Goal: Complete application form

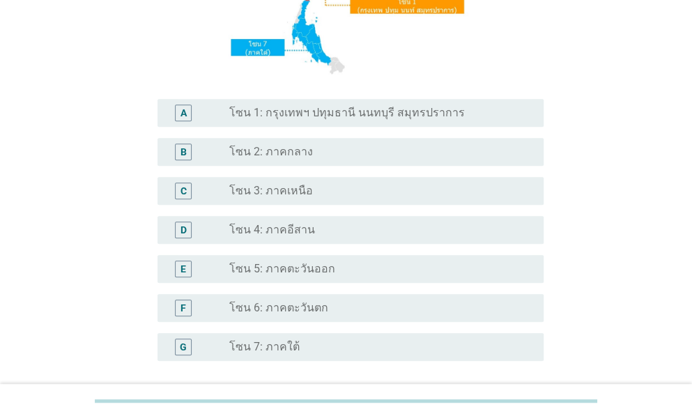
scroll to position [279, 0]
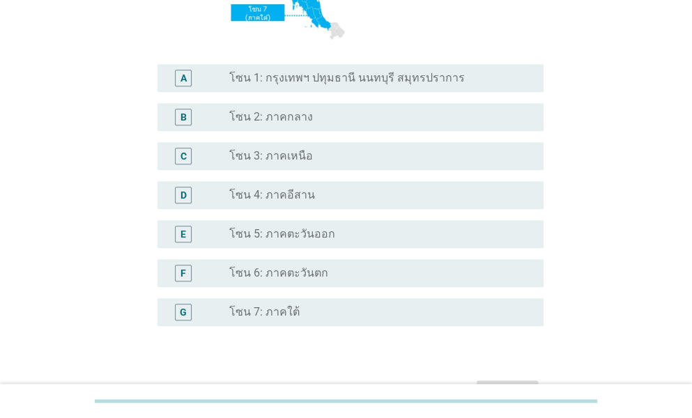
click at [349, 229] on div "radio_button_unchecked โซน 5: ภาคตะวันออก" at bounding box center [375, 234] width 292 height 14
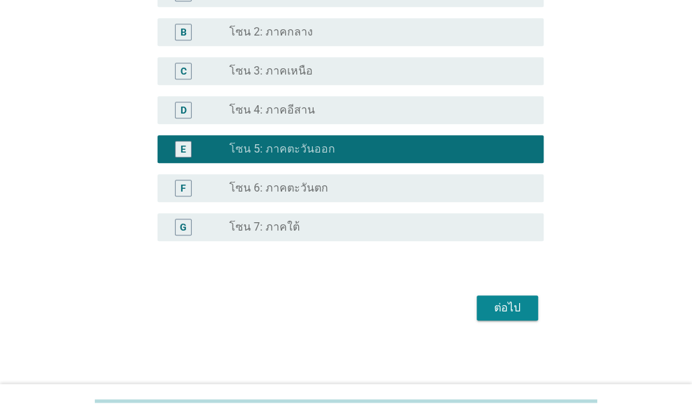
scroll to position [367, 0]
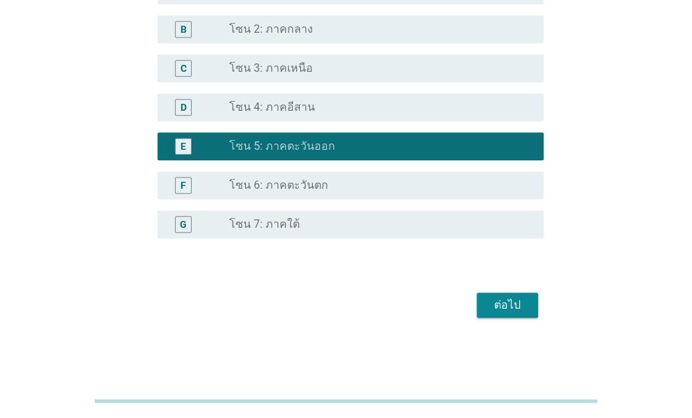
click at [514, 303] on div "ต่อไป" at bounding box center [507, 305] width 39 height 17
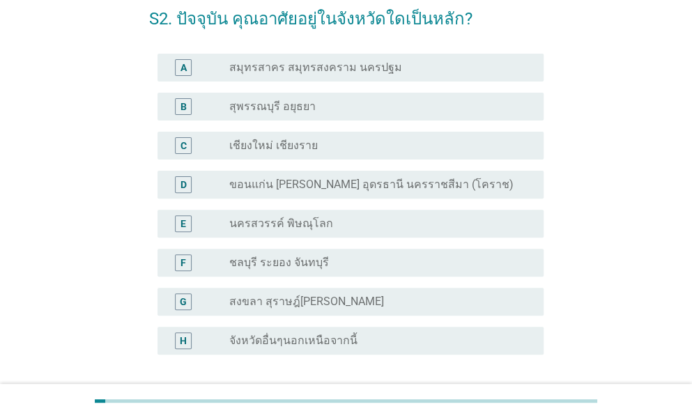
click at [476, 273] on div "F radio_button_unchecked ชลบุรี ระยอง จันทบุรี" at bounding box center [350, 263] width 386 height 28
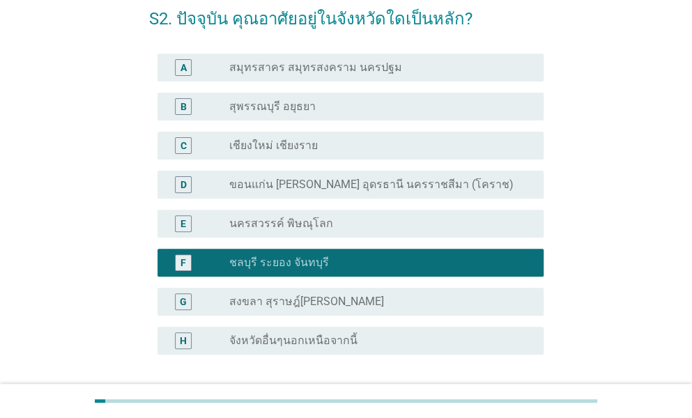
scroll to position [185, 0]
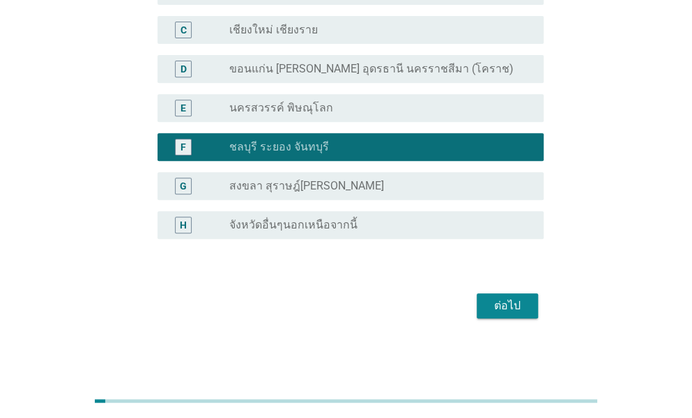
click at [504, 295] on button "ต่อไป" at bounding box center [507, 305] width 61 height 25
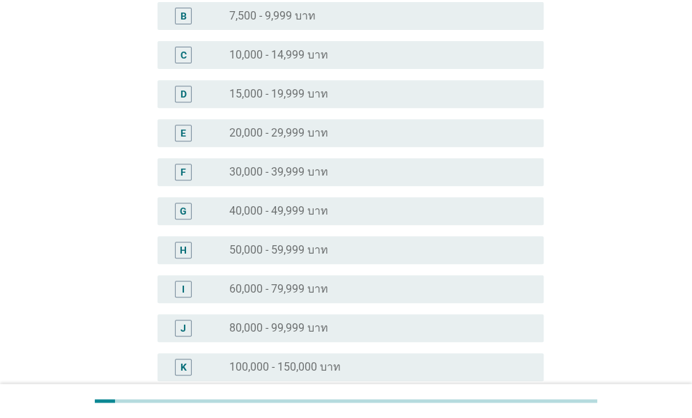
scroll to position [0, 0]
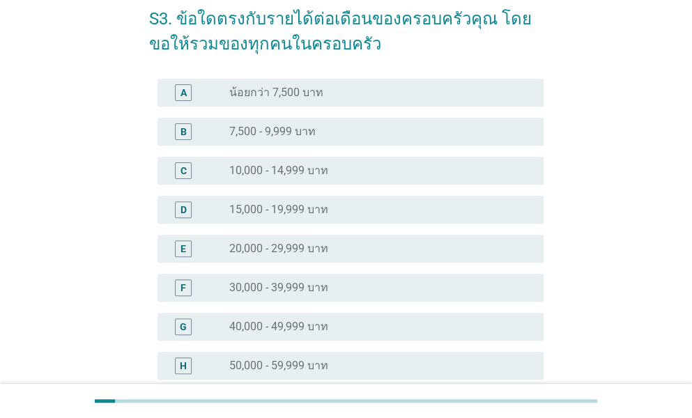
click at [451, 298] on div "F radio_button_unchecked 30,000 - 39,999 บาท" at bounding box center [350, 288] width 386 height 28
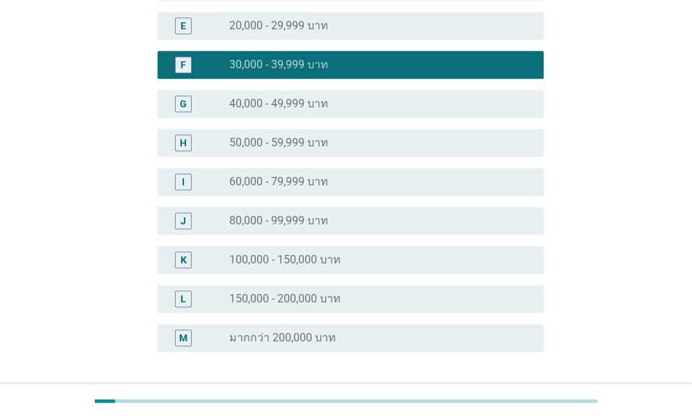
scroll to position [406, 0]
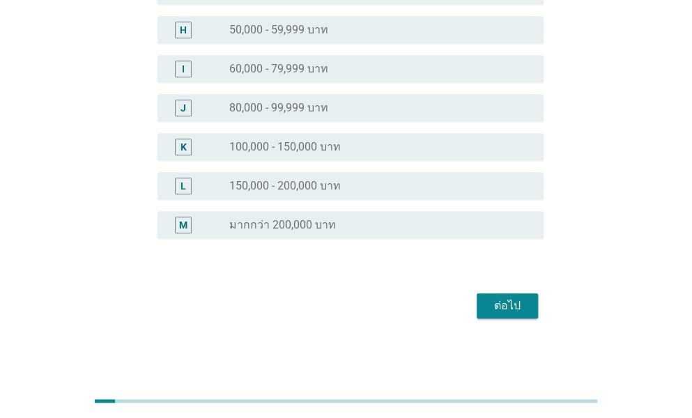
click at [477, 300] on button "ต่อไป" at bounding box center [507, 305] width 61 height 25
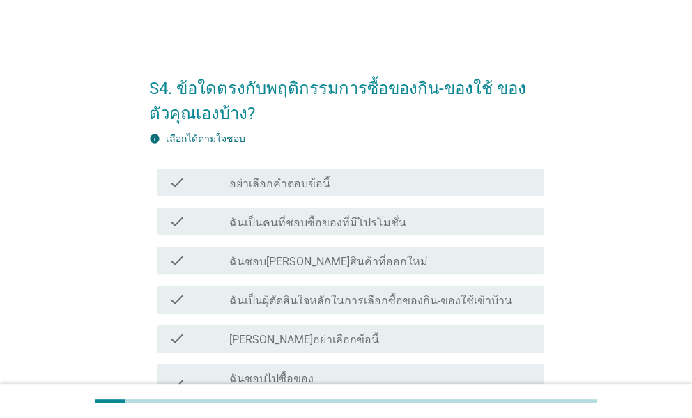
click at [403, 220] on div "check_box_outline_blank ฉันเป็นคนที่ชอบซื้อของที่มีโปรโมชั่น" at bounding box center [380, 221] width 303 height 17
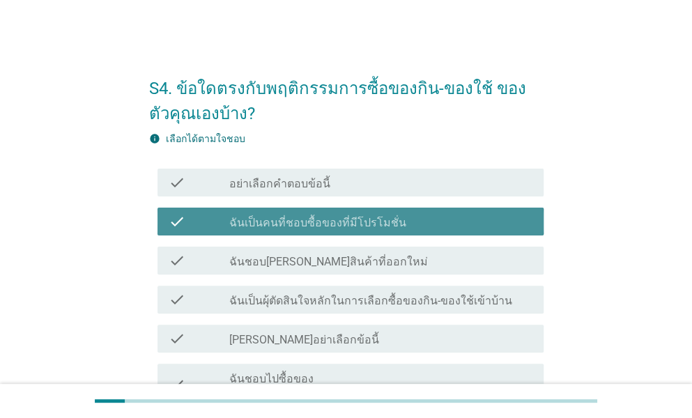
click at [411, 270] on div "check check_box_outline_blank ฉันชอบ[PERSON_NAME]สินค้าที่ออกใหม่" at bounding box center [350, 261] width 386 height 28
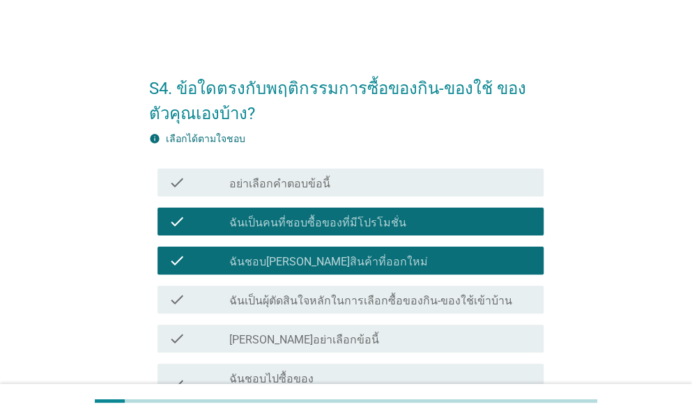
click at [416, 296] on label "ฉันเป็นผุ้ตัดสินใจหลักในการเลือกซื้อของกิน-ของใช้เข้าบ้าน" at bounding box center [370, 301] width 283 height 14
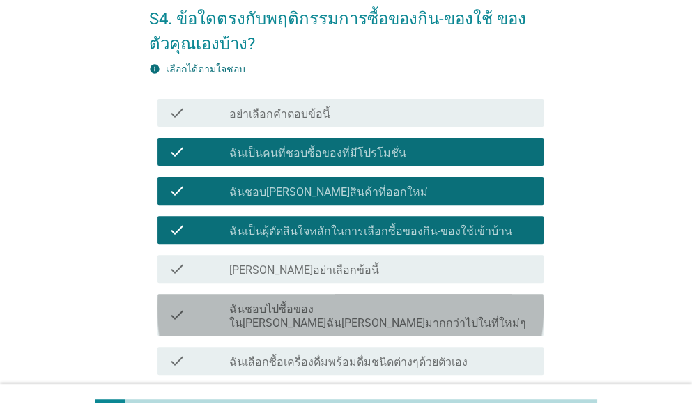
click at [416, 296] on div "check check_box_outline_blank ฉันชอบไปซื้อของใน[PERSON_NAME]ฉัน[PERSON_NAME]มาก…" at bounding box center [350, 315] width 386 height 42
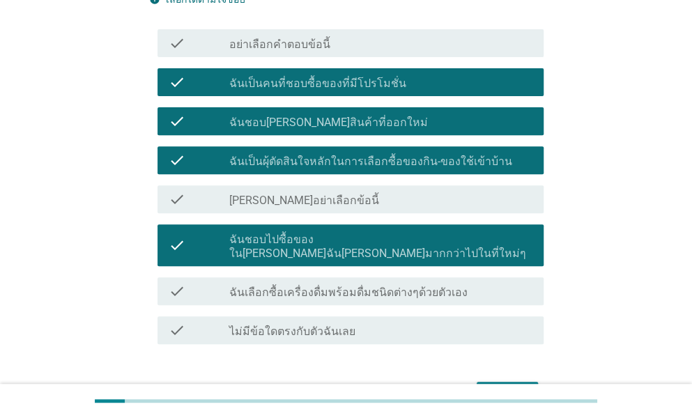
scroll to position [209, 0]
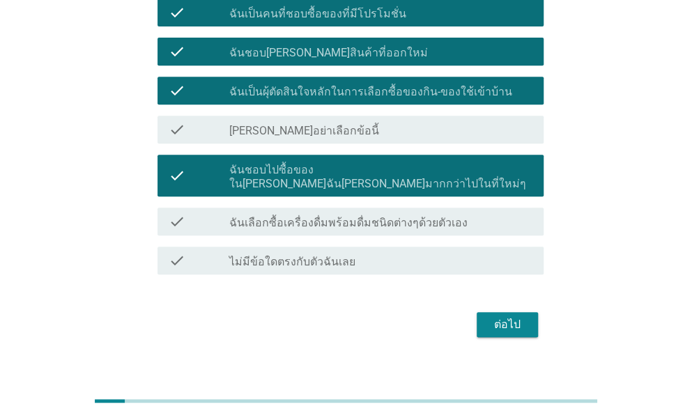
click at [425, 216] on label "ฉันเลือกซื้อเครื่องดื่มพร้อมดื่มชนิดต่างๆด้วยตัวเอง" at bounding box center [348, 223] width 238 height 14
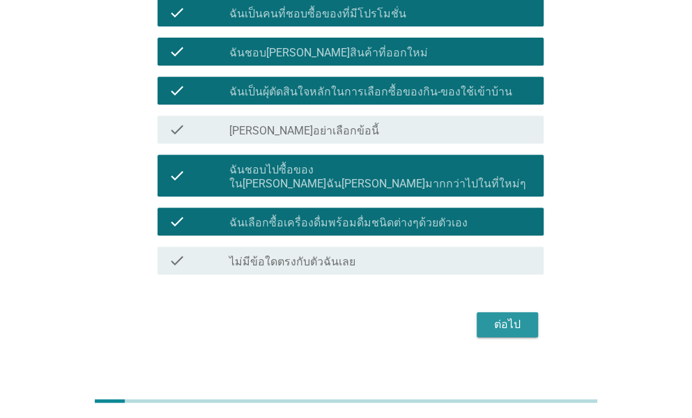
click at [526, 313] on button "ต่อไป" at bounding box center [507, 324] width 61 height 25
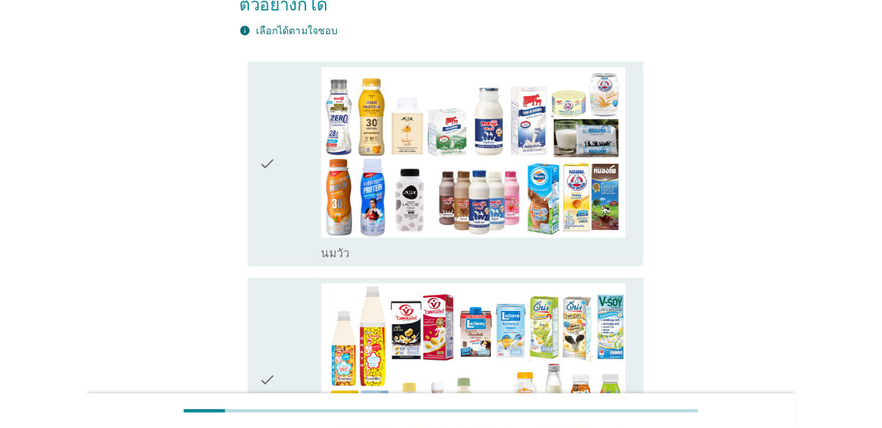
scroll to position [0, 0]
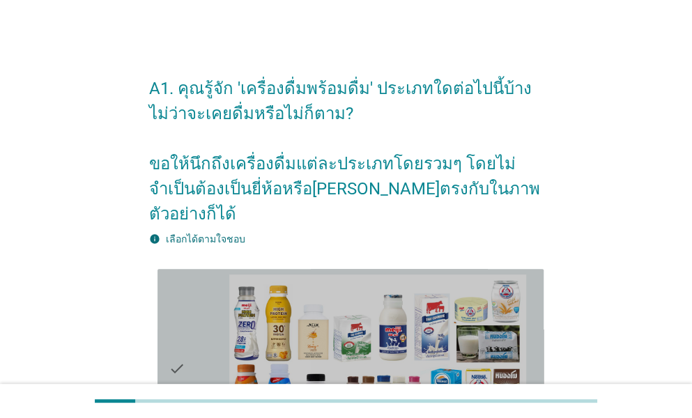
click at [178, 294] on icon "check" at bounding box center [177, 369] width 17 height 189
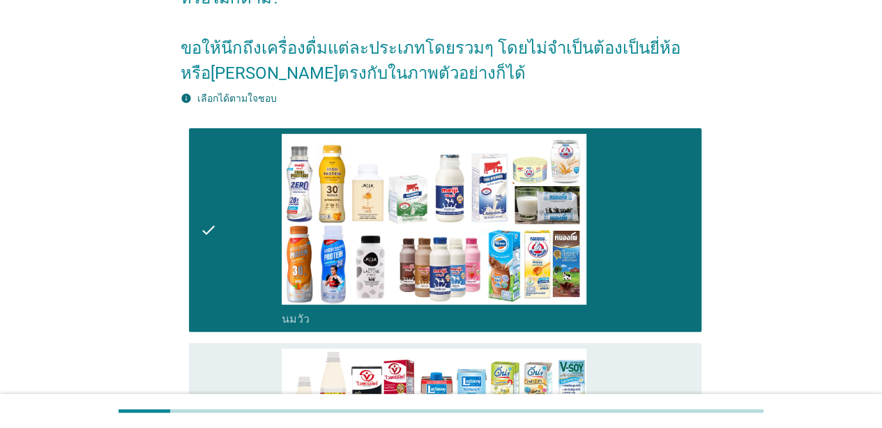
scroll to position [139, 0]
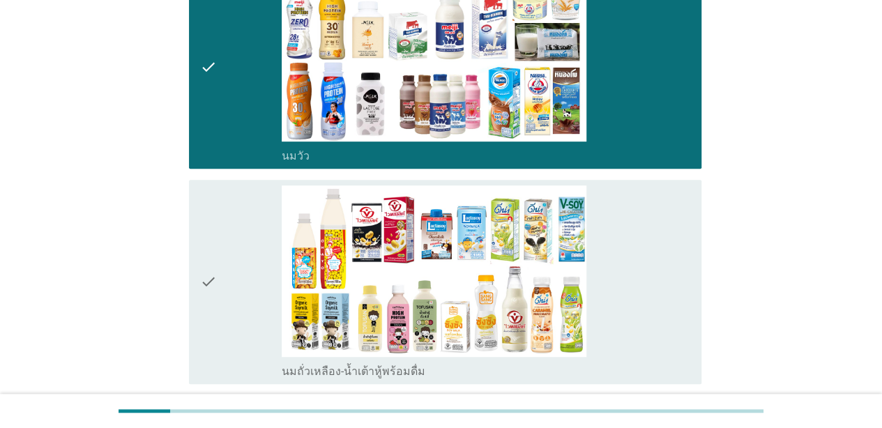
click at [238, 256] on div "check" at bounding box center [241, 281] width 82 height 193
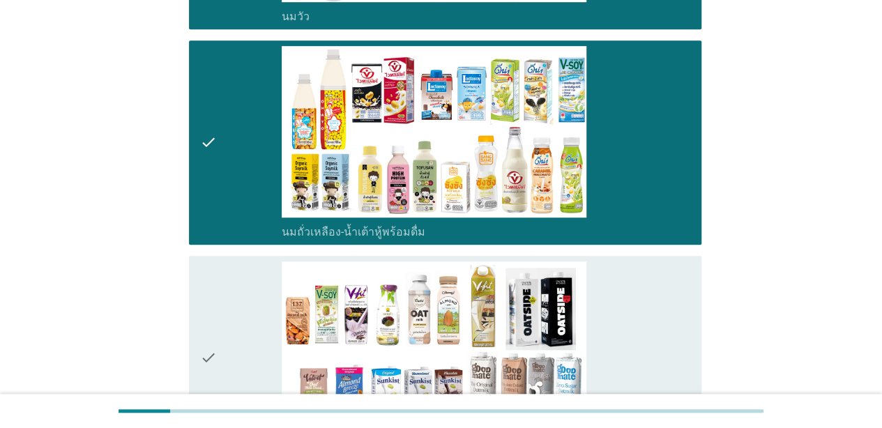
click at [236, 291] on div "check" at bounding box center [241, 357] width 82 height 193
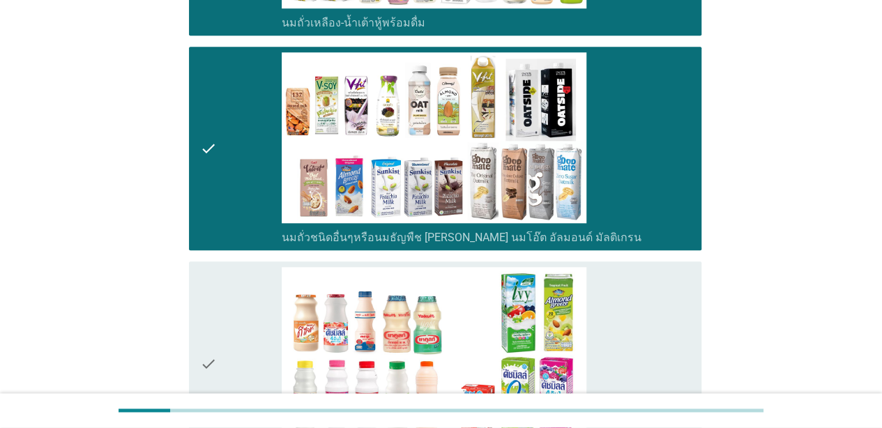
click at [241, 266] on div "check check_box_outline_blank นมเปรี้ยว" at bounding box center [445, 363] width 512 height 204
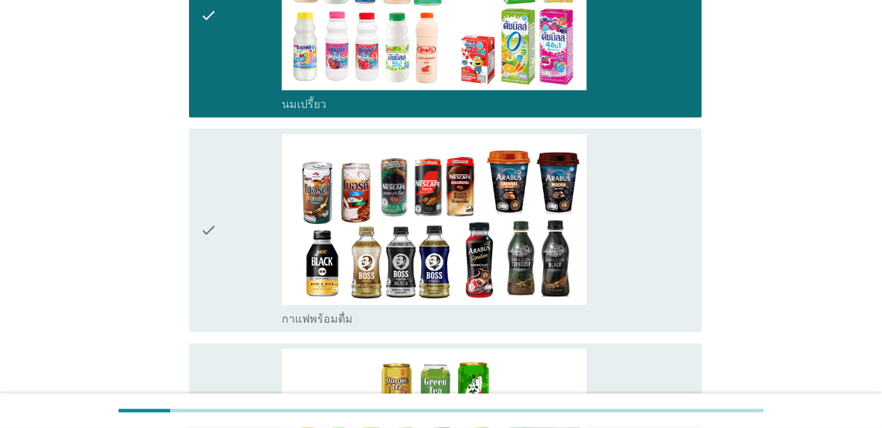
click at [243, 226] on div "check" at bounding box center [241, 230] width 82 height 193
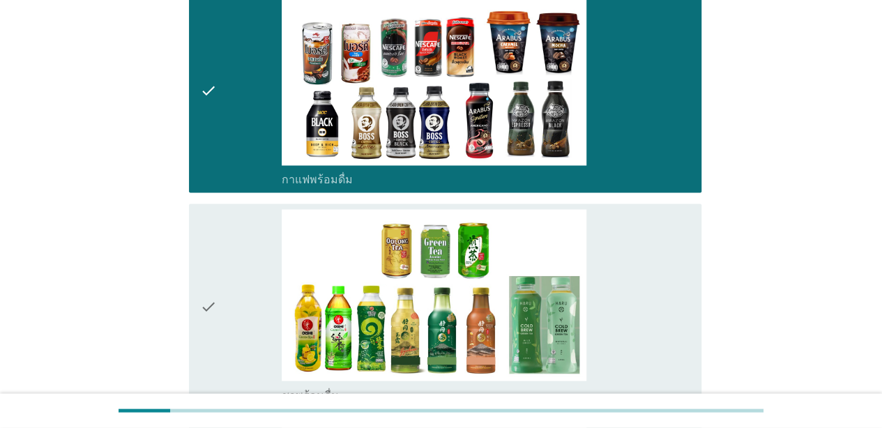
click at [243, 232] on div "check" at bounding box center [241, 305] width 82 height 193
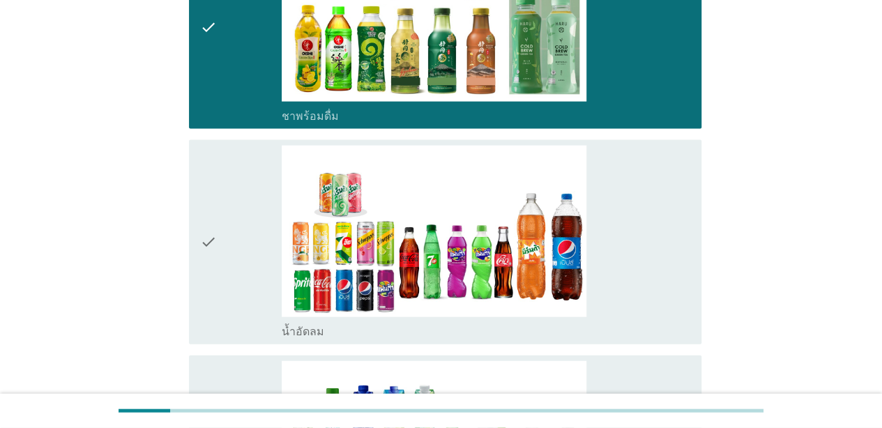
click at [243, 232] on div "check" at bounding box center [241, 242] width 82 height 193
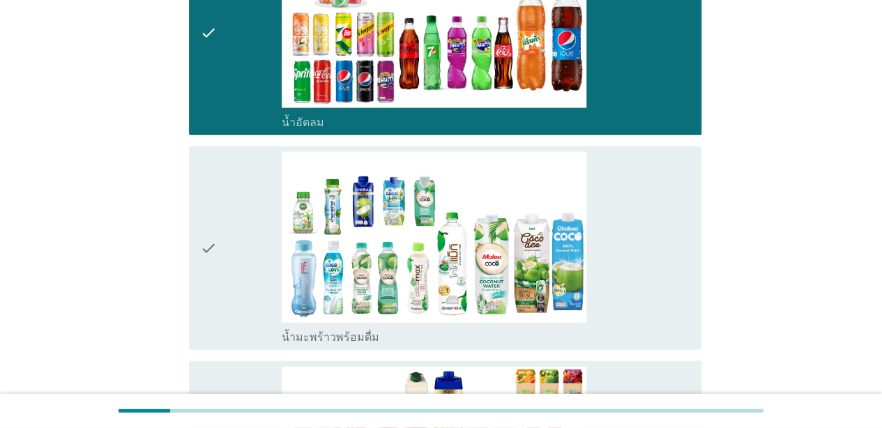
click at [243, 232] on div "check" at bounding box center [241, 248] width 82 height 193
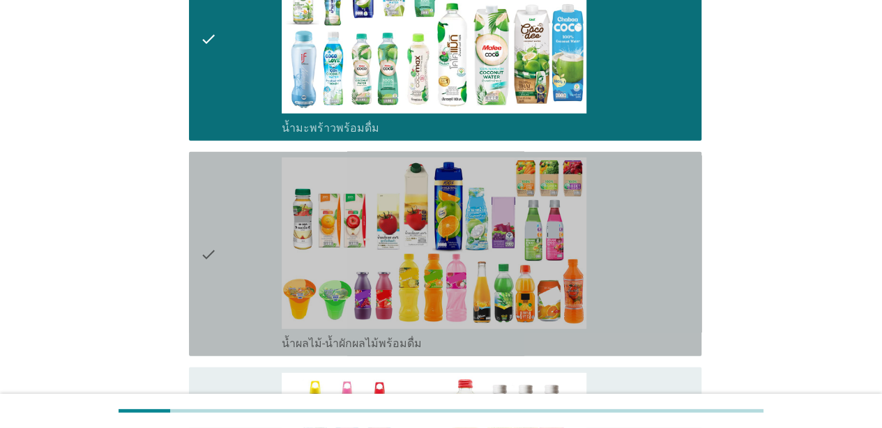
click at [243, 232] on div "check" at bounding box center [241, 253] width 82 height 193
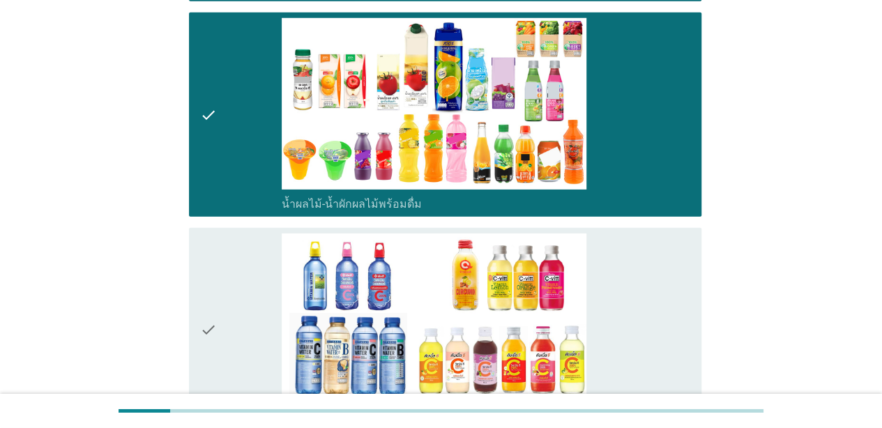
click at [243, 233] on div "check" at bounding box center [241, 329] width 82 height 193
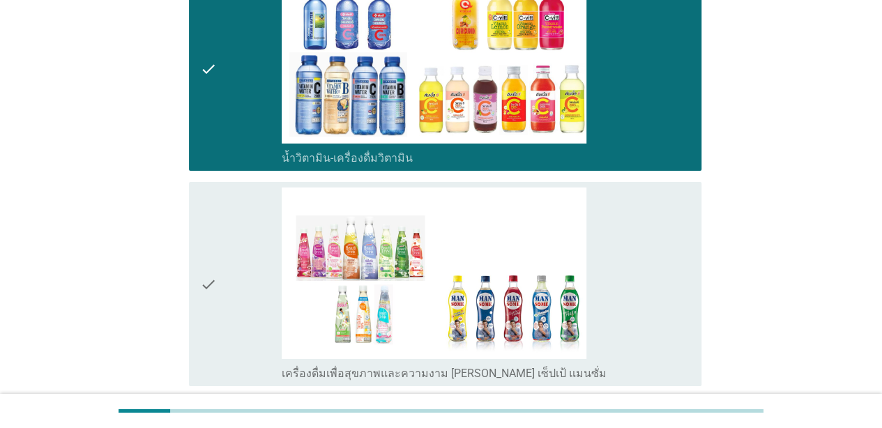
scroll to position [2369, 0]
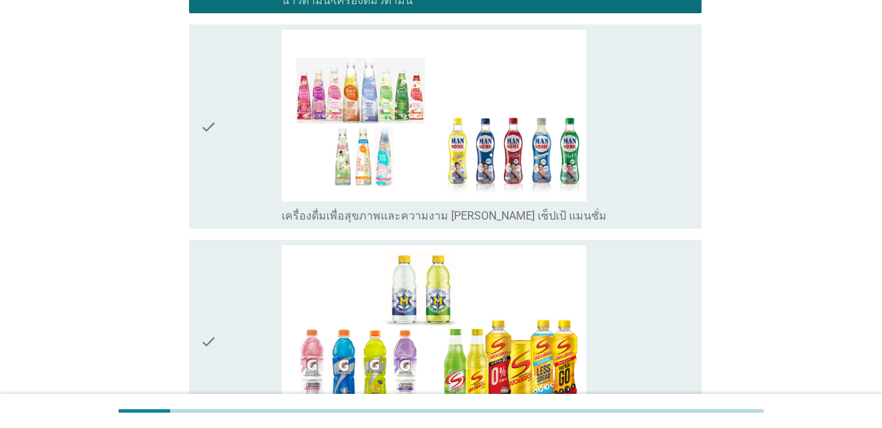
click at [255, 159] on div "check" at bounding box center [241, 126] width 82 height 193
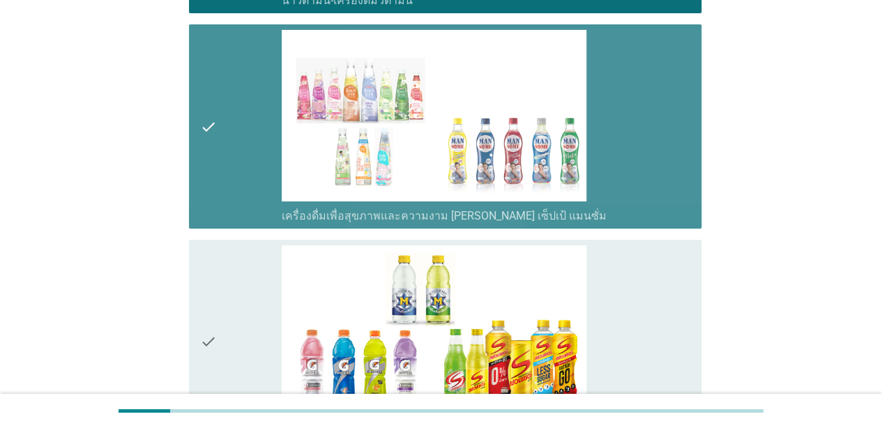
click at [245, 268] on div "check" at bounding box center [241, 341] width 82 height 193
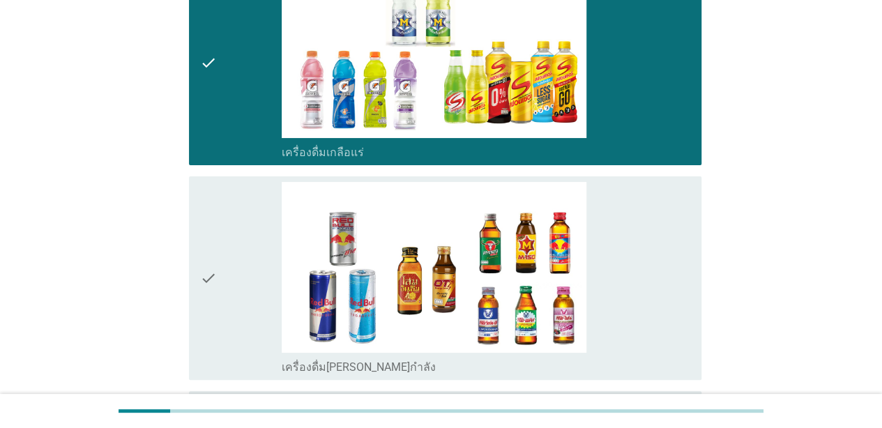
click at [245, 268] on div "check" at bounding box center [241, 278] width 82 height 193
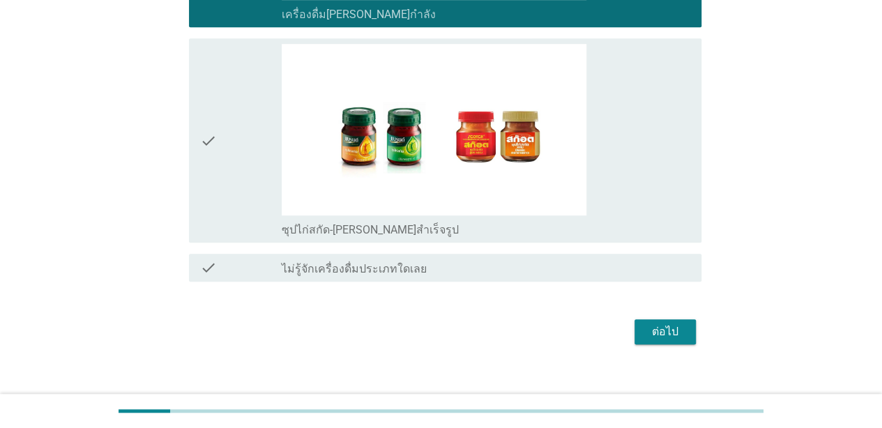
scroll to position [3013, 0]
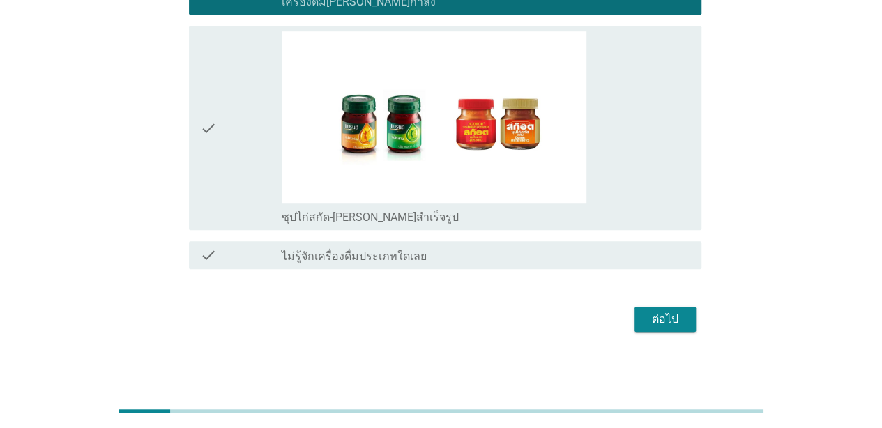
click at [241, 157] on div "check" at bounding box center [241, 127] width 82 height 193
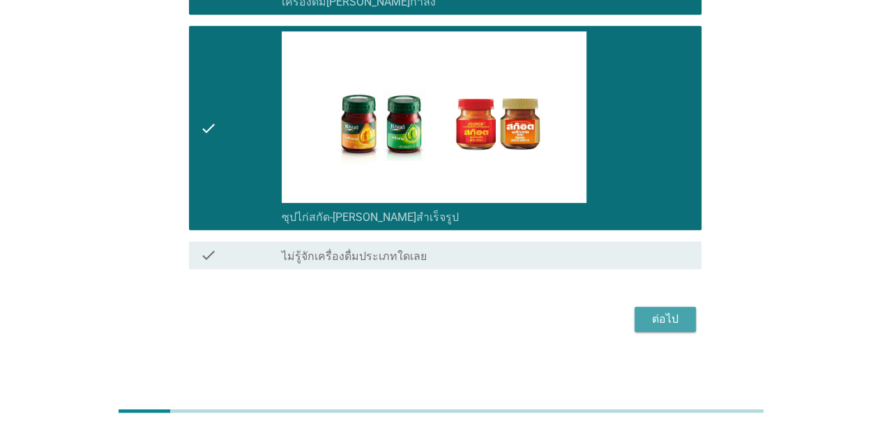
click at [671, 323] on button "ต่อไป" at bounding box center [664, 319] width 61 height 25
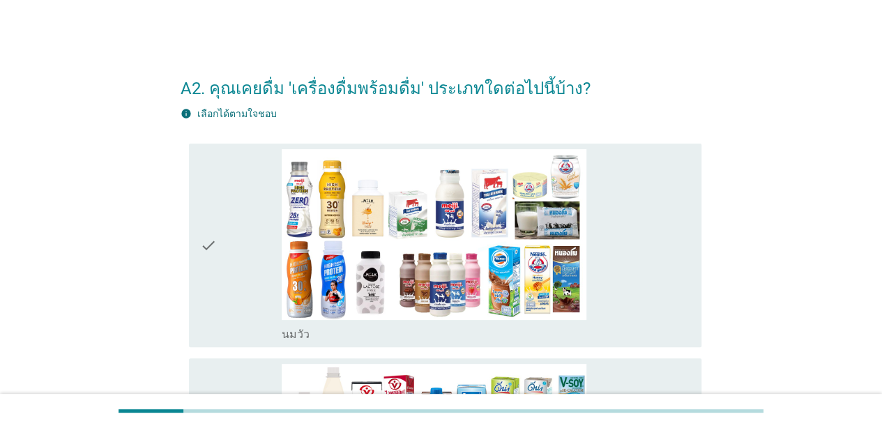
click at [231, 236] on div "check" at bounding box center [241, 245] width 82 height 193
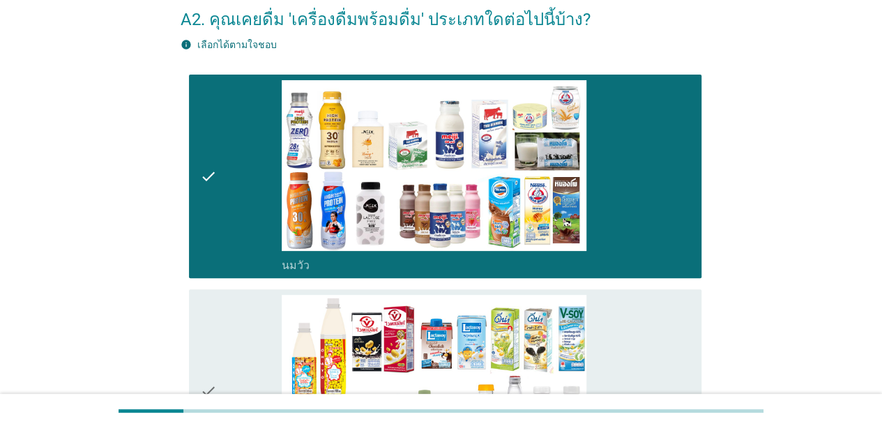
scroll to position [209, 0]
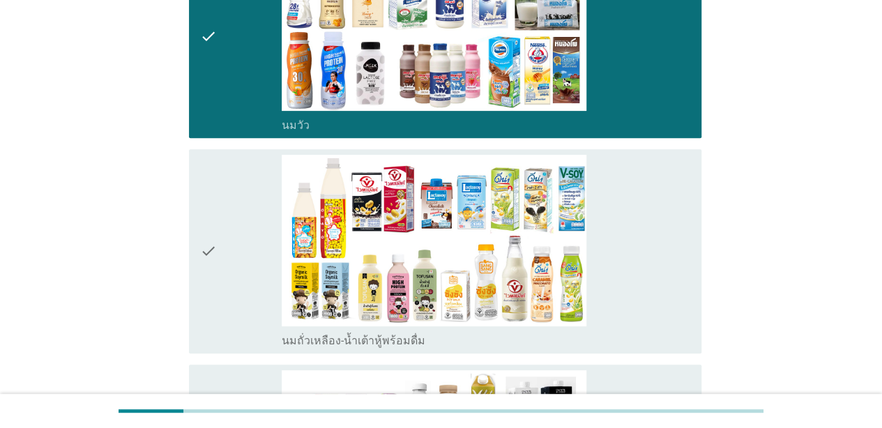
click at [254, 230] on div "check" at bounding box center [241, 251] width 82 height 193
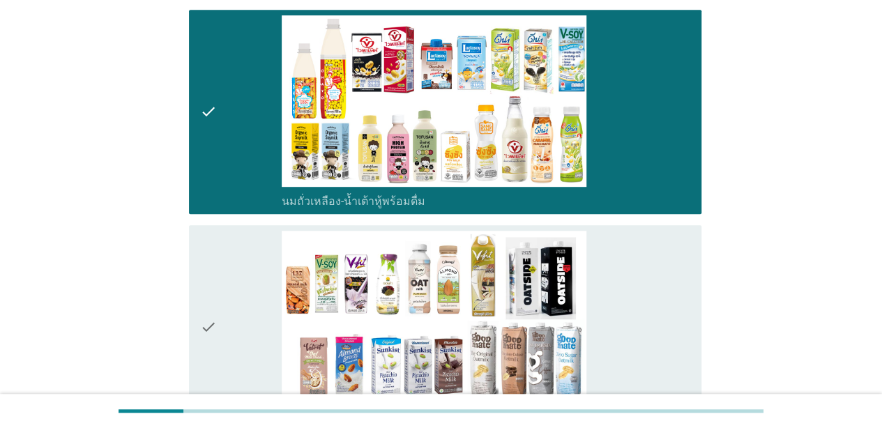
click at [249, 267] on div "check" at bounding box center [241, 327] width 82 height 193
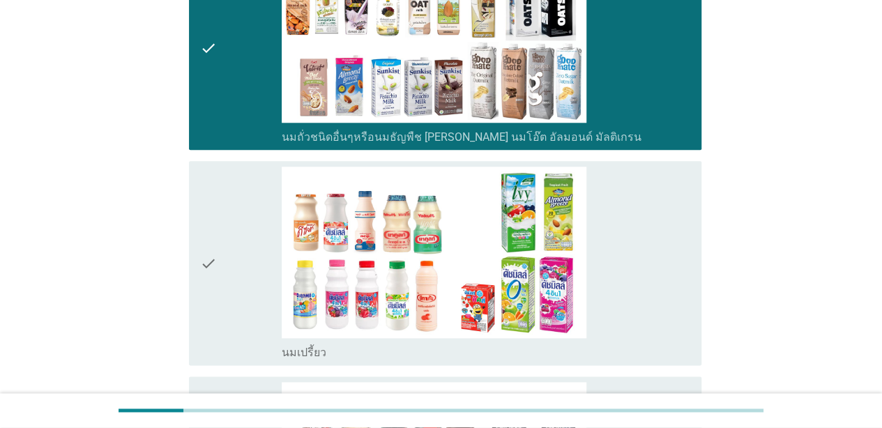
click at [249, 268] on div "check" at bounding box center [241, 263] width 82 height 193
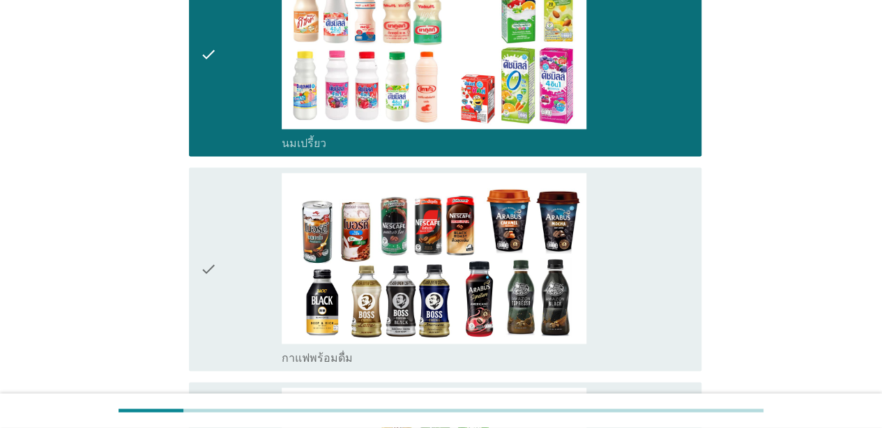
click at [245, 247] on div "check" at bounding box center [241, 269] width 82 height 193
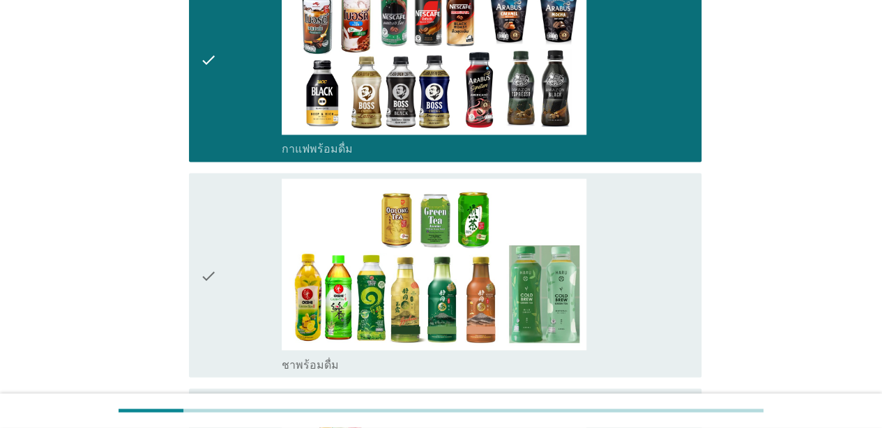
click at [245, 247] on div "check" at bounding box center [241, 274] width 82 height 193
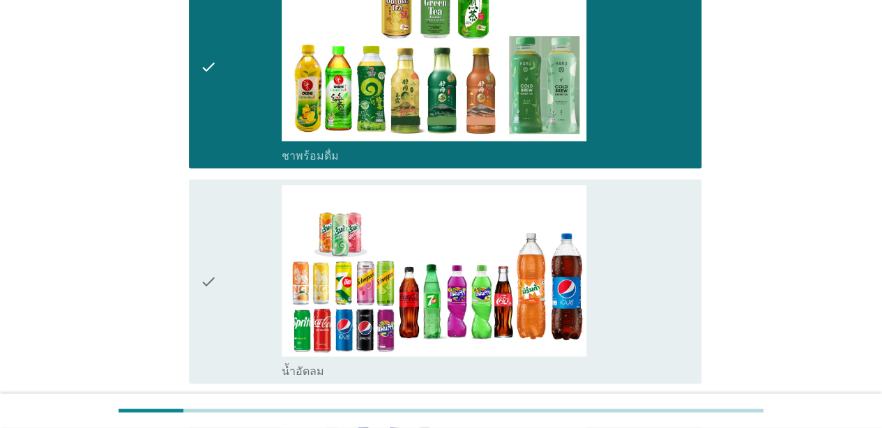
click at [245, 247] on div "check" at bounding box center [241, 281] width 82 height 193
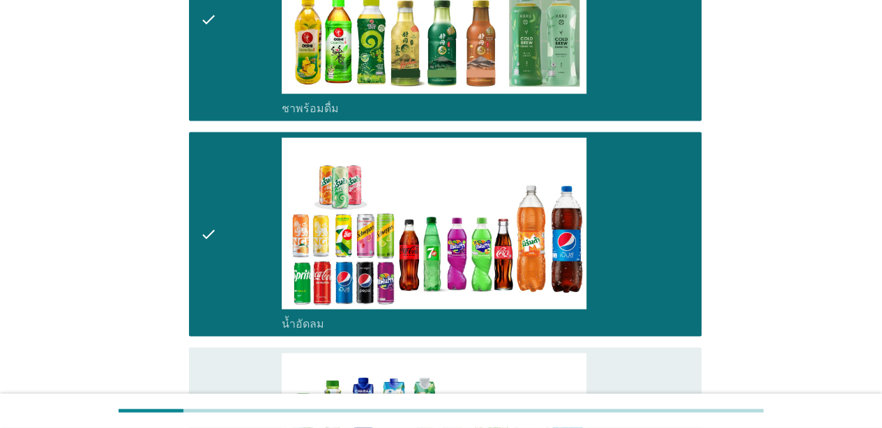
scroll to position [1394, 0]
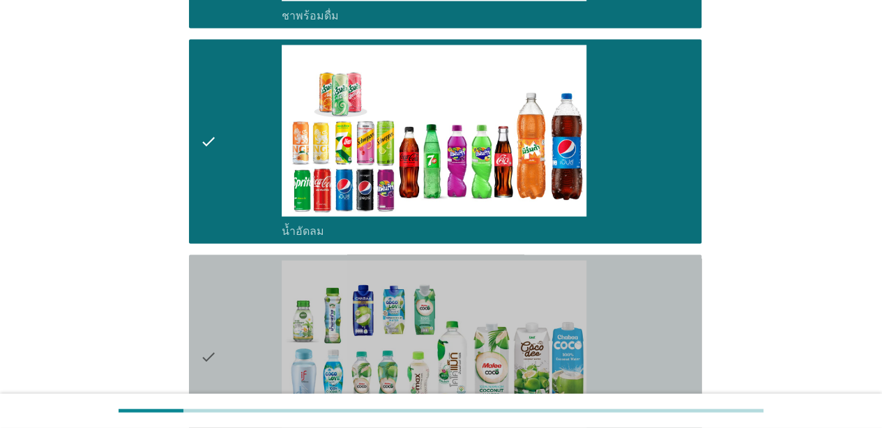
click at [233, 298] on div "check" at bounding box center [241, 357] width 82 height 193
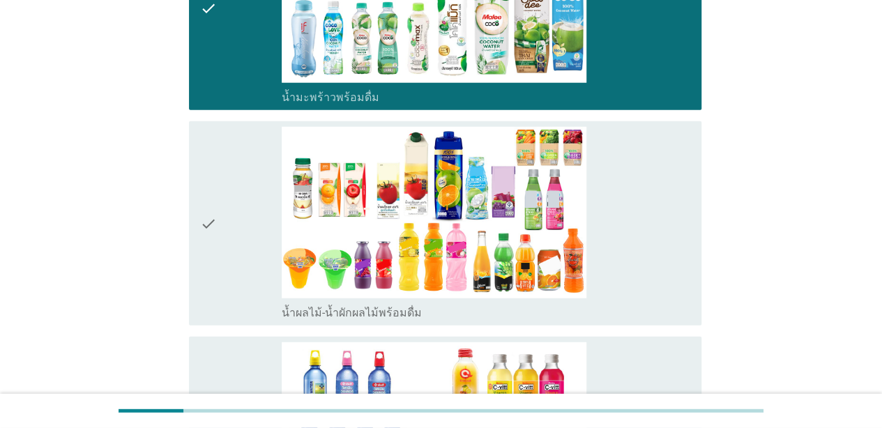
click at [226, 245] on div "check" at bounding box center [241, 223] width 82 height 193
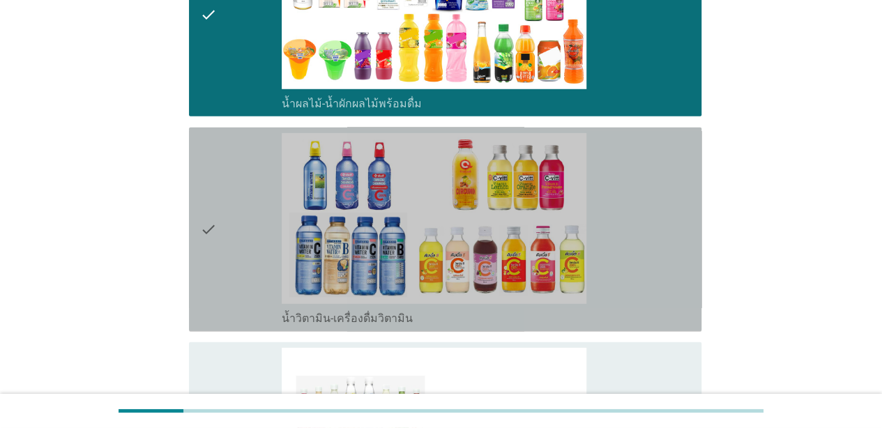
click at [226, 245] on div "check" at bounding box center [241, 229] width 82 height 193
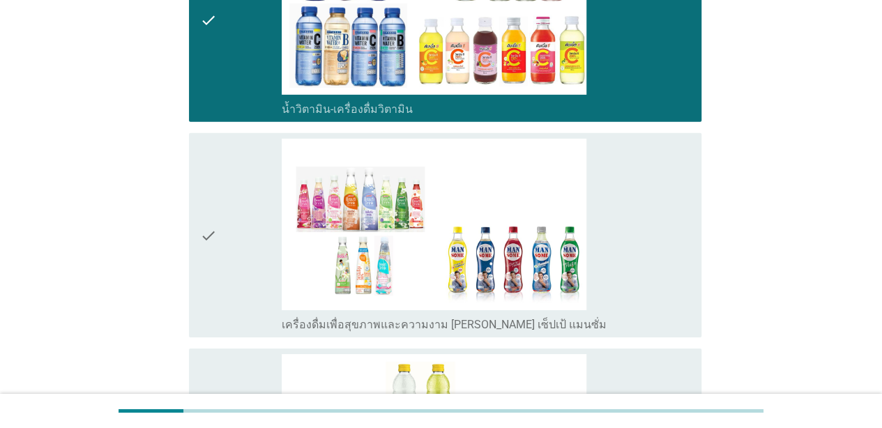
click at [226, 245] on div "check" at bounding box center [241, 235] width 82 height 193
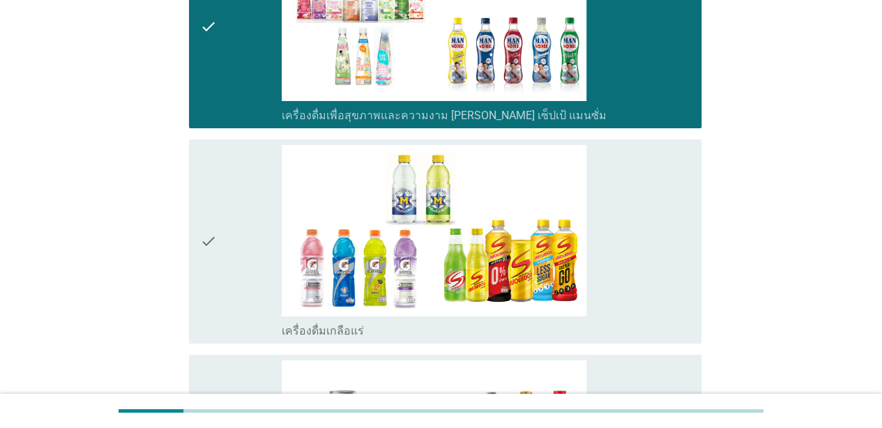
click at [226, 245] on div "check" at bounding box center [241, 241] width 82 height 193
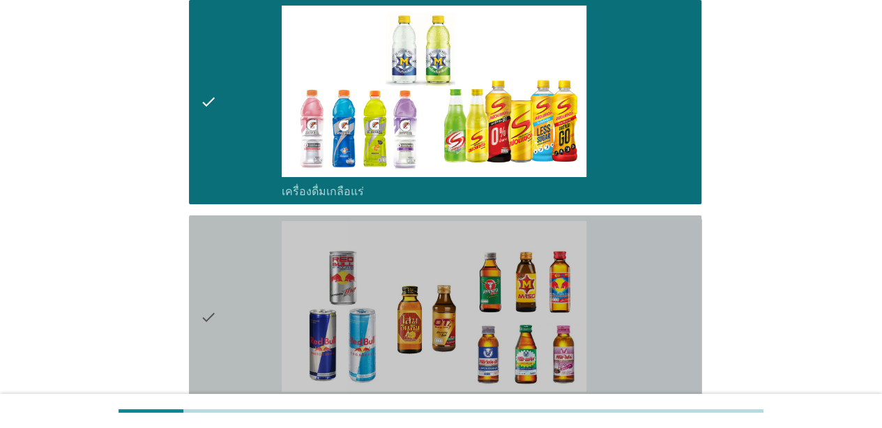
click at [226, 245] on div "check" at bounding box center [241, 317] width 82 height 193
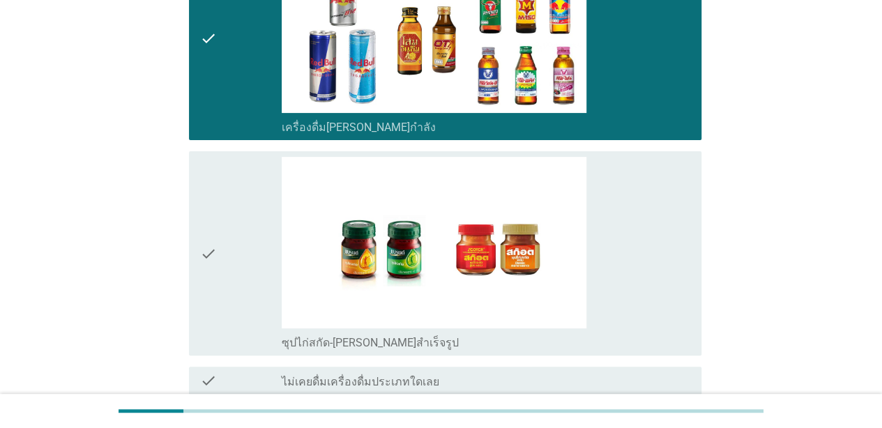
click at [226, 245] on div "check" at bounding box center [241, 253] width 82 height 193
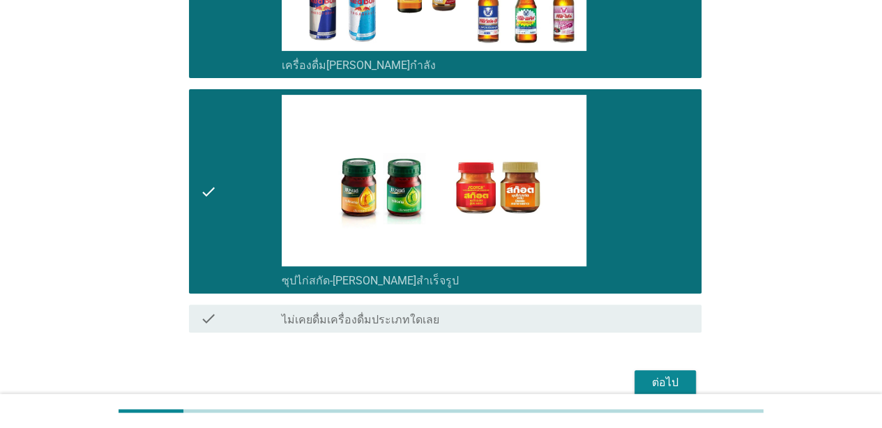
scroll to position [2913, 0]
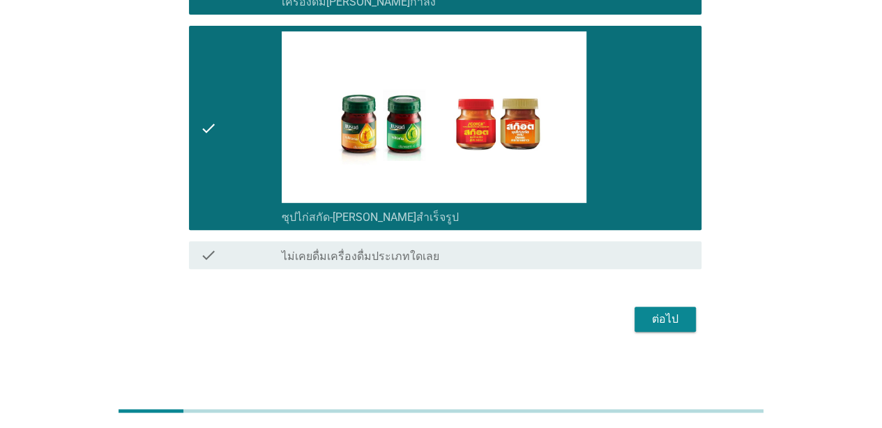
click at [649, 323] on div "ต่อไป" at bounding box center [664, 319] width 39 height 17
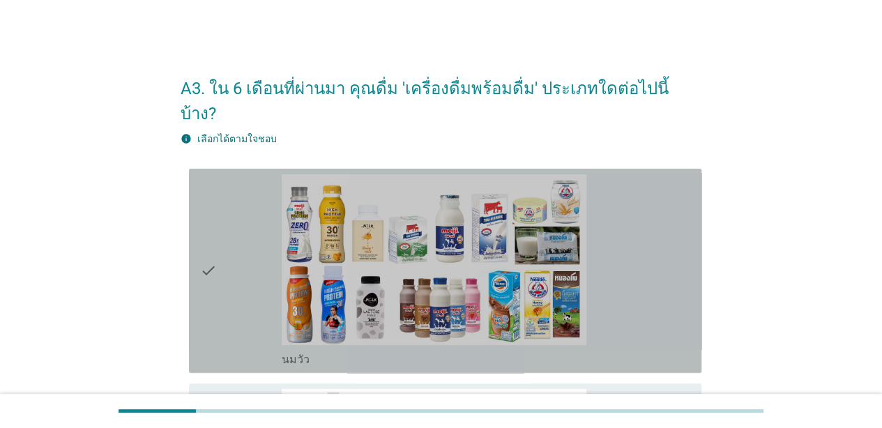
click at [249, 187] on div "check" at bounding box center [241, 270] width 82 height 193
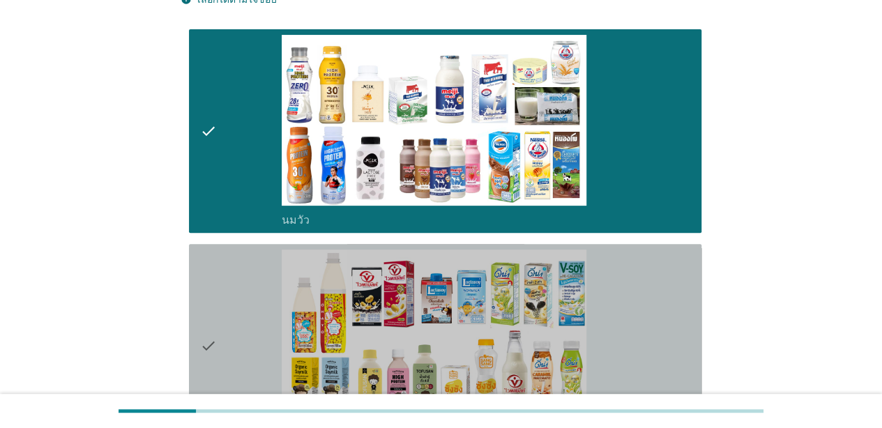
click at [241, 249] on div "check" at bounding box center [241, 345] width 82 height 193
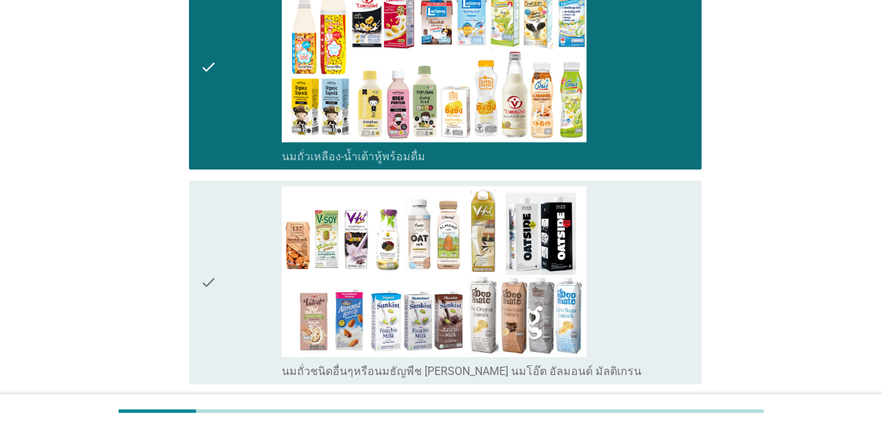
click at [241, 239] on div "check" at bounding box center [241, 282] width 82 height 193
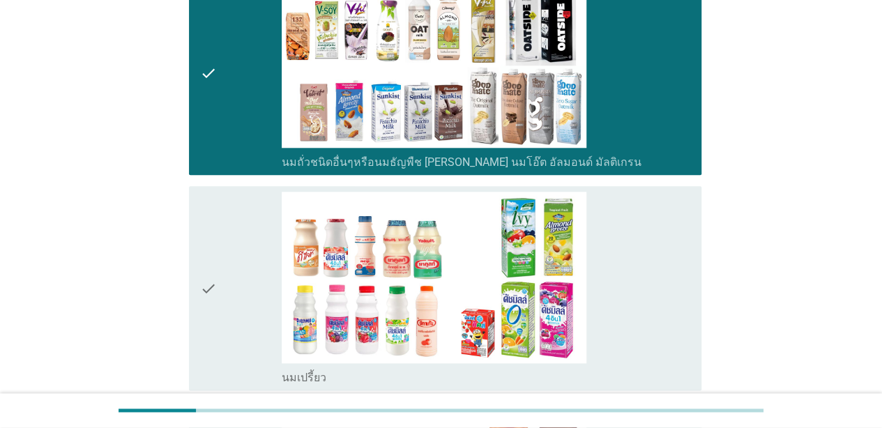
click at [241, 239] on div "check" at bounding box center [241, 288] width 82 height 193
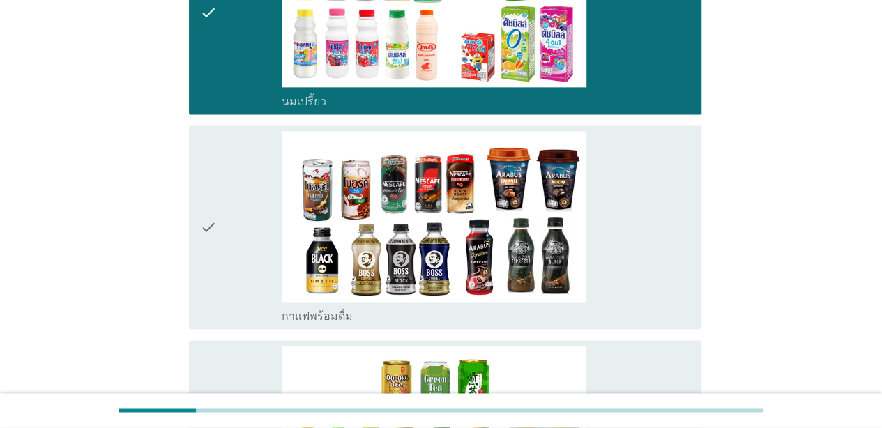
scroll to position [906, 0]
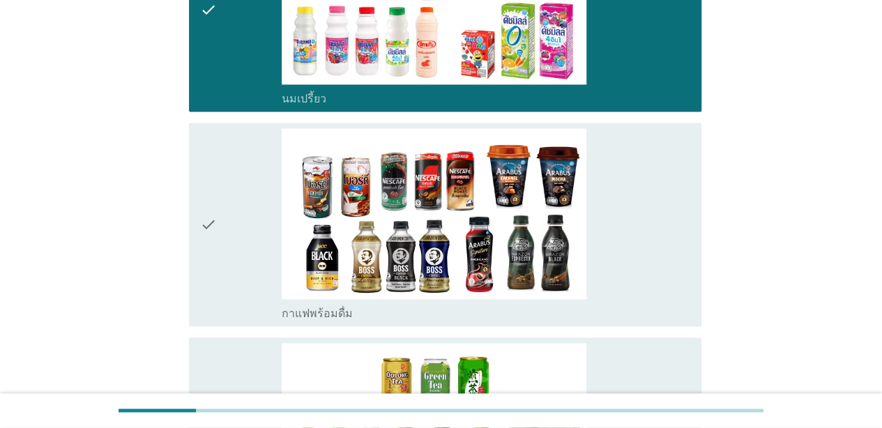
click at [241, 239] on div "check" at bounding box center [241, 224] width 82 height 193
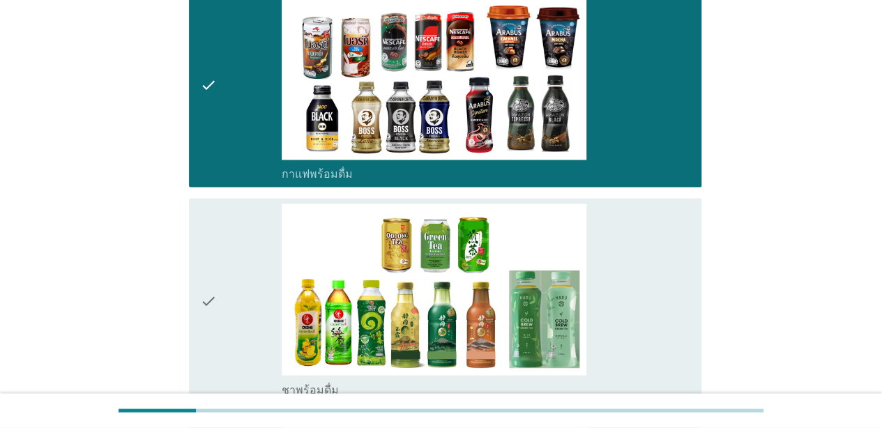
click at [229, 293] on div "check" at bounding box center [241, 299] width 82 height 193
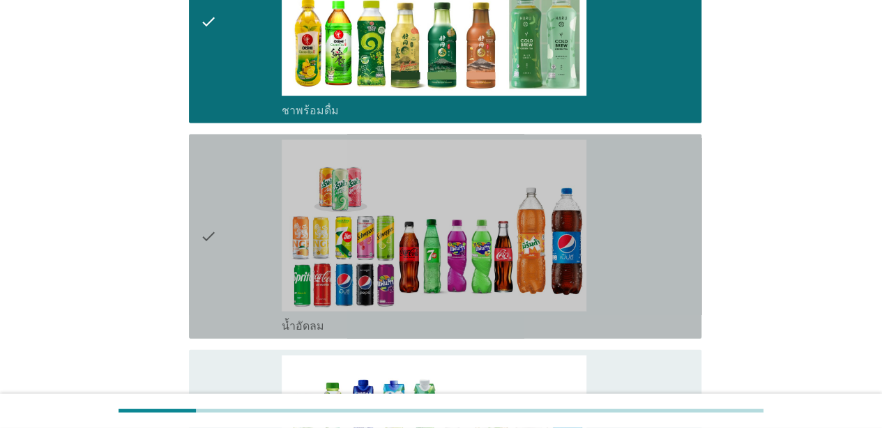
click at [229, 293] on div "check" at bounding box center [241, 236] width 82 height 193
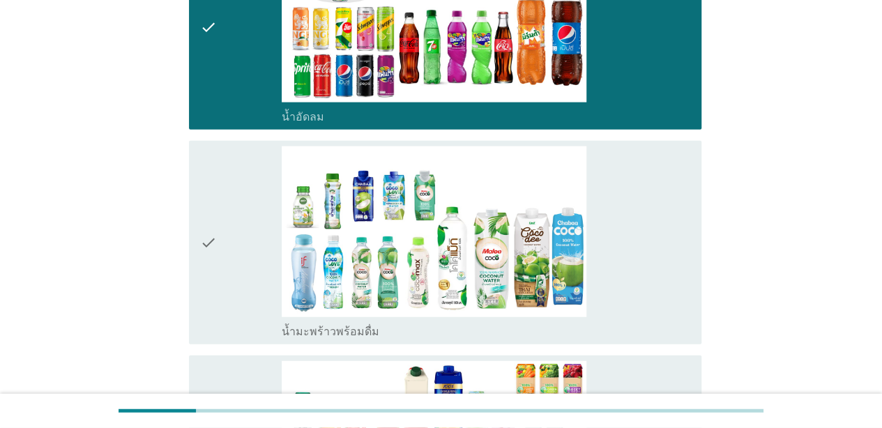
click at [229, 293] on div "check" at bounding box center [241, 242] width 82 height 193
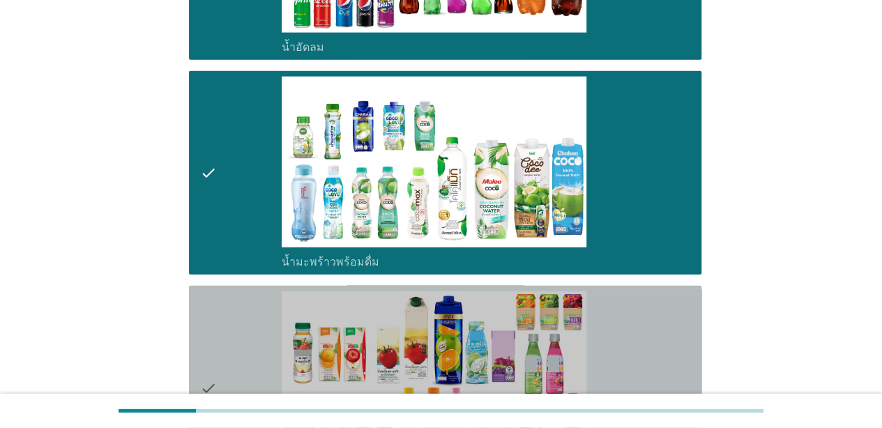
click at [229, 293] on div "check" at bounding box center [241, 387] width 82 height 193
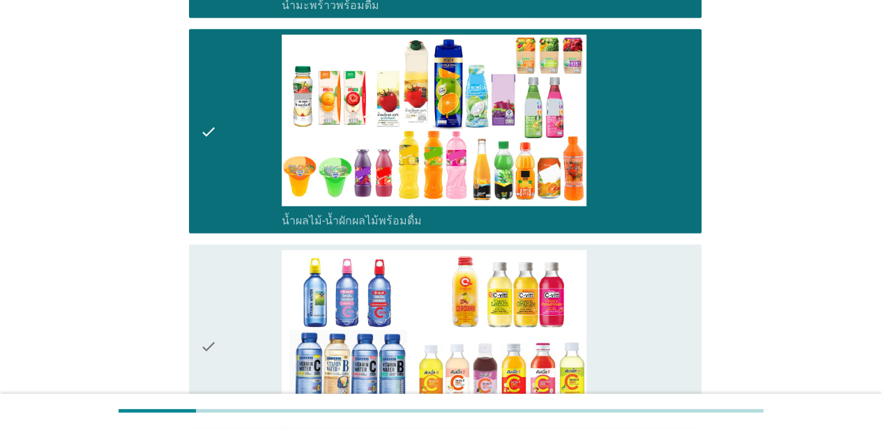
scroll to position [2021, 0]
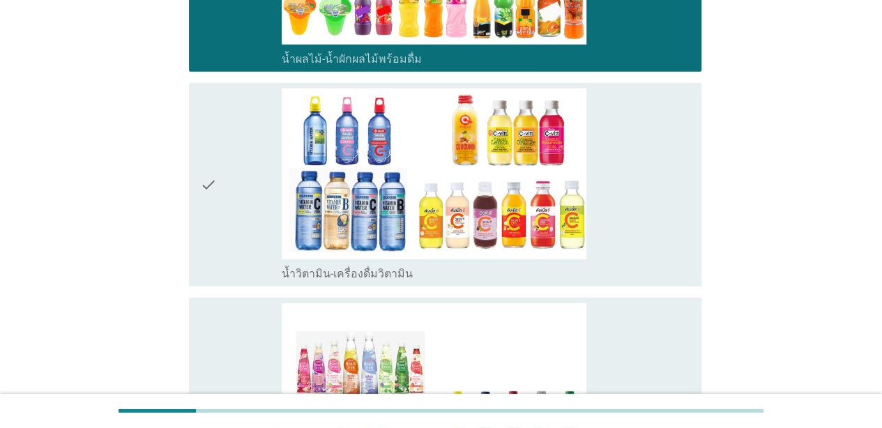
click at [238, 233] on div "check" at bounding box center [241, 185] width 82 height 193
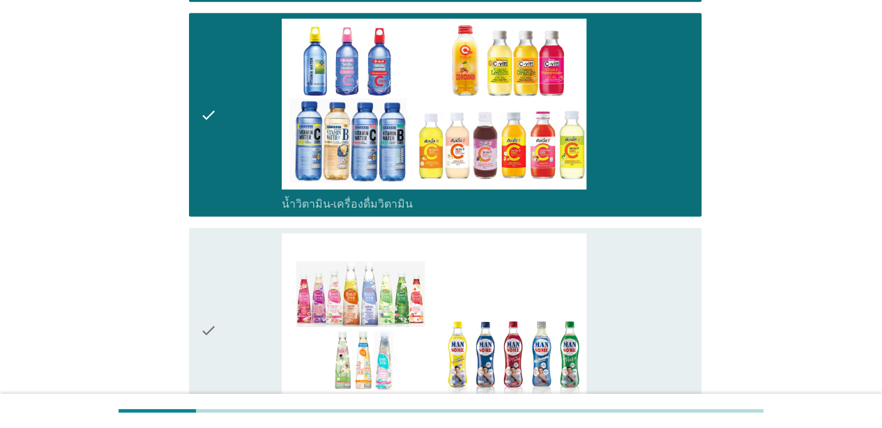
click at [238, 233] on div "check" at bounding box center [241, 329] width 82 height 193
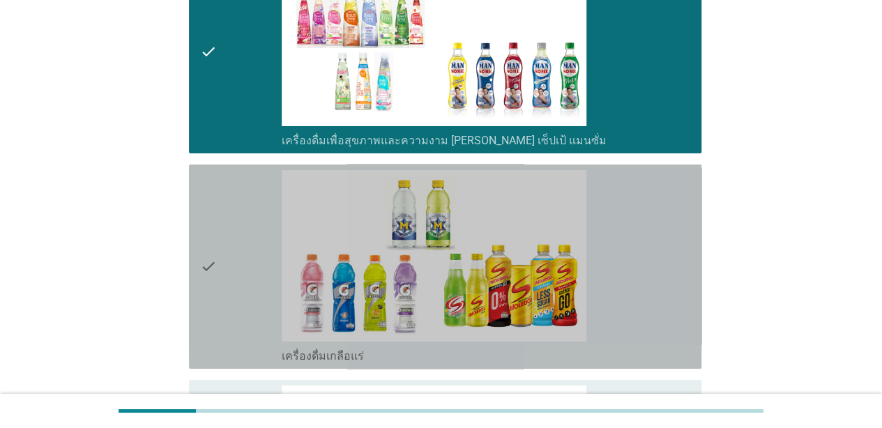
click at [238, 231] on div "check" at bounding box center [241, 266] width 82 height 193
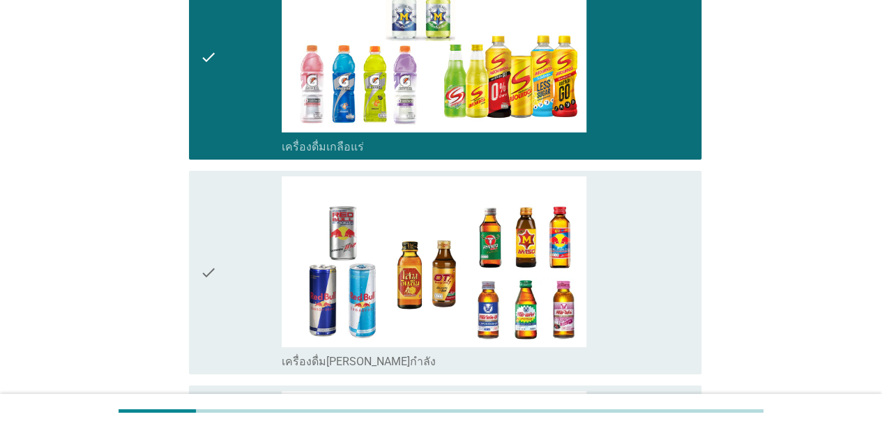
click at [238, 231] on div "check" at bounding box center [241, 272] width 82 height 193
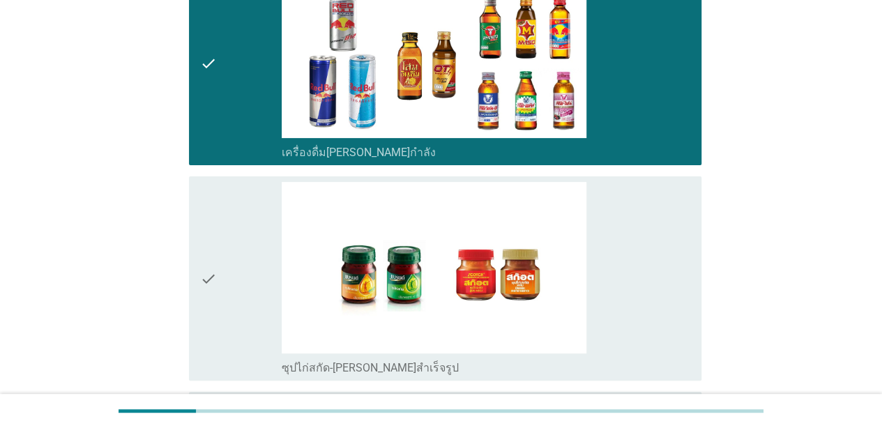
click at [238, 231] on div "check" at bounding box center [241, 278] width 82 height 193
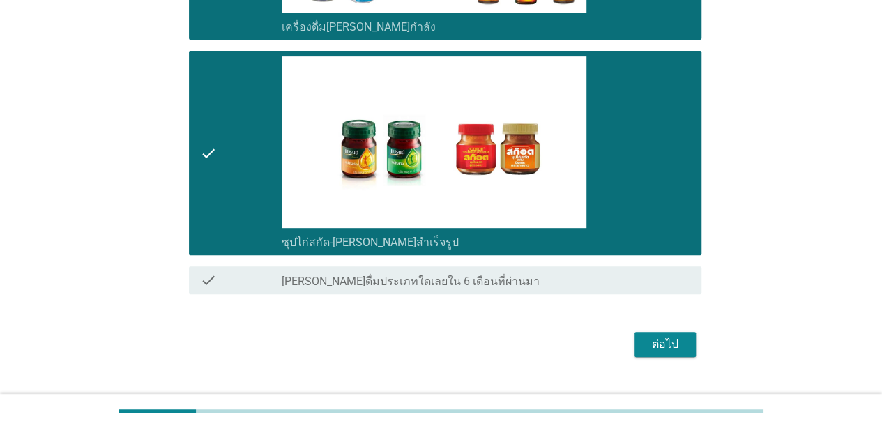
scroll to position [2913, 0]
click at [673, 336] on div "ต่อไป" at bounding box center [664, 344] width 39 height 17
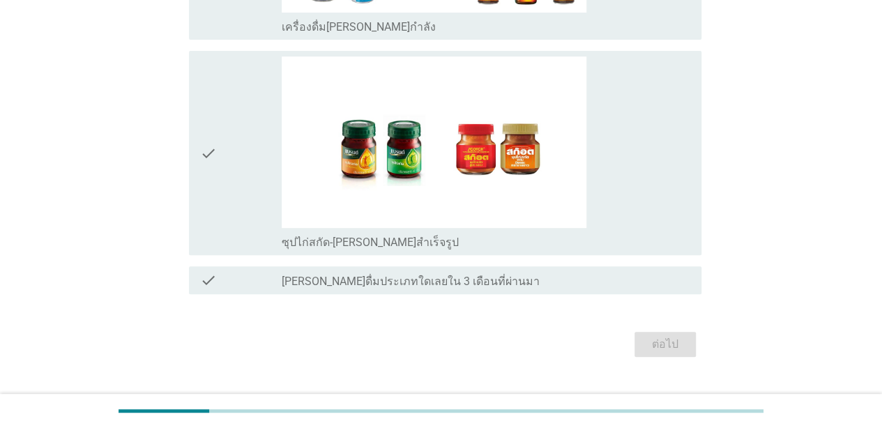
scroll to position [0, 0]
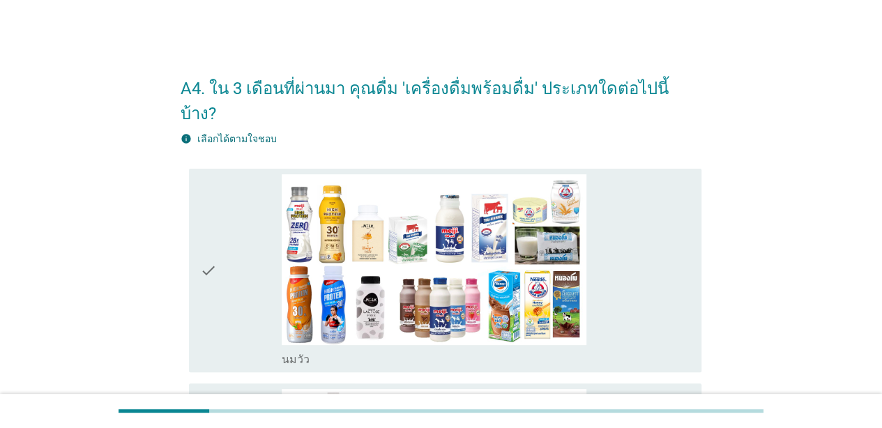
click at [279, 229] on div "check" at bounding box center [241, 270] width 82 height 193
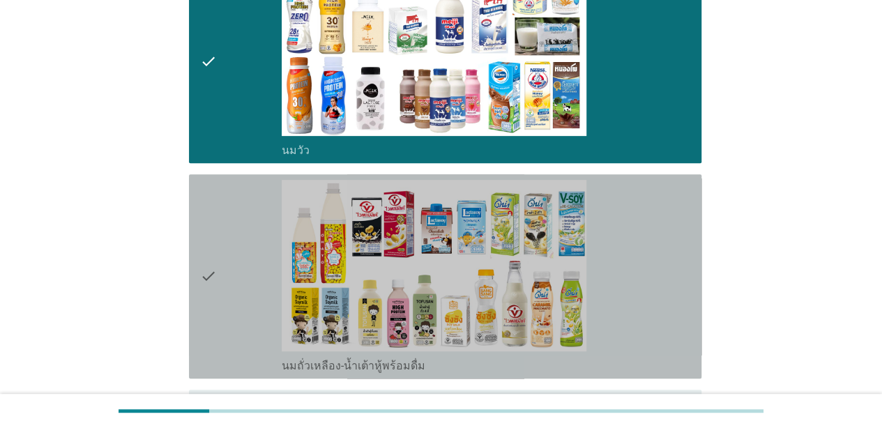
click at [229, 282] on div "check" at bounding box center [241, 276] width 82 height 193
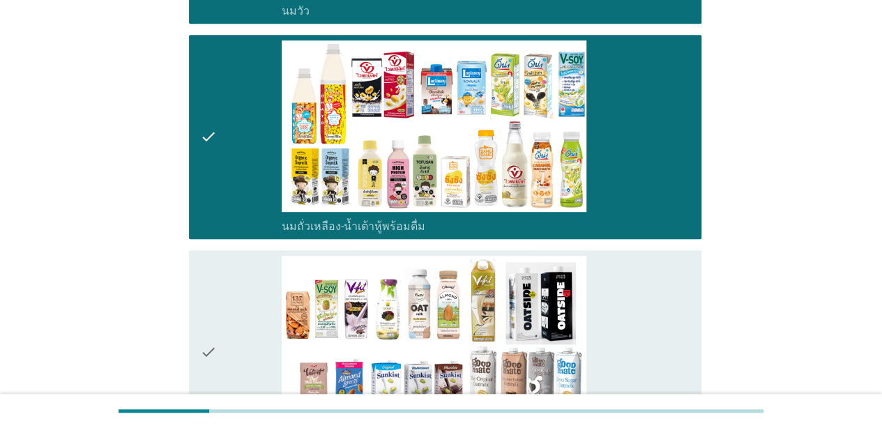
click at [229, 282] on div "check" at bounding box center [241, 352] width 82 height 193
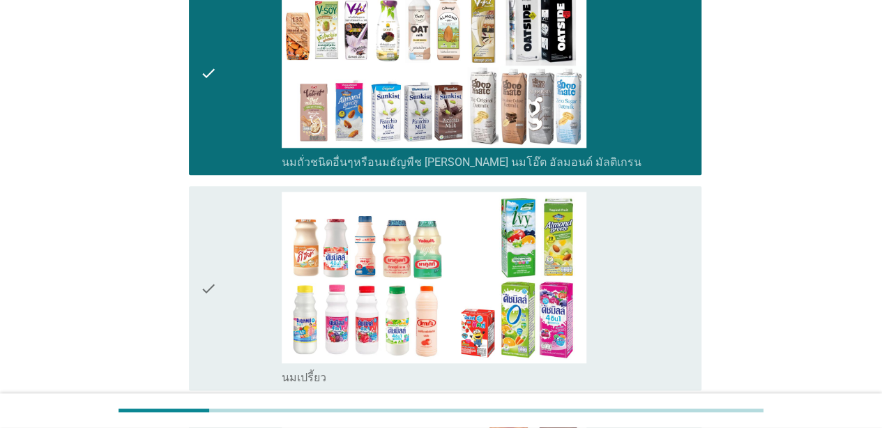
click at [229, 282] on div "check" at bounding box center [241, 288] width 82 height 193
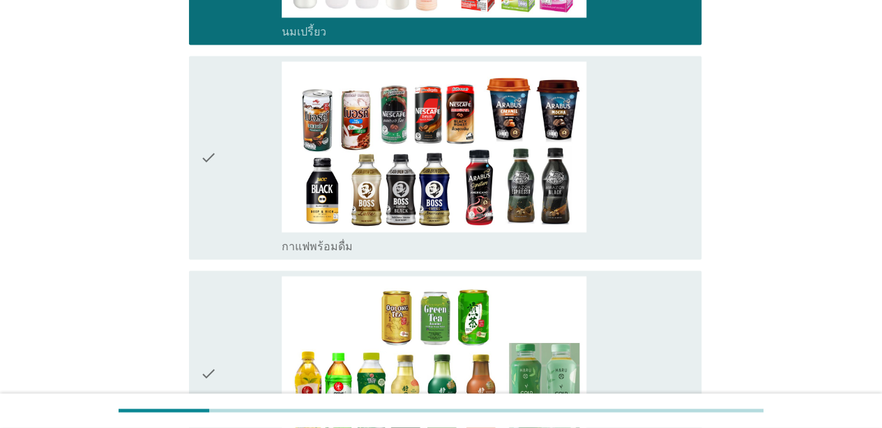
scroll to position [976, 0]
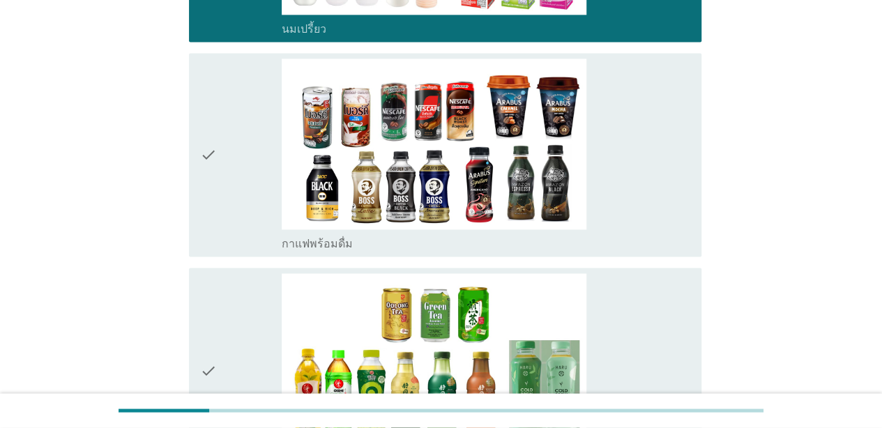
click at [249, 127] on div "check" at bounding box center [241, 155] width 82 height 193
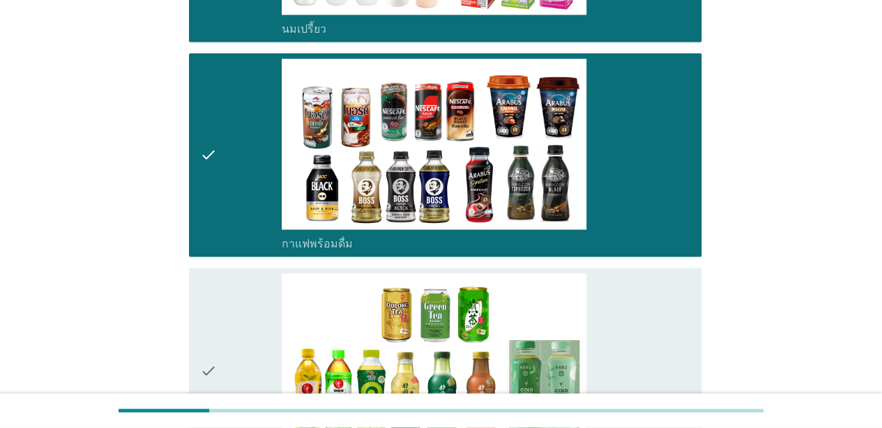
click at [258, 291] on div "check" at bounding box center [241, 369] width 82 height 193
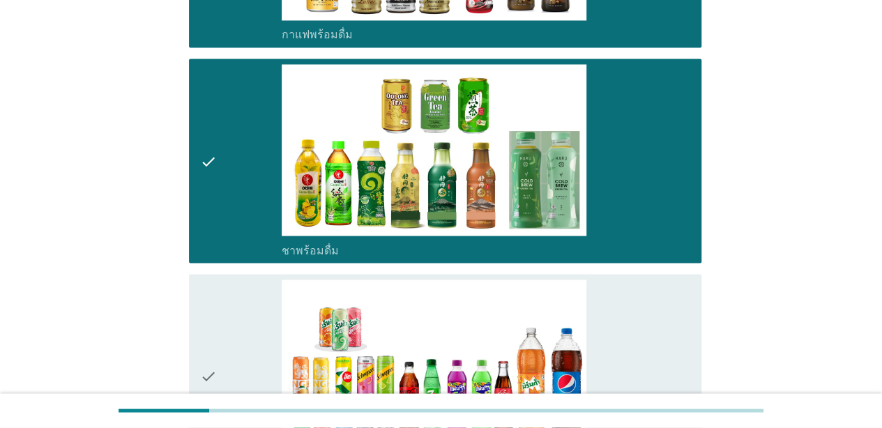
click at [258, 291] on div "check" at bounding box center [241, 375] width 82 height 193
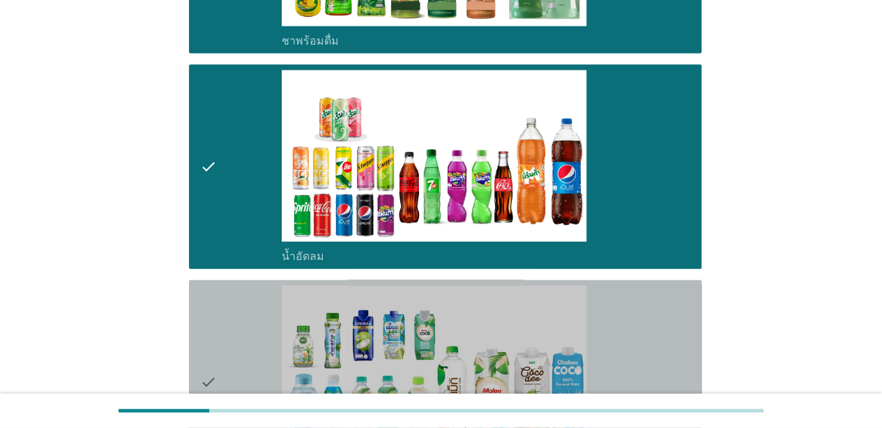
click at [258, 291] on div "check" at bounding box center [241, 382] width 82 height 193
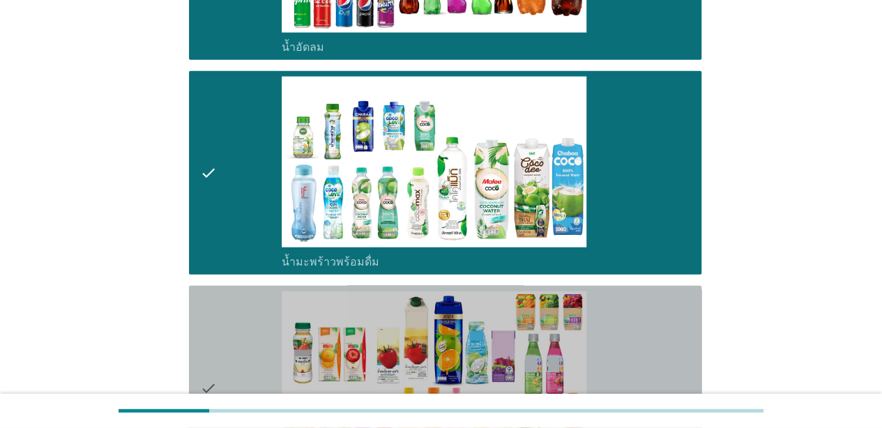
click at [258, 293] on div "check" at bounding box center [241, 387] width 82 height 193
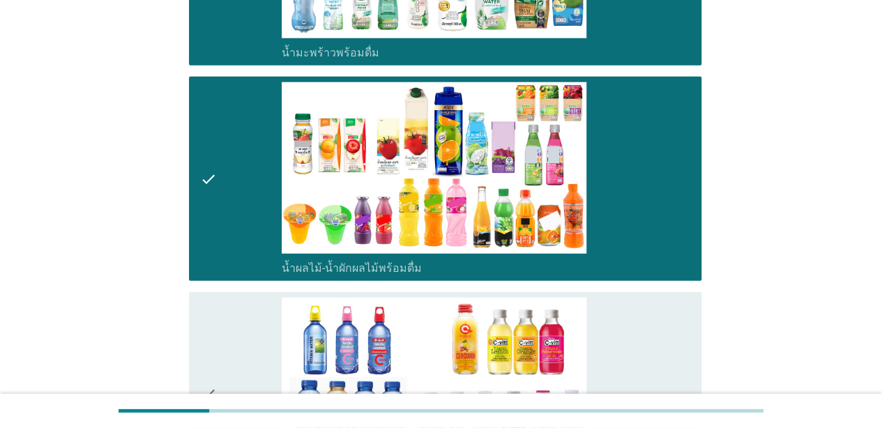
click at [258, 298] on div "check" at bounding box center [241, 394] width 82 height 193
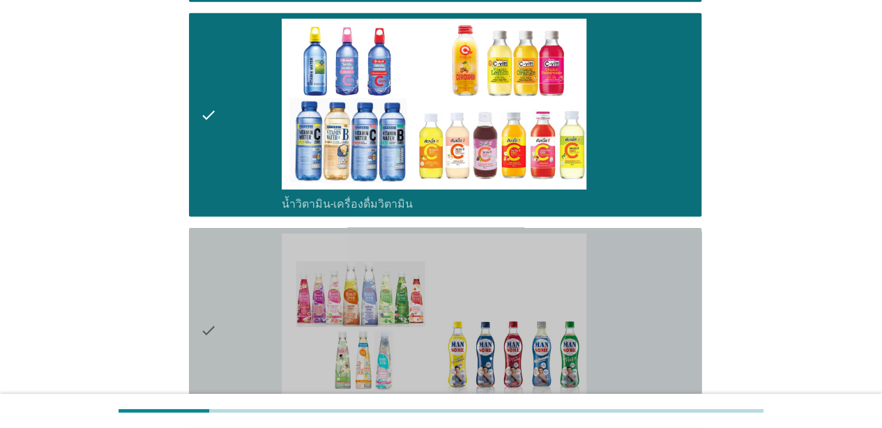
click at [258, 294] on div "check" at bounding box center [241, 329] width 82 height 193
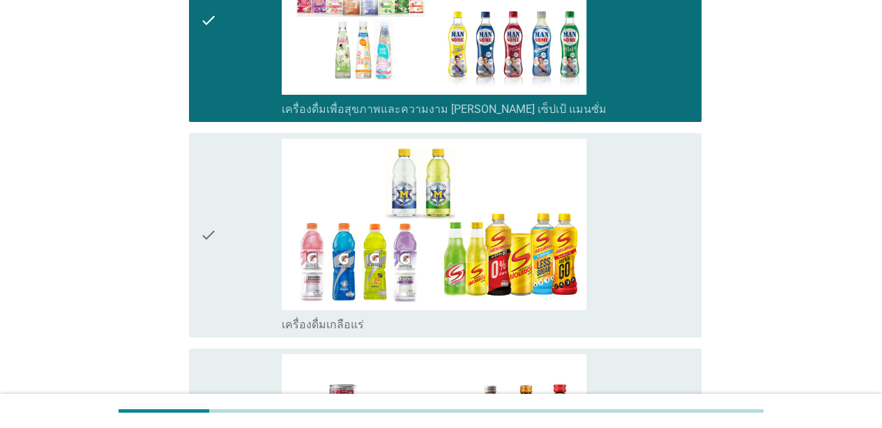
scroll to position [2439, 0]
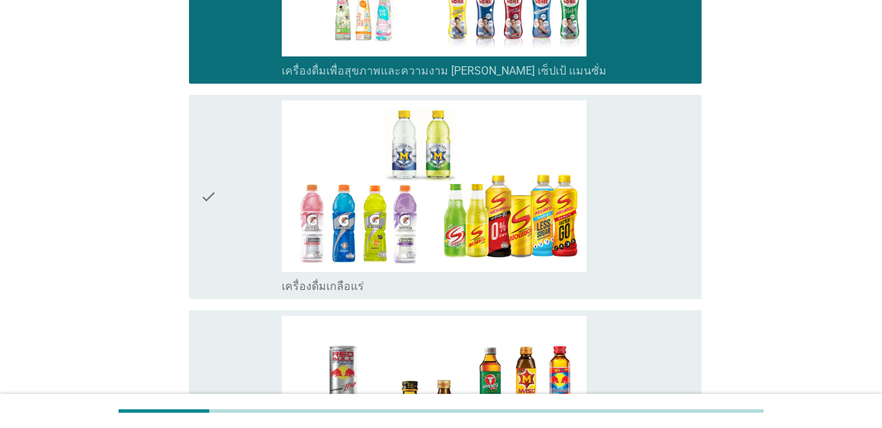
click at [235, 237] on div "check" at bounding box center [241, 196] width 82 height 193
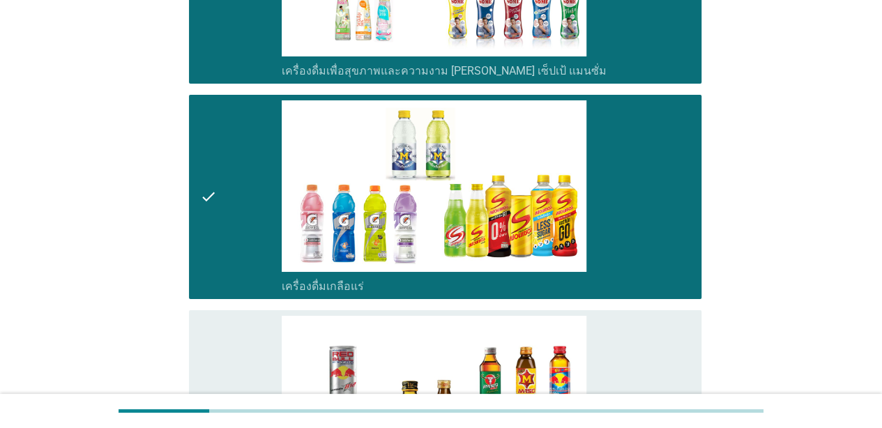
click at [229, 316] on div "check" at bounding box center [241, 412] width 82 height 193
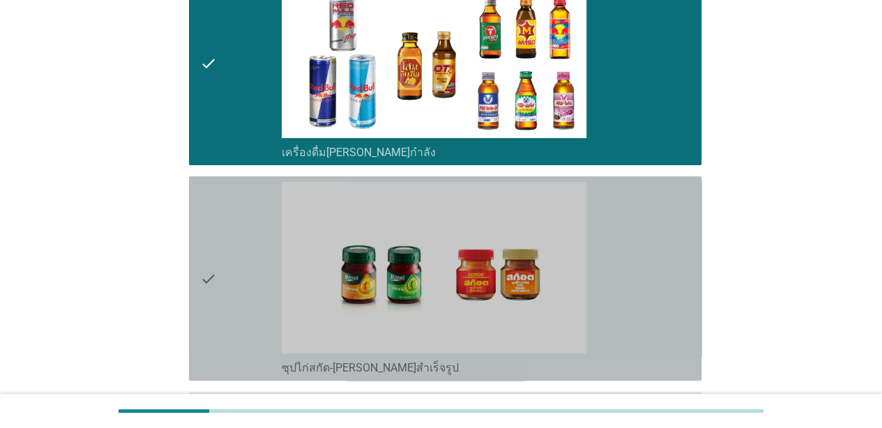
click at [224, 234] on div "check" at bounding box center [241, 278] width 82 height 193
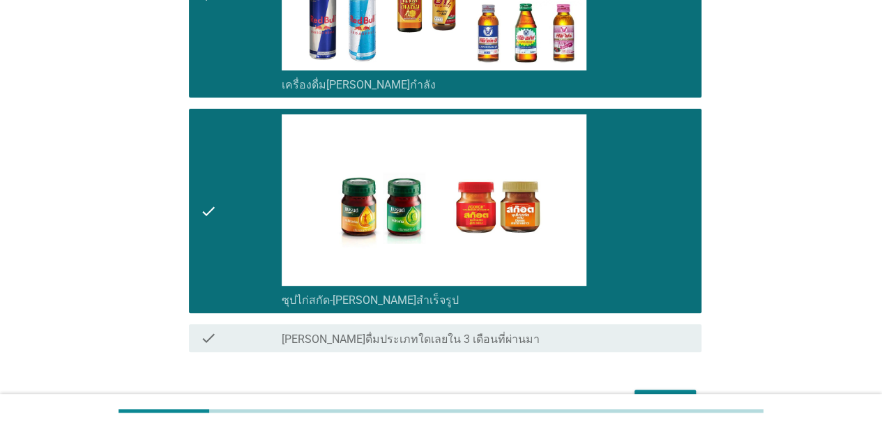
scroll to position [2913, 0]
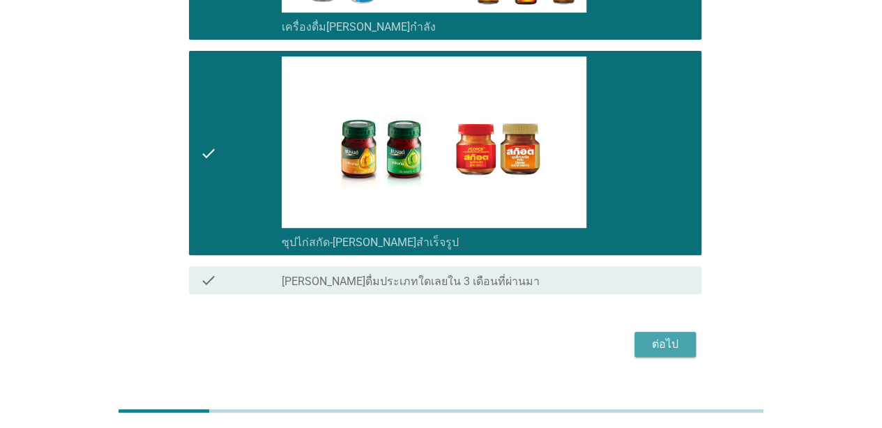
click at [660, 336] on div "ต่อไป" at bounding box center [664, 344] width 39 height 17
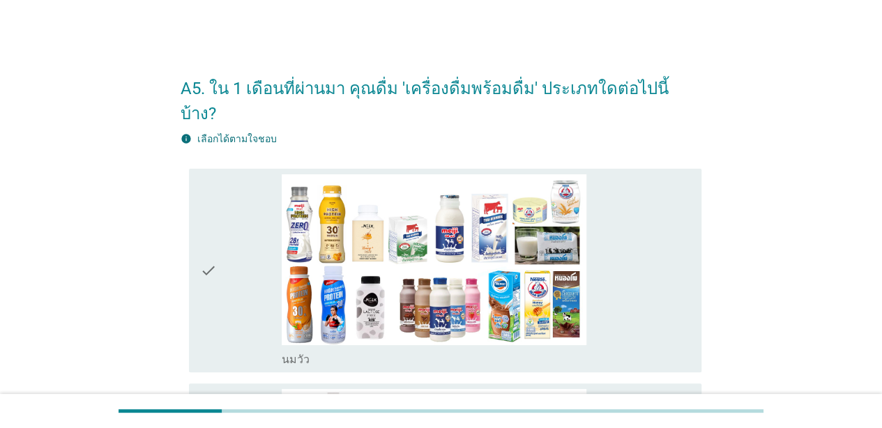
click at [229, 300] on div "check" at bounding box center [241, 270] width 82 height 193
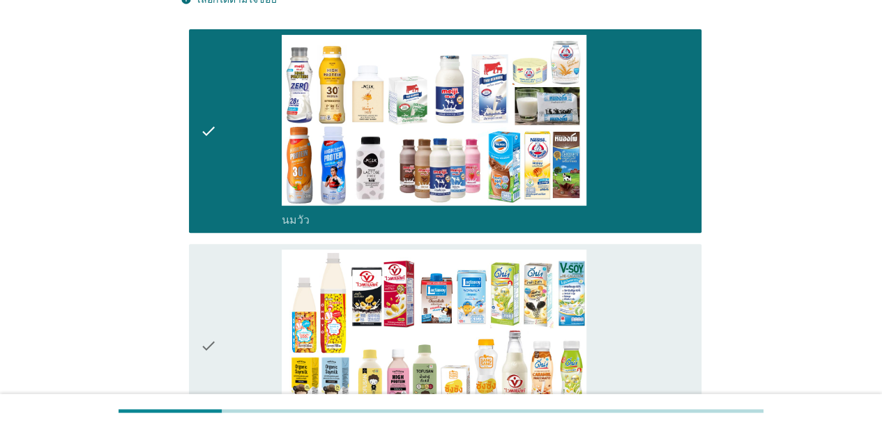
click at [229, 300] on div "check" at bounding box center [241, 345] width 82 height 193
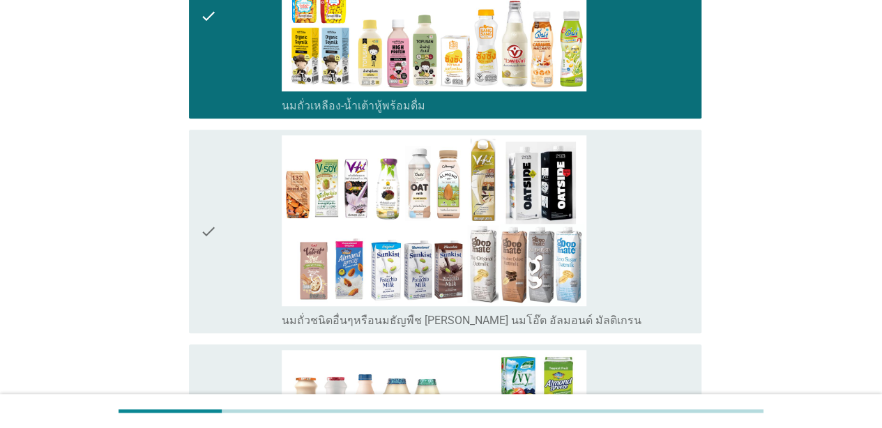
scroll to position [488, 0]
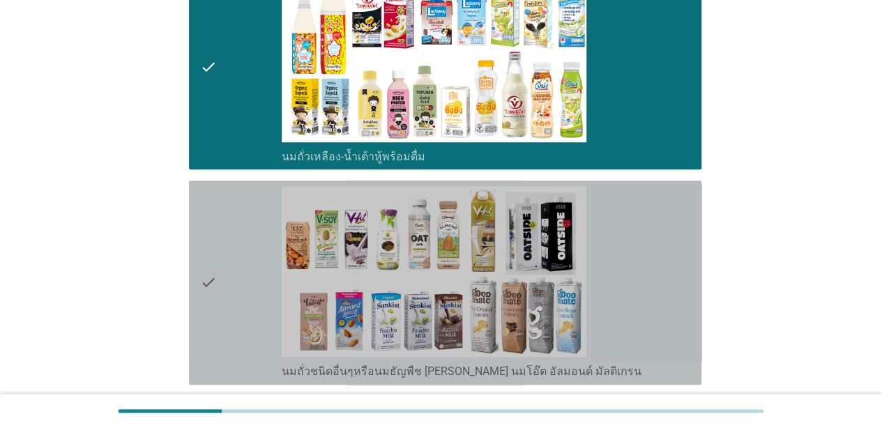
click at [242, 252] on div "check" at bounding box center [241, 282] width 82 height 193
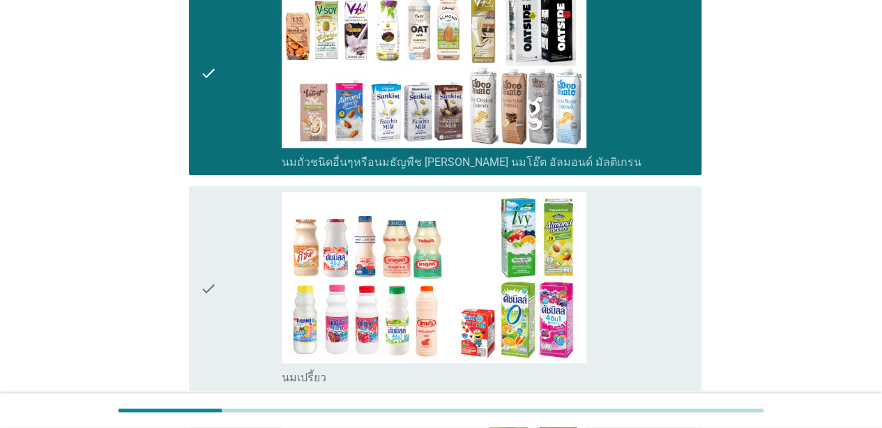
click at [242, 252] on div "check" at bounding box center [241, 288] width 82 height 193
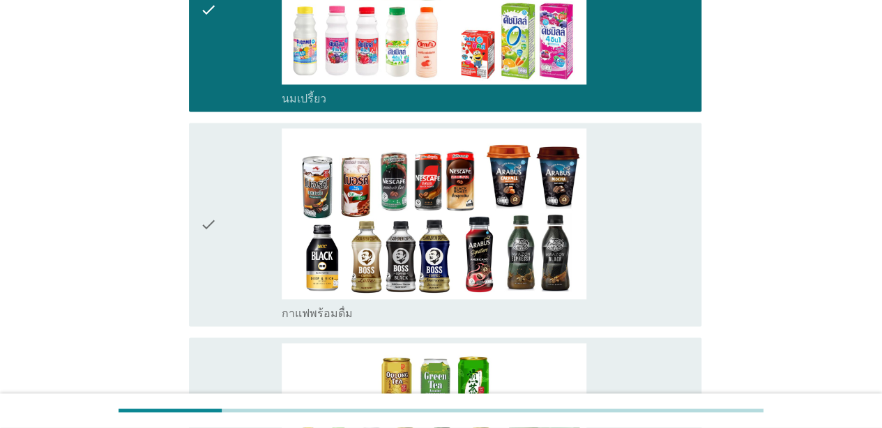
click at [242, 252] on div "check" at bounding box center [241, 224] width 82 height 193
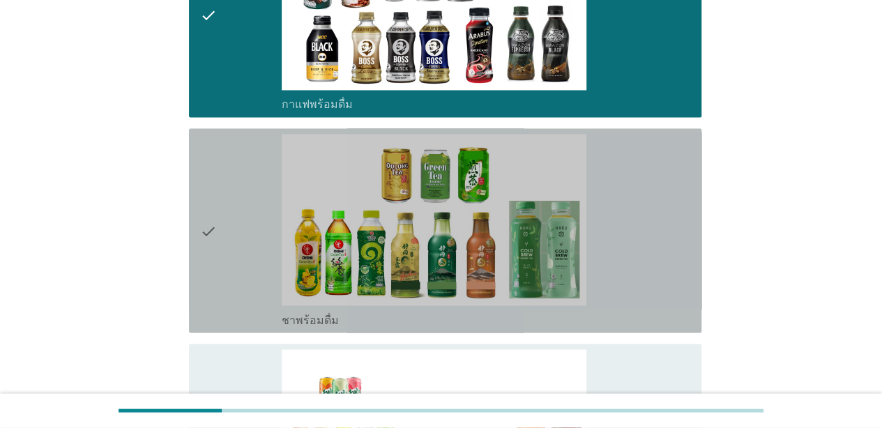
click at [242, 252] on div "check" at bounding box center [241, 230] width 82 height 193
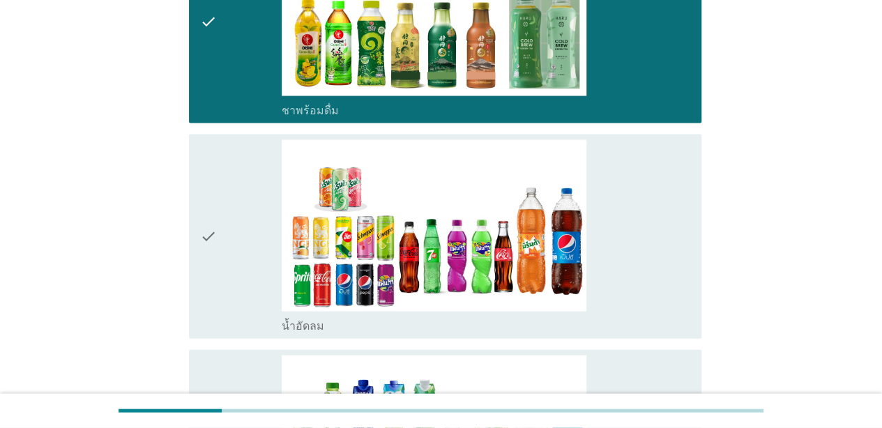
click at [242, 252] on div "check" at bounding box center [241, 236] width 82 height 193
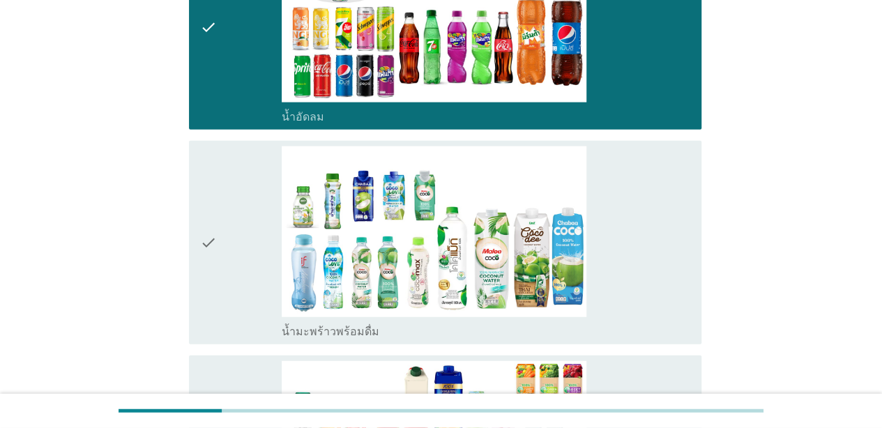
click at [242, 252] on div "check" at bounding box center [241, 242] width 82 height 193
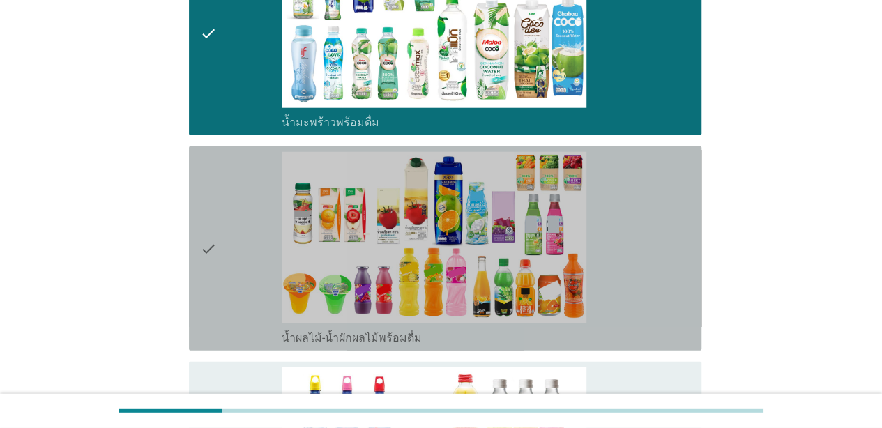
click at [242, 252] on div "check" at bounding box center [241, 248] width 82 height 193
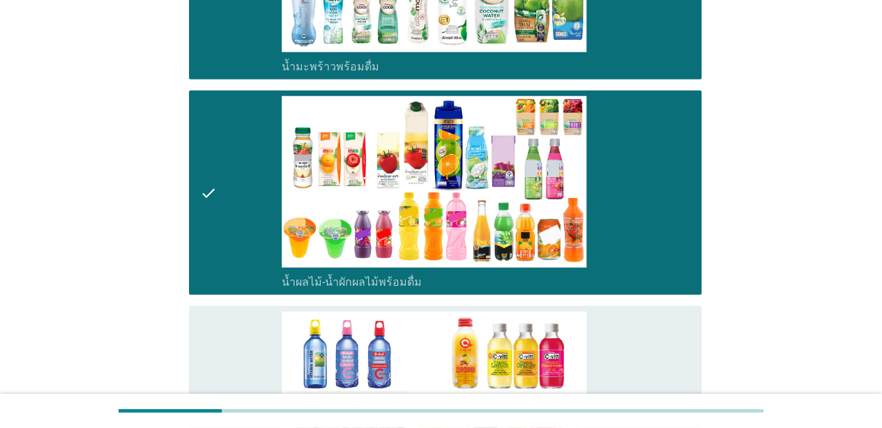
scroll to position [1951, 0]
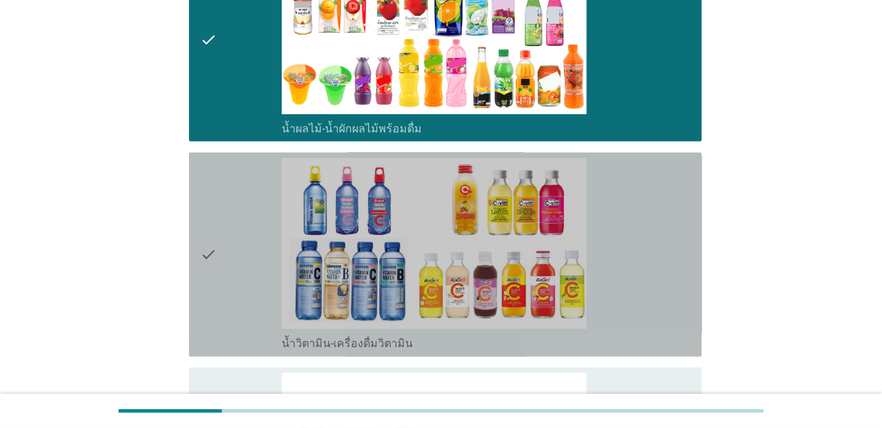
click at [242, 252] on div "check" at bounding box center [241, 254] width 82 height 193
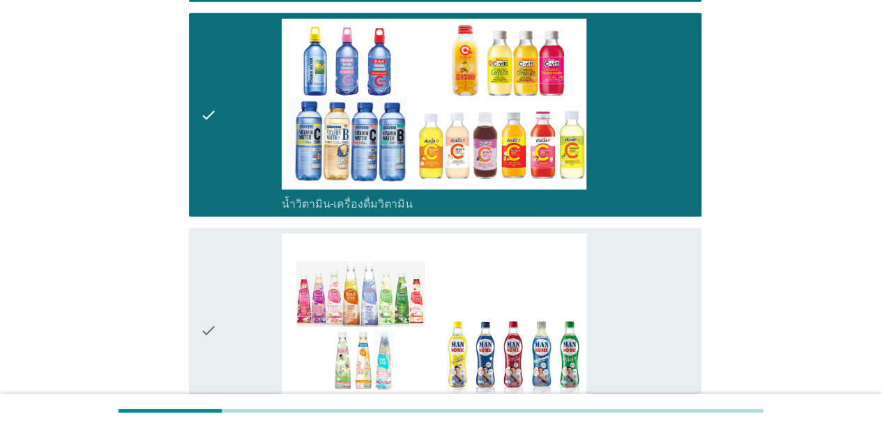
click at [242, 252] on div "check" at bounding box center [241, 329] width 82 height 193
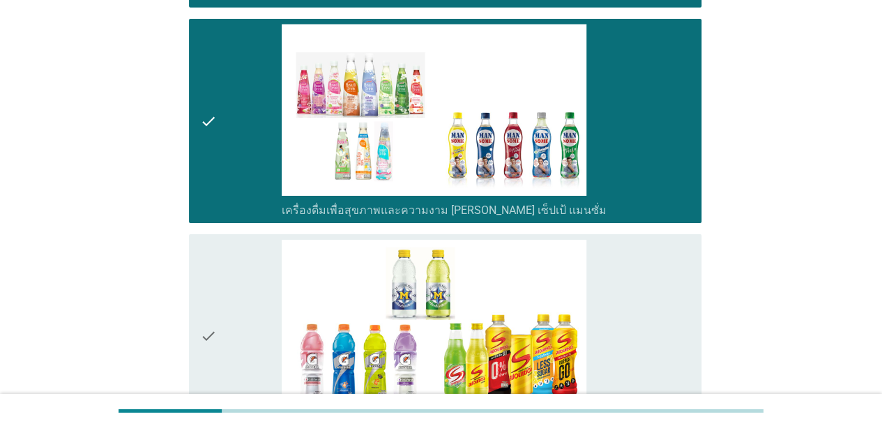
click at [242, 252] on div "check" at bounding box center [241, 336] width 82 height 193
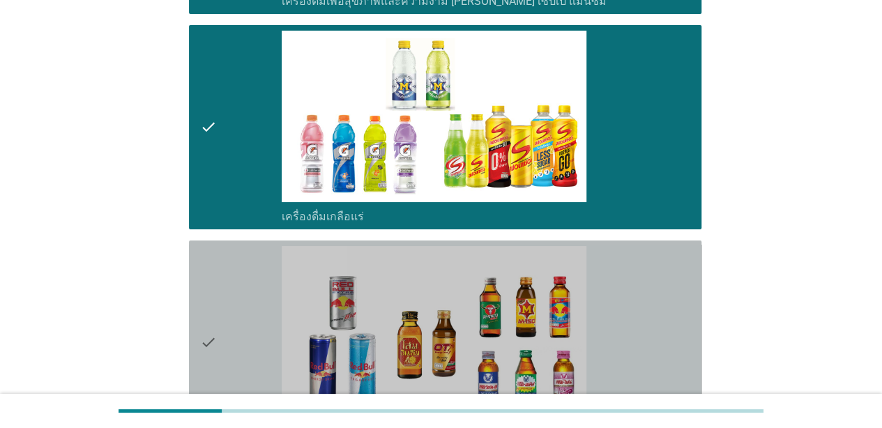
click at [242, 252] on div "check" at bounding box center [241, 342] width 82 height 193
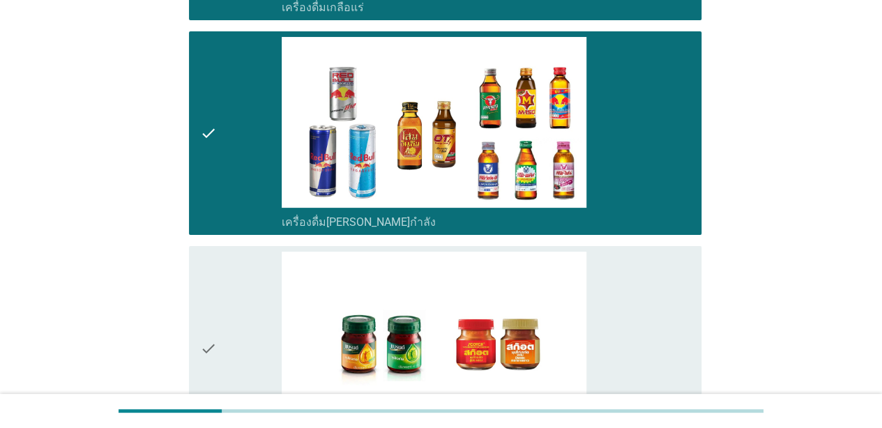
click at [242, 252] on div "check" at bounding box center [241, 348] width 82 height 193
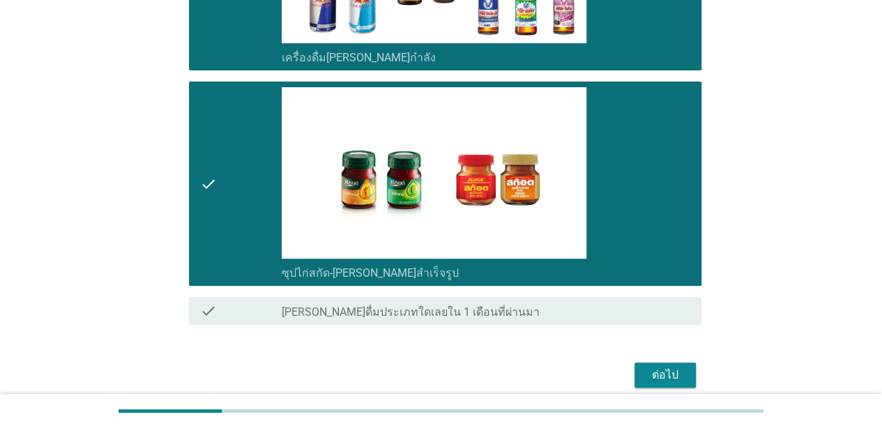
scroll to position [2913, 0]
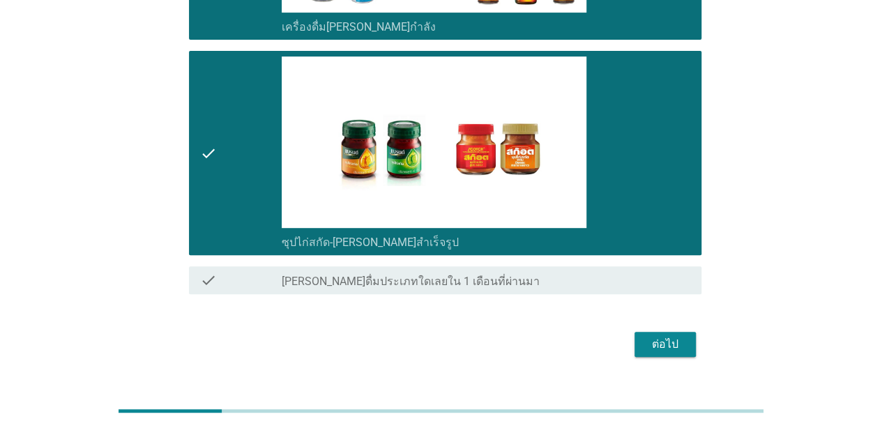
click at [242, 272] on div "check" at bounding box center [241, 280] width 82 height 17
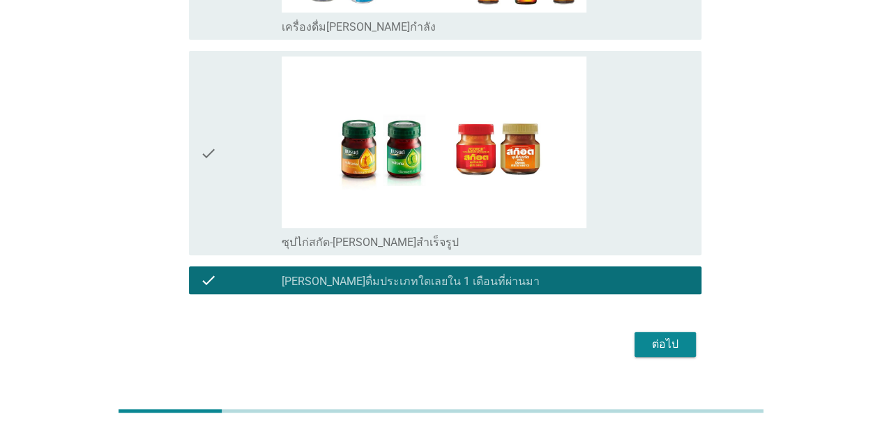
click at [229, 207] on div "check" at bounding box center [241, 152] width 82 height 193
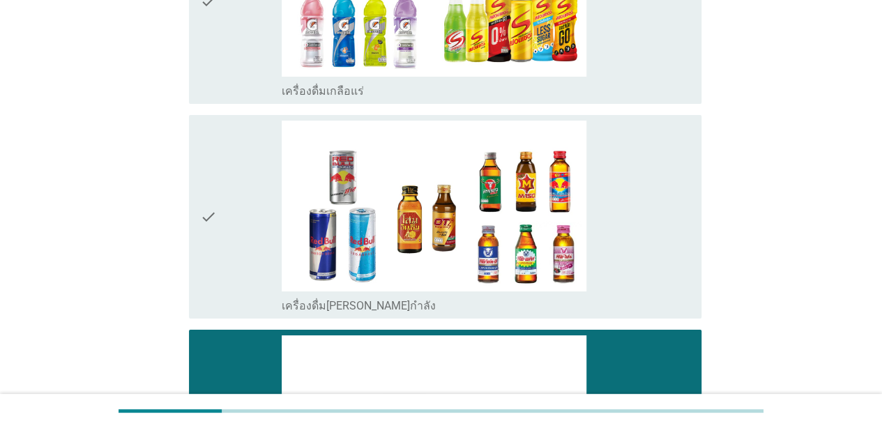
click at [229, 207] on div "check" at bounding box center [241, 217] width 82 height 193
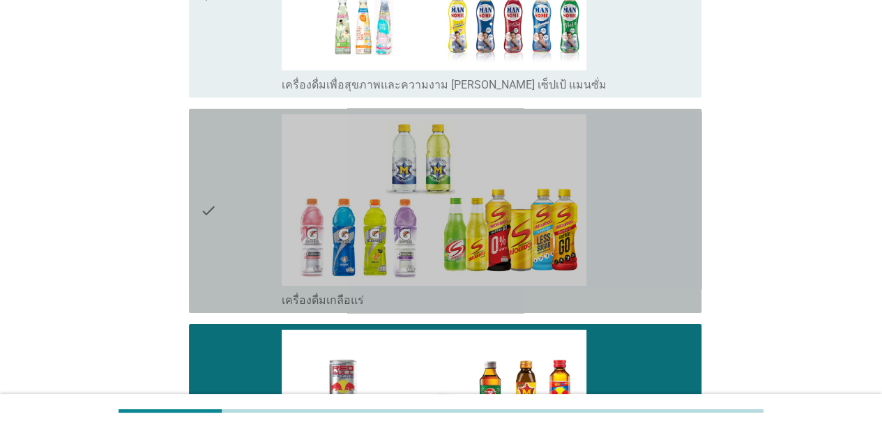
click at [229, 207] on div "check" at bounding box center [241, 210] width 82 height 193
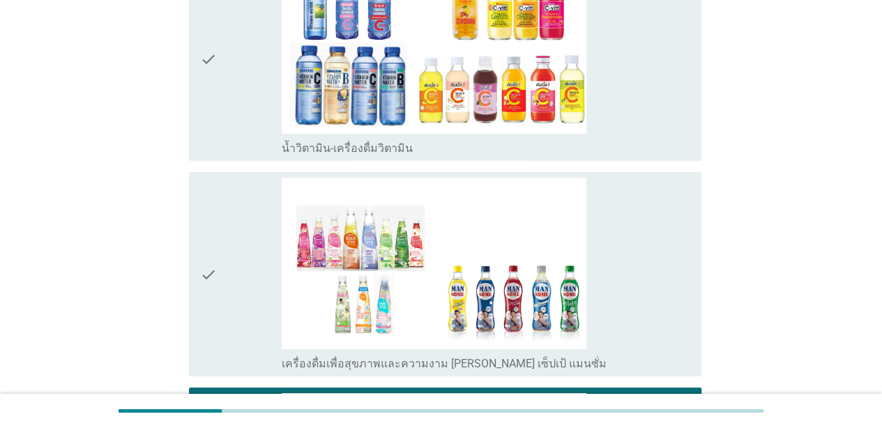
click at [229, 207] on div "check" at bounding box center [241, 274] width 82 height 193
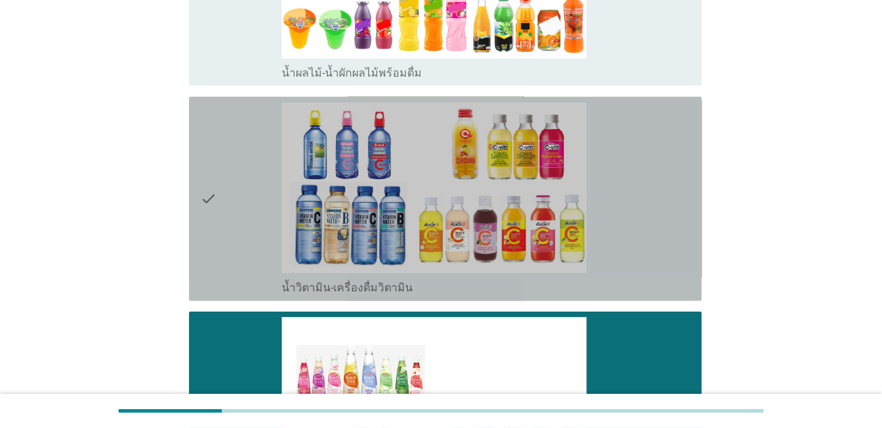
click at [229, 207] on div "check" at bounding box center [241, 198] width 82 height 193
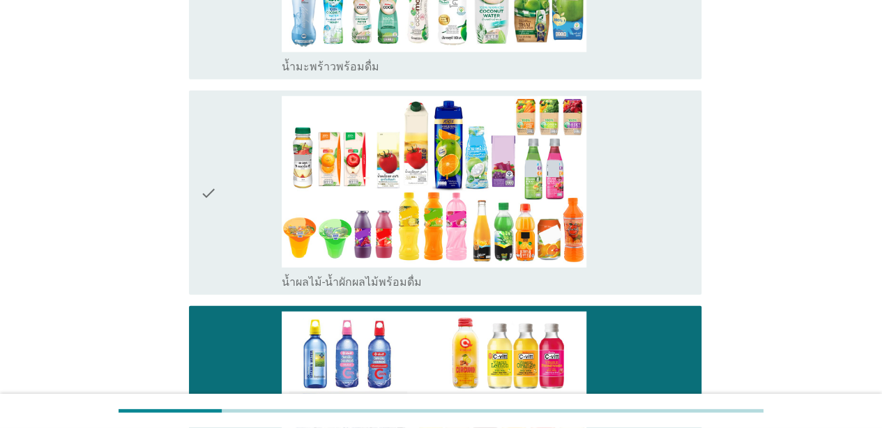
click at [229, 207] on div "check" at bounding box center [241, 192] width 82 height 193
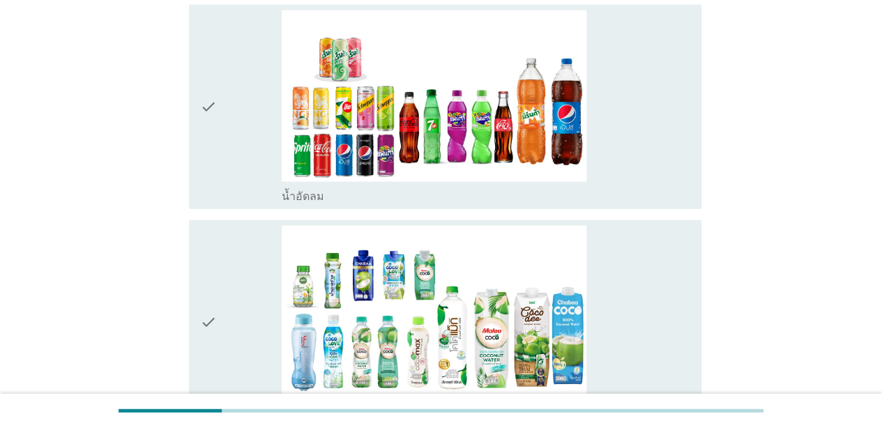
scroll to position [1449, 0]
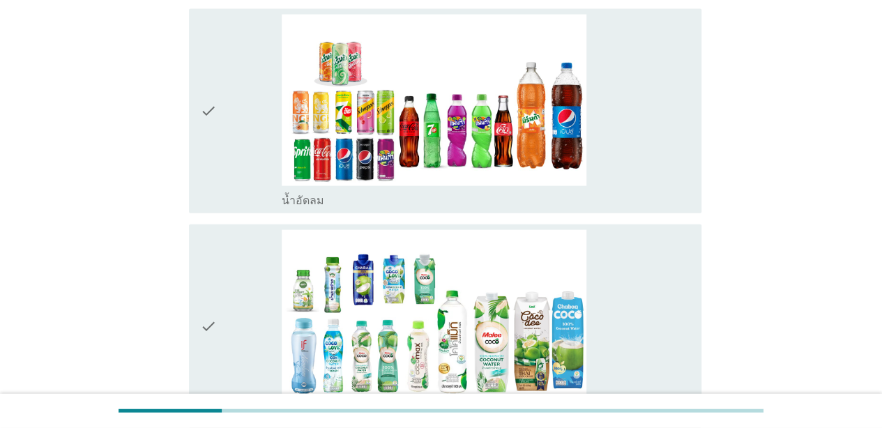
click at [229, 230] on div "check" at bounding box center [241, 326] width 82 height 193
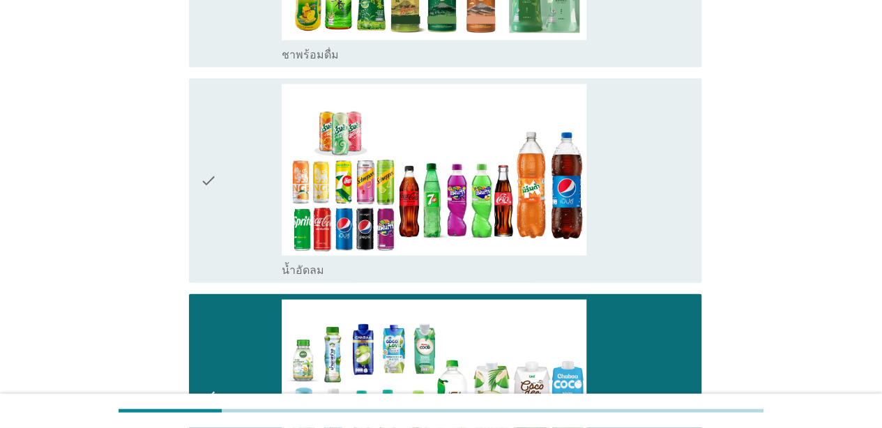
click at [229, 207] on div "check" at bounding box center [241, 180] width 82 height 193
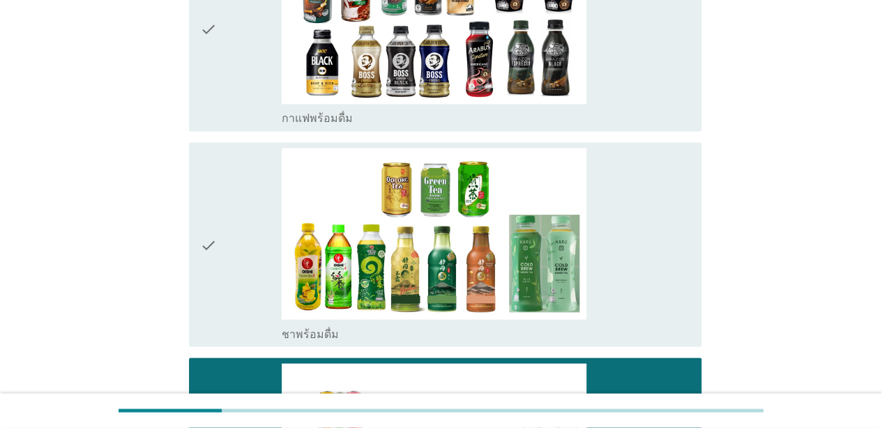
click at [229, 207] on div "check" at bounding box center [241, 244] width 82 height 193
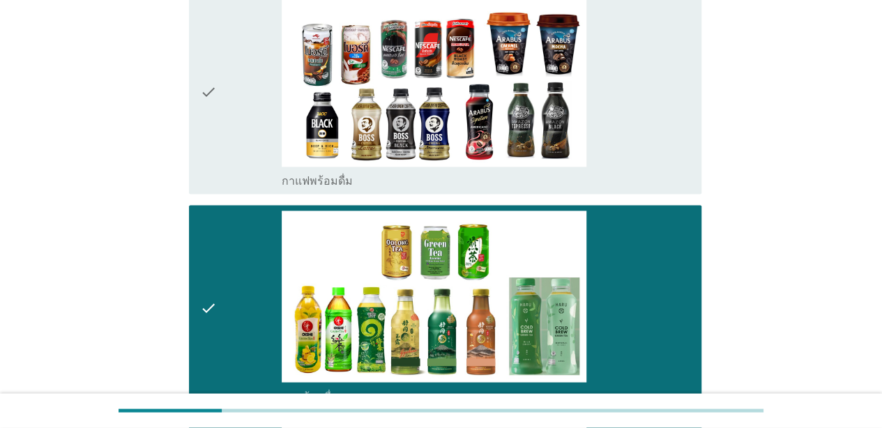
scroll to position [962, 0]
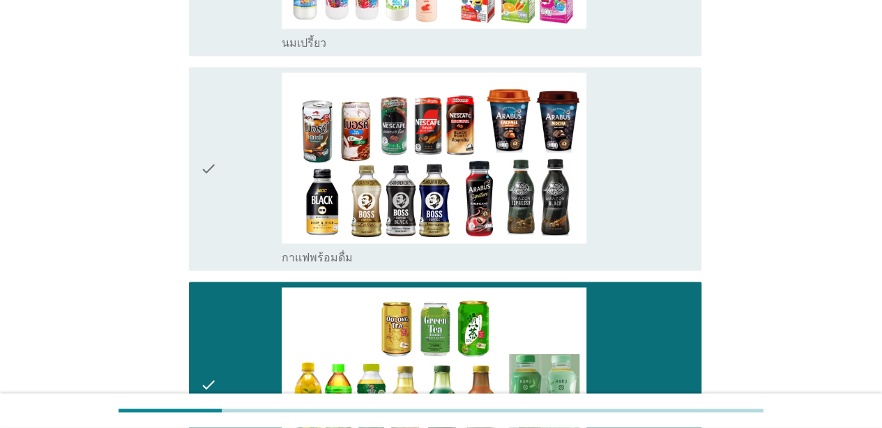
click at [229, 207] on div "check" at bounding box center [241, 168] width 82 height 193
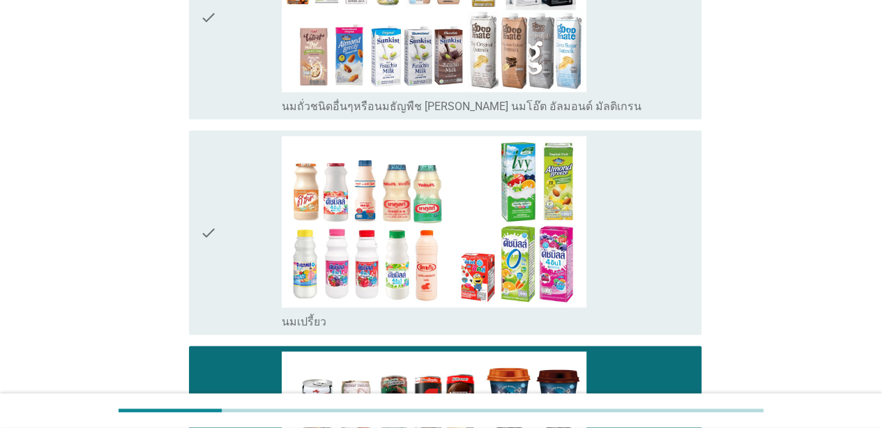
click at [229, 207] on div "check" at bounding box center [241, 232] width 82 height 193
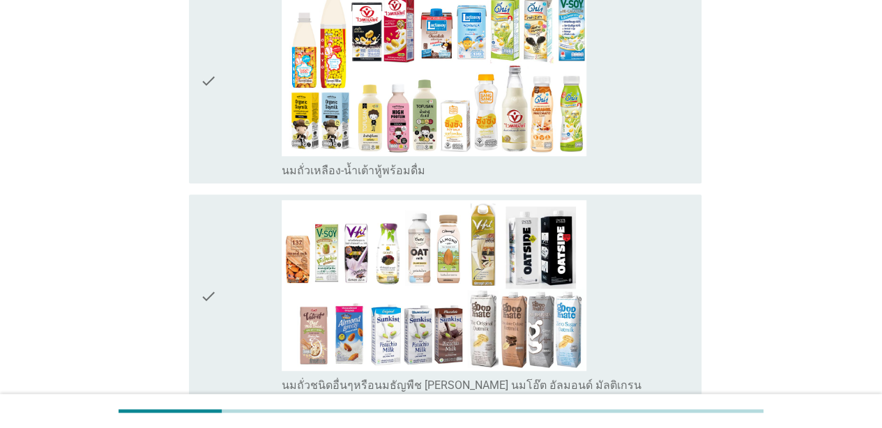
click at [229, 207] on div "check" at bounding box center [241, 296] width 82 height 193
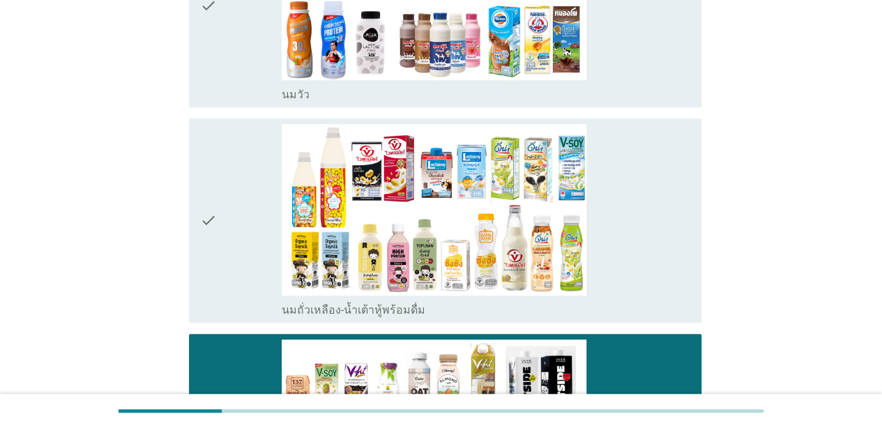
click at [229, 207] on div "check" at bounding box center [241, 220] width 82 height 193
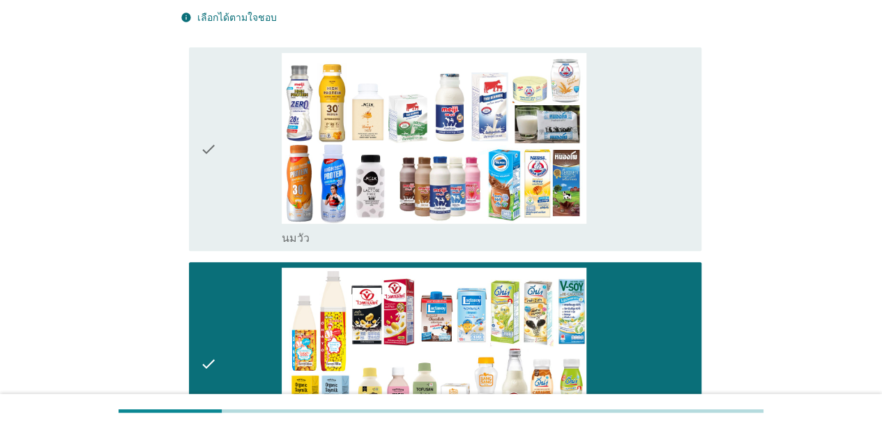
scroll to position [0, 0]
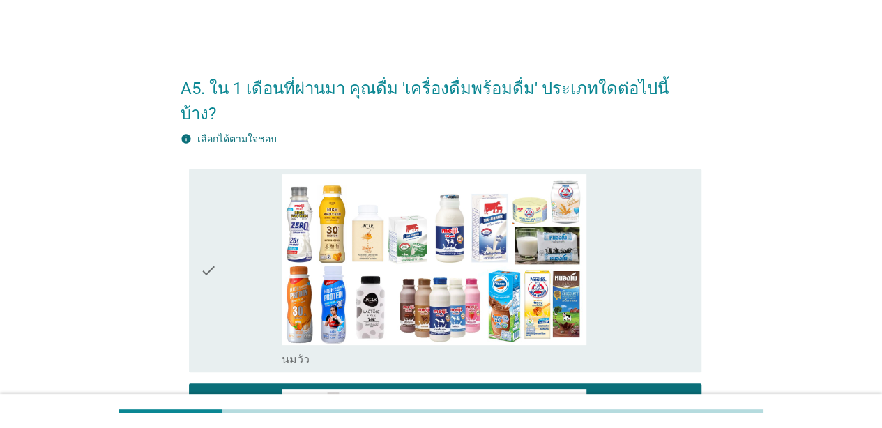
click at [229, 207] on div "check" at bounding box center [241, 270] width 82 height 193
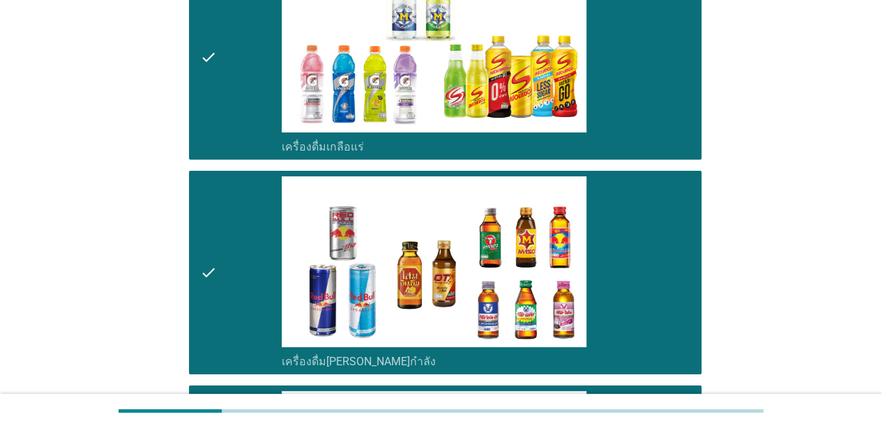
scroll to position [2913, 0]
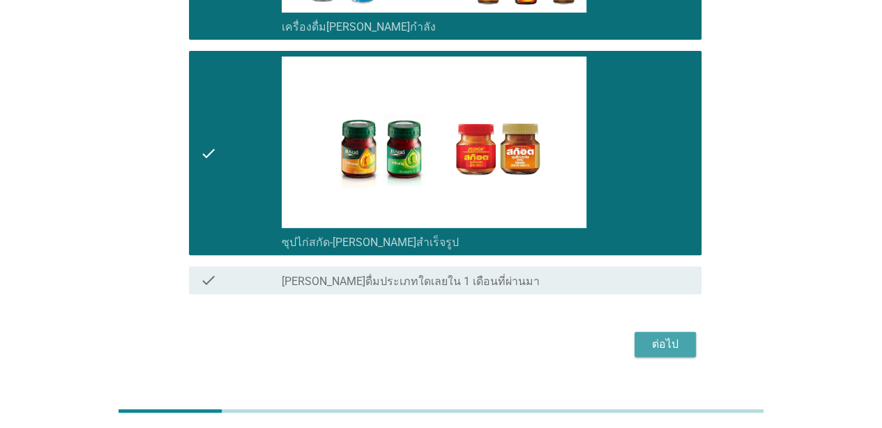
click at [656, 336] on div "ต่อไป" at bounding box center [664, 344] width 39 height 17
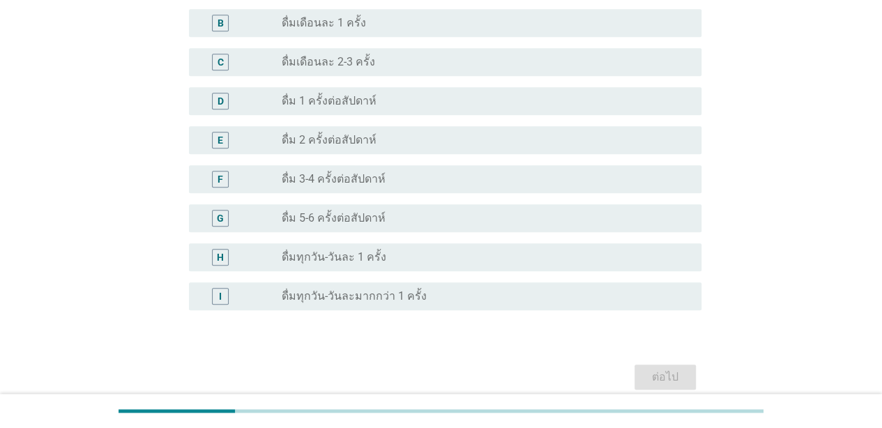
scroll to position [488, 0]
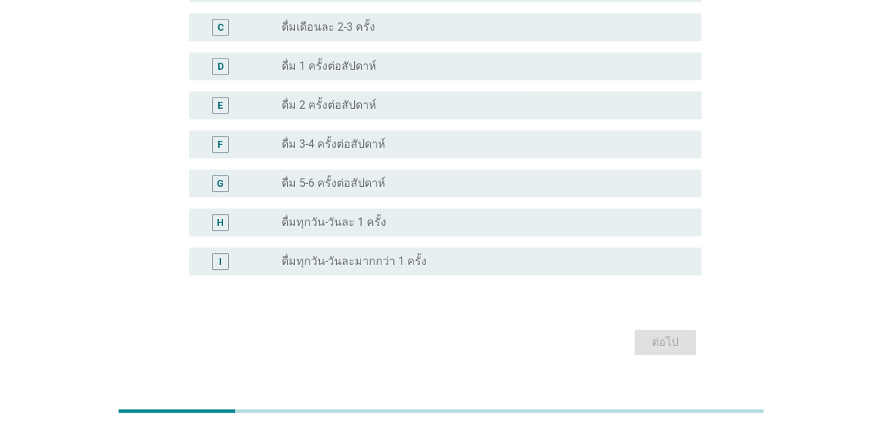
click at [475, 217] on div "radio_button_unchecked ดื่มทุกวัน-วันละ 1 ครั้ง" at bounding box center [480, 222] width 397 height 14
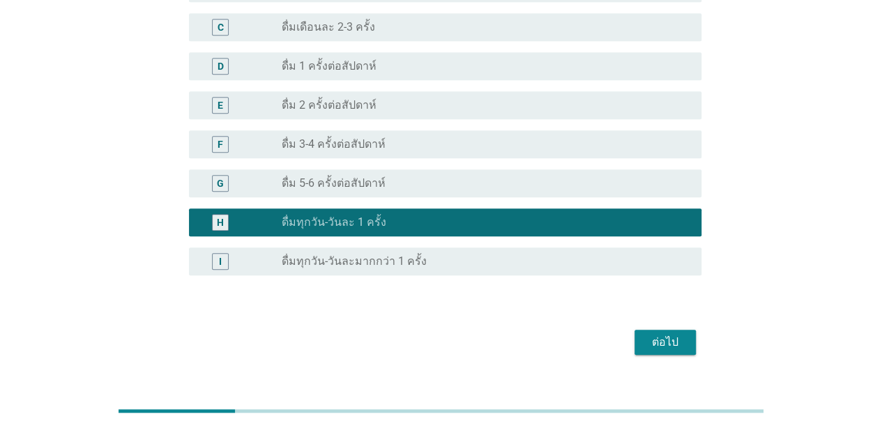
click at [675, 358] on div "ต่อไป" at bounding box center [440, 341] width 521 height 33
click at [666, 345] on div "ต่อไป" at bounding box center [664, 342] width 39 height 17
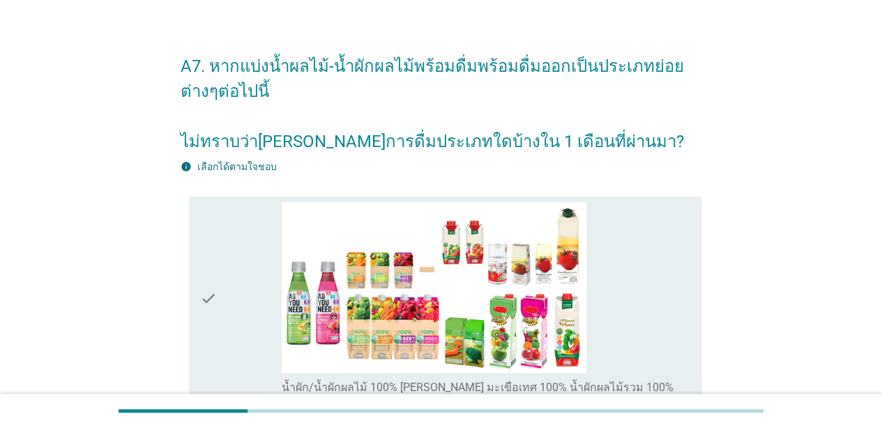
scroll to position [0, 0]
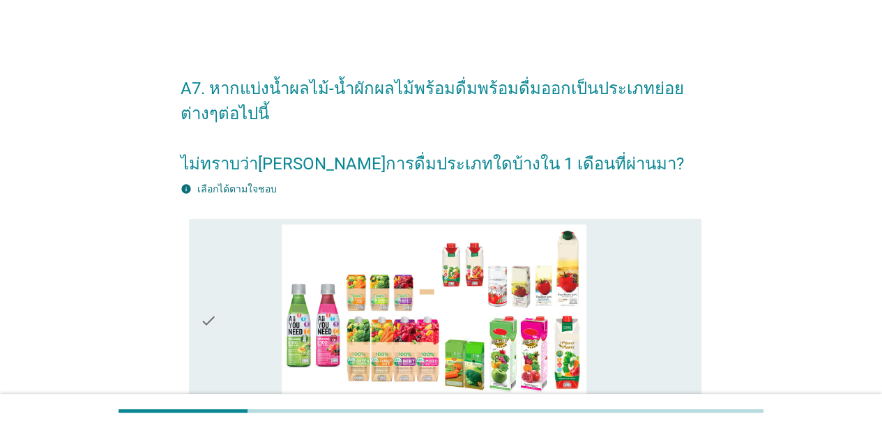
click at [641, 298] on div "check_box_outline_blank น้ำผัก/น้ำผักผลไม้ 100% [PERSON_NAME] มะเขือเทศ 100% น้…" at bounding box center [486, 320] width 408 height 193
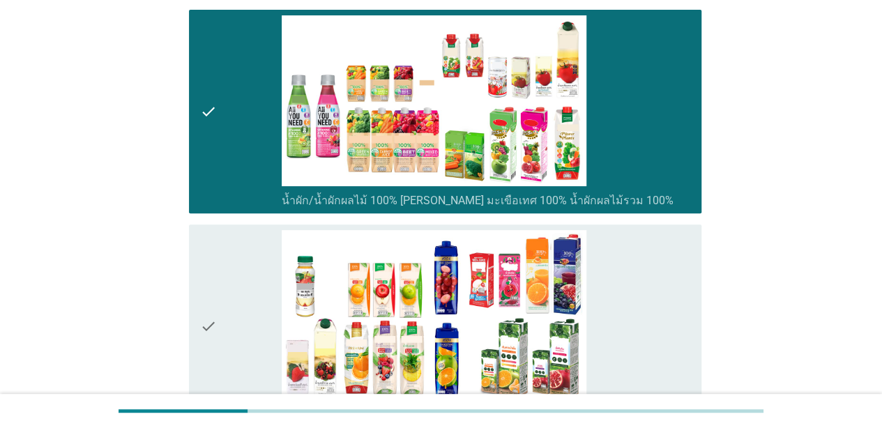
click at [641, 298] on div "check_box_outline_blank น้ำผลไม้ 100% [PERSON_NAME] น้ำส้ม 100% น้ำแอปเปิ้ล 100%" at bounding box center [486, 326] width 408 height 193
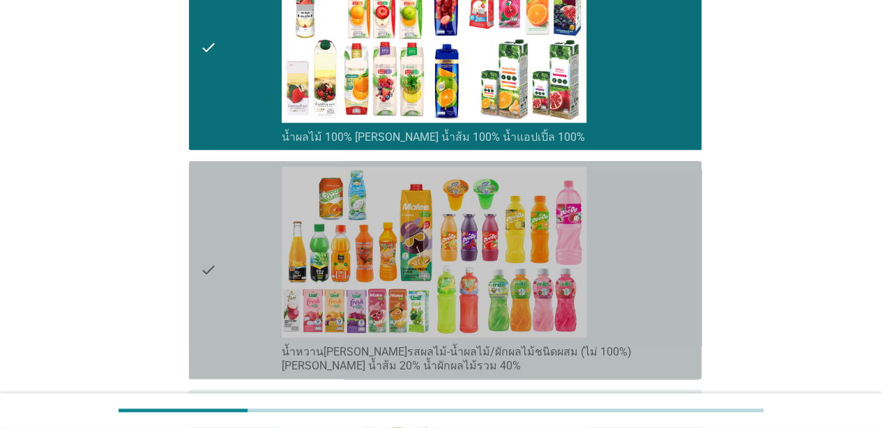
click at [643, 297] on div "check_box_outline_blank น้ำหวาน[PERSON_NAME]รสผลไม้-น้ำผลไม้/ผักผลไม้ชนิดผสม (ไ…" at bounding box center [486, 270] width 408 height 207
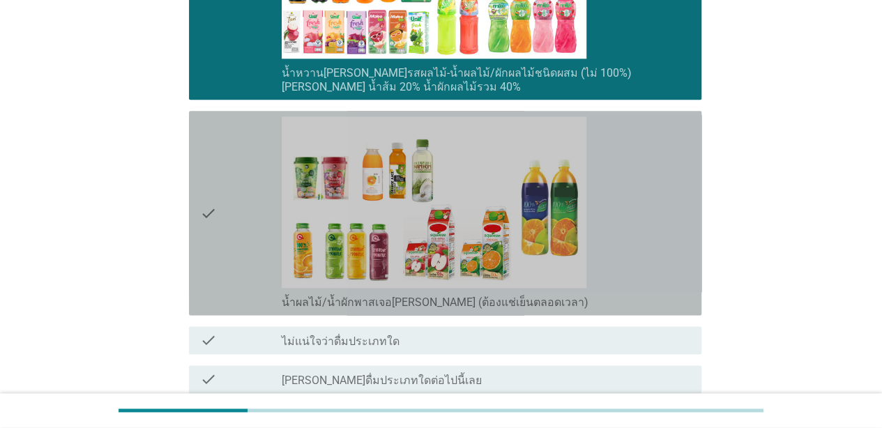
click at [643, 259] on div "check_box_outline_blank น้ำผลไม้/น้ำผักพาสเจอ[PERSON_NAME] (ต้องแช่เย็นตลอดเวลา)" at bounding box center [486, 212] width 408 height 193
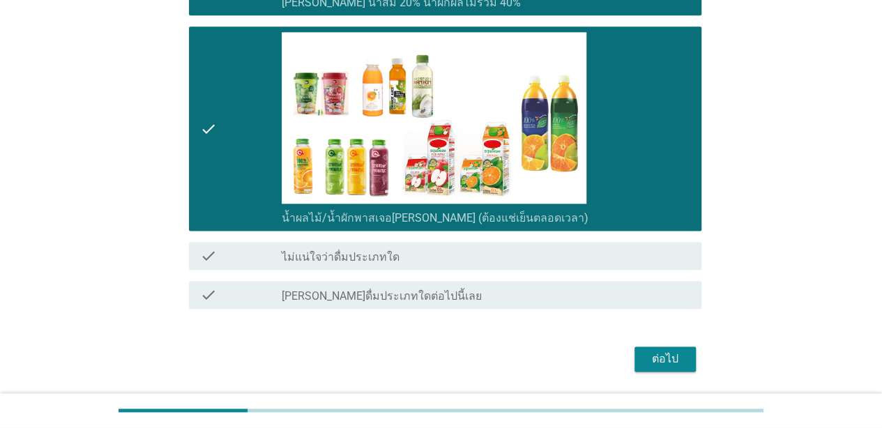
scroll to position [893, 0]
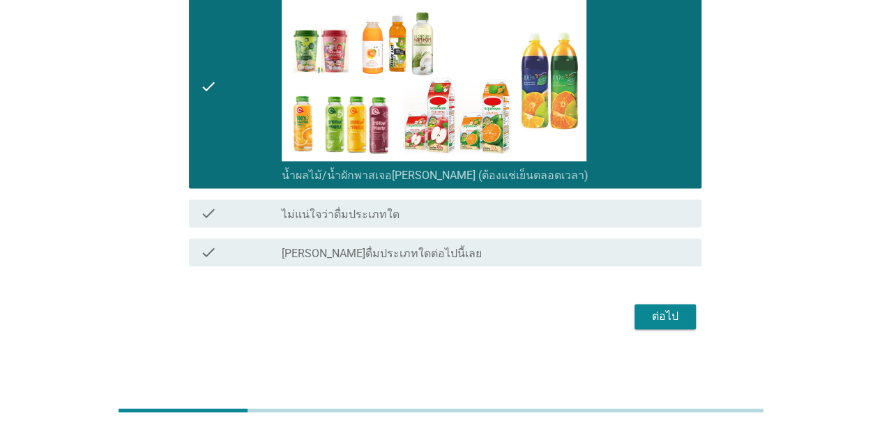
click at [663, 316] on div "ต่อไป" at bounding box center [664, 316] width 39 height 17
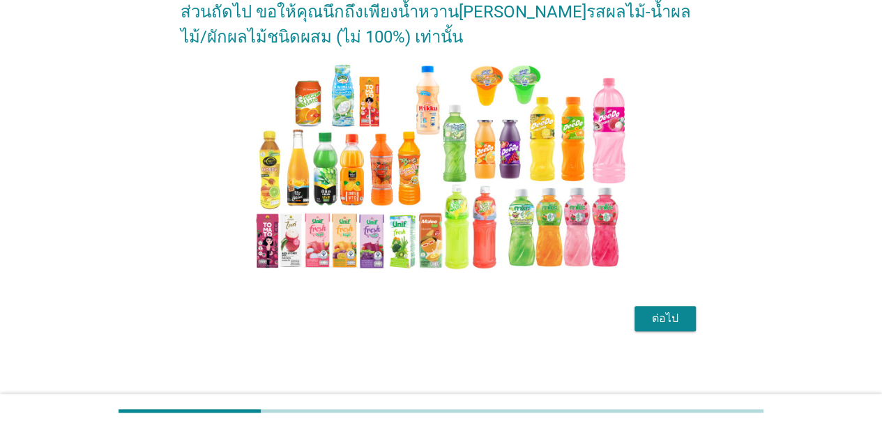
scroll to position [130, 0]
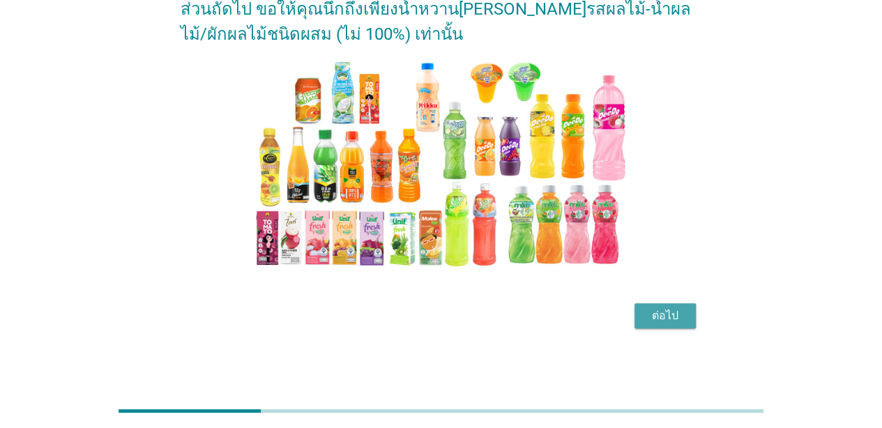
click at [676, 306] on button "ต่อไป" at bounding box center [664, 315] width 61 height 25
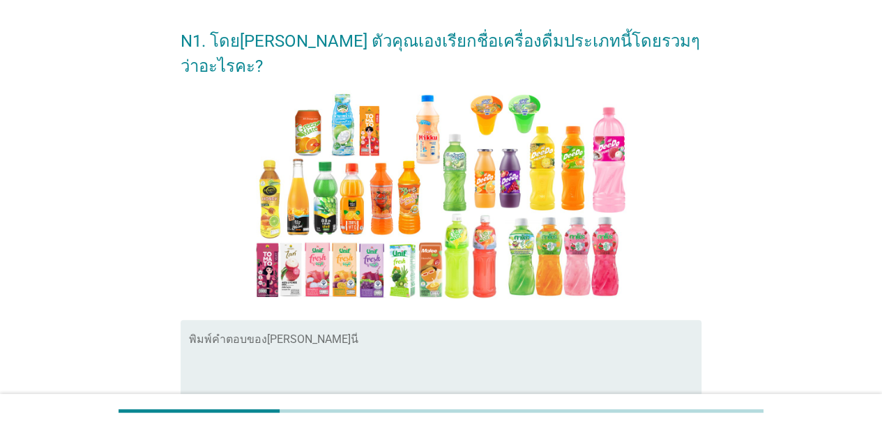
scroll to position [70, 0]
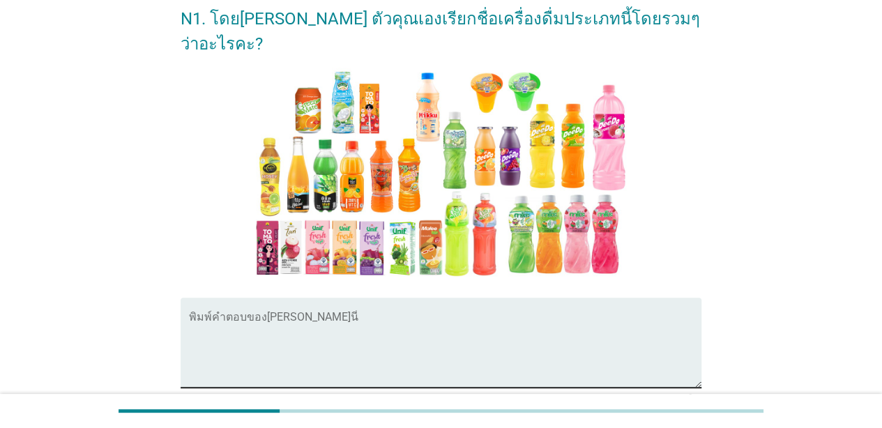
click at [531, 318] on textarea "พิมพ์คำตอบของคุณ ที่นี่" at bounding box center [445, 350] width 512 height 73
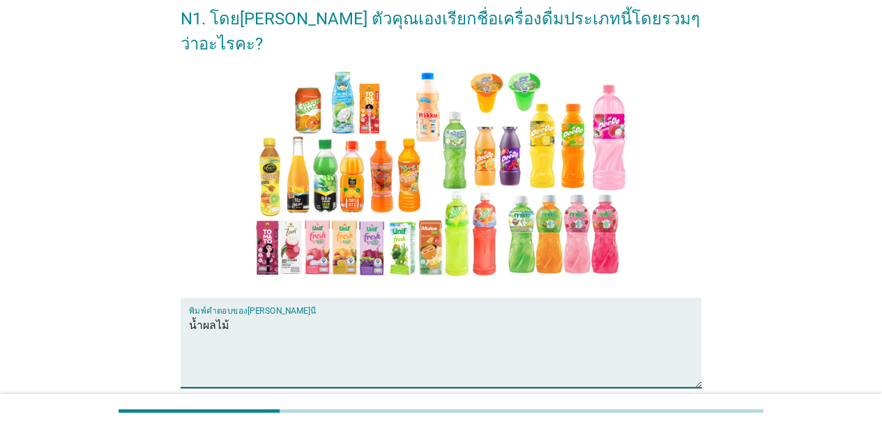
scroll to position [181, 0]
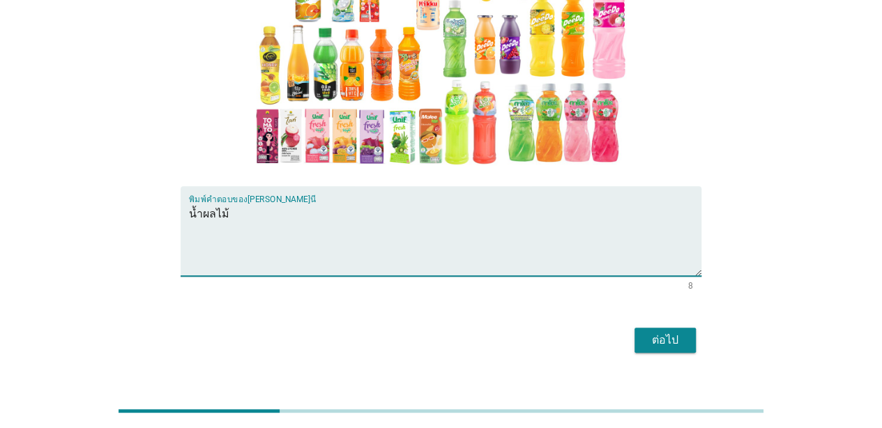
type textarea "น้ำผลไม้"
click at [669, 332] on div "ต่อไป" at bounding box center [664, 340] width 39 height 17
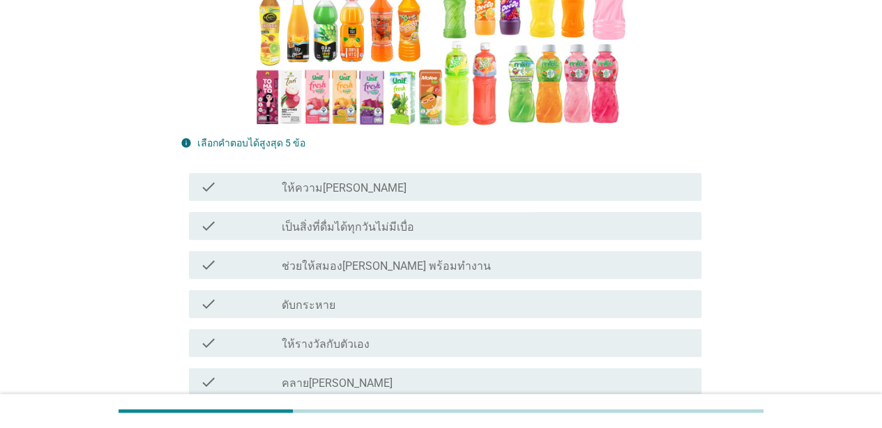
scroll to position [348, 0]
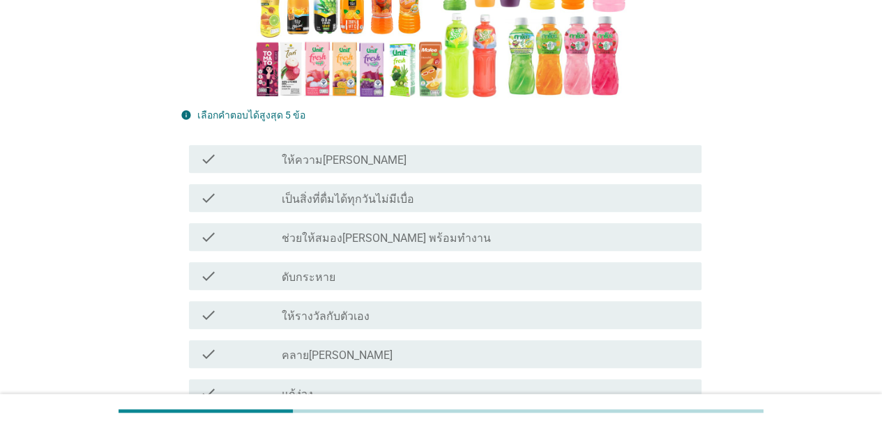
click at [537, 151] on div "check_box_outline_blank ให้ความ[PERSON_NAME]" at bounding box center [486, 159] width 408 height 17
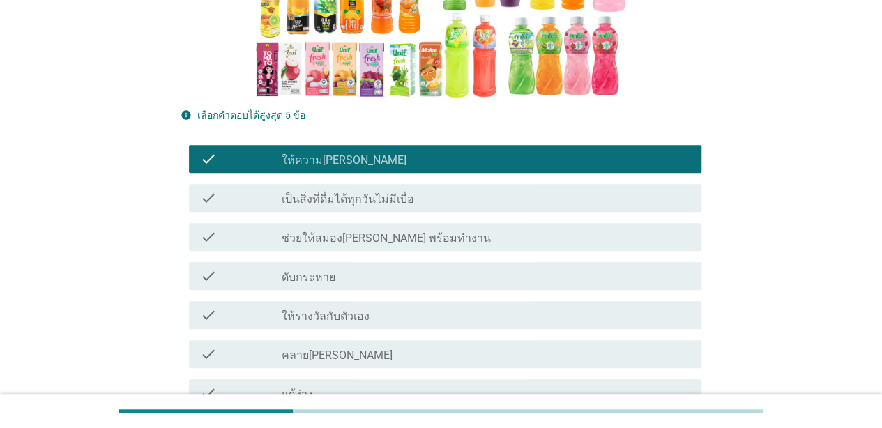
click at [539, 190] on div "check_box_outline_blank เป็นสิ่งที่ดื่มได้ทุกวันไม่มีเบื่อ" at bounding box center [486, 198] width 408 height 17
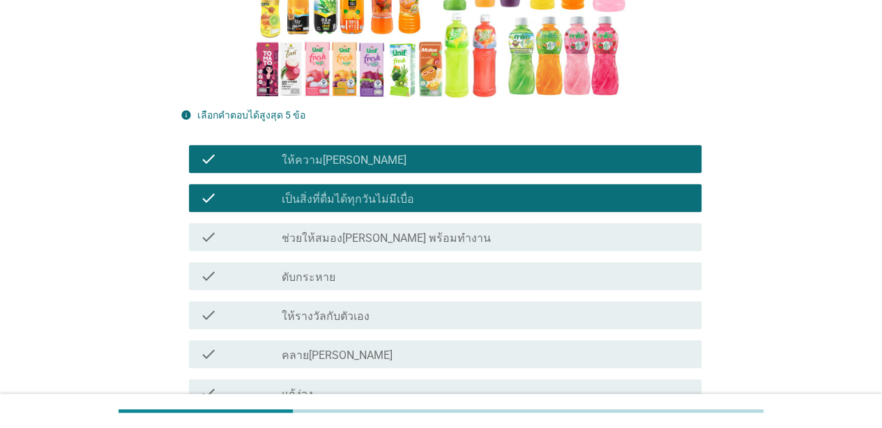
click at [546, 178] on div "check check_box_outline_blank เป็นสิ่งที่ดื่มได้ทุกวันไม่มีเบื่อ" at bounding box center [440, 197] width 521 height 39
click at [546, 190] on div "check_box_outline_blank เป็นสิ่งที่ดื่มได้ทุกวันไม่มีเบื่อ" at bounding box center [486, 198] width 408 height 17
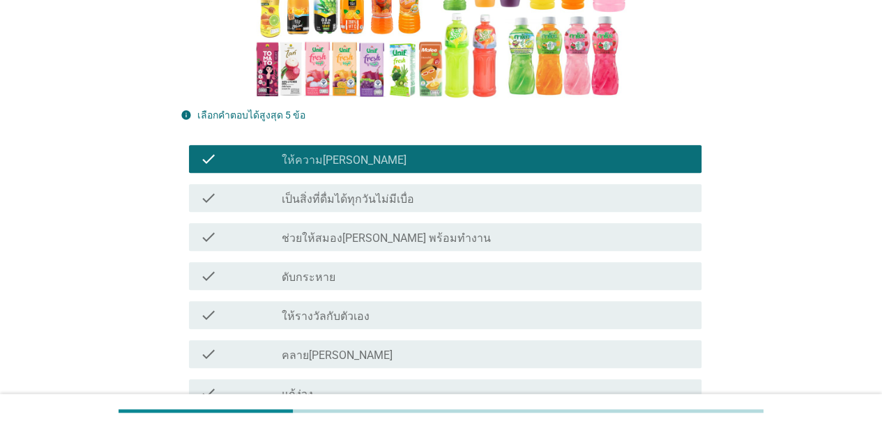
click at [523, 262] on div "check check_box_outline_blank ดับกระหาย" at bounding box center [445, 276] width 512 height 28
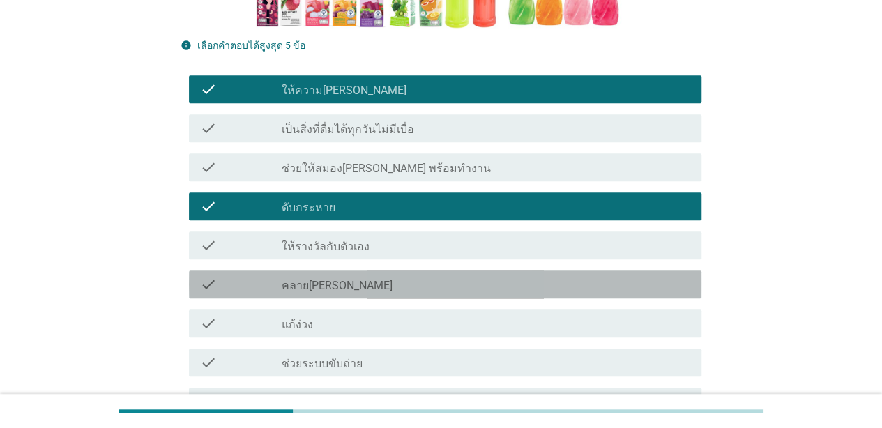
click at [509, 276] on div "check_box_outline_blank คลาย[PERSON_NAME]" at bounding box center [486, 284] width 408 height 17
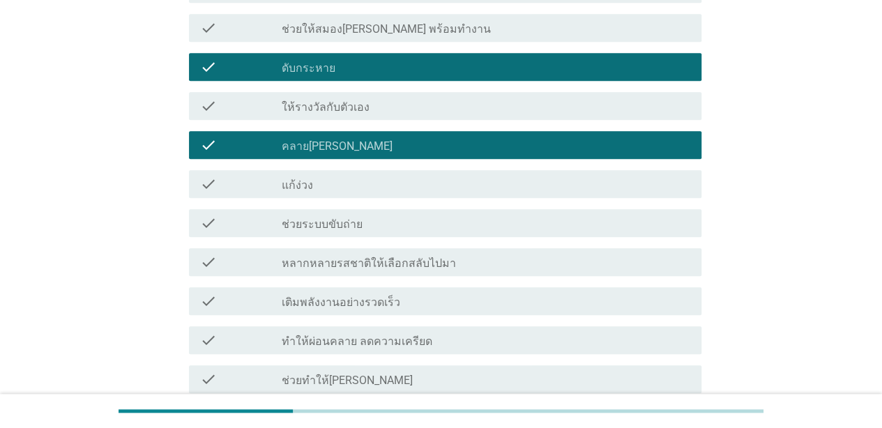
scroll to position [627, 0]
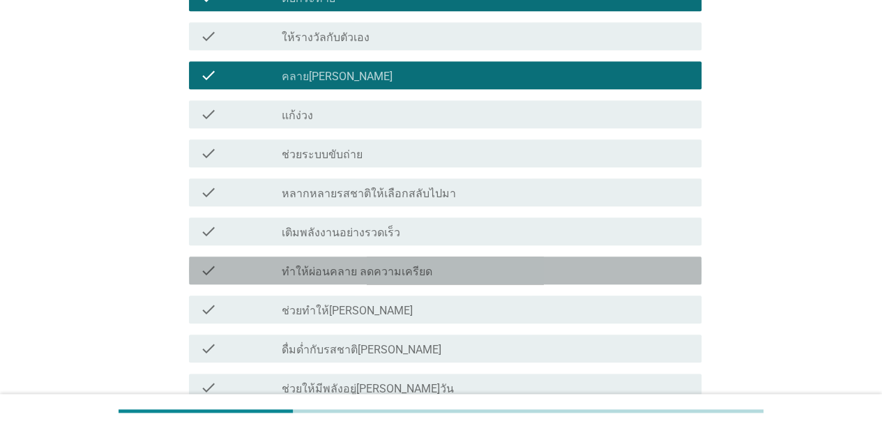
click at [513, 256] on div "check check_box_outline_blank ทำให้ผ่อนคลาย ลดความเครียด" at bounding box center [445, 270] width 512 height 28
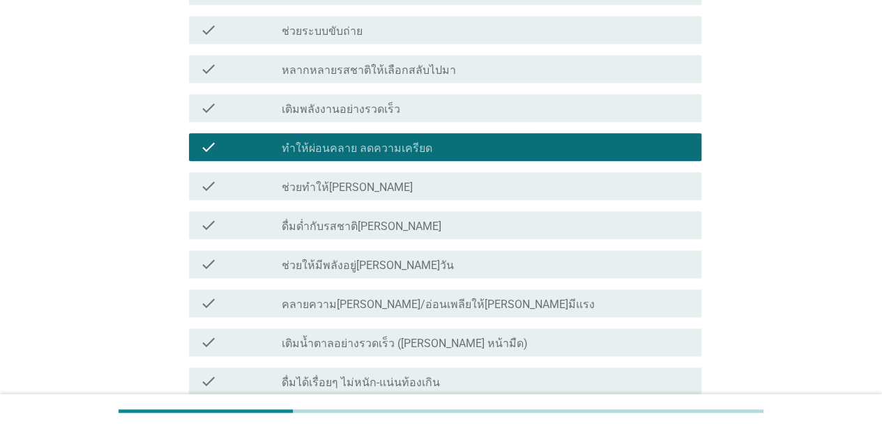
scroll to position [767, 0]
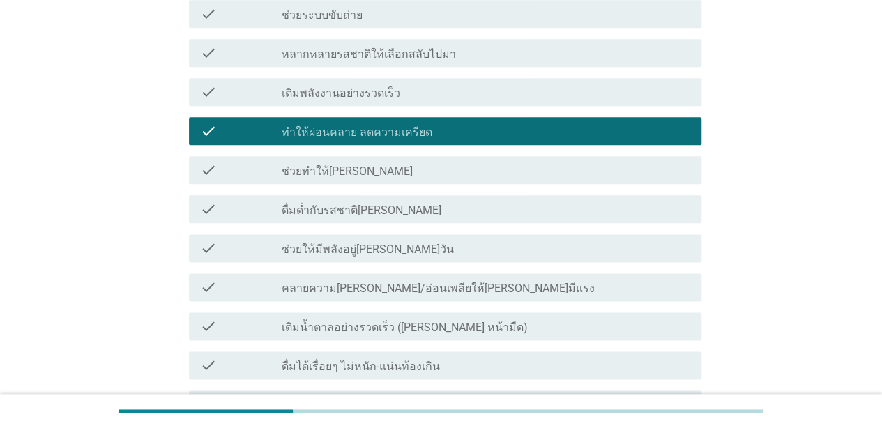
click at [512, 201] on div "check_box_outline_blank ดื่มด่ำกับรสชาติ[PERSON_NAME]" at bounding box center [486, 209] width 408 height 17
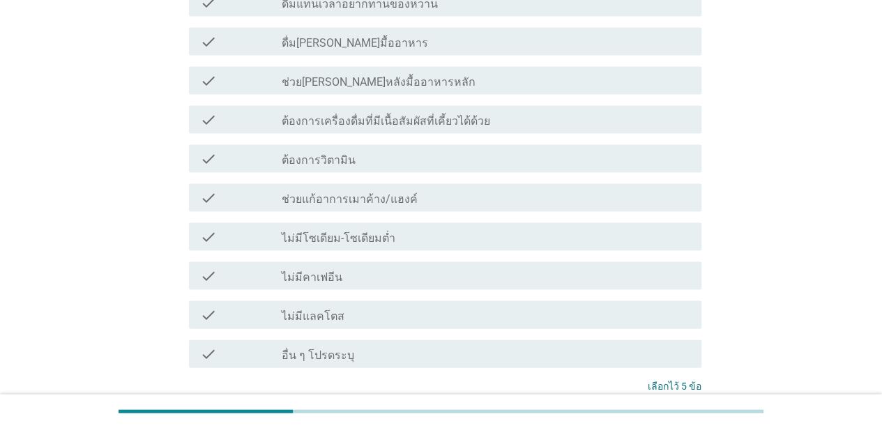
scroll to position [1422, 0]
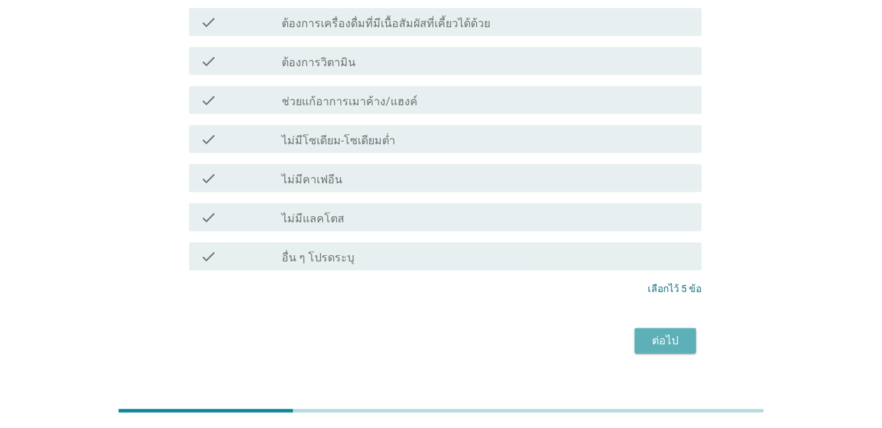
click at [672, 332] on div "ต่อไป" at bounding box center [664, 340] width 39 height 17
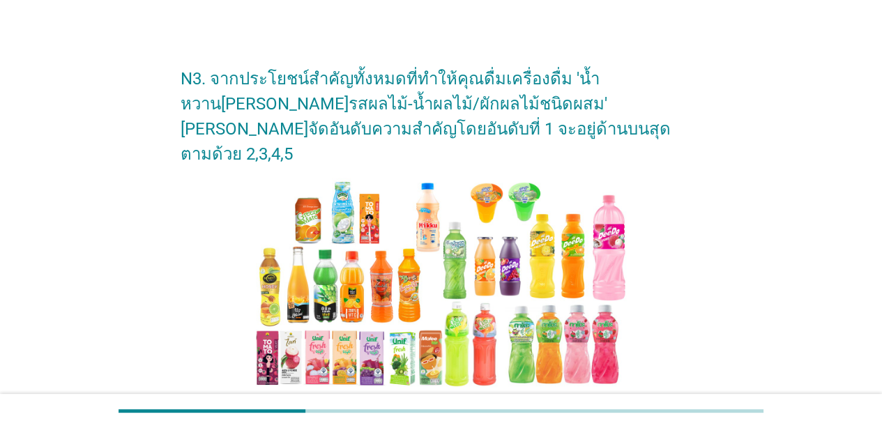
scroll to position [348, 0]
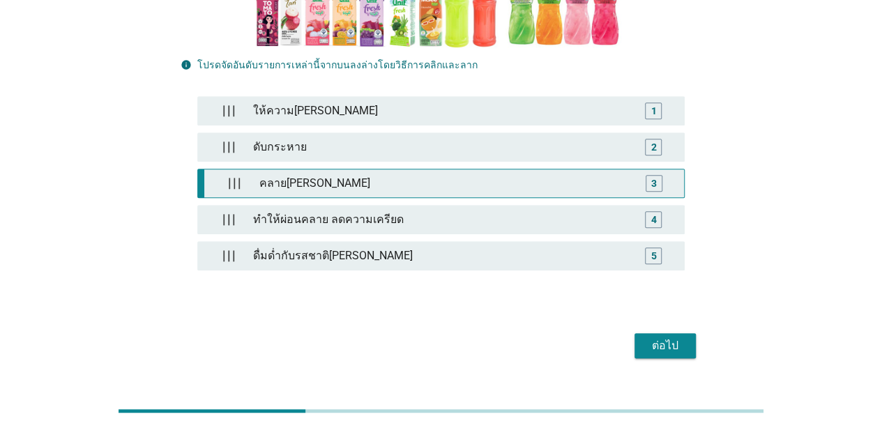
click at [478, 169] on div "คลาย[PERSON_NAME]" at bounding box center [444, 183] width 381 height 28
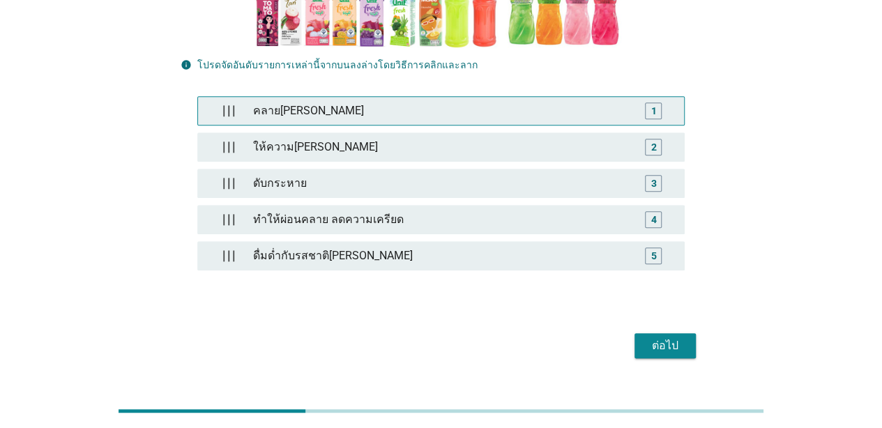
click at [580, 97] on div "คลาย[PERSON_NAME]" at bounding box center [440, 111] width 386 height 28
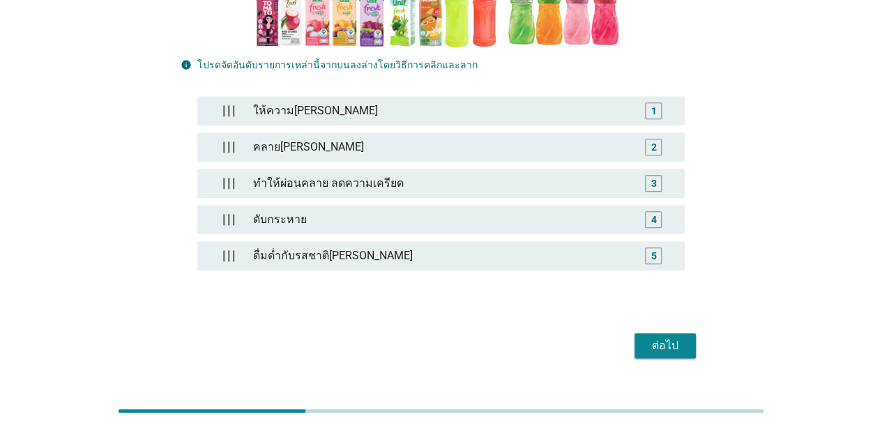
click at [642, 333] on button "ต่อไป" at bounding box center [664, 345] width 61 height 25
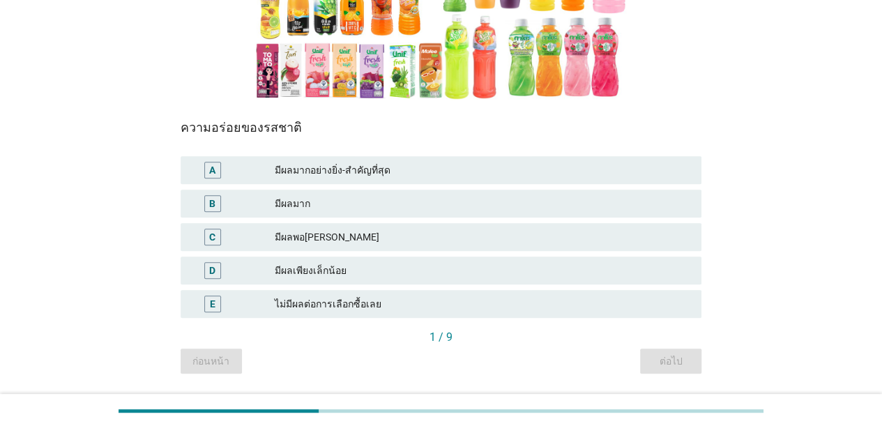
scroll to position [279, 0]
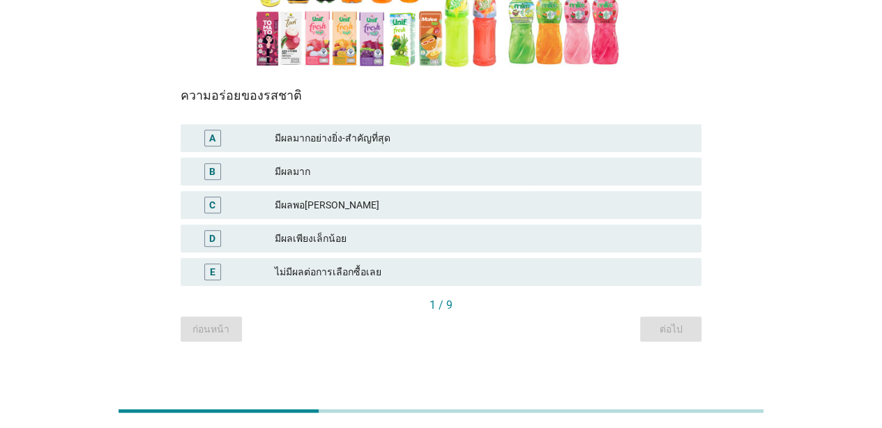
click at [385, 169] on div "มีผลมาก" at bounding box center [482, 171] width 415 height 17
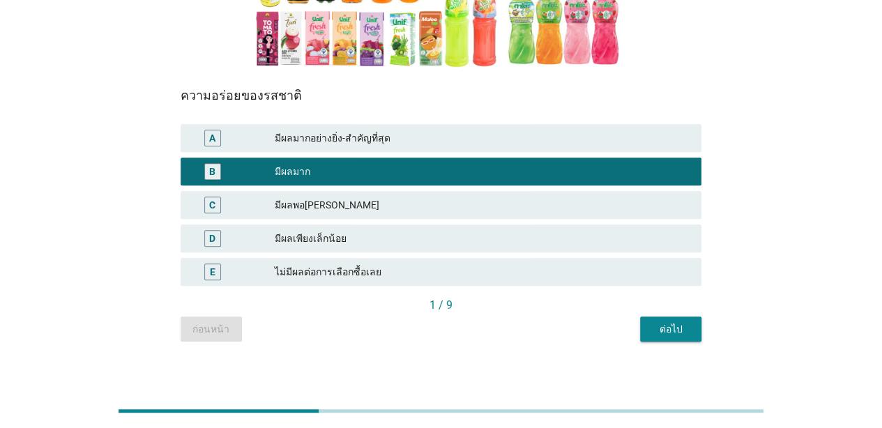
click at [649, 329] on button "ต่อไป" at bounding box center [670, 328] width 61 height 25
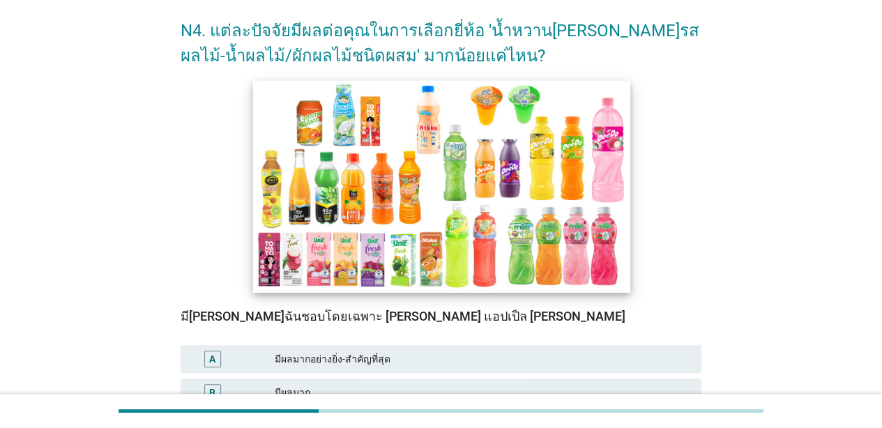
scroll to position [139, 0]
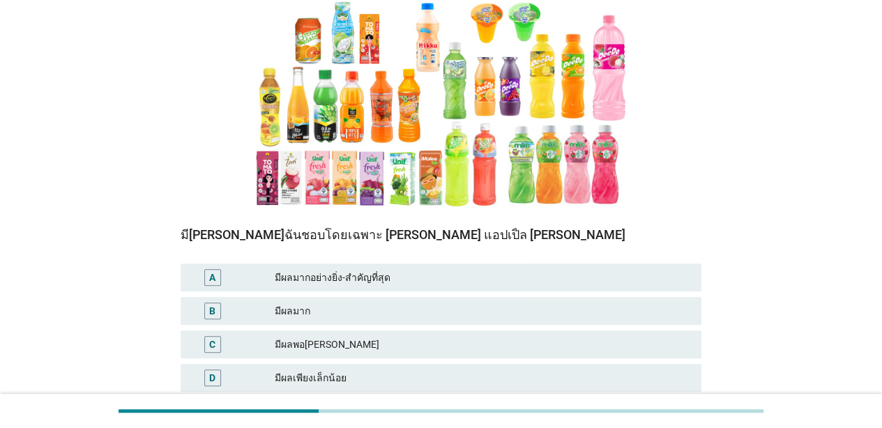
click at [586, 293] on div "A มีผลมากอย่างยิ่ง-สำคัญที่สุด" at bounding box center [441, 277] width 526 height 33
click at [581, 268] on div "A มีผลมากอย่างยิ่ง-สำคัญที่สุด" at bounding box center [440, 277] width 521 height 28
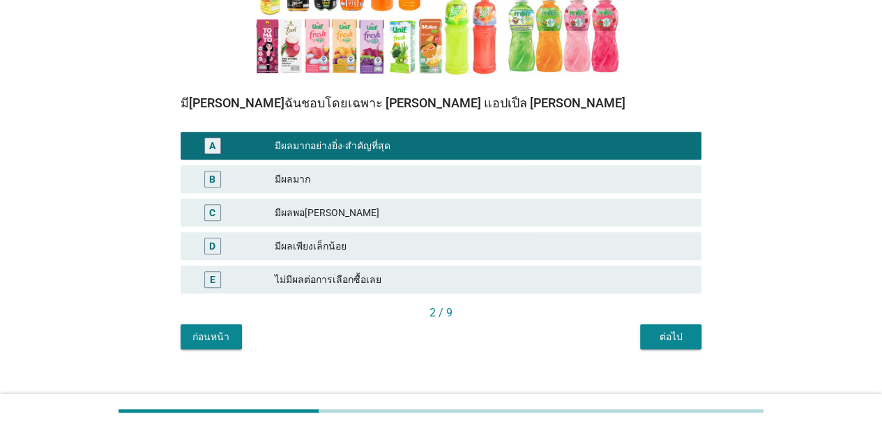
scroll to position [289, 0]
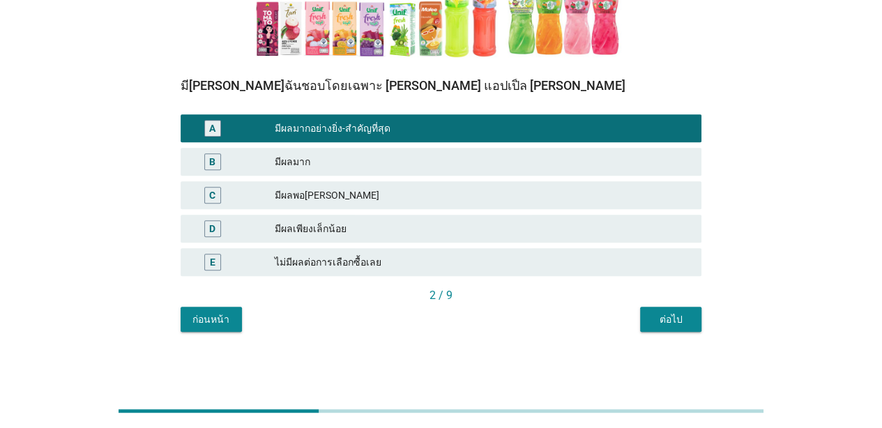
click at [656, 323] on div "ต่อไป" at bounding box center [670, 319] width 39 height 15
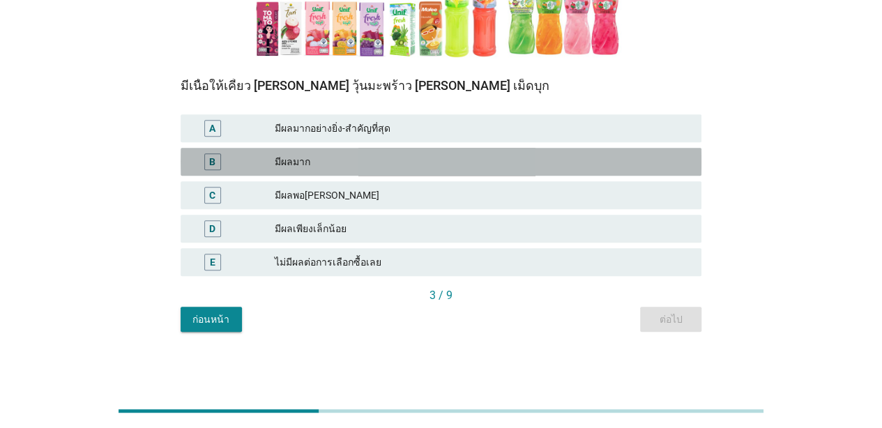
click at [619, 165] on div "มีผลมาก" at bounding box center [482, 161] width 415 height 17
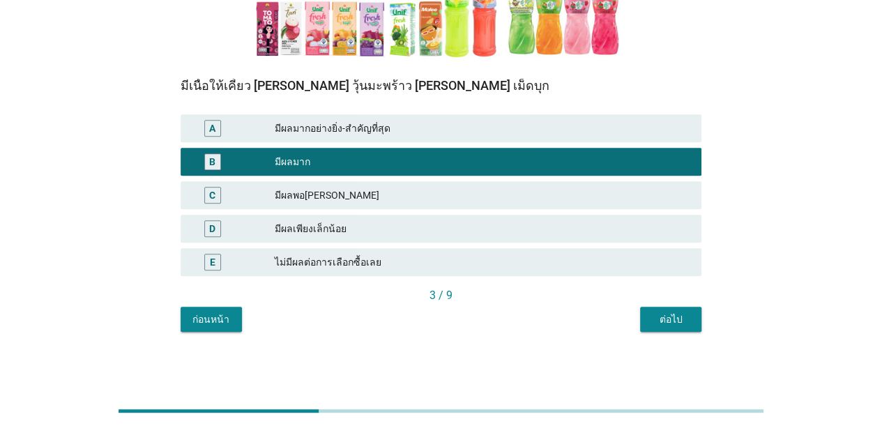
drag, startPoint x: 683, startPoint y: 325, endPoint x: 587, endPoint y: 261, distance: 116.0
click at [683, 326] on div "ต่อไป" at bounding box center [670, 319] width 39 height 15
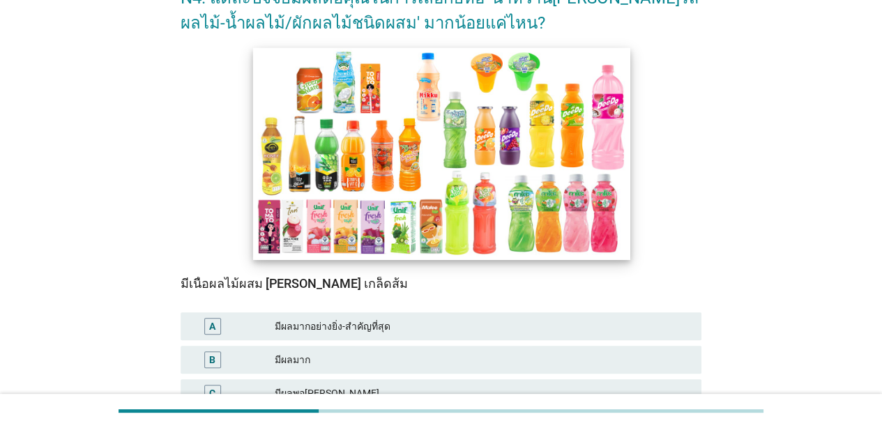
scroll to position [279, 0]
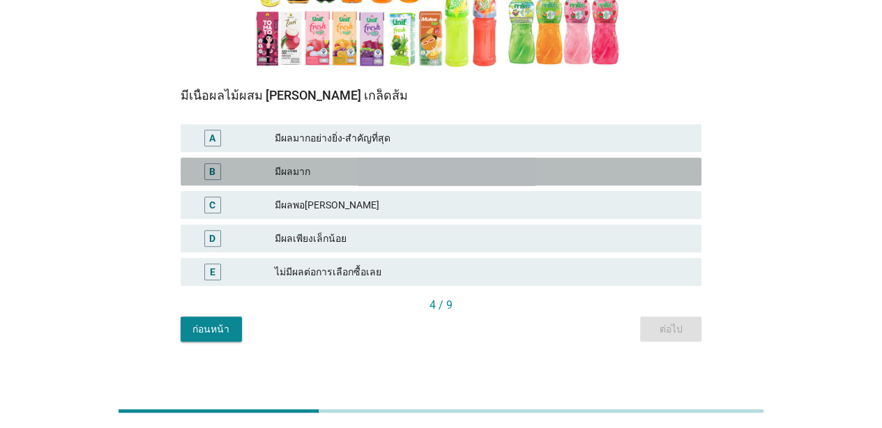
click at [615, 174] on div "มีผลมาก" at bounding box center [482, 171] width 415 height 17
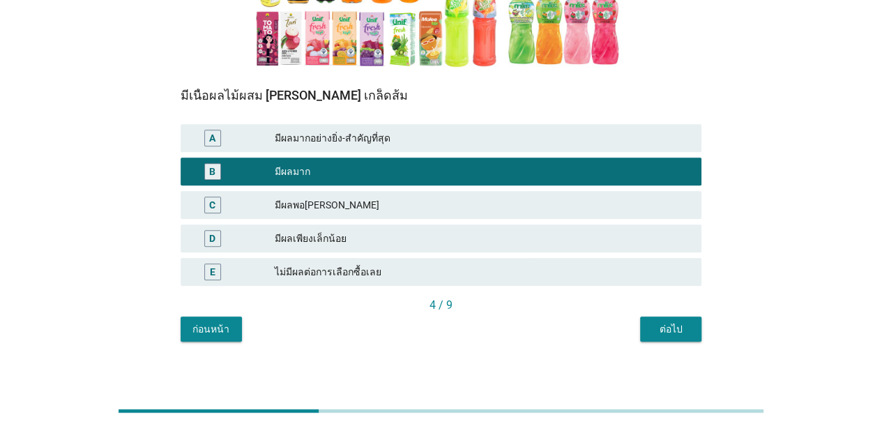
click at [670, 331] on div "ต่อไป" at bounding box center [670, 329] width 39 height 15
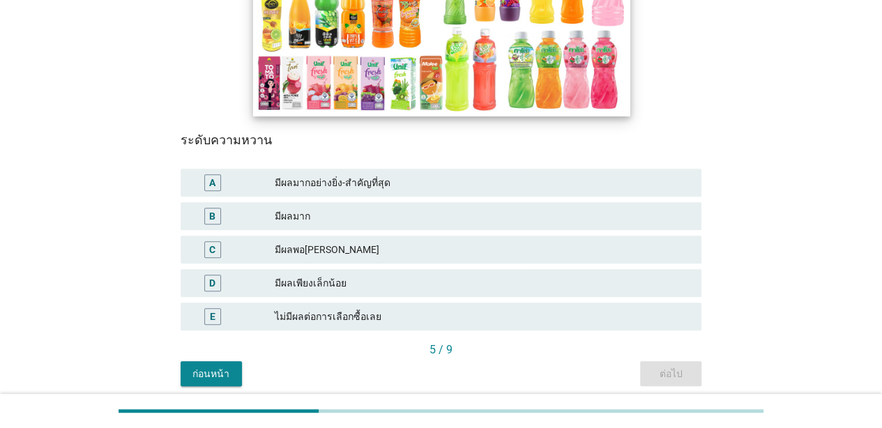
scroll to position [289, 0]
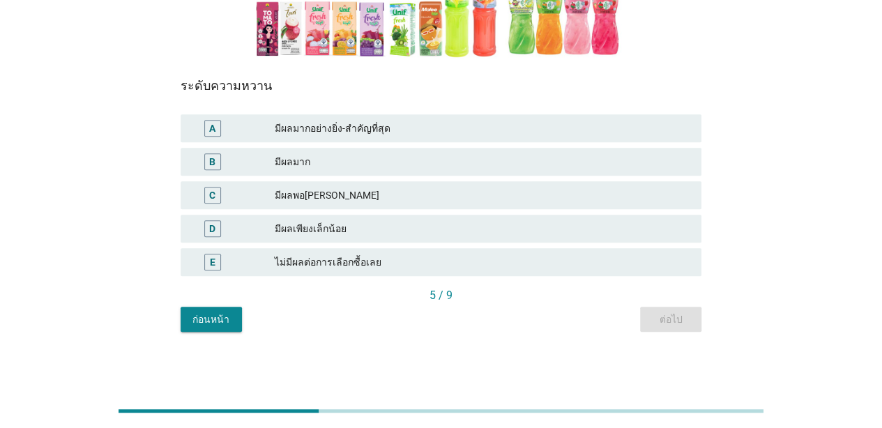
click at [584, 144] on div "A มีผลมากอย่างยิ่ง-สำคัญที่สุด" at bounding box center [441, 127] width 526 height 33
click at [598, 136] on div "มีผลมากอย่างยิ่ง-สำคัญที่สุด" at bounding box center [482, 128] width 415 height 17
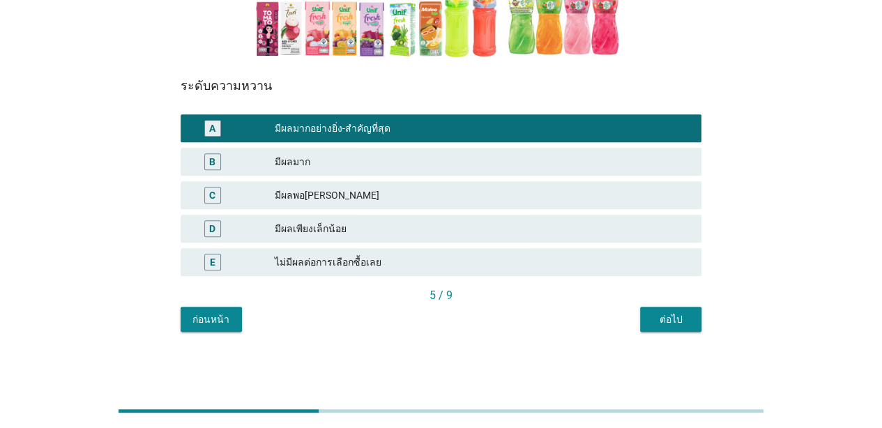
click at [670, 314] on div "ต่อไป" at bounding box center [670, 319] width 39 height 15
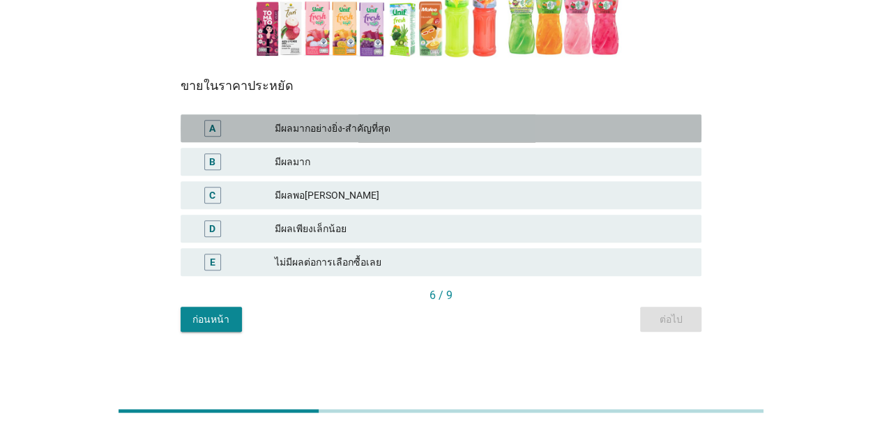
click at [544, 137] on div "มีผลมากอย่างยิ่ง-สำคัญที่สุด" at bounding box center [482, 128] width 415 height 17
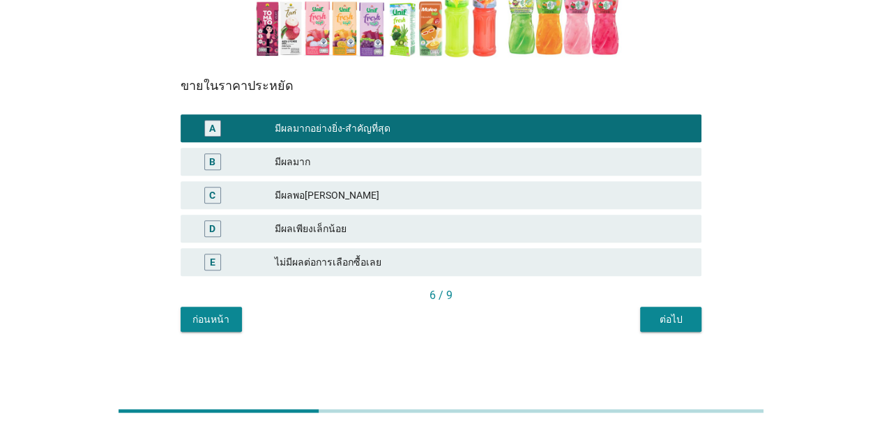
click at [674, 325] on div "ต่อไป" at bounding box center [670, 319] width 39 height 15
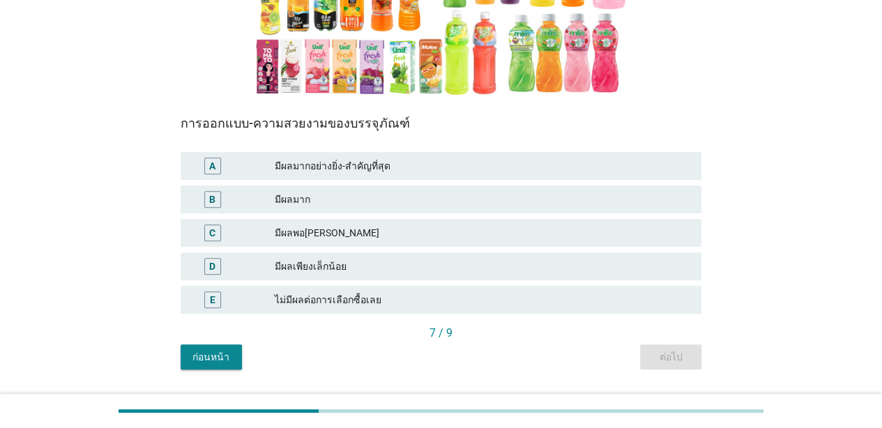
scroll to position [279, 0]
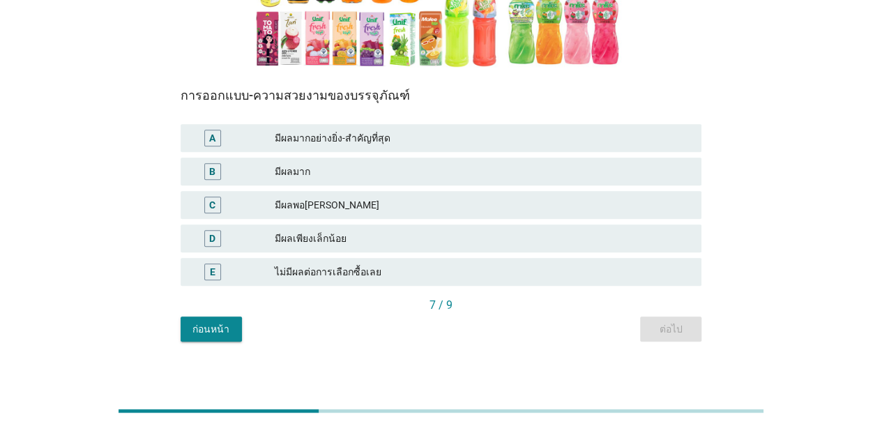
click at [577, 178] on div "มีผลมาก" at bounding box center [482, 171] width 415 height 17
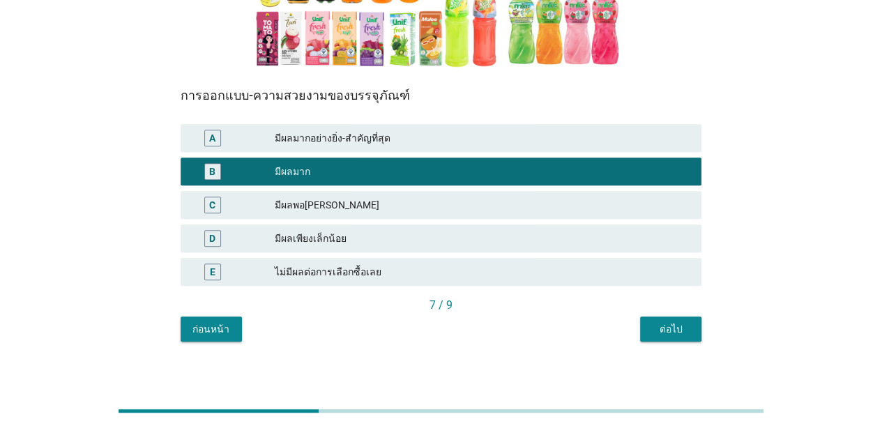
click at [663, 352] on div "N4. แต่ละปัจจัยมีผลต่อคุณในการเลือกยี่ห้อ 'น้ำหวาน[PERSON_NAME]รสผลไม้-น้ำผลไม้…" at bounding box center [440, 62] width 543 height 581
click at [669, 336] on div "ต่อไป" at bounding box center [670, 329] width 39 height 15
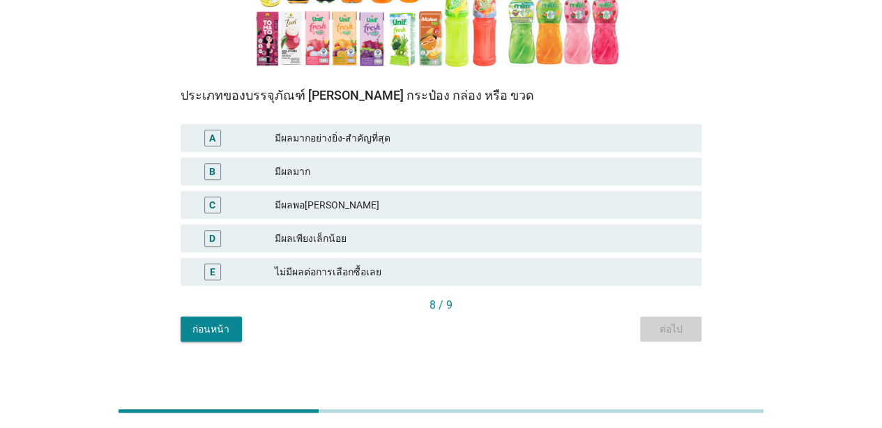
scroll to position [0, 0]
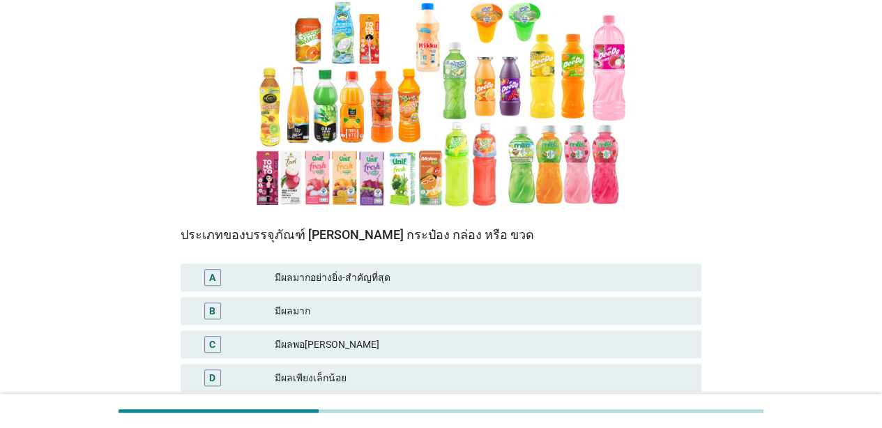
click at [541, 277] on div "มีผลมากอย่างยิ่ง-สำคัญที่สุด" at bounding box center [482, 277] width 415 height 17
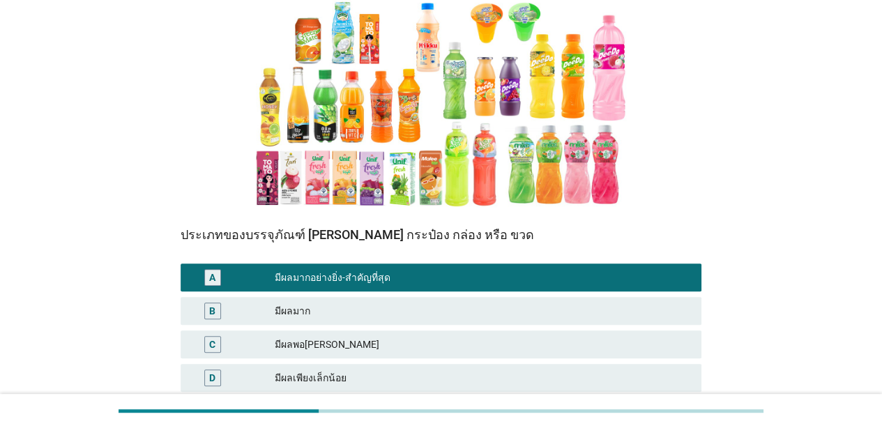
scroll to position [289, 0]
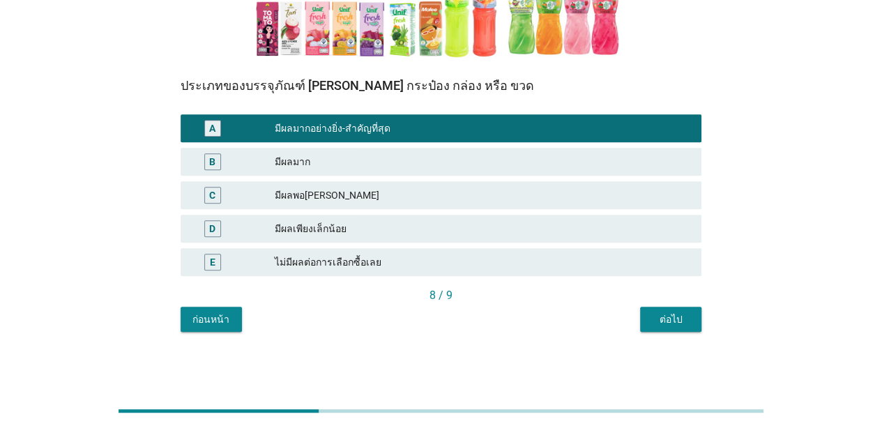
click at [662, 321] on div "ต่อไป" at bounding box center [670, 319] width 39 height 15
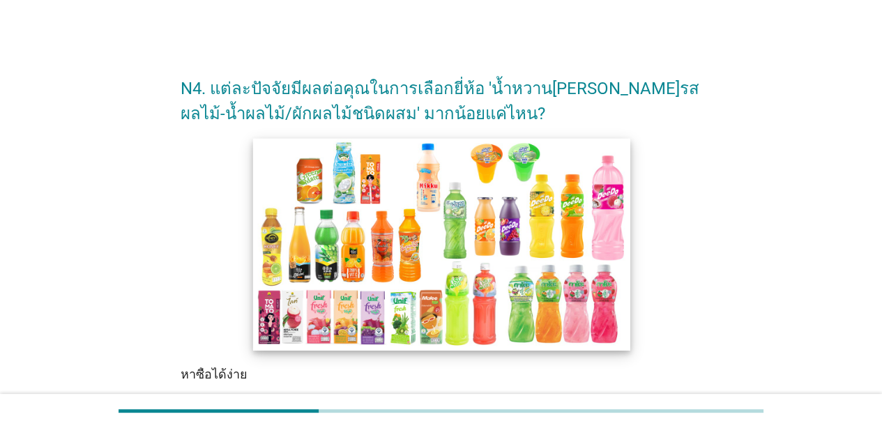
scroll to position [279, 0]
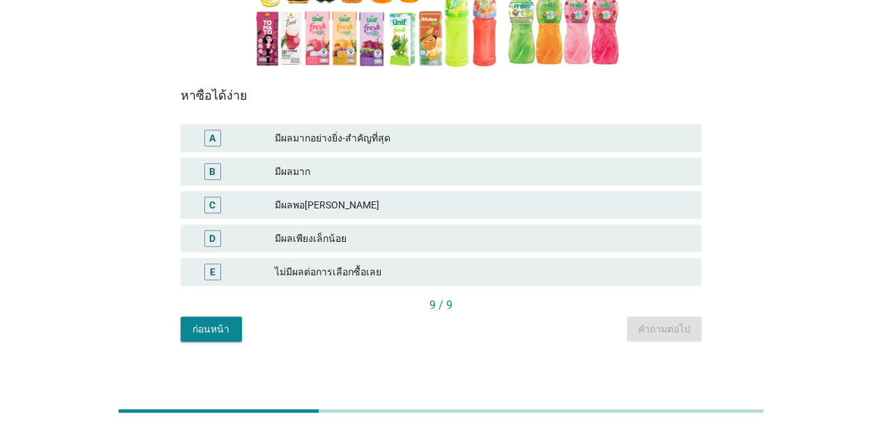
click at [534, 167] on div "มีผลมาก" at bounding box center [482, 171] width 415 height 17
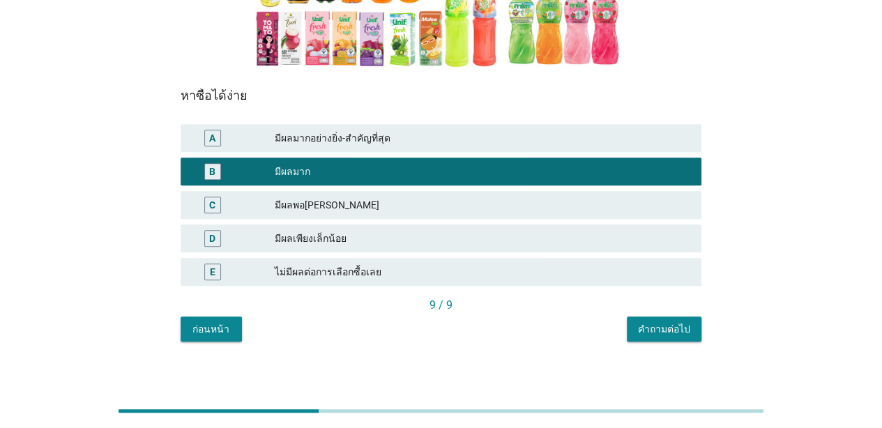
click at [656, 337] on button "คำถามต่อไป" at bounding box center [663, 328] width 75 height 25
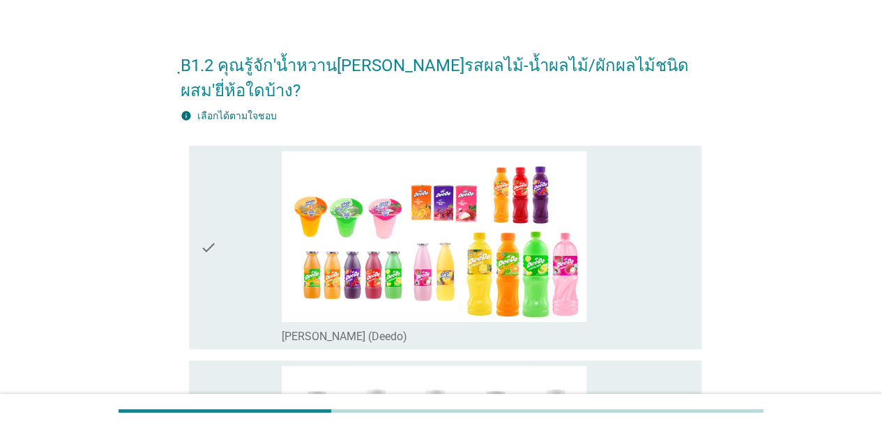
scroll to position [0, 0]
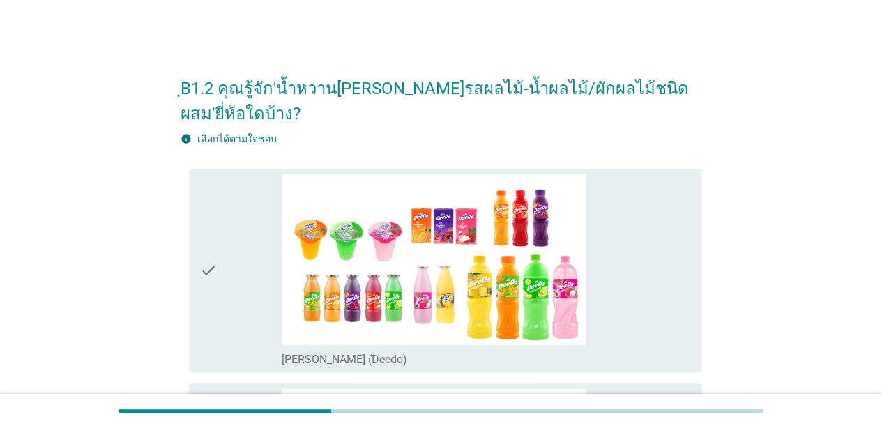
click at [213, 244] on icon "check" at bounding box center [208, 270] width 17 height 193
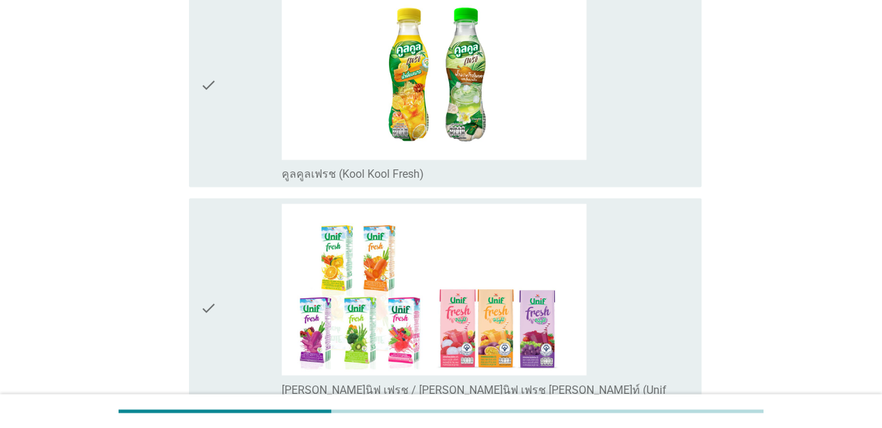
click at [210, 263] on icon "check" at bounding box center [208, 306] width 17 height 207
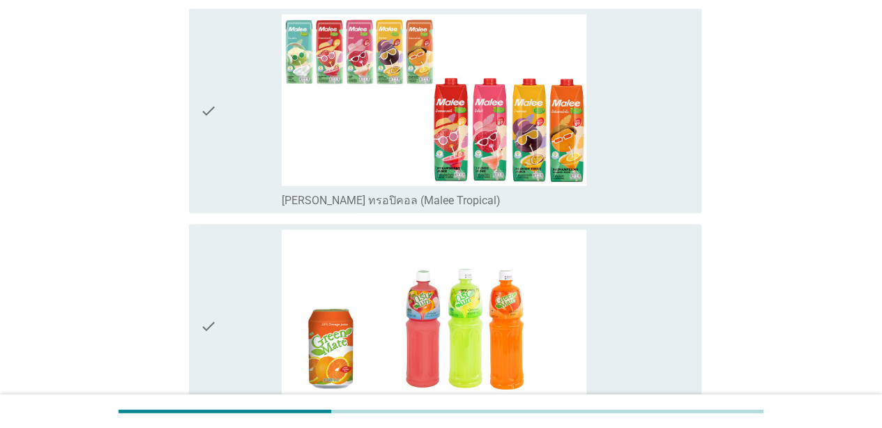
click at [213, 185] on icon "check" at bounding box center [208, 111] width 17 height 193
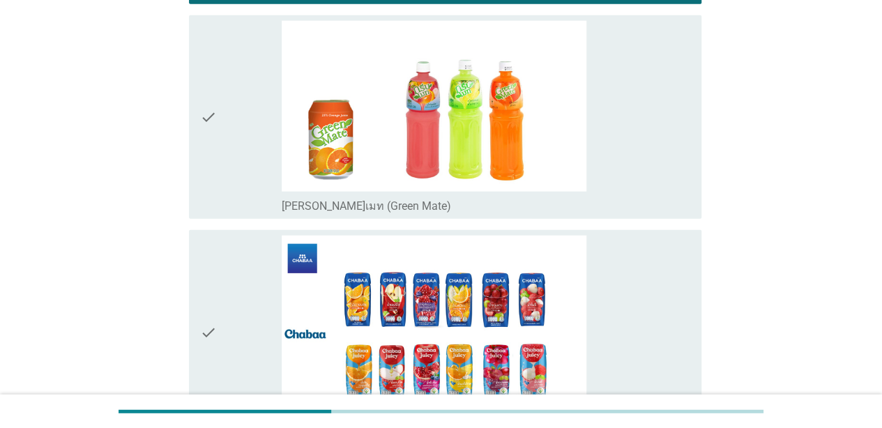
click at [214, 153] on icon "check" at bounding box center [208, 117] width 17 height 193
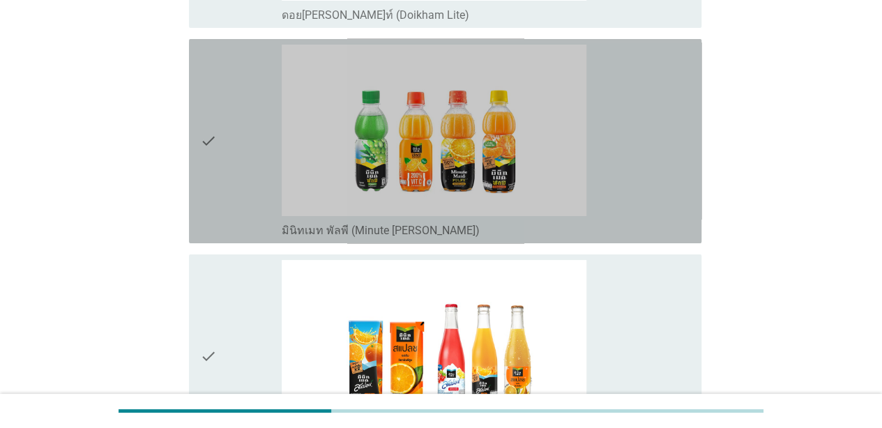
click at [214, 153] on icon "check" at bounding box center [208, 141] width 17 height 193
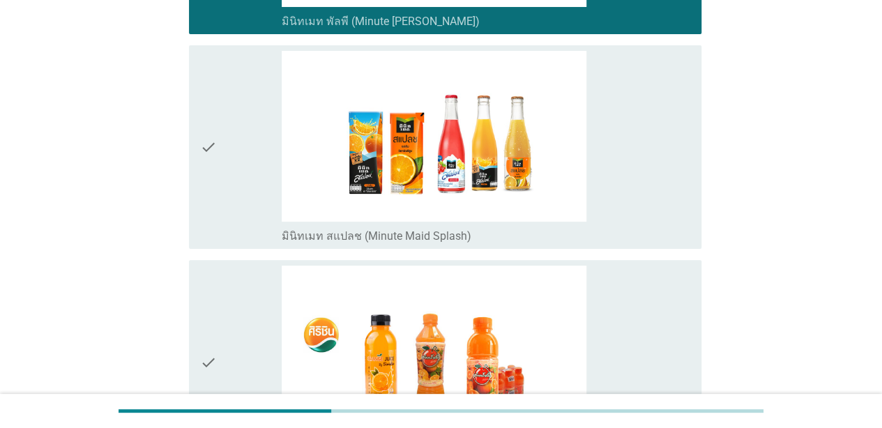
click at [214, 153] on icon "check" at bounding box center [208, 147] width 17 height 193
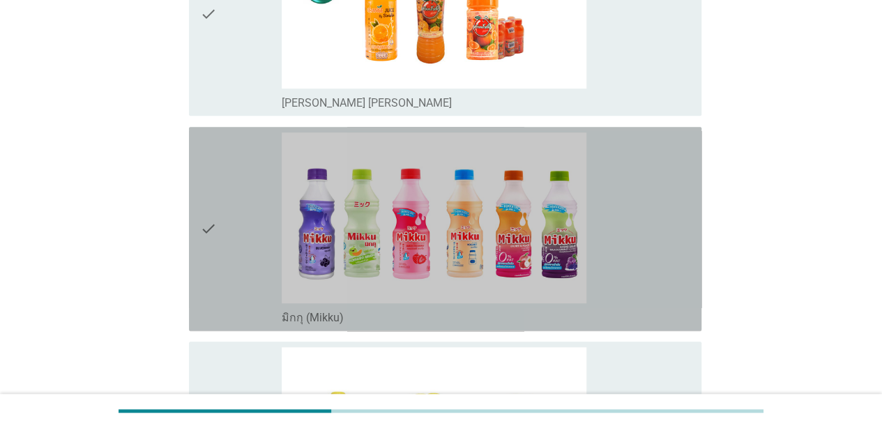
click at [214, 153] on icon "check" at bounding box center [208, 228] width 17 height 193
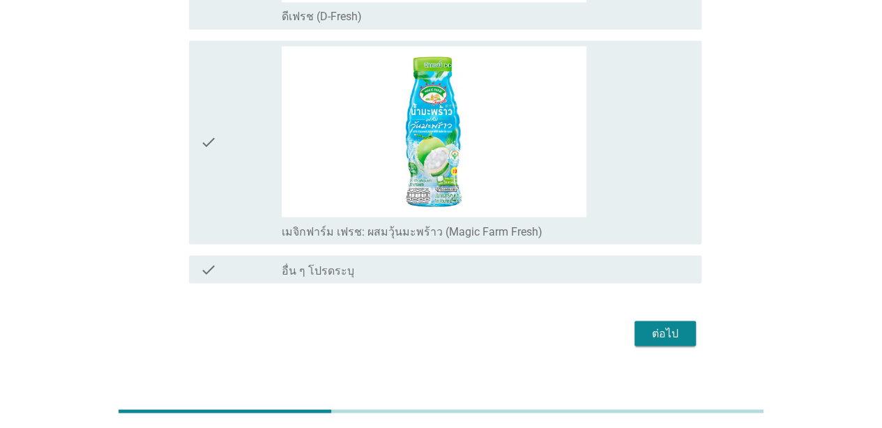
click at [661, 325] on div "ต่อไป" at bounding box center [664, 333] width 39 height 17
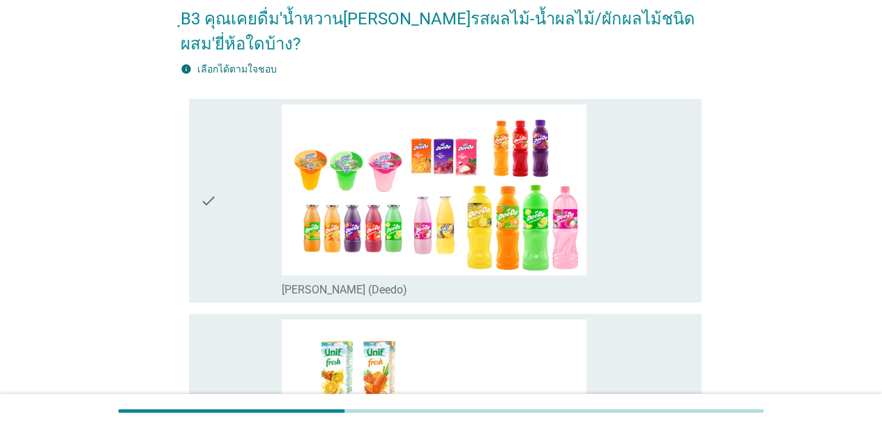
click at [687, 240] on div "check_box_outline_blank [PERSON_NAME] (Deedo)" at bounding box center [486, 201] width 408 height 193
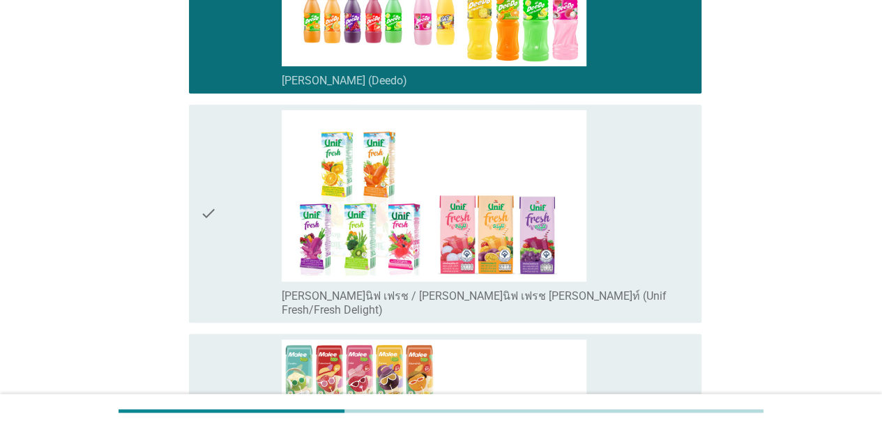
click at [687, 240] on div "check_box_outline_blank [PERSON_NAME]นิฟ เฟรช / [PERSON_NAME]นิฟ เฟรช [PERSON_N…" at bounding box center [486, 213] width 408 height 207
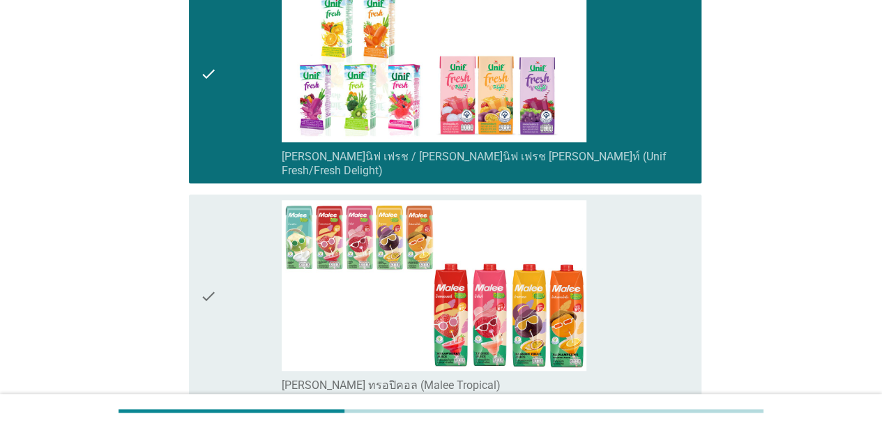
click at [687, 240] on div "check_box_outline_blank [PERSON_NAME] ทรอปิคอล (Malee Tropical)" at bounding box center [486, 296] width 408 height 193
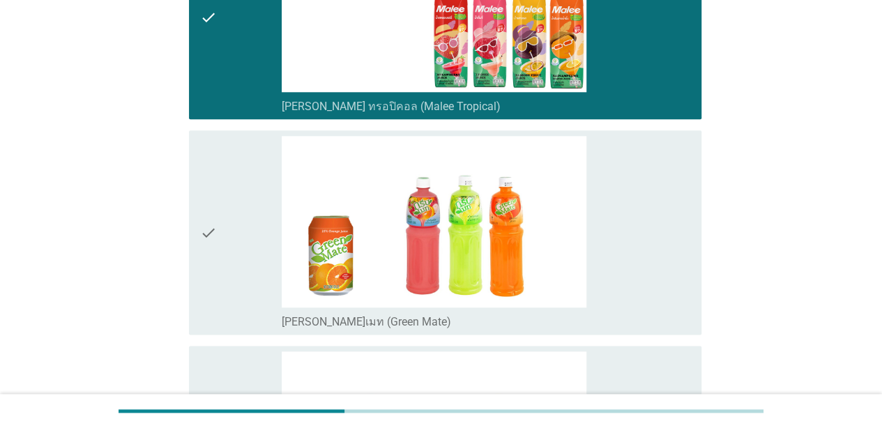
click at [687, 240] on div "check_box_outline_blank [PERSON_NAME]เมท (Green Mate)" at bounding box center [486, 232] width 408 height 193
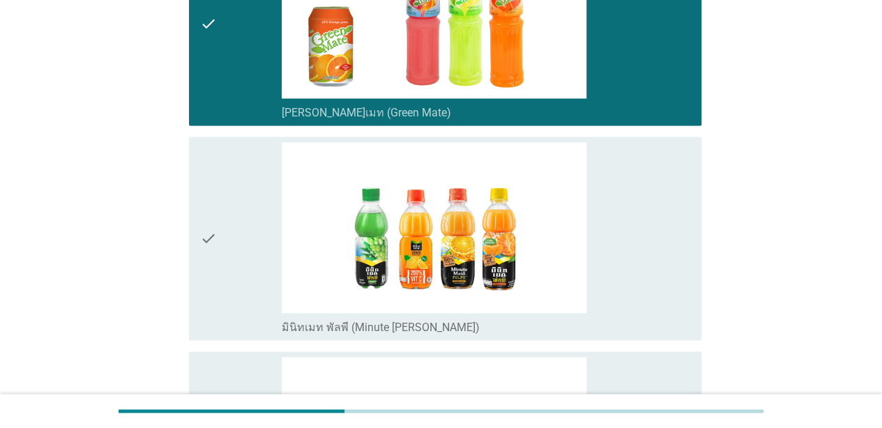
click at [687, 240] on div "check_box_outline_blank มินิทเมท พัลพี (Minute [PERSON_NAME])" at bounding box center [486, 238] width 408 height 193
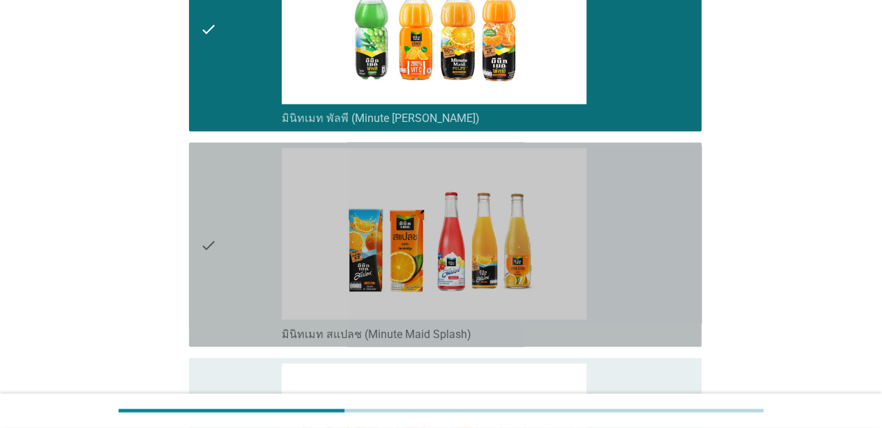
click at [687, 240] on div "check_box_outline_blank มินิทเมท สแปลช (Minute Maid Splash)" at bounding box center [486, 244] width 408 height 193
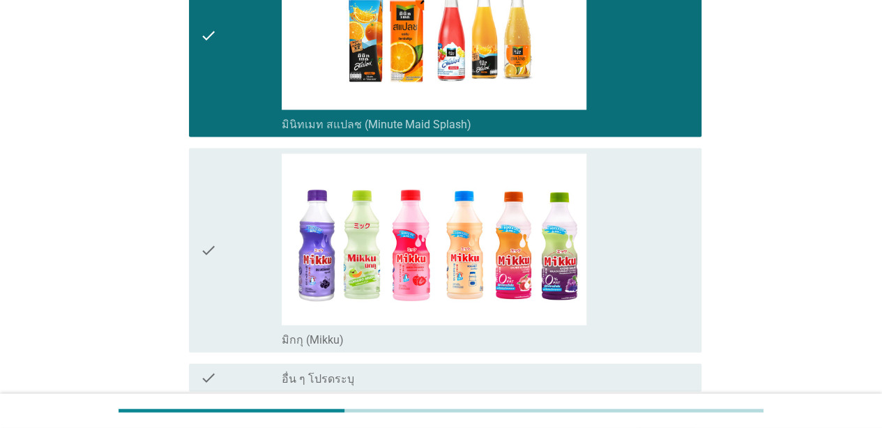
click at [687, 240] on div "check_box_outline_blank มิกกุ (Mikku)" at bounding box center [486, 250] width 408 height 193
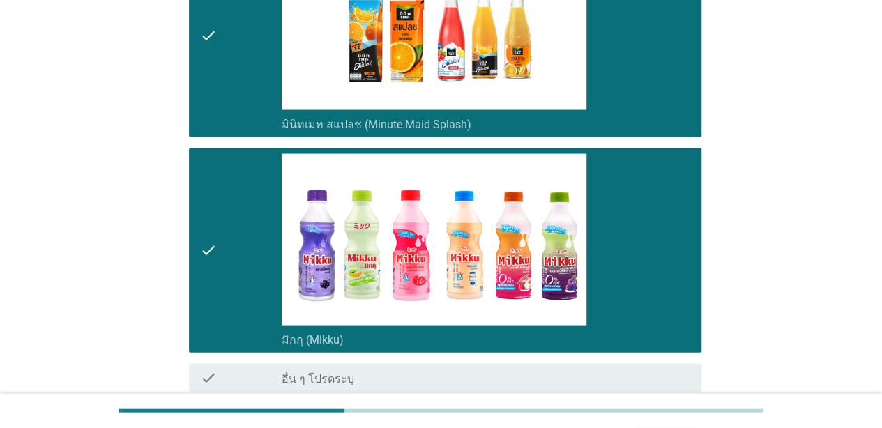
scroll to position [1434, 0]
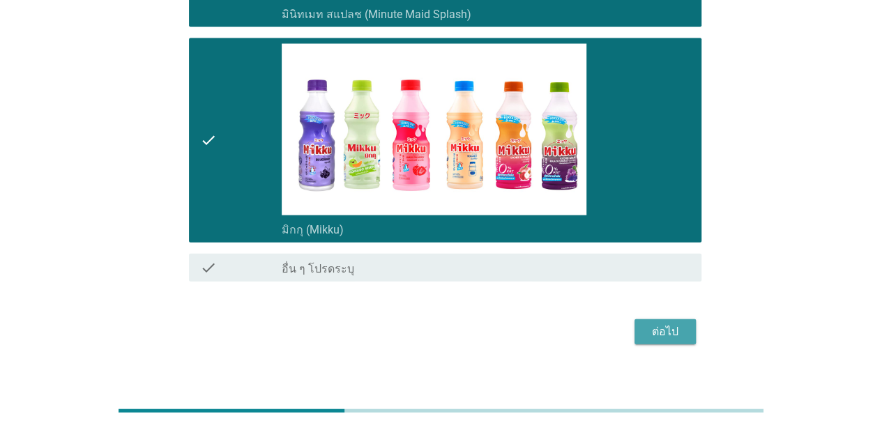
click at [656, 323] on div "ต่อไป" at bounding box center [664, 331] width 39 height 17
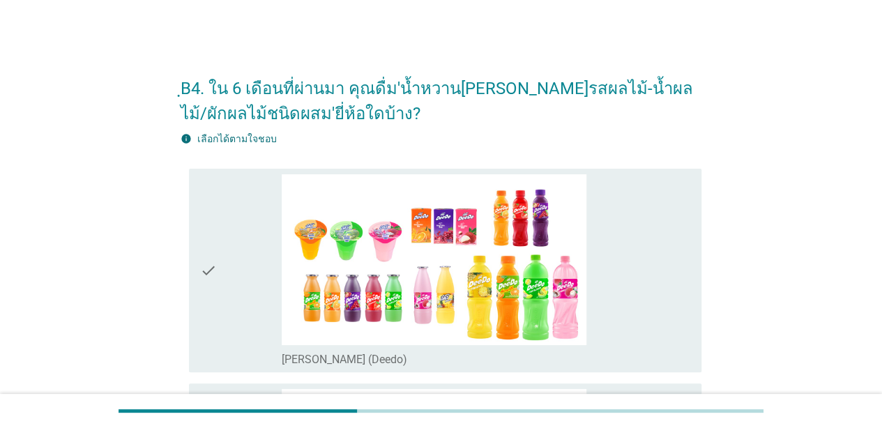
click at [672, 270] on div "check_box_outline_blank [PERSON_NAME] (Deedo)" at bounding box center [486, 270] width 408 height 193
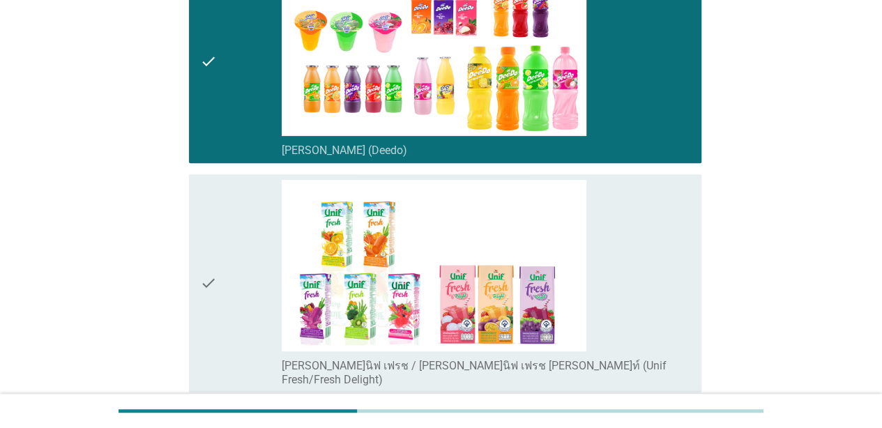
click at [672, 270] on div "check_box_outline_blank [PERSON_NAME]นิฟ เฟรช / [PERSON_NAME]นิฟ เฟรช [PERSON_N…" at bounding box center [486, 283] width 408 height 207
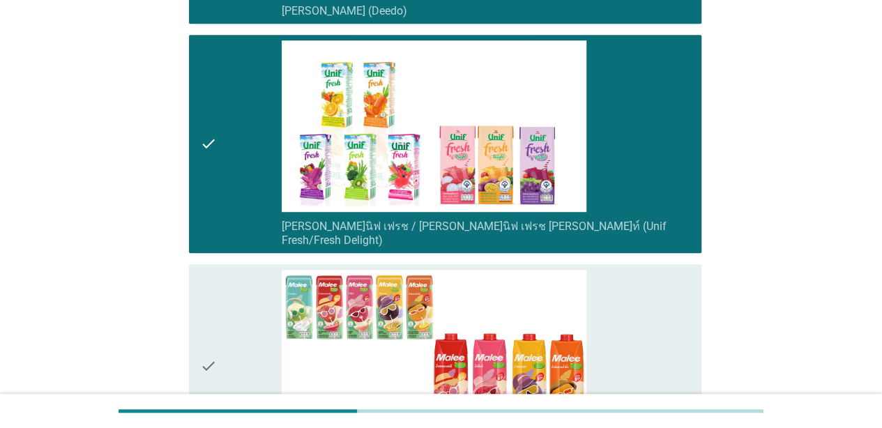
click at [672, 270] on div "check_box_outline_blank [PERSON_NAME] ทรอปิคอล (Malee Tropical)" at bounding box center [486, 366] width 408 height 193
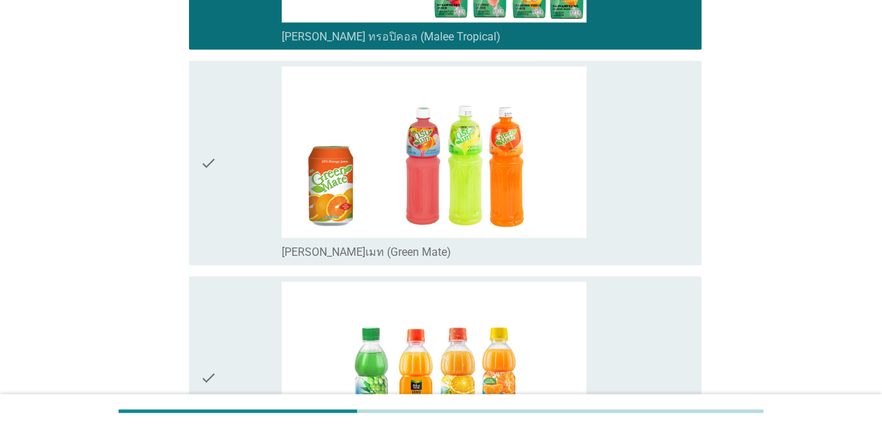
click at [672, 282] on div "check_box_outline_blank มินิทเมท พัลพี (Minute [PERSON_NAME])" at bounding box center [486, 378] width 408 height 193
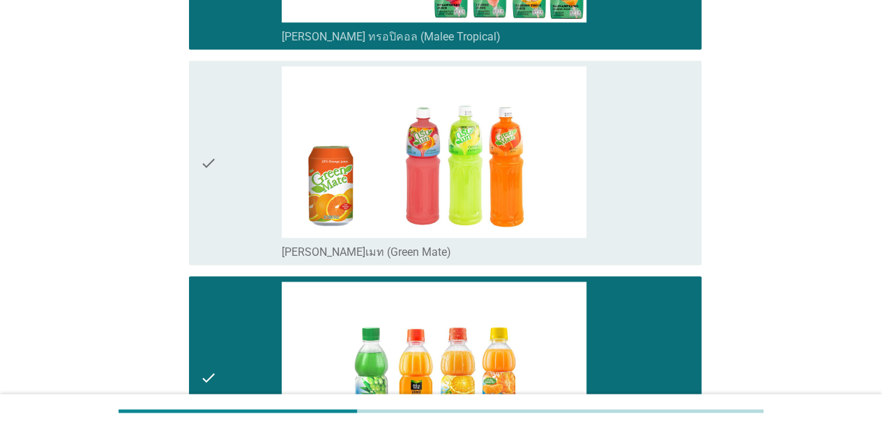
click at [659, 188] on div "check_box_outline_blank [PERSON_NAME]เมท (Green Mate)" at bounding box center [486, 162] width 408 height 193
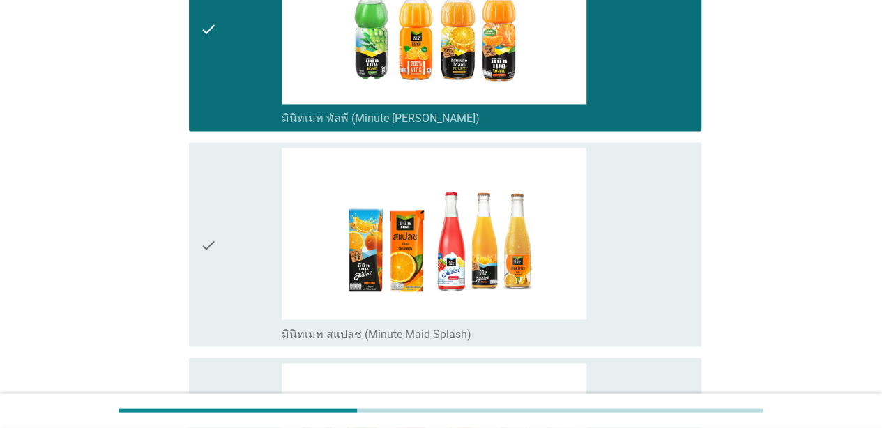
click at [659, 188] on div "check_box_outline_blank มินิทเมท สแปลช (Minute Maid Splash)" at bounding box center [486, 244] width 408 height 193
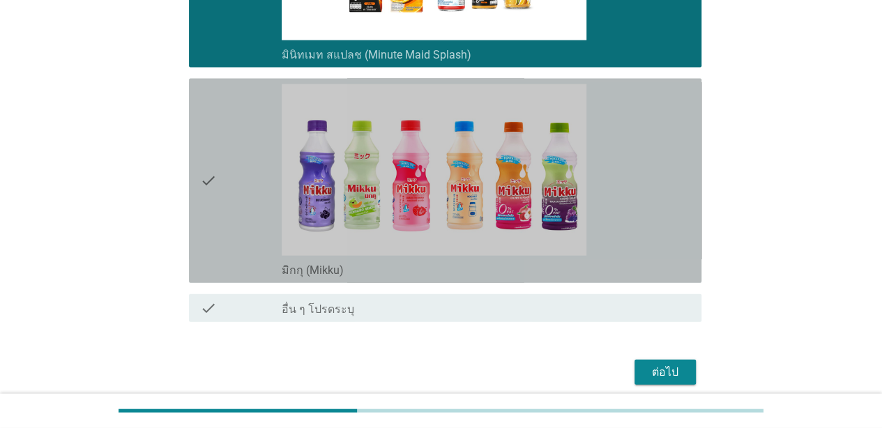
click at [659, 188] on div "check_box_outline_blank มิกกุ (Mikku)" at bounding box center [486, 180] width 408 height 193
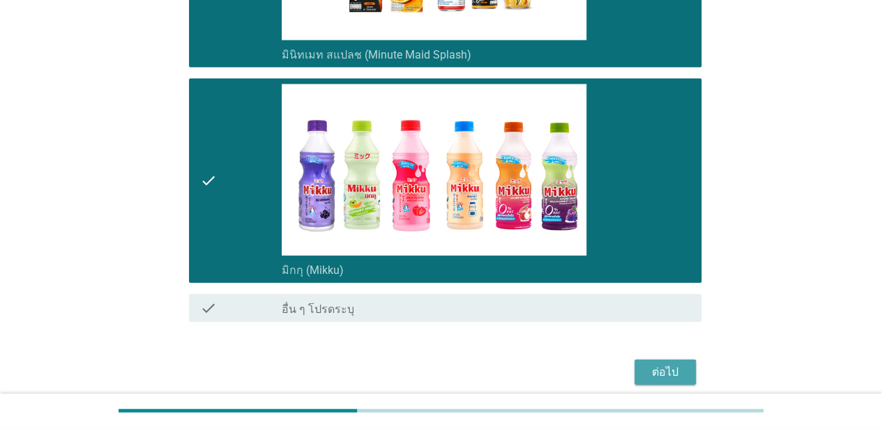
click at [656, 364] on div "ต่อไป" at bounding box center [664, 372] width 39 height 17
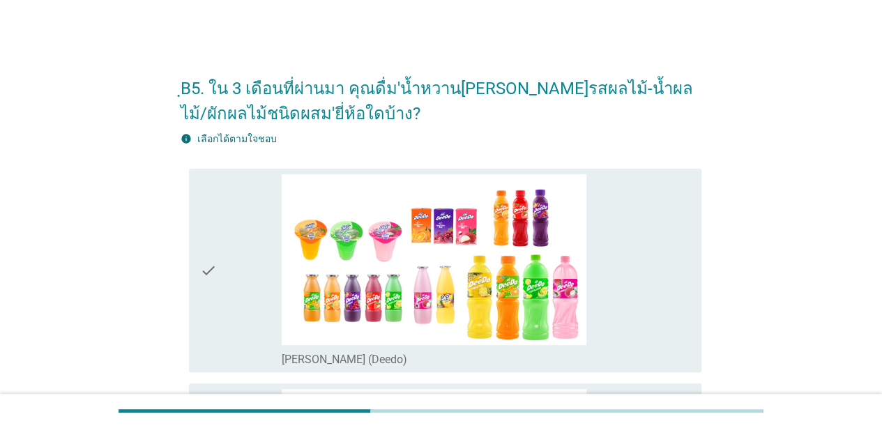
click at [660, 343] on div "check_box_outline_blank [PERSON_NAME] (Deedo)" at bounding box center [486, 270] width 408 height 193
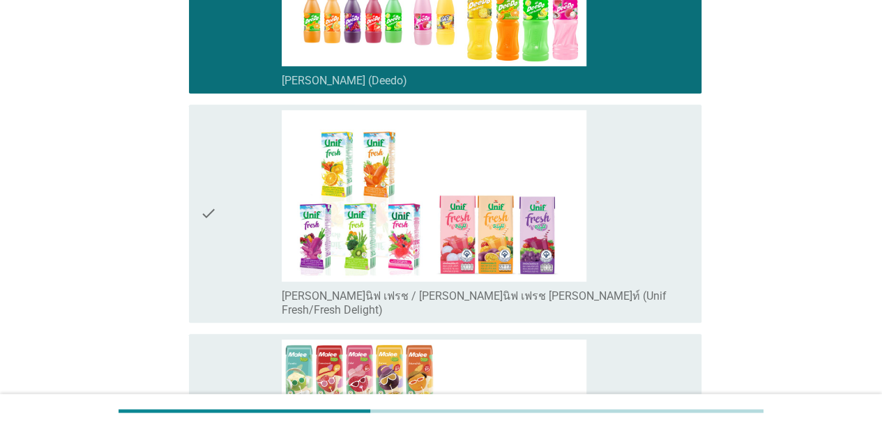
click at [678, 258] on div "check_box_outline_blank [PERSON_NAME]นิฟ เฟรช / [PERSON_NAME]นิฟ เฟรช [PERSON_N…" at bounding box center [486, 213] width 408 height 207
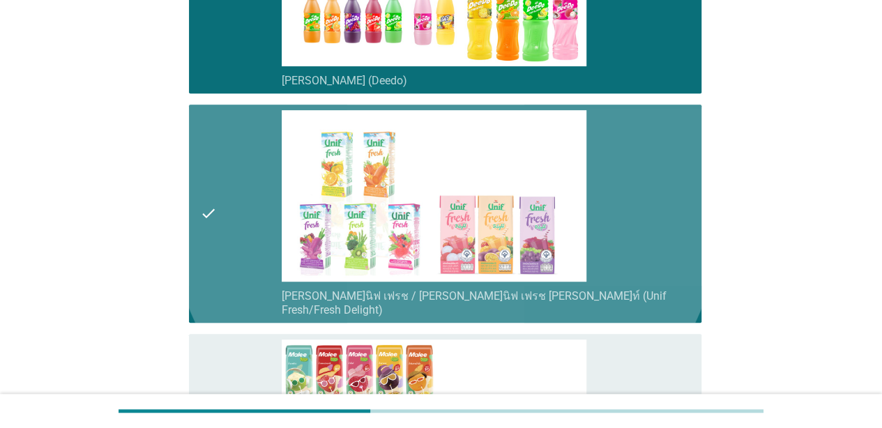
click at [656, 369] on div "check_box_outline_blank [PERSON_NAME] ทรอปิคอล (Malee Tropical)" at bounding box center [486, 435] width 408 height 193
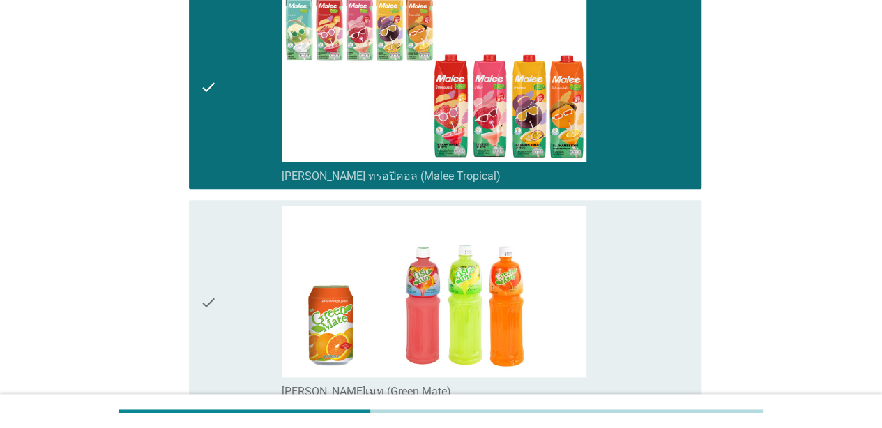
click at [655, 325] on div "check_box_outline_blank [PERSON_NAME]เมท (Green Mate)" at bounding box center [486, 302] width 408 height 193
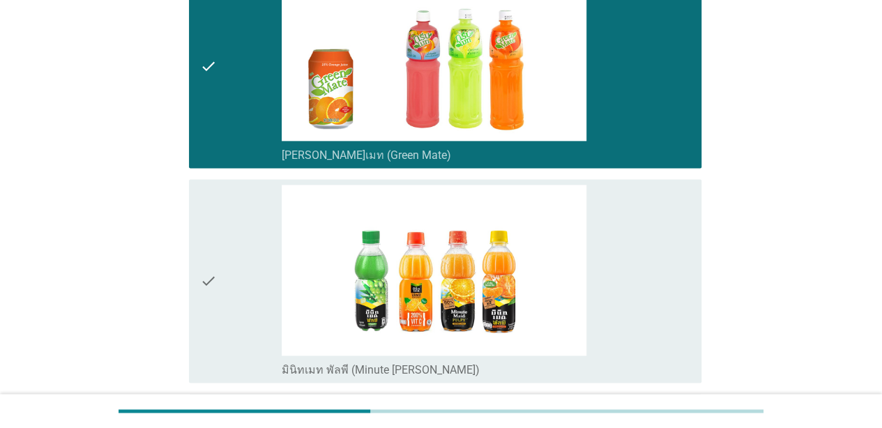
scroll to position [906, 0]
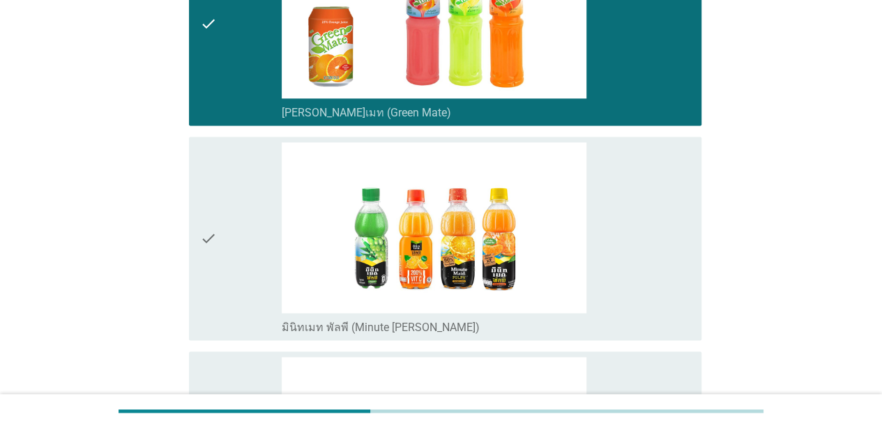
click at [654, 283] on div "check_box_outline_blank มินิทเมท พัลพี (Minute [PERSON_NAME])" at bounding box center [486, 238] width 408 height 193
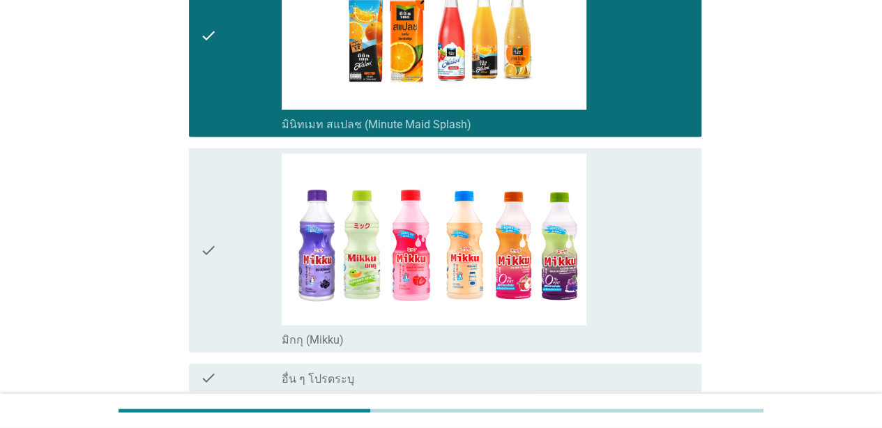
click at [643, 299] on div "check_box_outline_blank มิกกุ (Mikku)" at bounding box center [486, 250] width 408 height 193
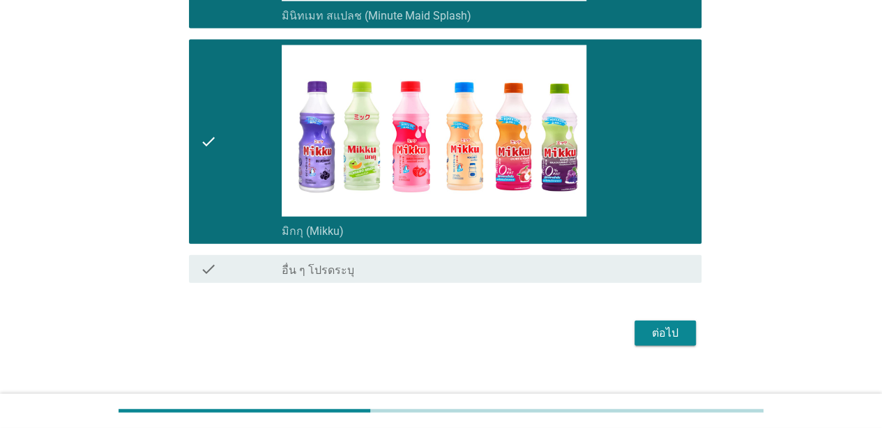
scroll to position [1434, 0]
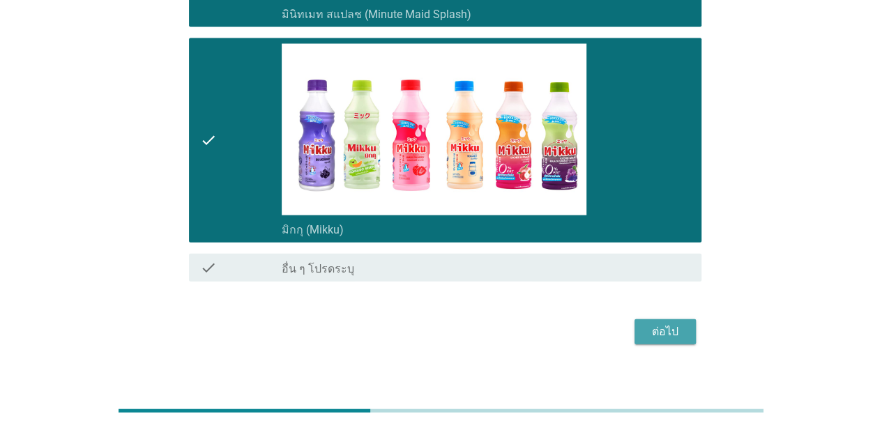
click at [655, 323] on div "ต่อไป" at bounding box center [664, 331] width 39 height 17
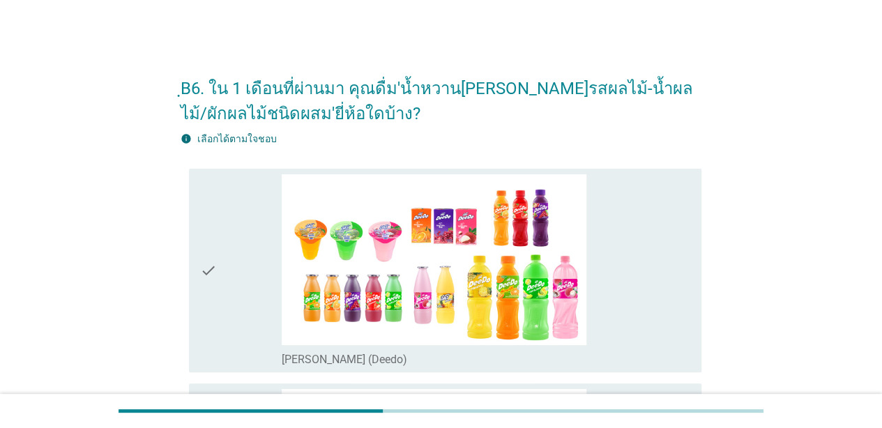
click at [668, 304] on div "check_box_outline_blank [PERSON_NAME] (Deedo)" at bounding box center [486, 270] width 408 height 193
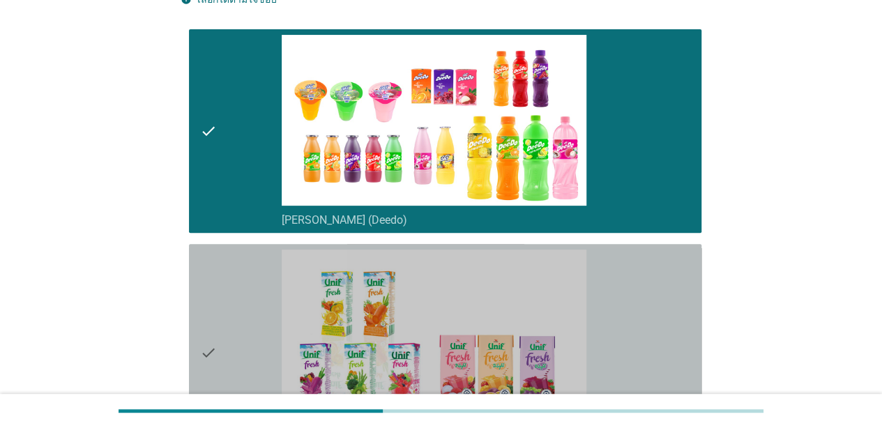
click at [668, 304] on div "check_box_outline_blank [PERSON_NAME]นิฟ เฟรช / [PERSON_NAME]นิฟ เฟรช [PERSON_N…" at bounding box center [486, 352] width 408 height 207
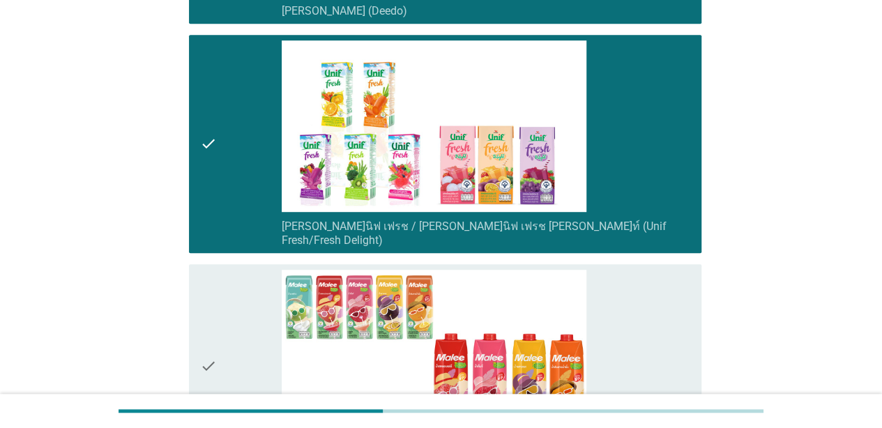
click at [668, 304] on div "check_box_outline_blank [PERSON_NAME] ทรอปิคอล (Malee Tropical)" at bounding box center [486, 366] width 408 height 193
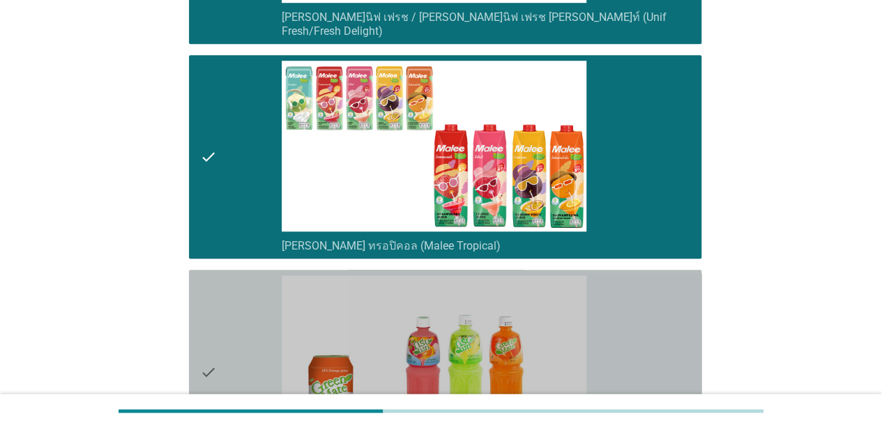
click at [668, 304] on div "check_box_outline_blank [PERSON_NAME]เมท (Green Mate)" at bounding box center [486, 371] width 408 height 193
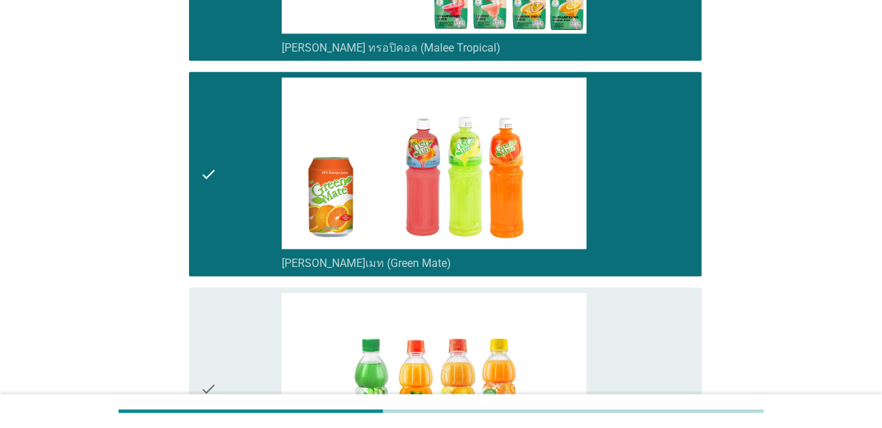
scroll to position [767, 0]
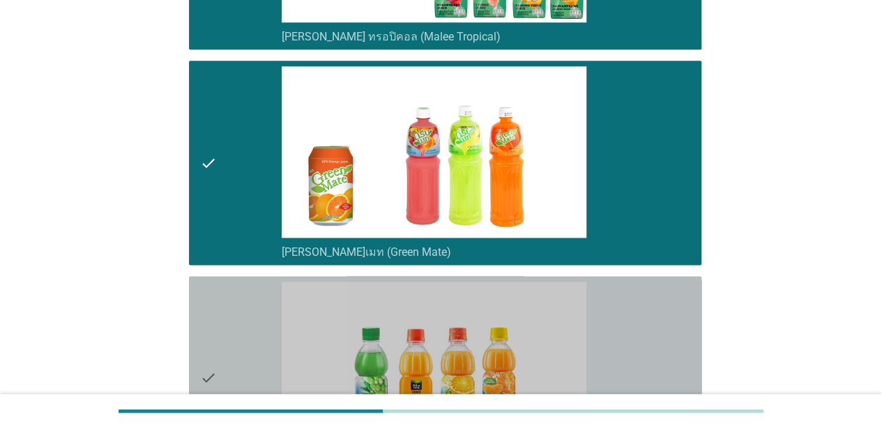
click at [668, 304] on div "check_box_outline_blank มินิทเมท พัลพี (Minute [PERSON_NAME])" at bounding box center [486, 378] width 408 height 193
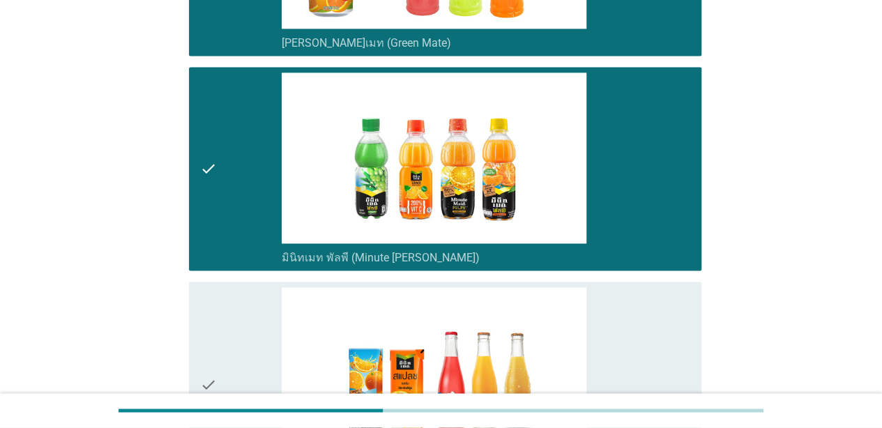
click at [668, 304] on div "check_box_outline_blank มินิทเมท สแปลช (Minute Maid Splash)" at bounding box center [486, 383] width 408 height 193
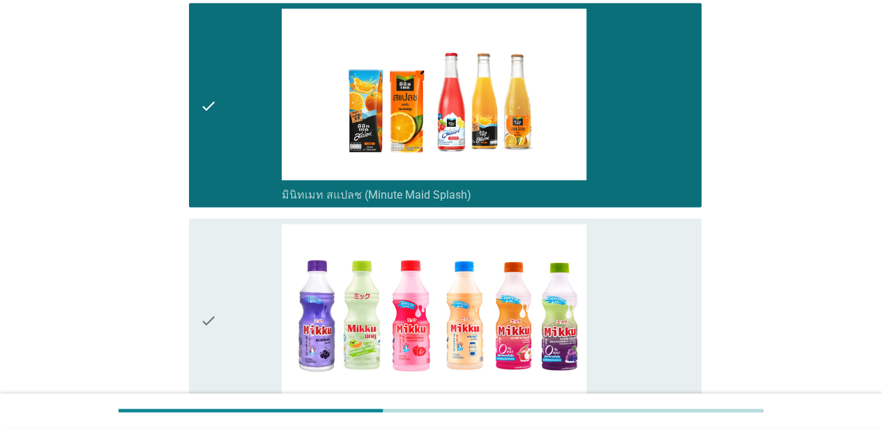
click at [668, 304] on div "check_box_outline_blank มิกกุ (Mikku)" at bounding box center [486, 320] width 408 height 193
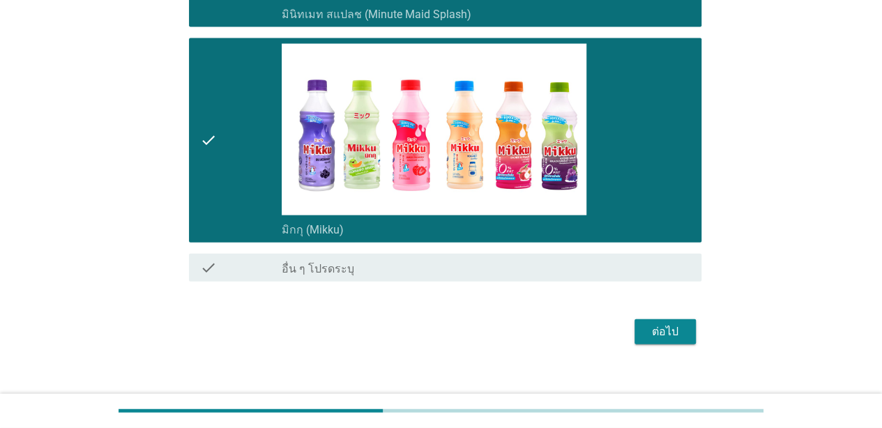
scroll to position [1434, 0]
click at [668, 319] on button "ต่อไป" at bounding box center [664, 331] width 61 height 25
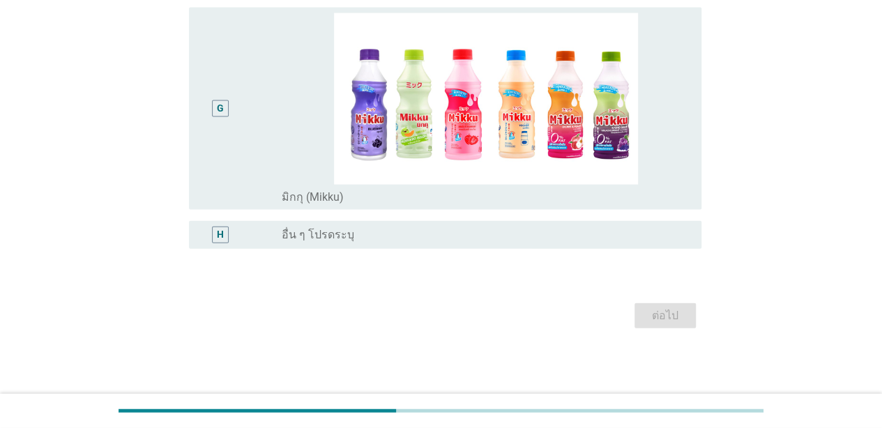
scroll to position [0, 0]
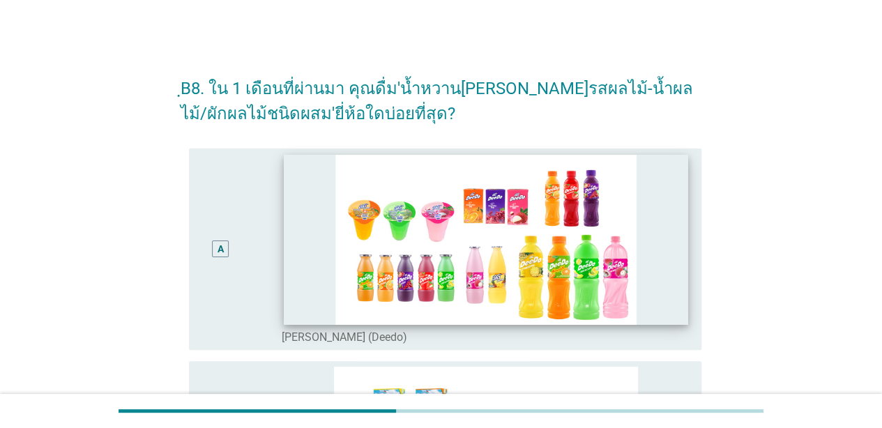
click at [289, 284] on img at bounding box center [486, 239] width 404 height 169
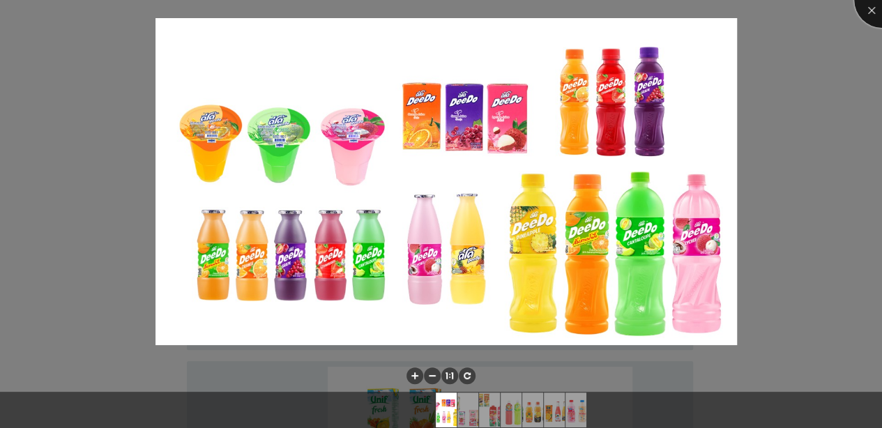
click at [691, 10] on div at bounding box center [882, 0] width 56 height 56
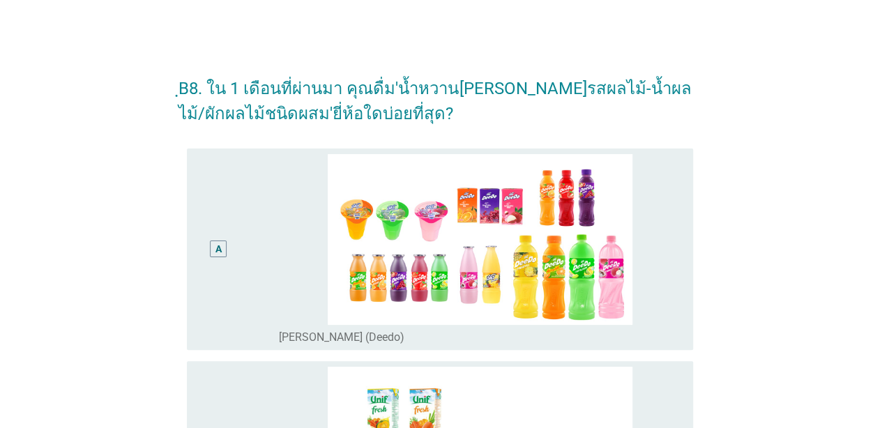
click at [192, 268] on div "A radio_button_unchecked [PERSON_NAME] (Deedo)" at bounding box center [439, 249] width 505 height 202
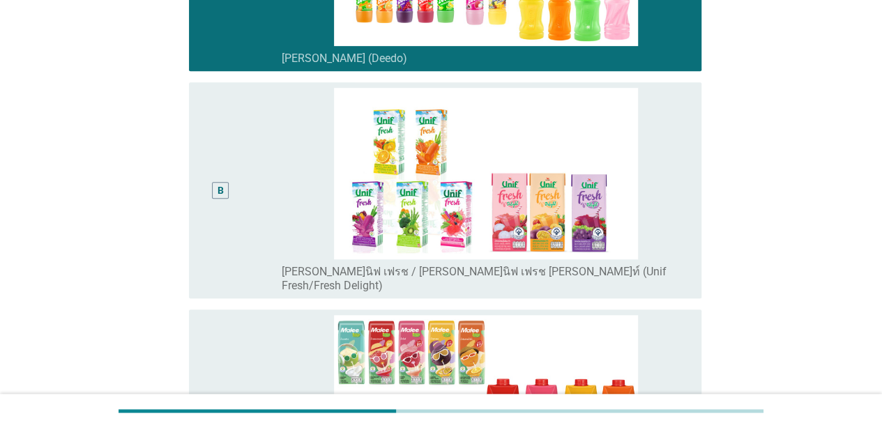
click at [261, 190] on div "B" at bounding box center [241, 190] width 82 height 205
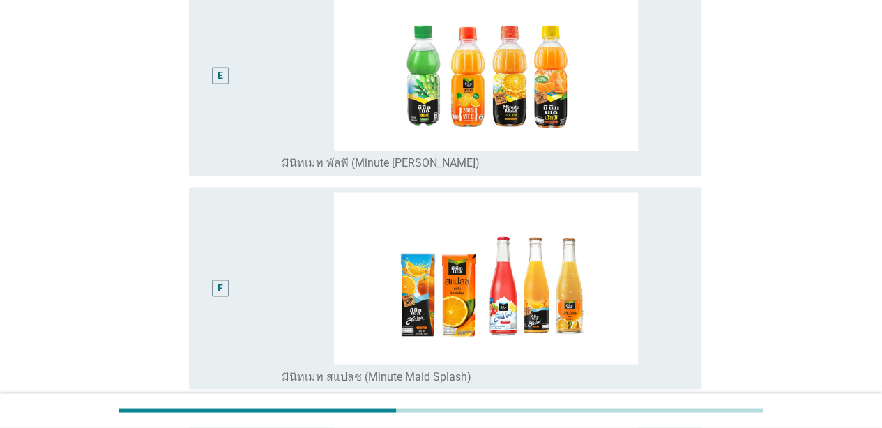
scroll to position [1045, 0]
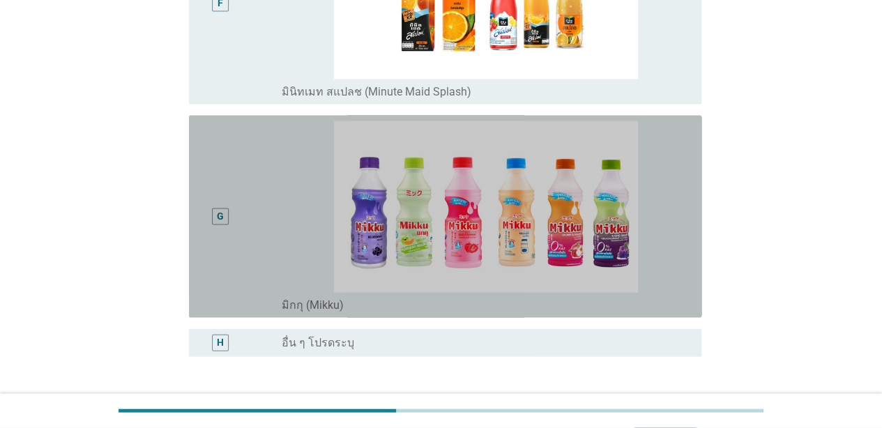
click at [234, 233] on div "G" at bounding box center [220, 216] width 41 height 191
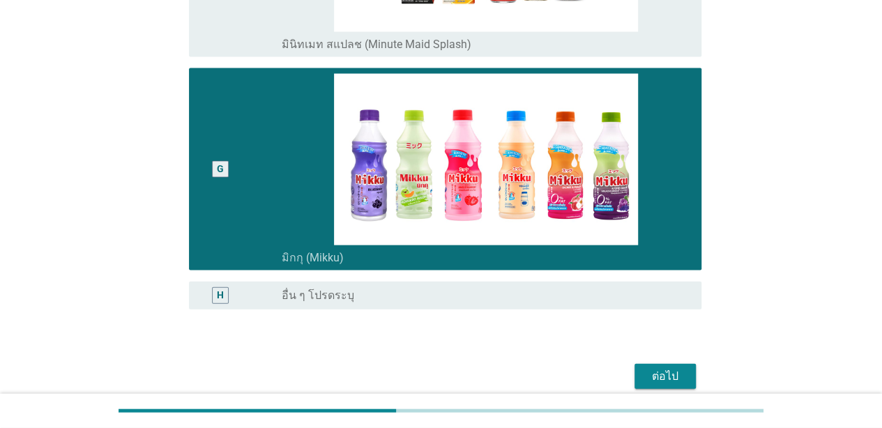
scroll to position [1418, 0]
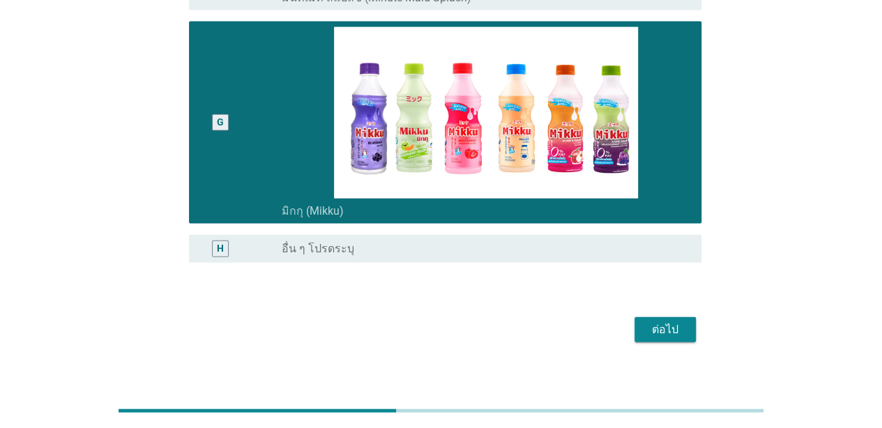
click at [654, 317] on button "ต่อไป" at bounding box center [664, 329] width 61 height 25
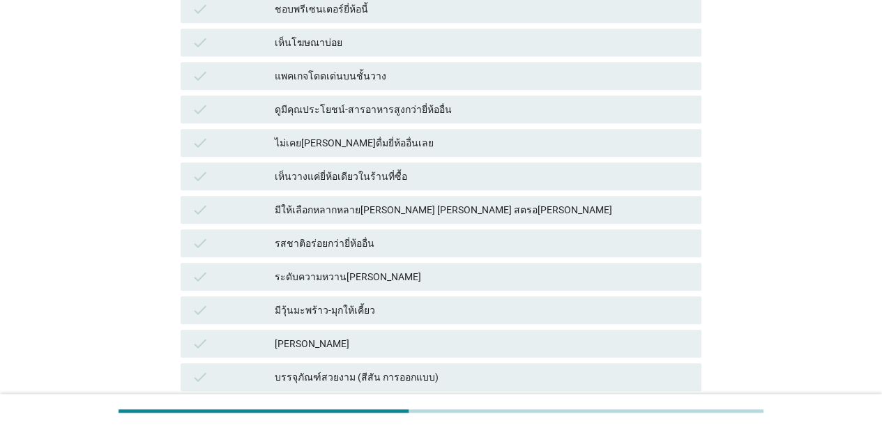
scroll to position [557, 0]
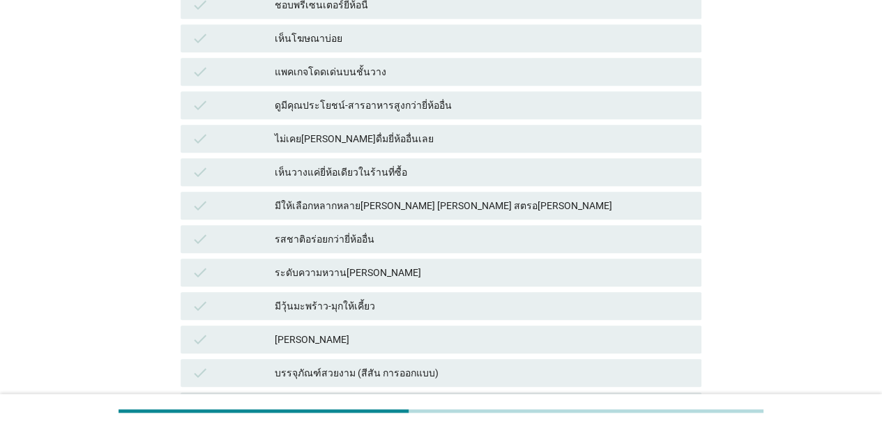
click at [390, 244] on div "รสชาติอร่อยกว่ายี่ห้ออื่น" at bounding box center [482, 239] width 415 height 17
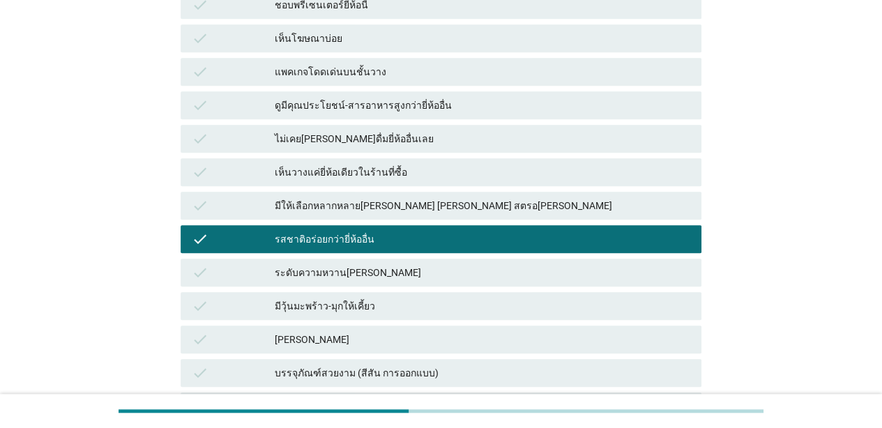
click at [404, 205] on div "มีให้เลือกหลากหลาย[PERSON_NAME] [PERSON_NAME] สตรอ[PERSON_NAME]" at bounding box center [482, 205] width 415 height 17
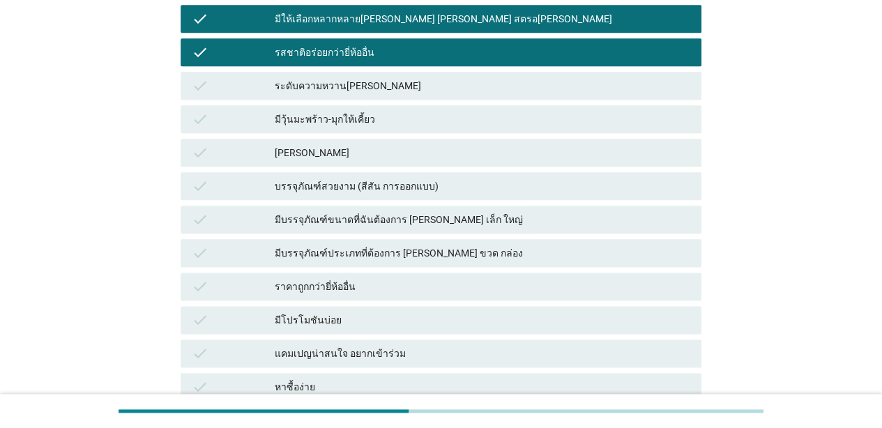
scroll to position [767, 0]
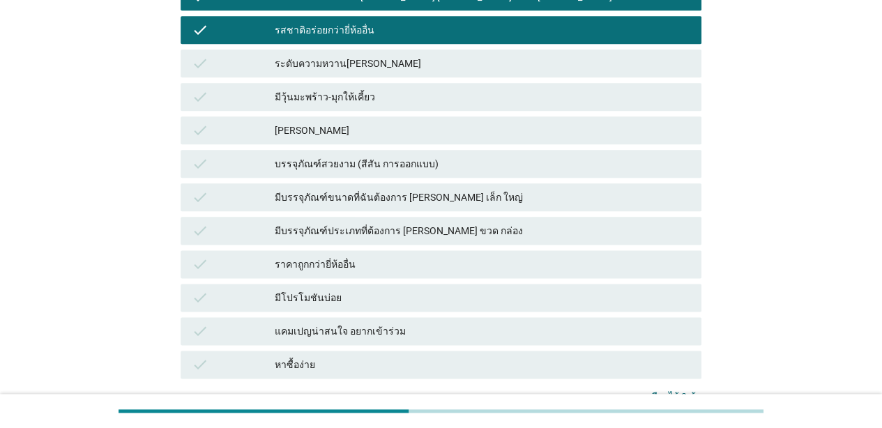
click at [395, 262] on div "ราคาถูกกว่ายี่ห้ออื่น" at bounding box center [482, 264] width 415 height 17
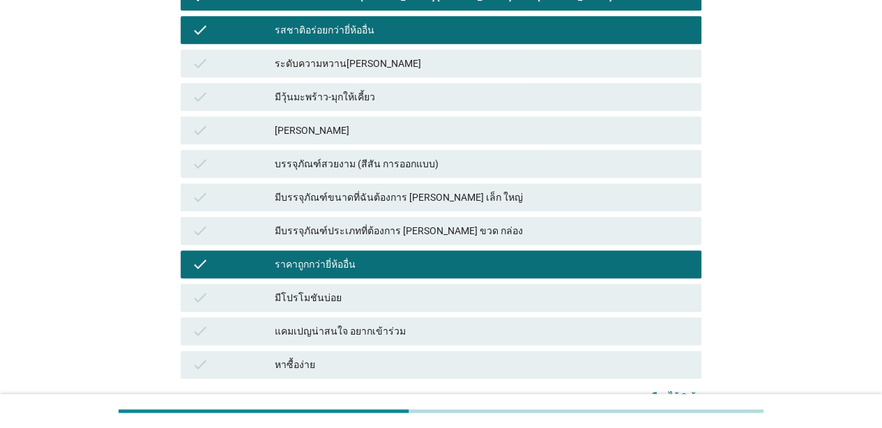
click at [387, 300] on div "มีโปรโมชันบ่อย" at bounding box center [482, 297] width 415 height 17
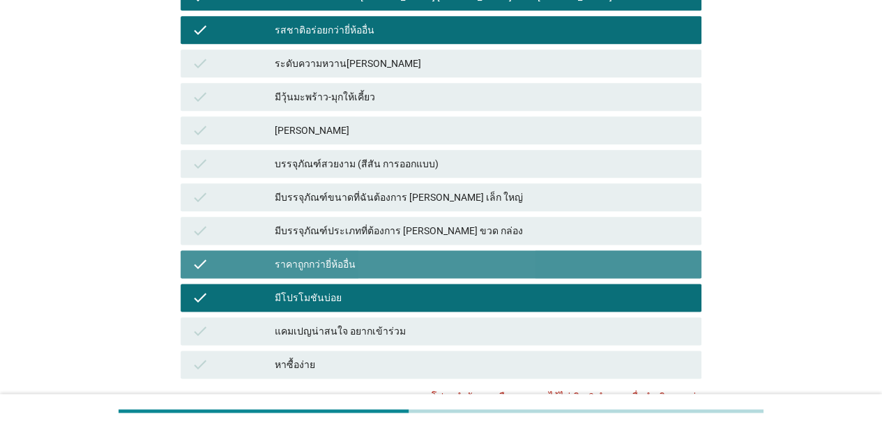
click at [389, 265] on div "ราคาถูกกว่ายี่ห้ออื่น" at bounding box center [482, 264] width 415 height 17
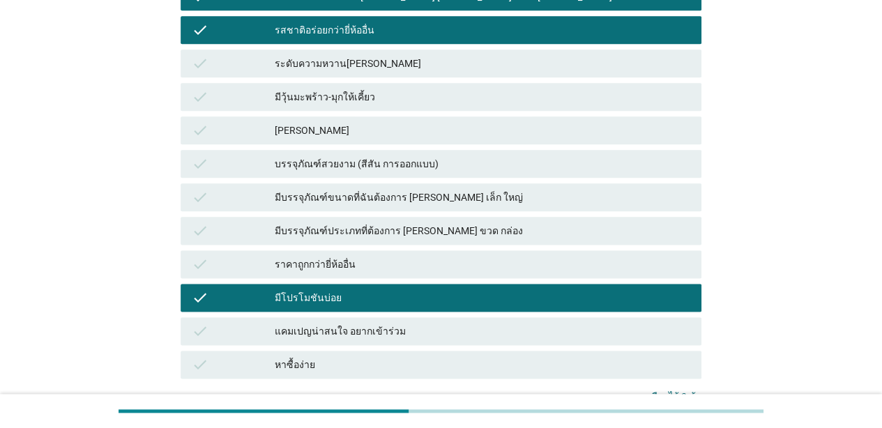
click at [408, 229] on div "มีบรรจุภัณฑ์ประเภทที่ต้องการ [PERSON_NAME] ขวด กล่อง" at bounding box center [482, 230] width 415 height 17
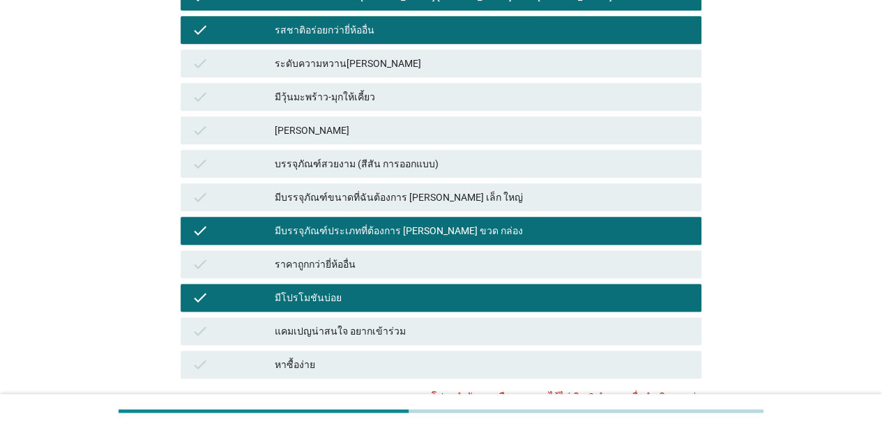
click at [427, 183] on div "check มีบรรจุภัณฑ์ขนาดที่ฉันต้องการ [PERSON_NAME] เล็ก ใหญ่" at bounding box center [440, 197] width 521 height 28
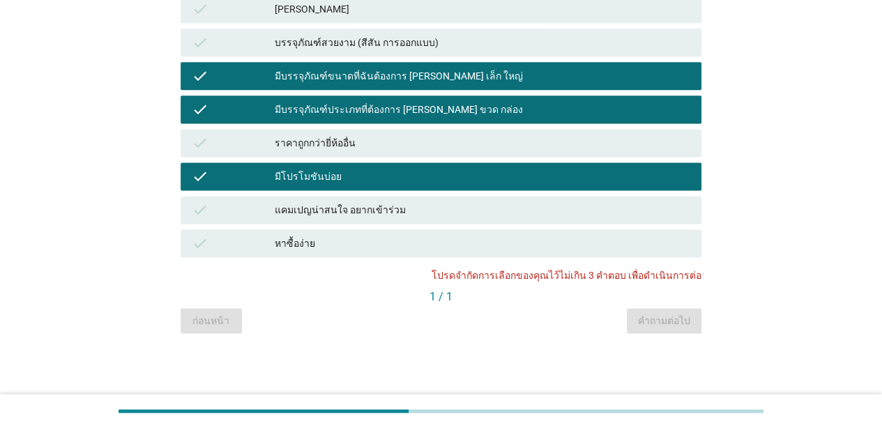
scroll to position [889, 0]
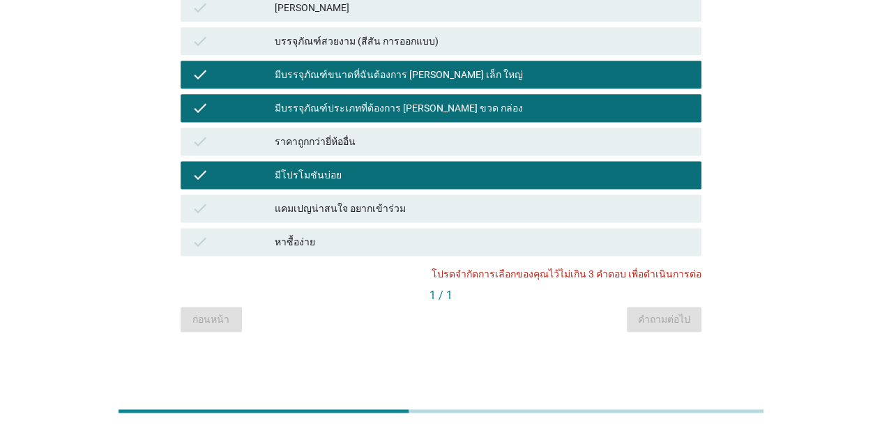
click at [406, 64] on div "check มีบรรจุภัณฑ์ขนาดที่ฉันต้องการ [PERSON_NAME] เล็ก ใหญ่" at bounding box center [440, 75] width 521 height 28
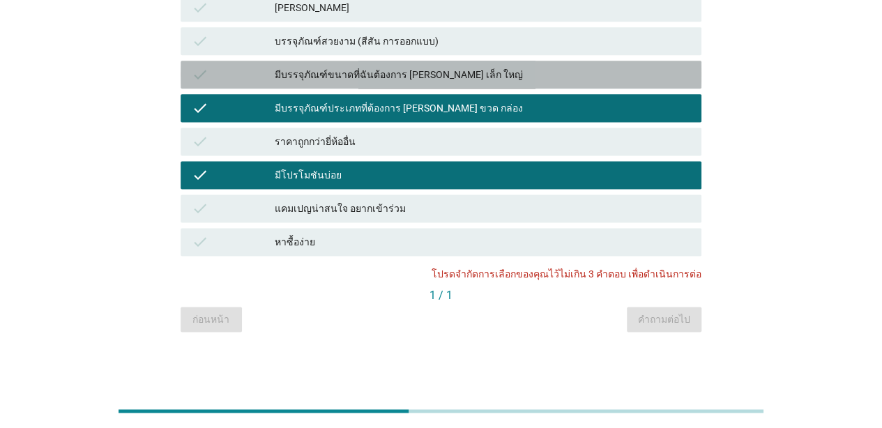
click at [432, 119] on div "check มีบรรจุภัณฑ์ประเภทที่ต้องการ [PERSON_NAME] ขวด กล่อง" at bounding box center [440, 108] width 521 height 28
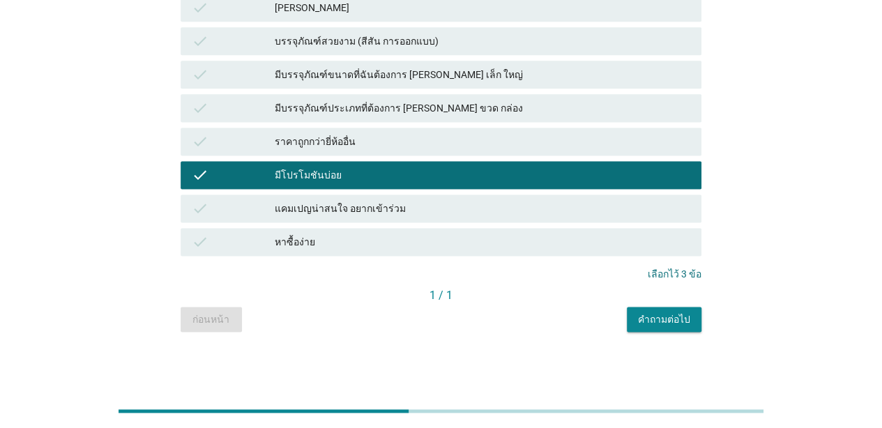
click at [652, 302] on div "1 / 1" at bounding box center [440, 295] width 521 height 17
click at [654, 315] on div "คำถามต่อไป" at bounding box center [664, 319] width 52 height 15
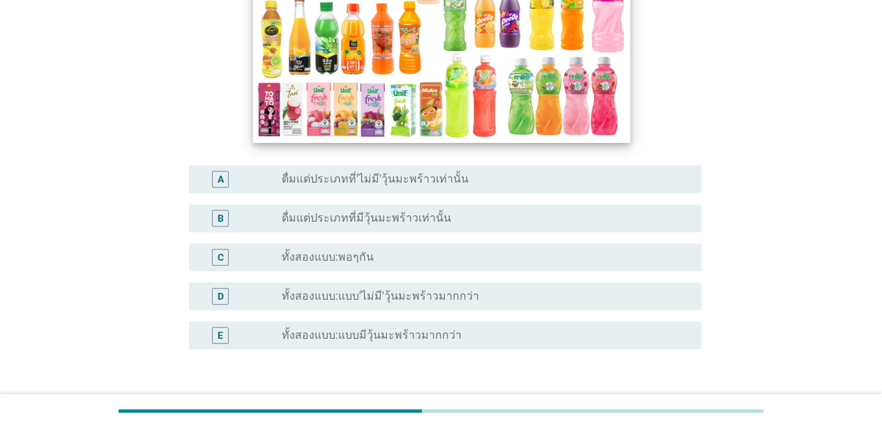
scroll to position [209, 0]
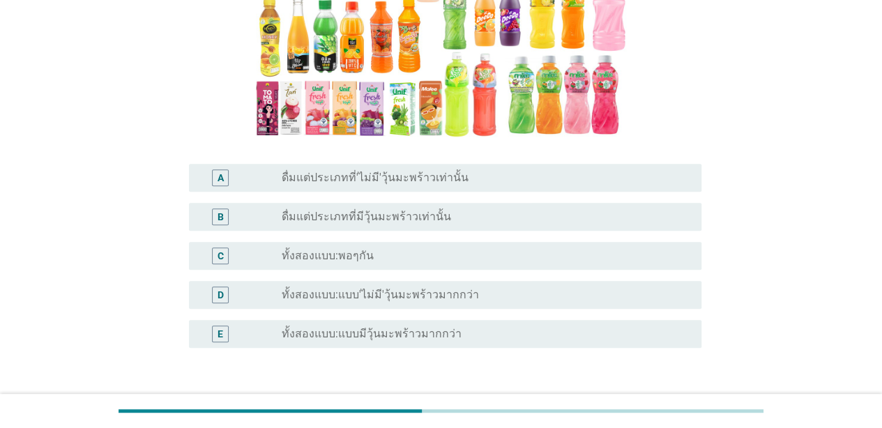
click at [466, 245] on div "C radio_button_unchecked ทั้งสองแบบ:พอๆกัน" at bounding box center [445, 256] width 512 height 28
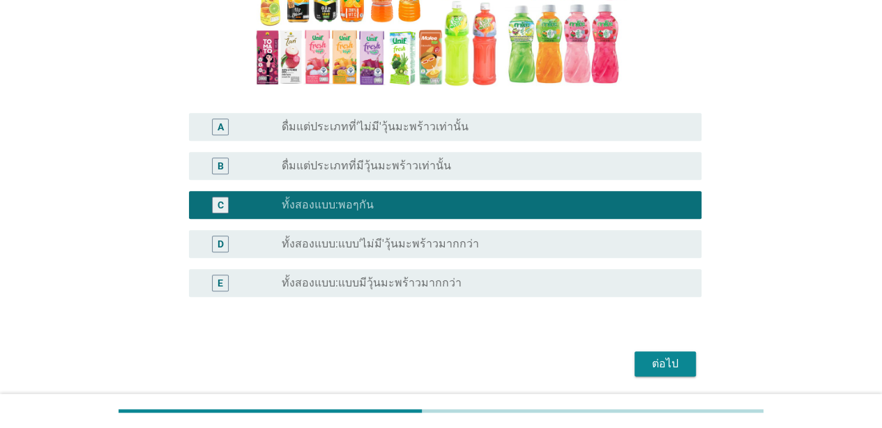
scroll to position [308, 0]
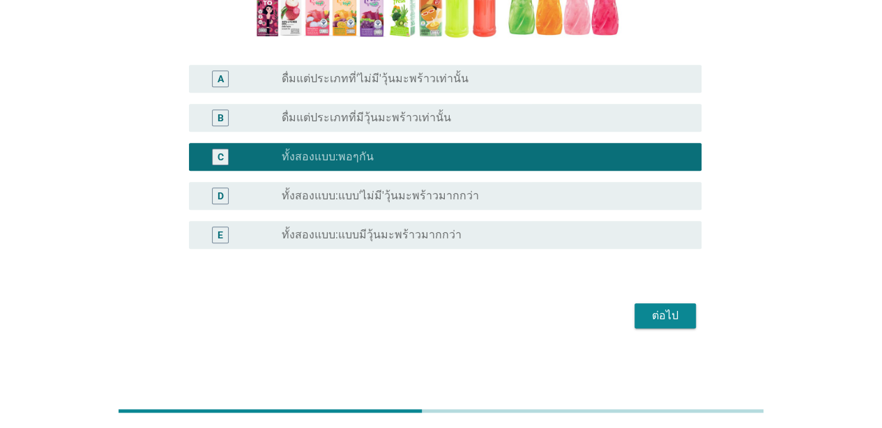
click at [523, 113] on div "radio_button_unchecked ดื่มแต่ประเภทที่มีวุ้นมะพร้าวเท่านั้น" at bounding box center [480, 118] width 397 height 14
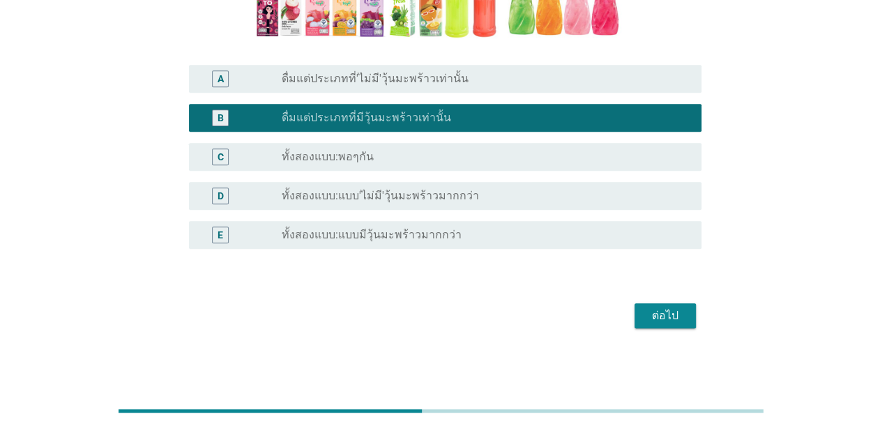
click at [539, 220] on div "E radio_button_unchecked ทั้งสองแบบ:แบบมีวุ้นมะพร้าวมากกว่า" at bounding box center [440, 234] width 521 height 39
click at [537, 198] on div "radio_button_unchecked ทั้งสองแบบ:แบบ'ไม่มี'วุ้นมะพร้าวมากกว่า" at bounding box center [480, 196] width 397 height 14
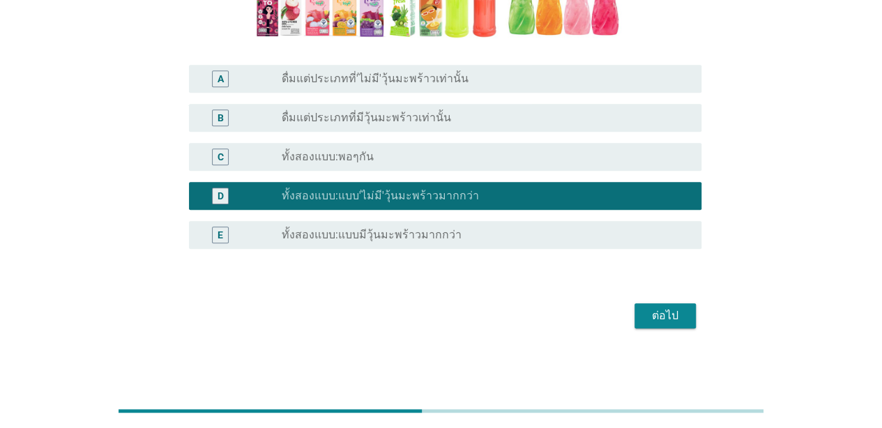
click at [656, 316] on div "ต่อไป" at bounding box center [664, 315] width 39 height 17
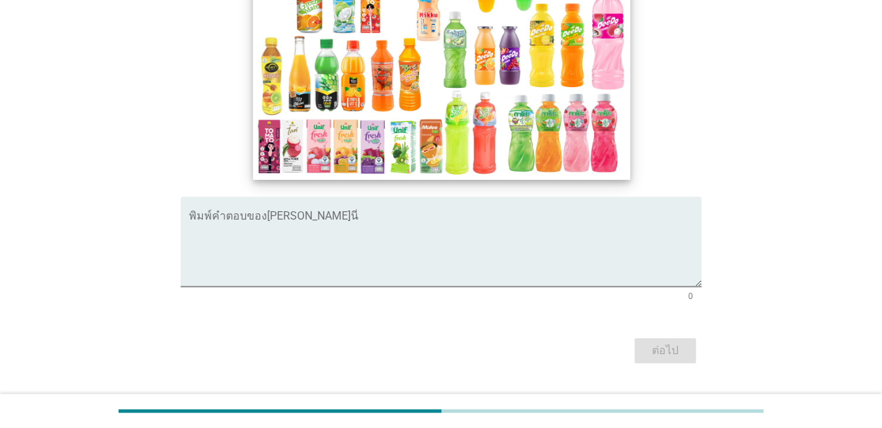
scroll to position [231, 0]
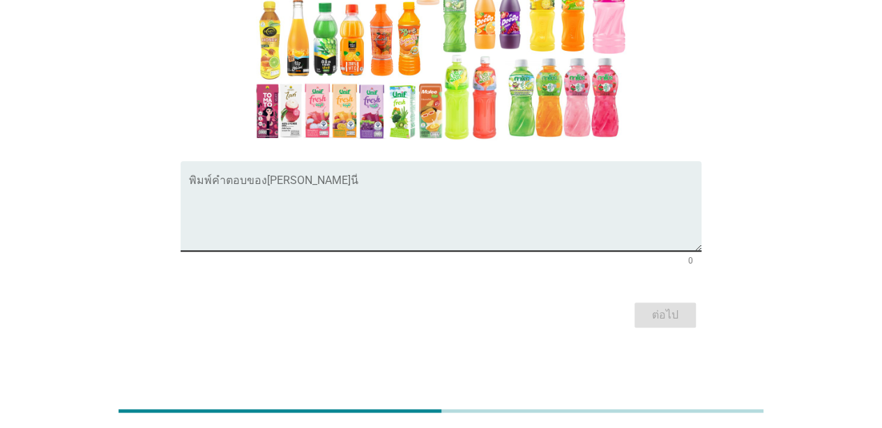
click at [576, 203] on textarea "พิมพ์คำตอบของคุณ ที่นี่" at bounding box center [445, 214] width 512 height 73
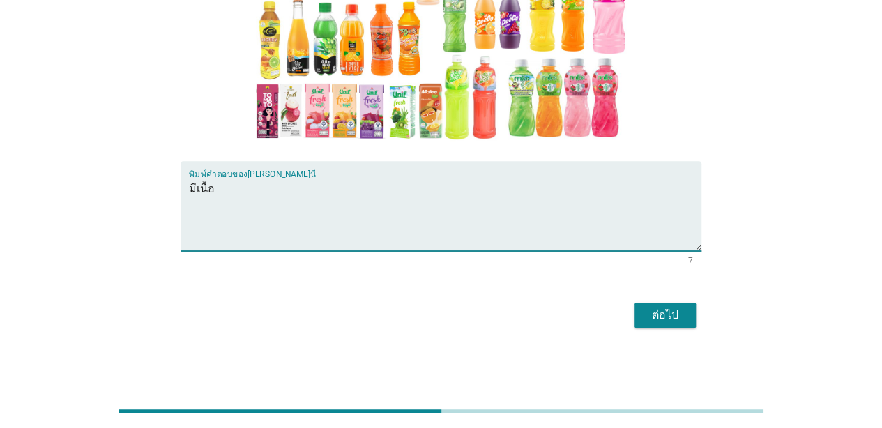
type textarea "มีเนื้อ"
click at [643, 318] on button "ต่อไป" at bounding box center [664, 314] width 61 height 25
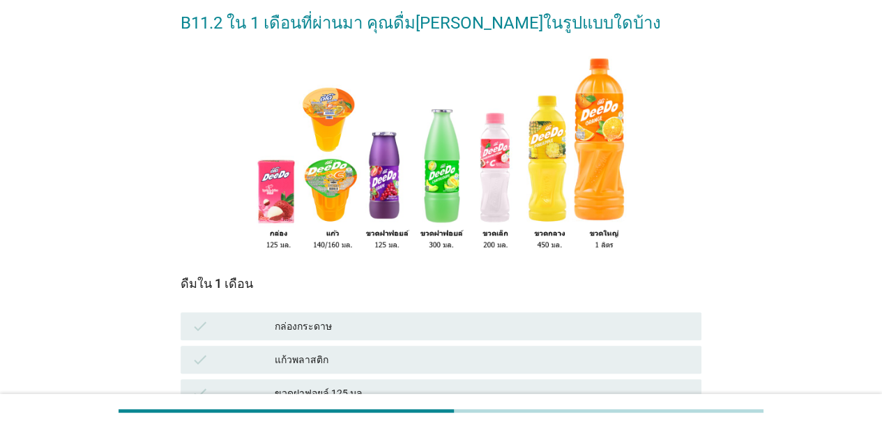
scroll to position [279, 0]
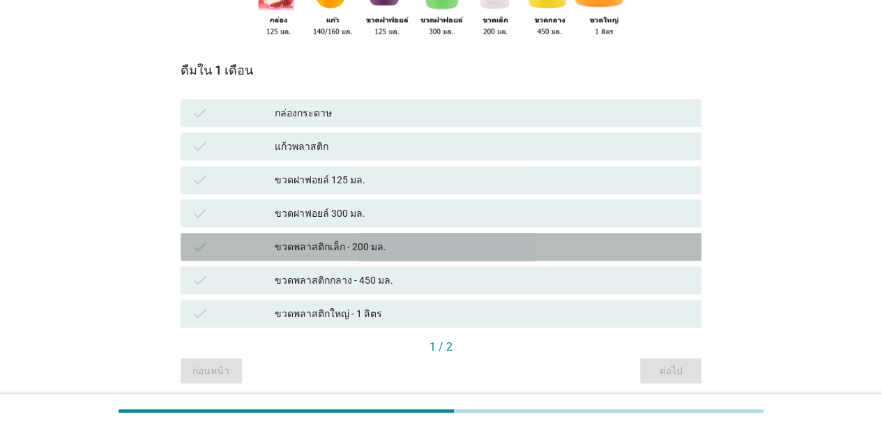
click at [476, 237] on div "check ขวดพลาสติกเล็ก - 200 มล." at bounding box center [440, 247] width 521 height 28
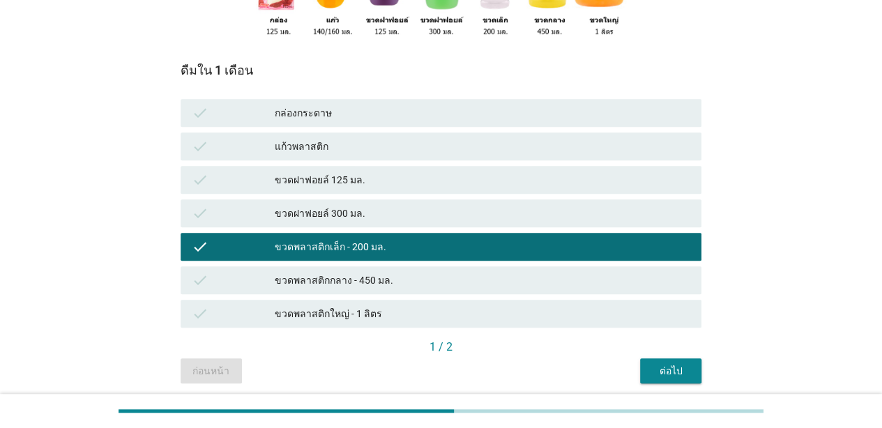
click at [467, 284] on div "ขวดพลาสติกกลาง - 450 มล." at bounding box center [482, 280] width 415 height 17
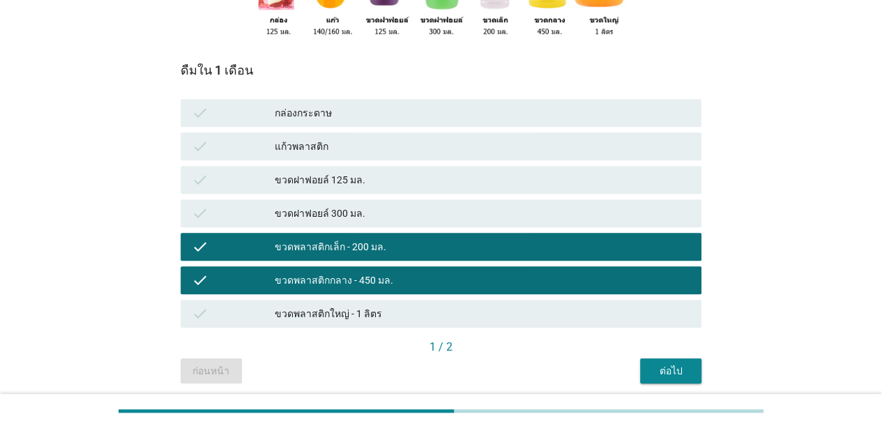
click at [669, 367] on div "ต่อไป" at bounding box center [670, 371] width 39 height 15
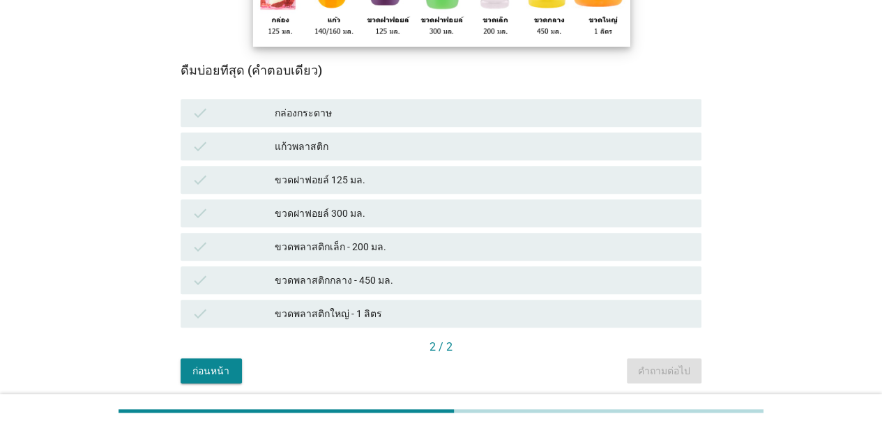
click at [430, 278] on div "ขวดพลาสติกกลาง - 450 มล." at bounding box center [482, 280] width 415 height 17
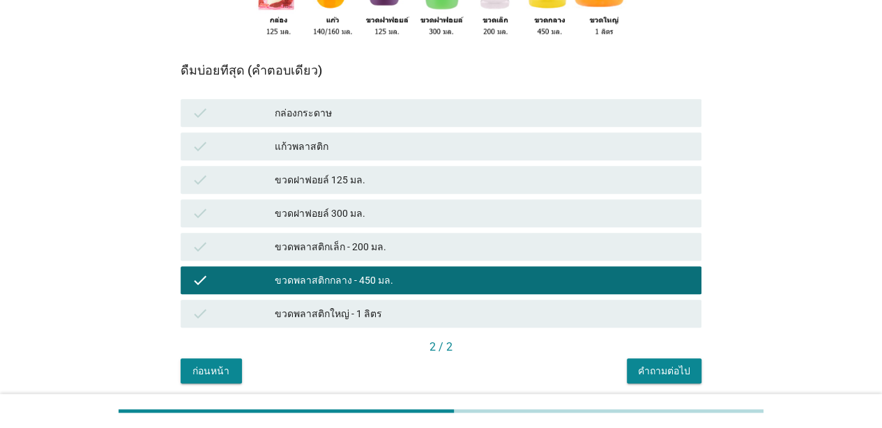
click at [653, 365] on div "คำถามต่อไป" at bounding box center [664, 371] width 52 height 15
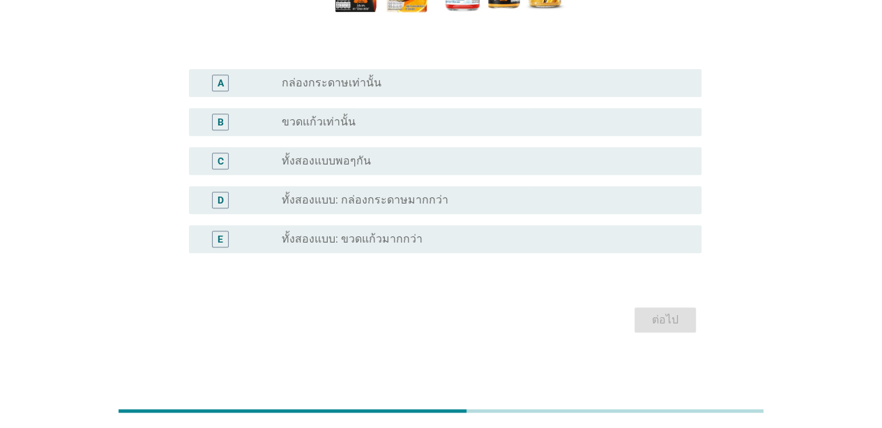
click at [616, 151] on div "C radio_button_unchecked ทั้งสองแบบพอๆกัน" at bounding box center [445, 161] width 512 height 28
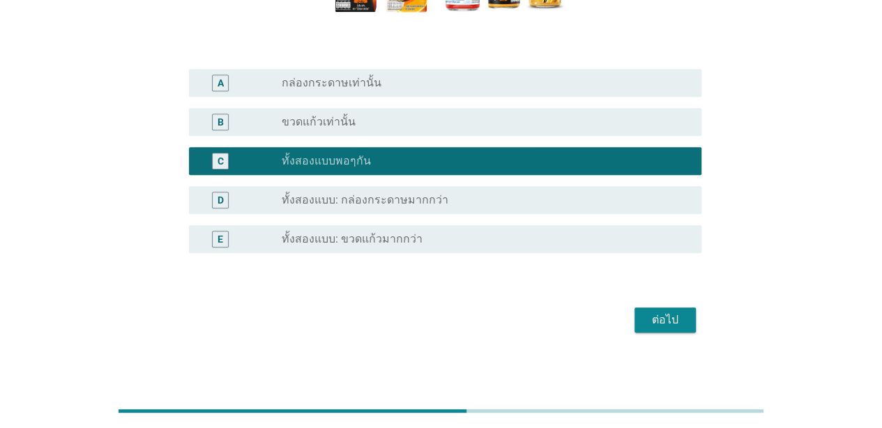
click at [620, 120] on div "radio_button_unchecked ขวดแก้วเท่านั้น" at bounding box center [480, 122] width 397 height 14
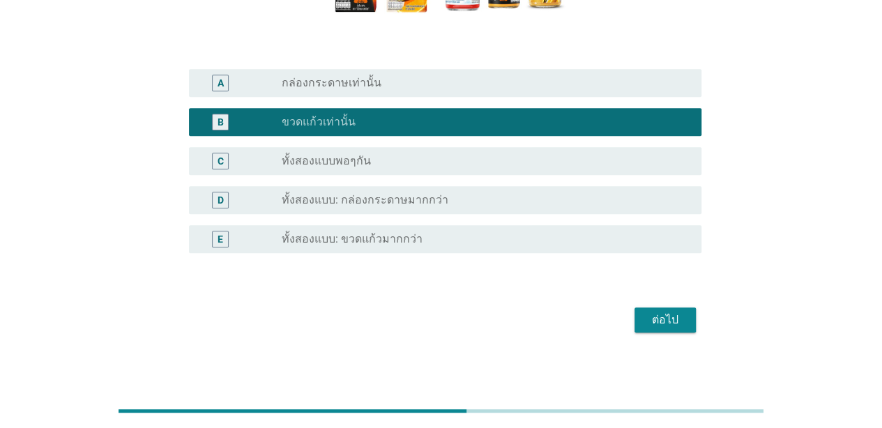
scroll to position [209, 0]
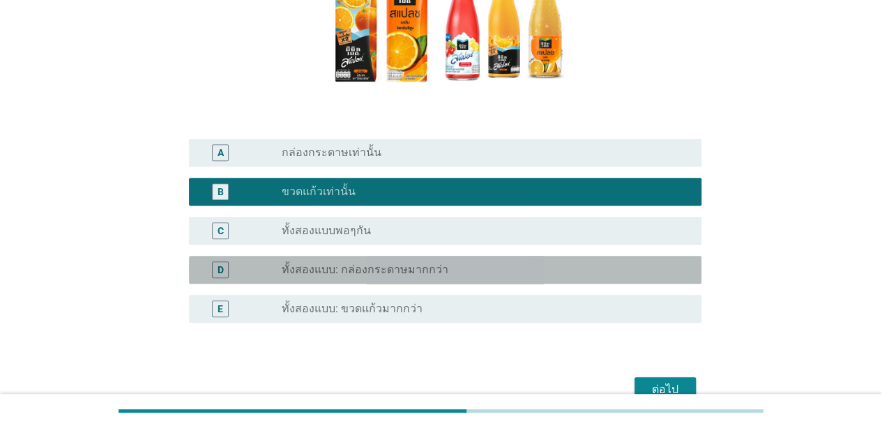
click at [581, 266] on div "radio_button_unchecked ทั้งสองแบบ: กล่องกระดาษมากกว่า" at bounding box center [480, 270] width 397 height 14
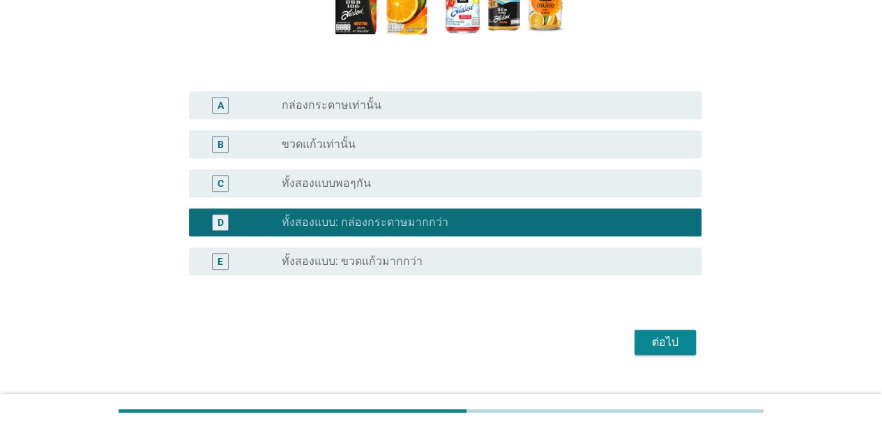
scroll to position [279, 0]
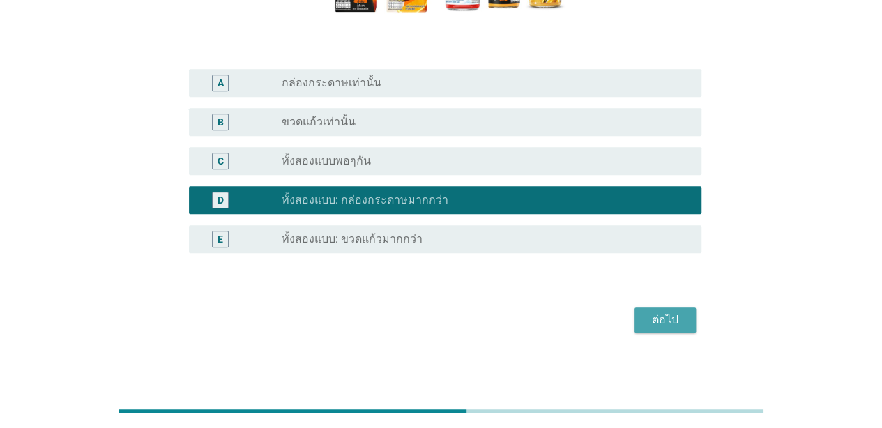
click at [652, 328] on div "ต่อไป" at bounding box center [664, 320] width 39 height 17
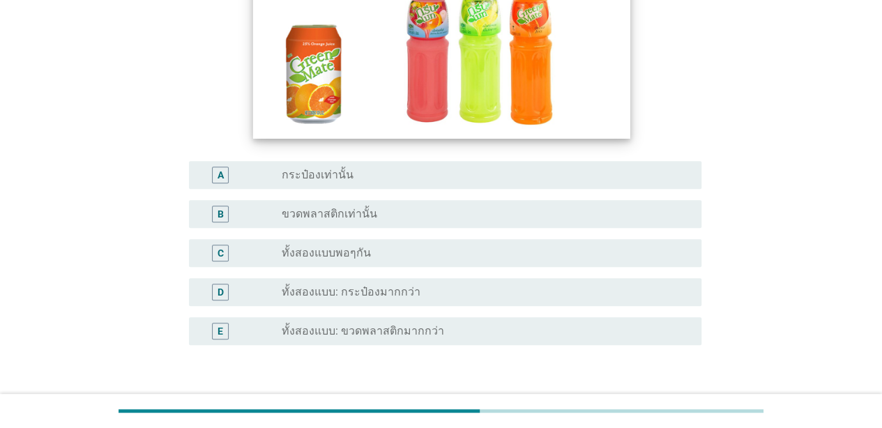
scroll to position [209, 0]
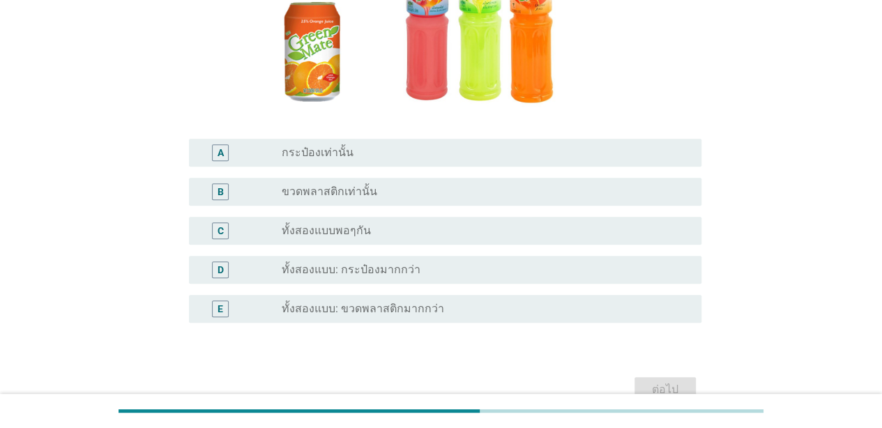
click at [562, 291] on div "E radio_button_unchecked ทั้งสองแบบ: ขวดพลาสติกมากกว่า" at bounding box center [440, 308] width 521 height 39
click at [592, 327] on div "E radio_button_unchecked ทั้งสองแบบ: ขวดพลาสติกมากกว่า" at bounding box center [440, 308] width 521 height 39
click at [602, 314] on div "radio_button_unchecked ทั้งสองแบบ: ขวดพลาสติกมากกว่า" at bounding box center [480, 309] width 397 height 14
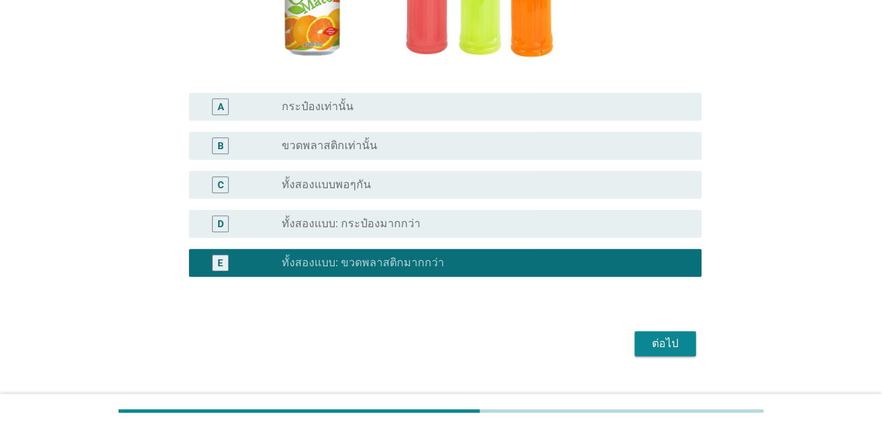
scroll to position [283, 0]
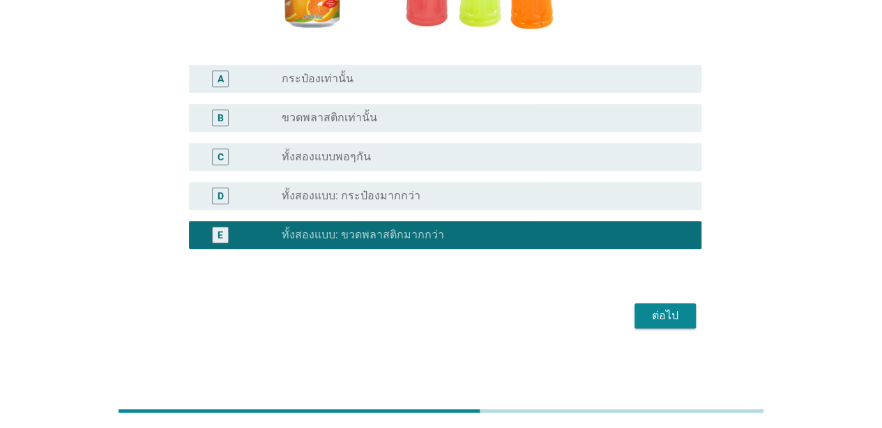
click at [654, 318] on div "ต่อไป" at bounding box center [664, 315] width 39 height 17
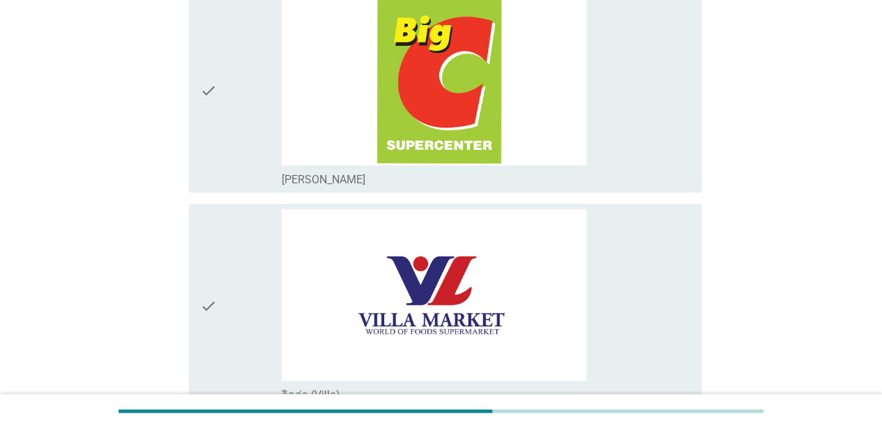
scroll to position [836, 0]
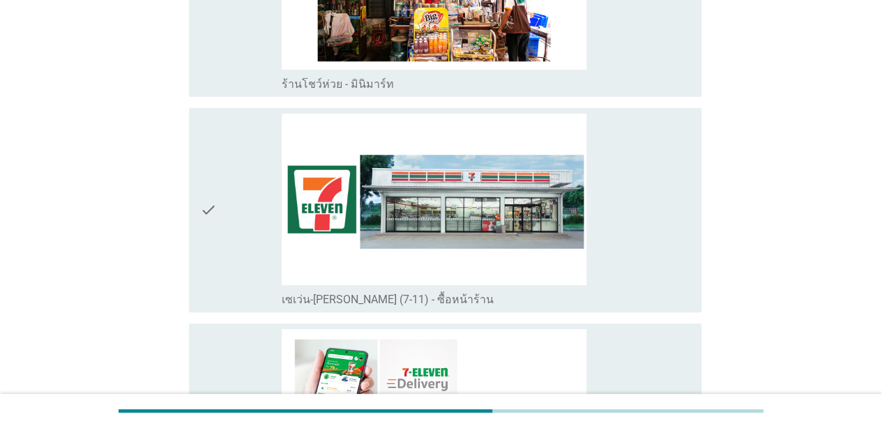
click at [645, 269] on div "check_box_outline_blank เซเว่น-[PERSON_NAME] (7-11) - ซื้อหน้าร้าน" at bounding box center [486, 210] width 408 height 193
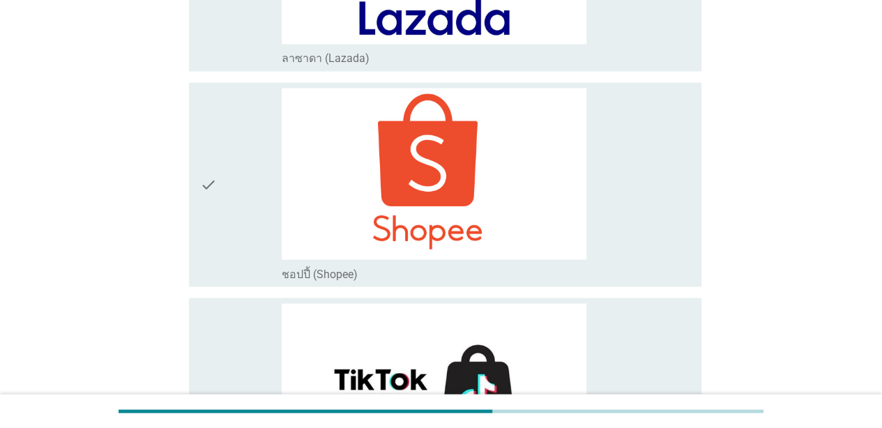
scroll to position [4071, 0]
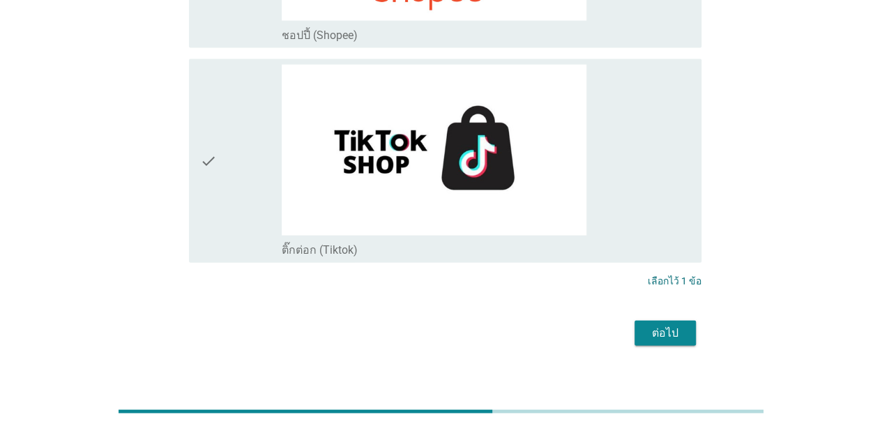
click at [666, 316] on div "ต่อไป" at bounding box center [440, 332] width 521 height 33
click at [666, 321] on button "ต่อไป" at bounding box center [664, 333] width 61 height 25
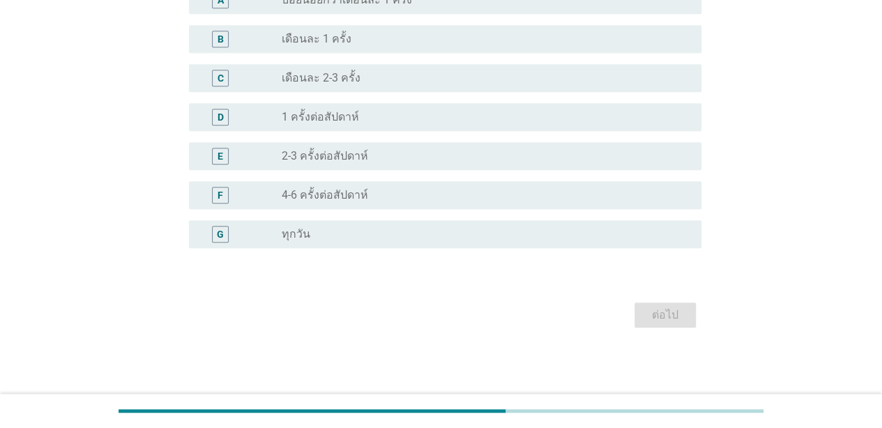
scroll to position [0, 0]
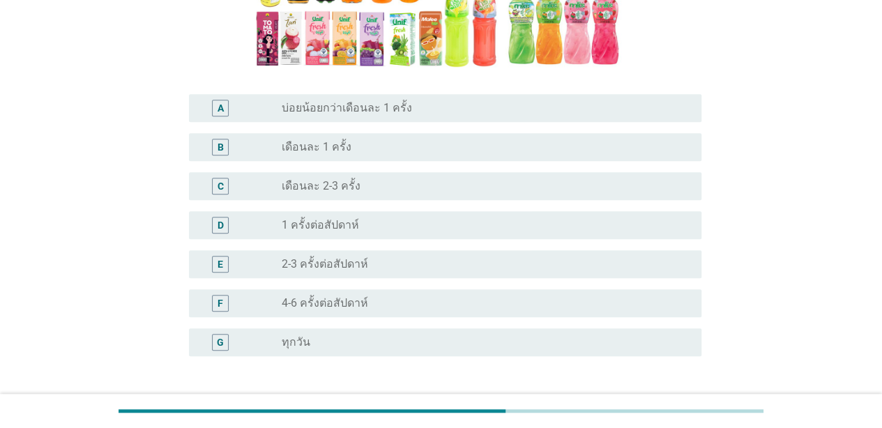
click at [609, 341] on div "radio_button_unchecked ทุกวัน" at bounding box center [480, 342] width 397 height 14
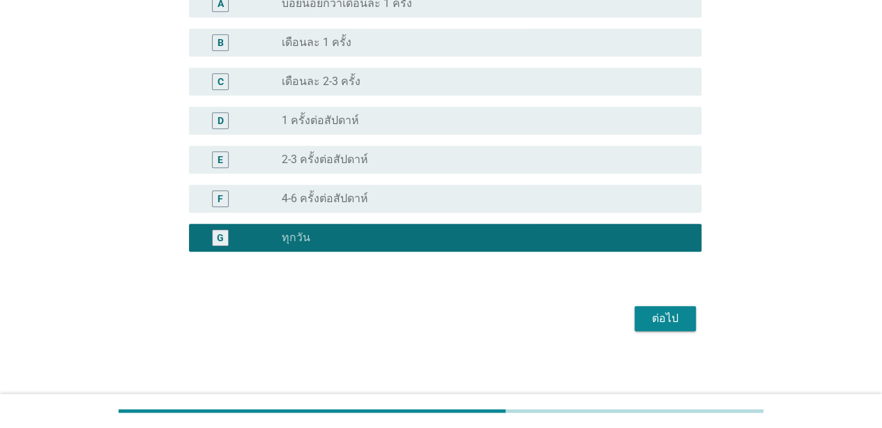
scroll to position [386, 0]
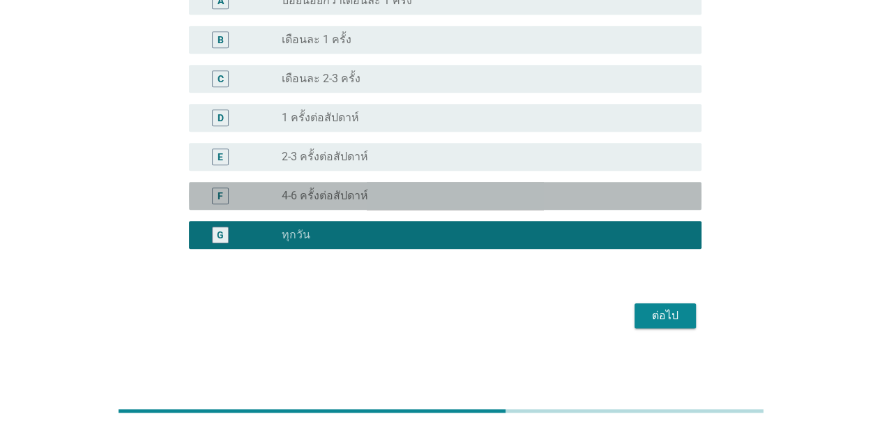
click at [645, 205] on div "F radio_button_unchecked 4-6 ครั้งต่อสัปดาห์" at bounding box center [445, 196] width 512 height 28
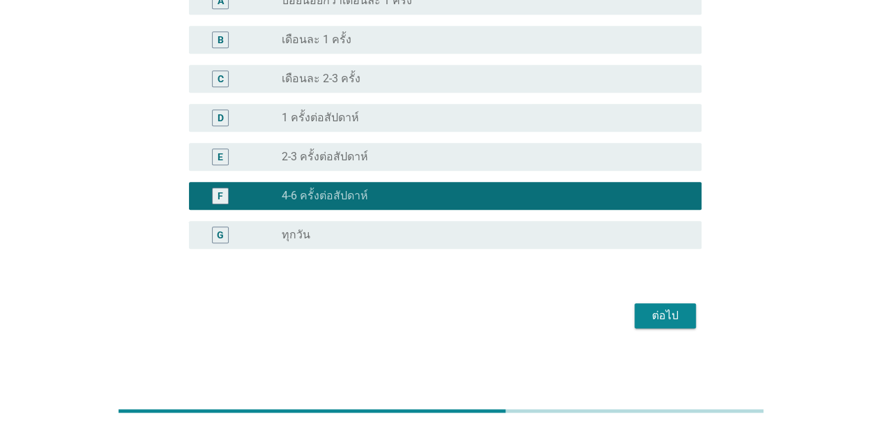
click at [664, 326] on button "ต่อไป" at bounding box center [664, 315] width 61 height 25
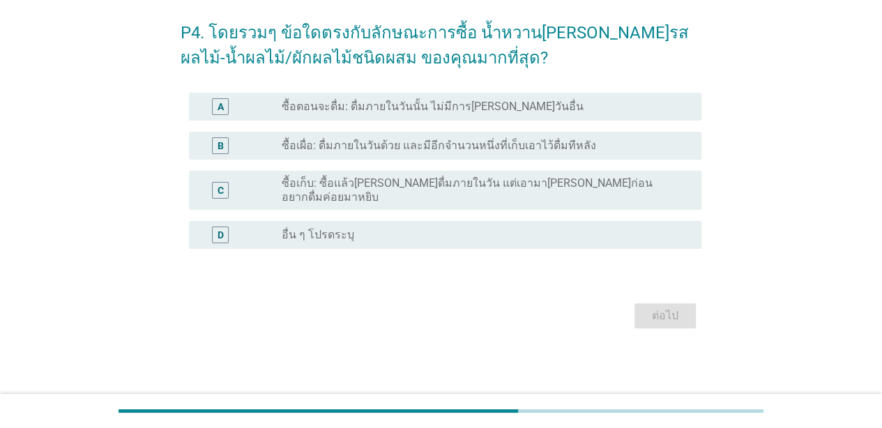
scroll to position [0, 0]
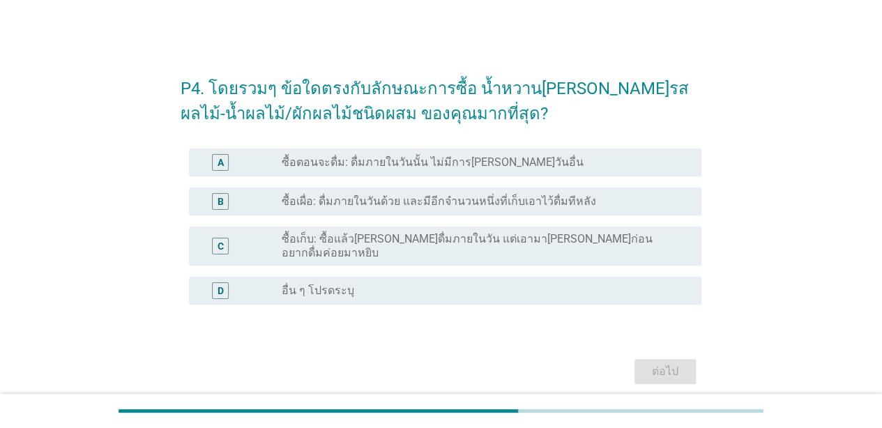
click at [596, 162] on div "radio_button_unchecked ซื้อตอนจะดื่ม: ดื่มภายในวันนั้น ไม่มีการ[PERSON_NAME]วัน…" at bounding box center [480, 162] width 397 height 14
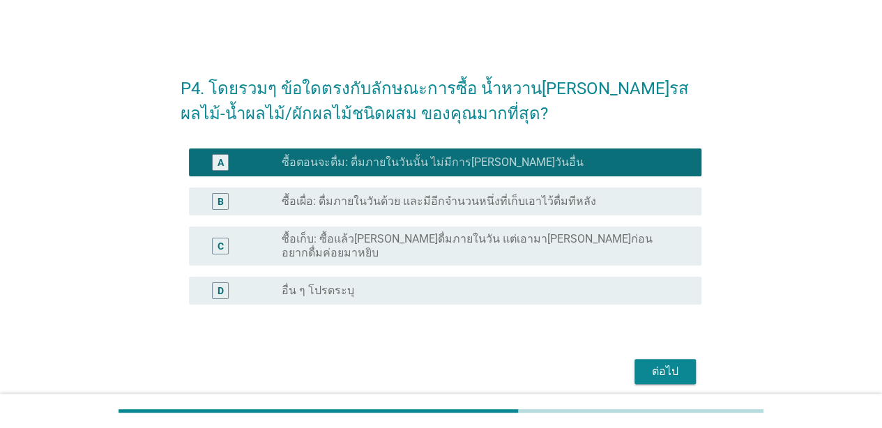
click at [597, 190] on div "B radio_button_unchecked ซื้อเผื่อ: ดื่มภายในวันด้วย และมีอีกจำนวนหนึ่งที่เก็บเ…" at bounding box center [445, 201] width 512 height 28
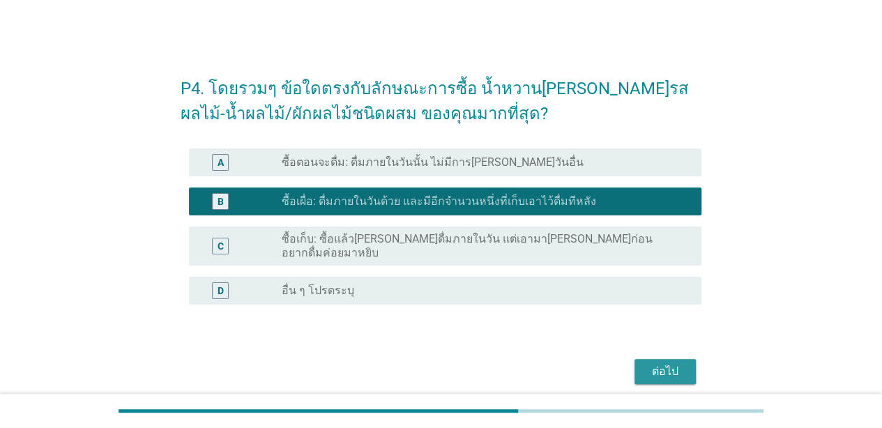
click at [654, 363] on div "ต่อไป" at bounding box center [664, 371] width 39 height 17
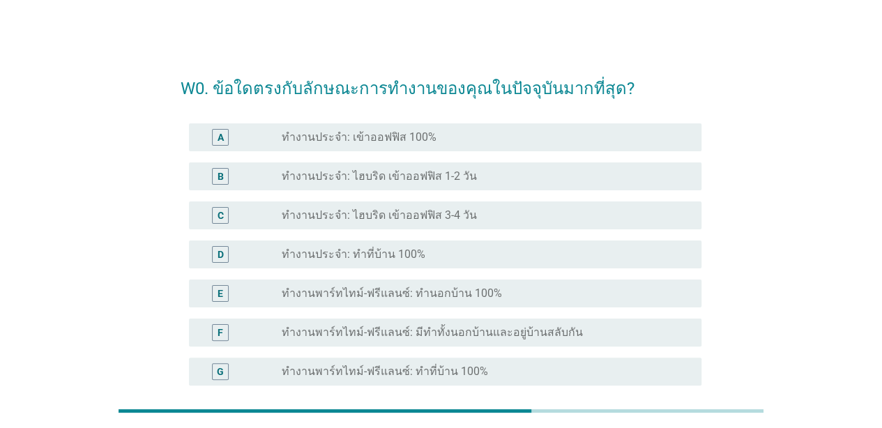
click at [629, 134] on div "radio_button_unchecked ทำงานประจำ: เข้าออฟฟิส 100%" at bounding box center [480, 137] width 397 height 14
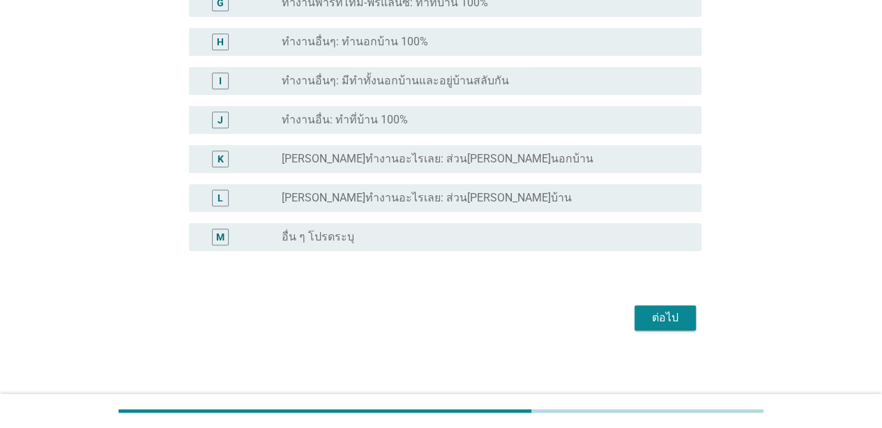
scroll to position [371, 0]
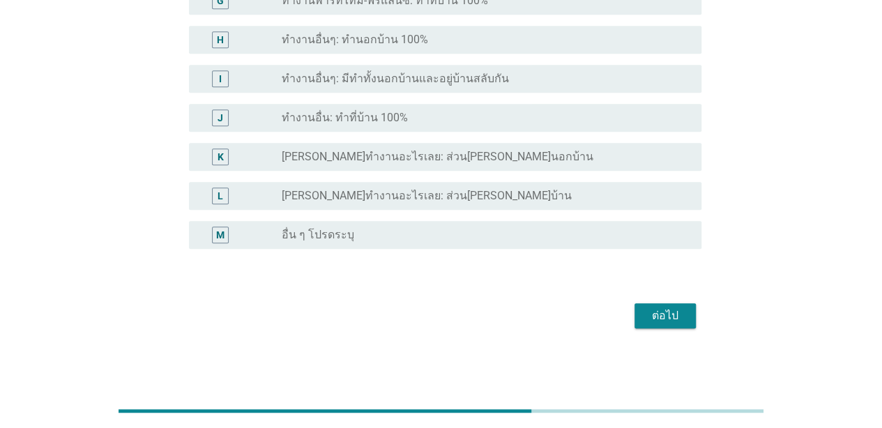
click at [677, 329] on div "ต่อไป" at bounding box center [440, 315] width 521 height 33
click at [683, 312] on div "ต่อไป" at bounding box center [664, 315] width 39 height 17
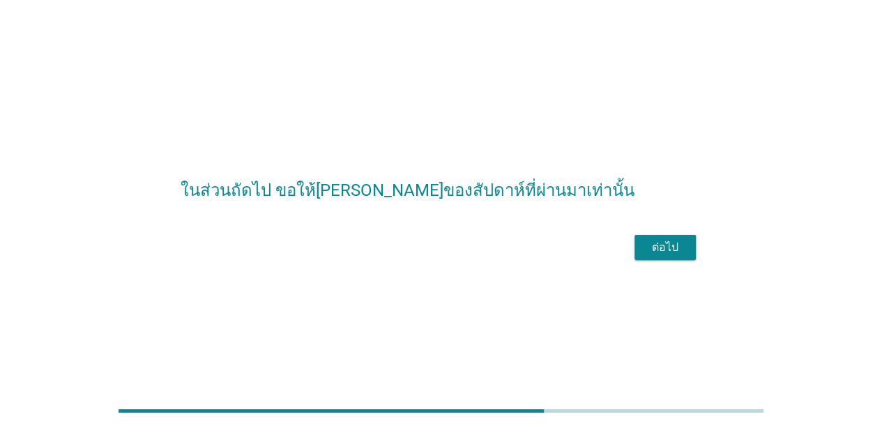
click at [676, 256] on div "ต่อไป" at bounding box center [664, 247] width 39 height 17
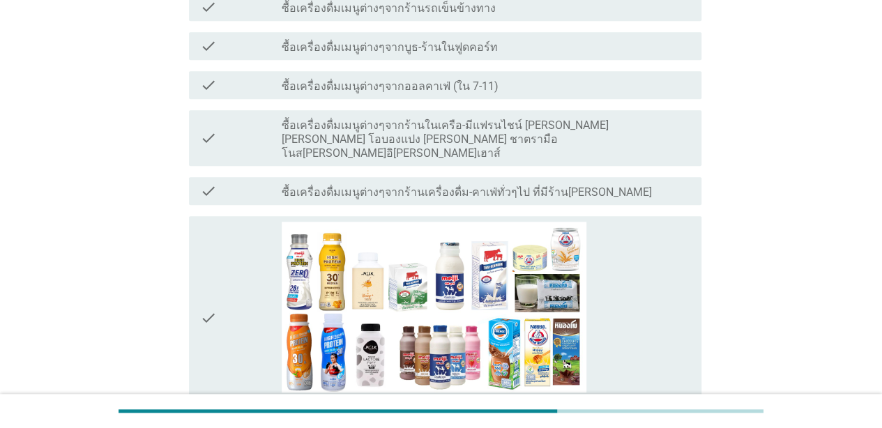
click at [626, 306] on div "check_box_outline_blank [PERSON_NAME]" at bounding box center [486, 318] width 408 height 193
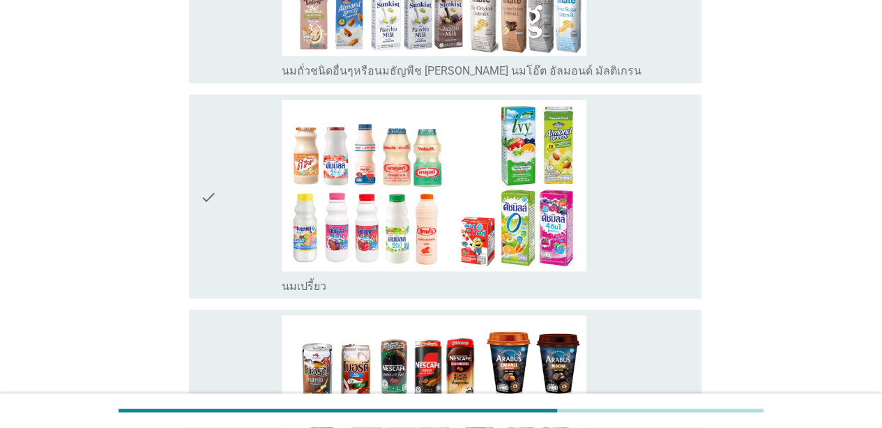
click at [633, 220] on div "check_box_outline_blank นมเปรี้ยว" at bounding box center [486, 196] width 408 height 193
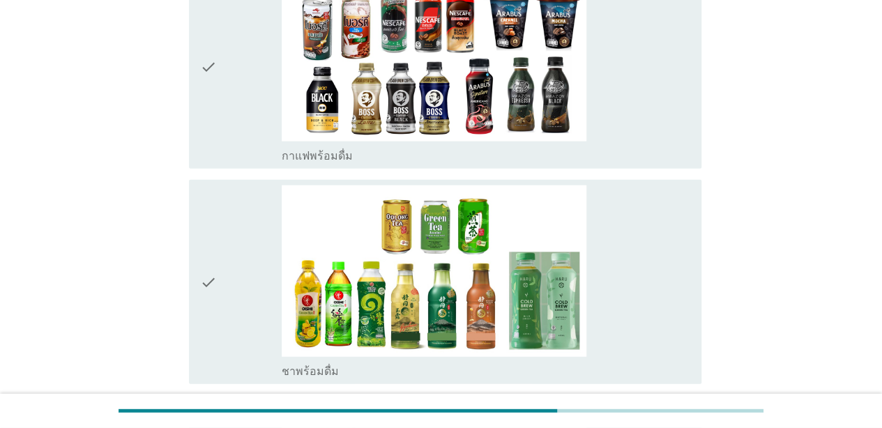
scroll to position [1742, 0]
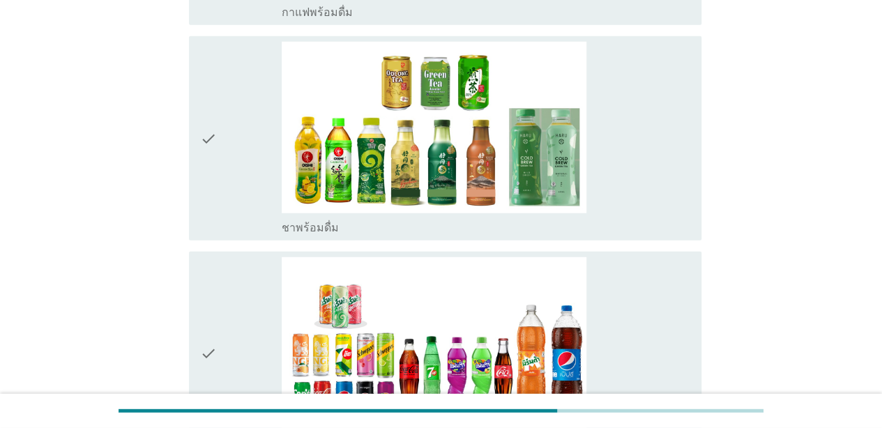
click at [646, 176] on div "check_box_outline_blank ชาพร้อมดื่ม" at bounding box center [486, 138] width 408 height 193
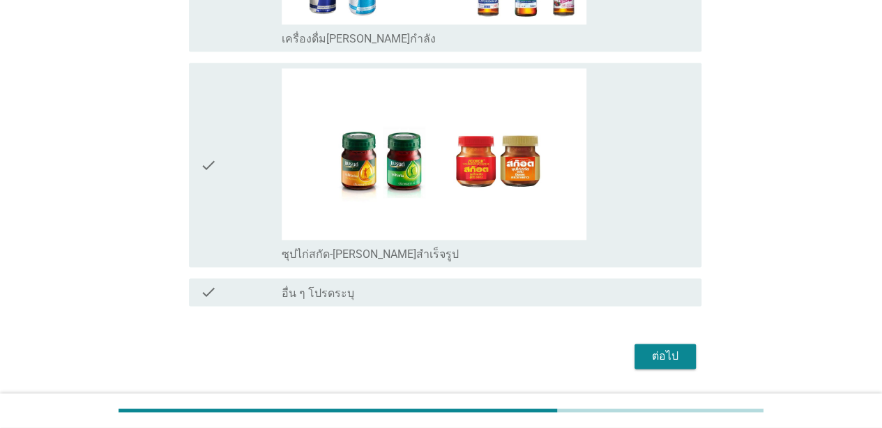
scroll to position [3459, 0]
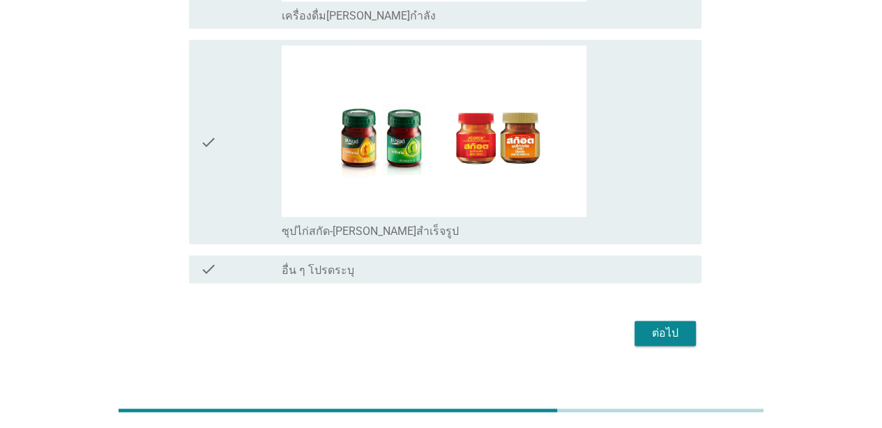
click at [661, 326] on button "ต่อไป" at bounding box center [664, 333] width 61 height 25
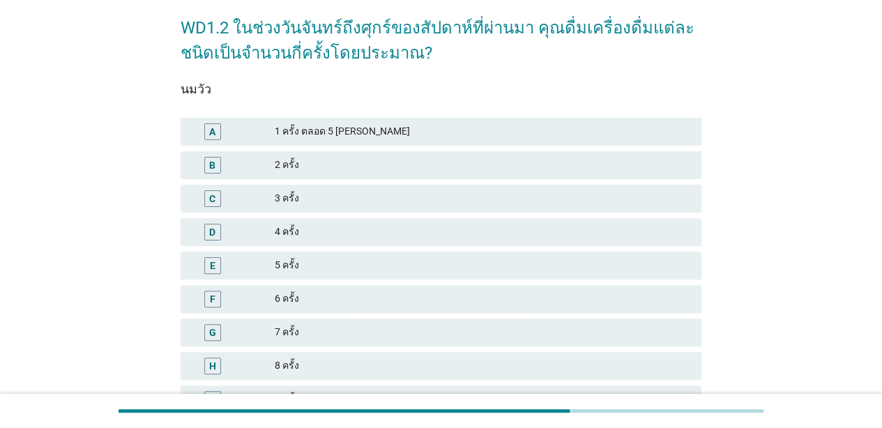
scroll to position [209, 0]
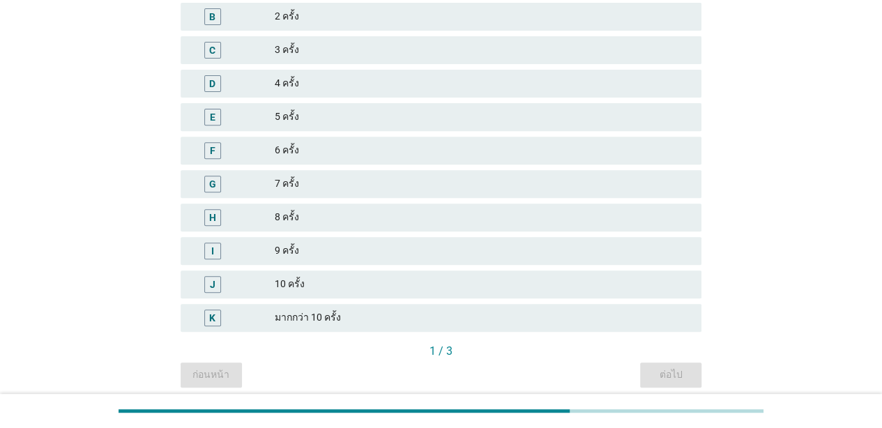
click at [647, 91] on div "4 ครั้ง" at bounding box center [482, 83] width 415 height 17
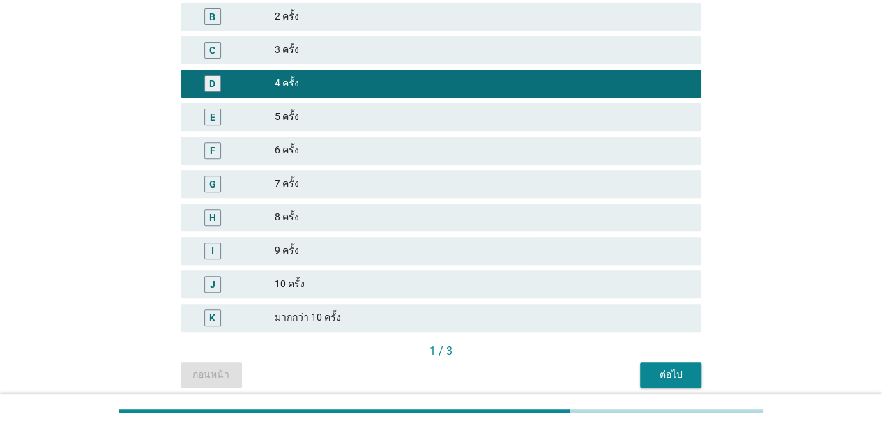
click at [669, 376] on div "ต่อไป" at bounding box center [670, 374] width 39 height 15
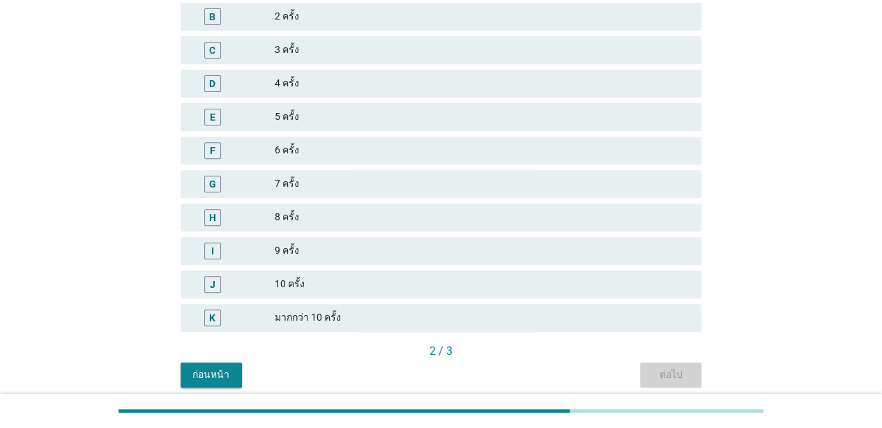
scroll to position [0, 0]
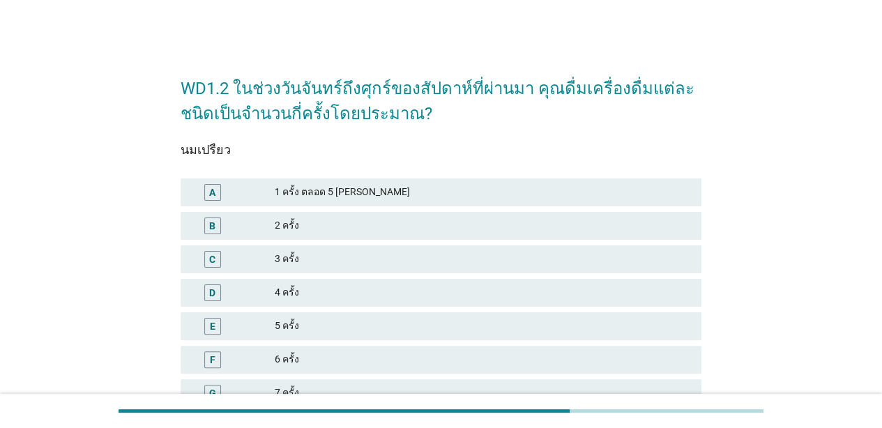
click at [608, 266] on div "3 ครั้ง" at bounding box center [482, 259] width 415 height 17
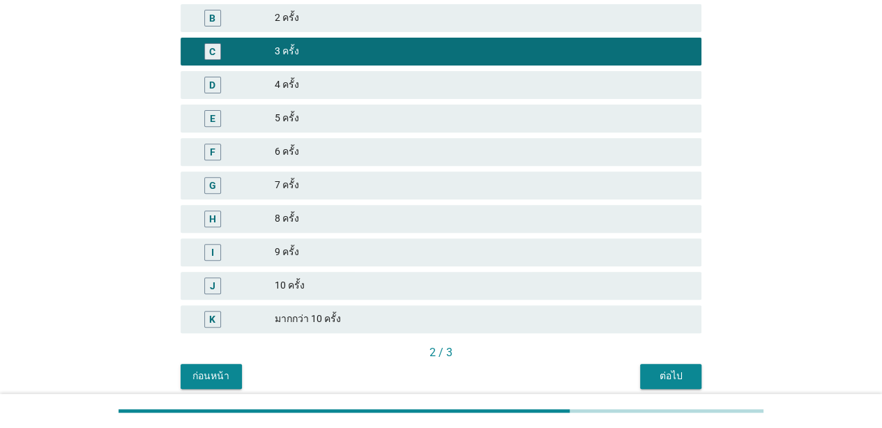
scroll to position [264, 0]
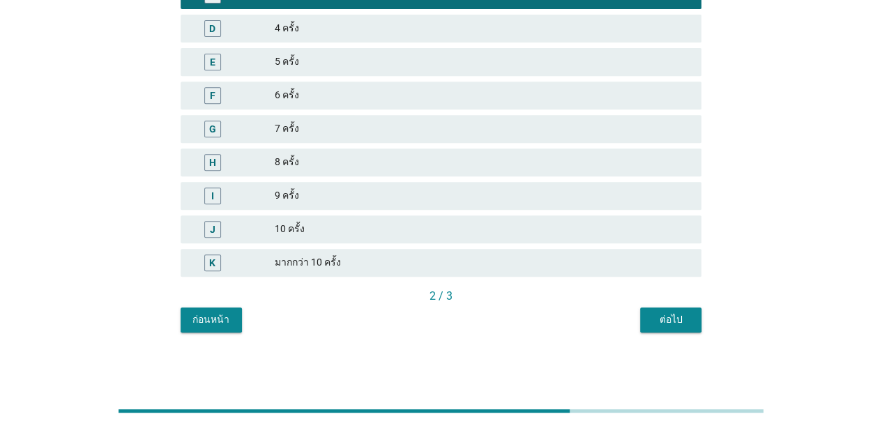
click at [665, 318] on div "ต่อไป" at bounding box center [670, 319] width 39 height 15
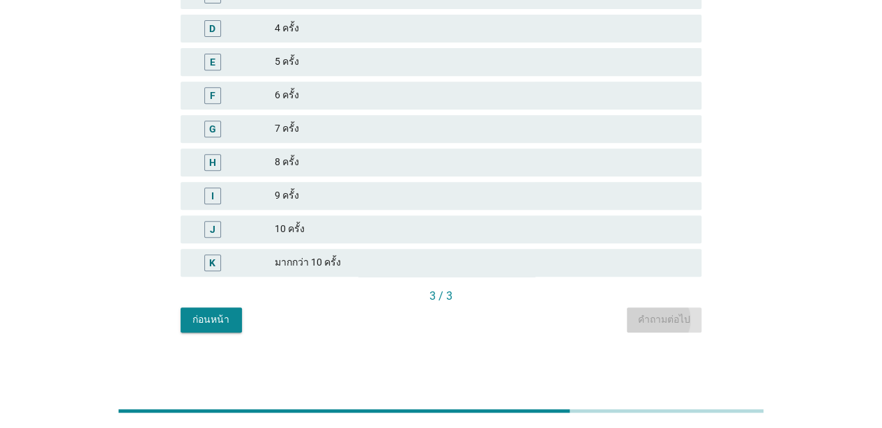
scroll to position [0, 0]
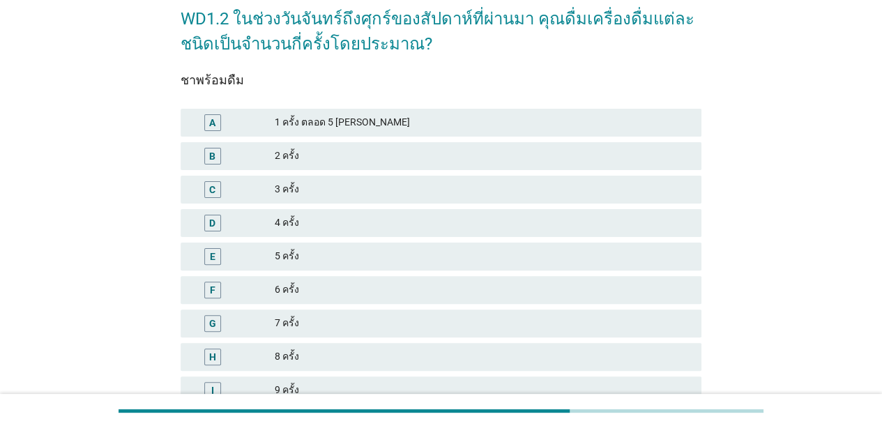
click at [580, 236] on div "D 4 ครั้ง" at bounding box center [440, 223] width 521 height 28
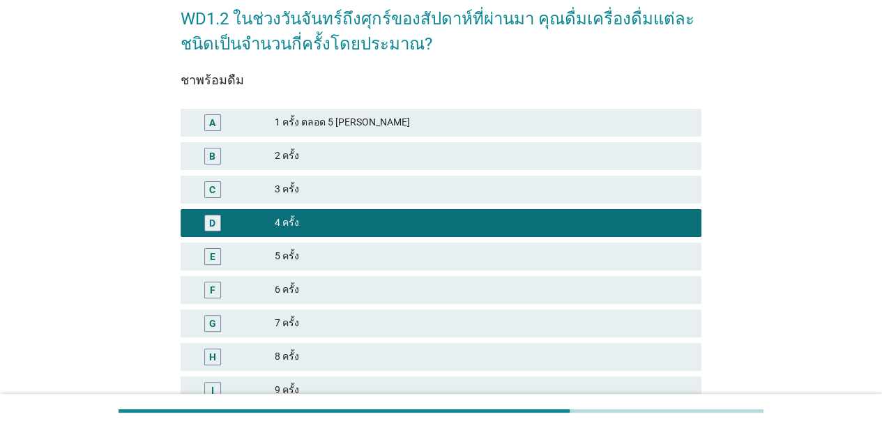
scroll to position [264, 0]
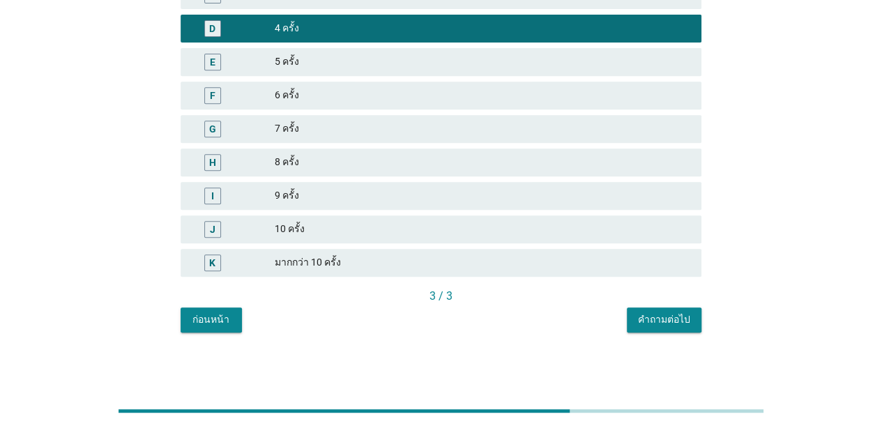
click at [630, 314] on button "คำถามต่อไป" at bounding box center [663, 319] width 75 height 25
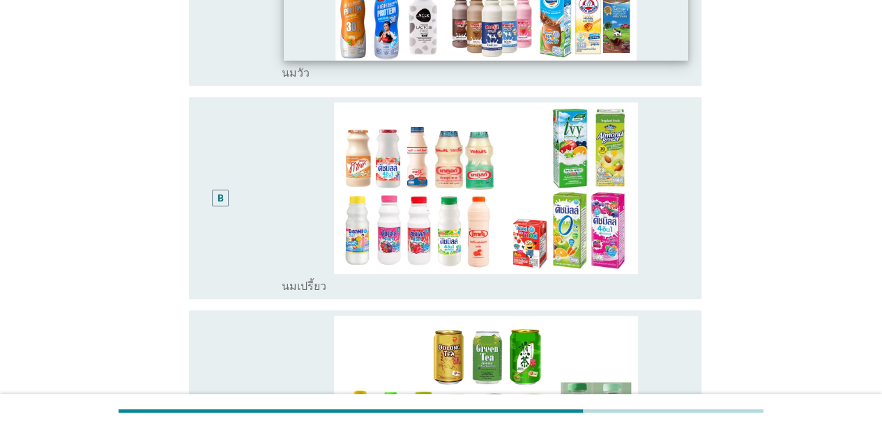
scroll to position [0, 0]
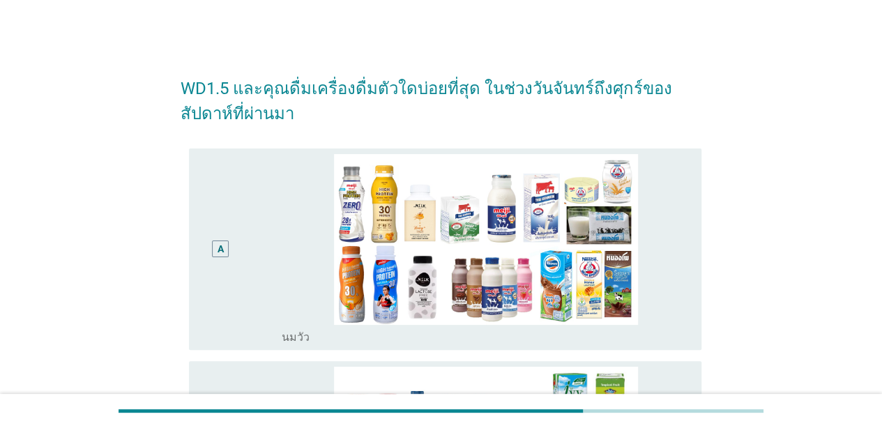
click at [236, 291] on div "A" at bounding box center [220, 249] width 41 height 191
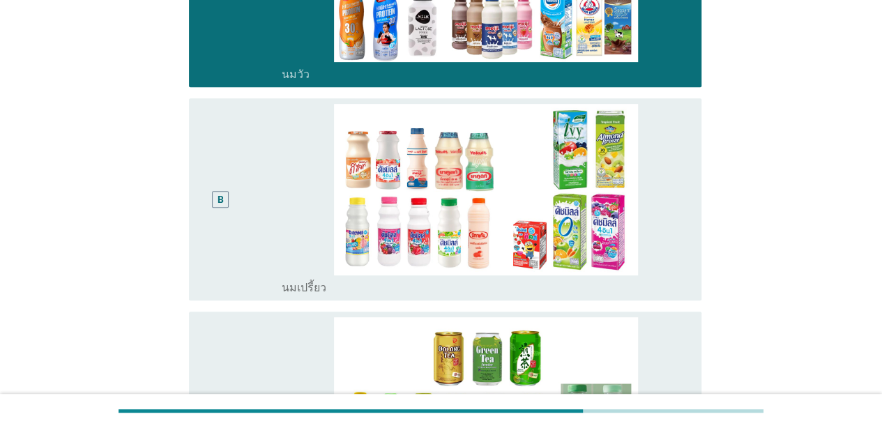
scroll to position [279, 0]
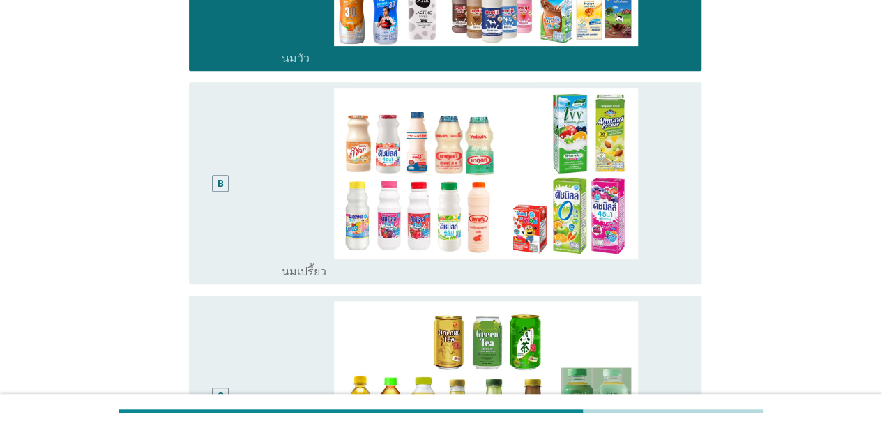
click at [230, 231] on div "B" at bounding box center [220, 183] width 41 height 191
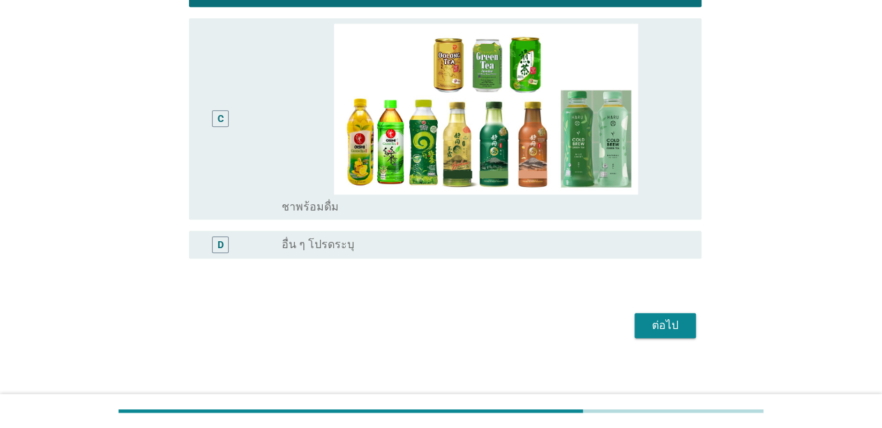
scroll to position [557, 0]
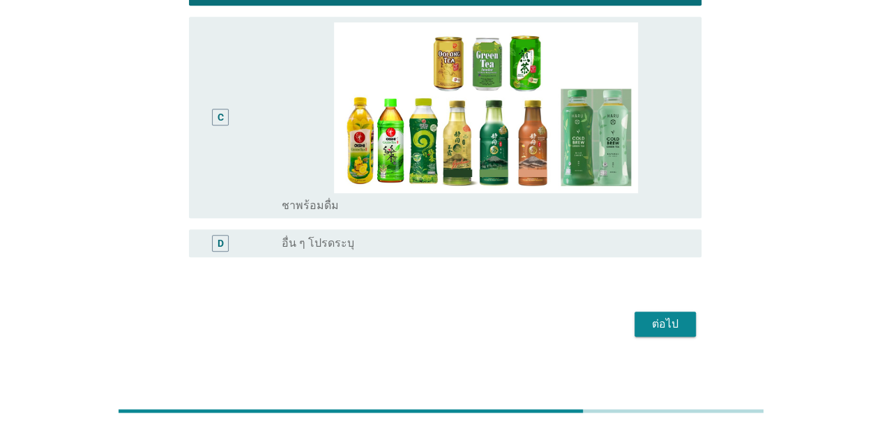
click at [652, 195] on div "radio_button_unchecked ชาพร้อมดื่ม" at bounding box center [486, 203] width 408 height 20
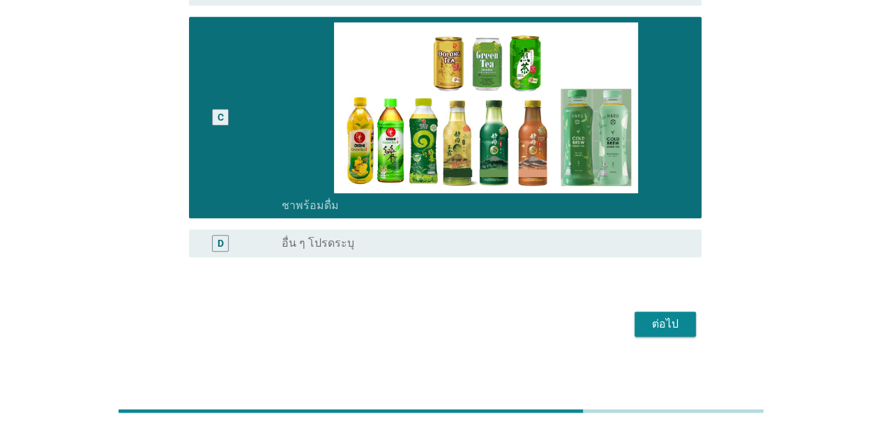
click at [679, 330] on div "ต่อไป" at bounding box center [664, 324] width 39 height 17
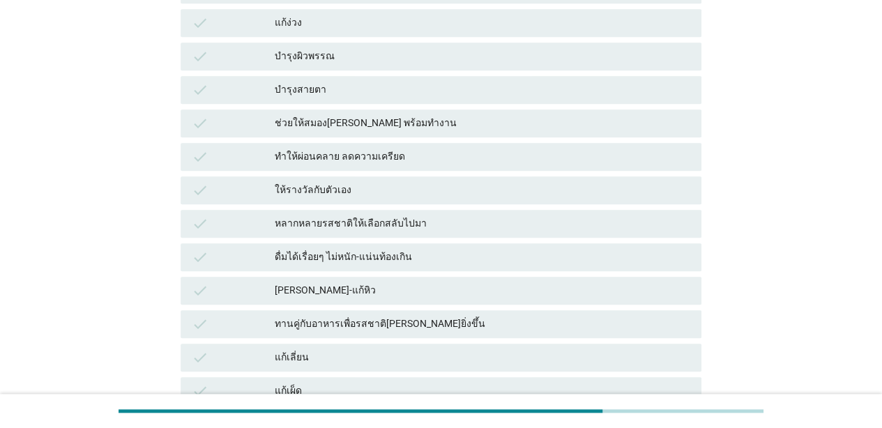
scroll to position [0, 0]
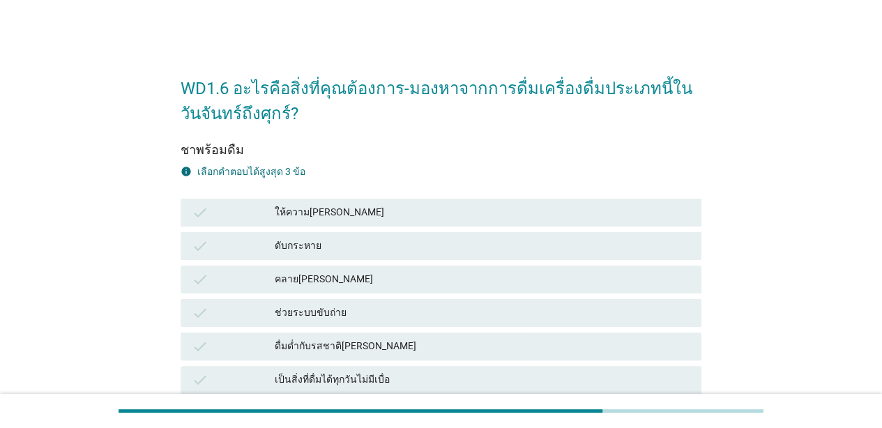
click at [496, 196] on div "check ให้ความ[PERSON_NAME]" at bounding box center [441, 212] width 526 height 33
click at [489, 204] on div "ให้ความ[PERSON_NAME]" at bounding box center [482, 212] width 415 height 17
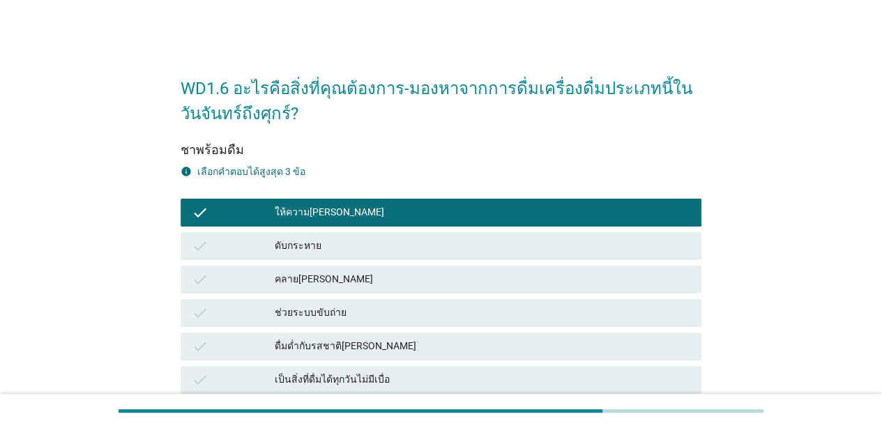
click at [488, 240] on div "ดับกระหาย" at bounding box center [482, 246] width 415 height 17
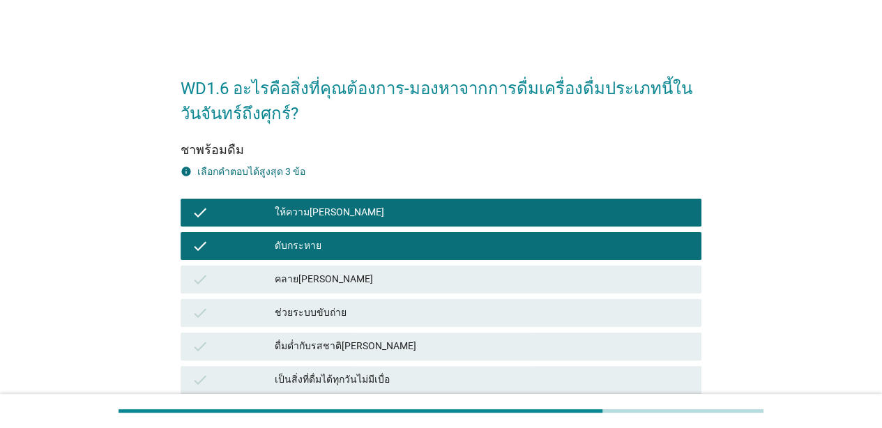
click at [479, 266] on div "check คลาย[PERSON_NAME]" at bounding box center [440, 280] width 521 height 28
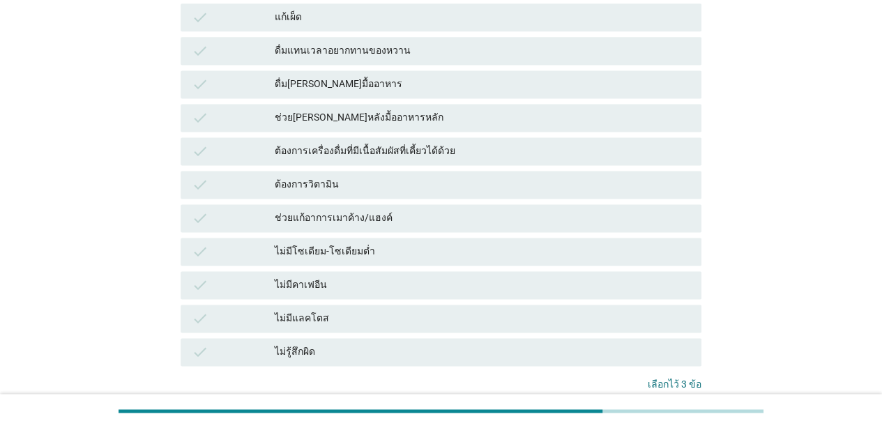
scroll to position [1040, 0]
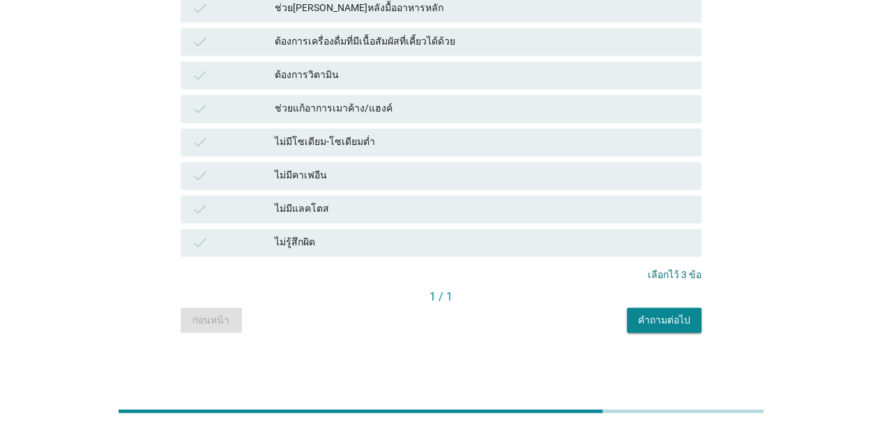
click at [652, 312] on div "คำถามต่อไป" at bounding box center [664, 319] width 52 height 15
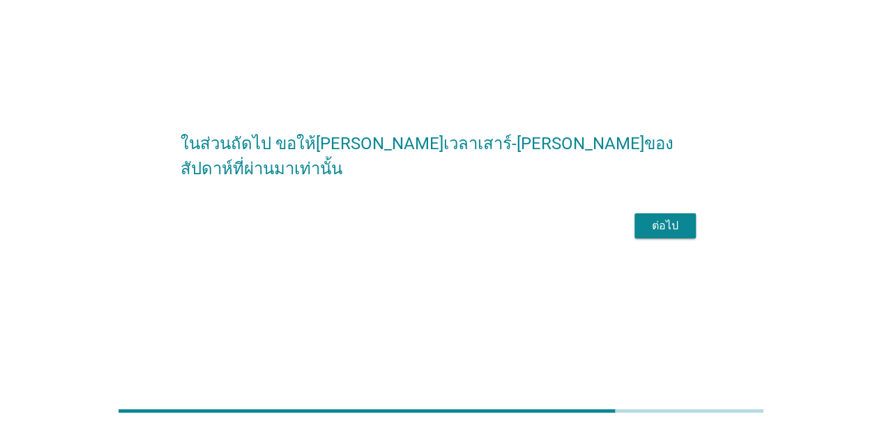
scroll to position [0, 0]
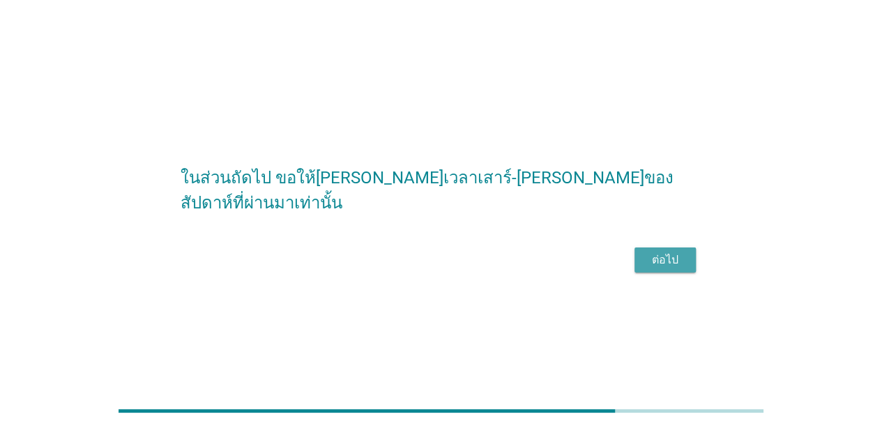
click at [654, 268] on div "ต่อไป" at bounding box center [664, 260] width 39 height 17
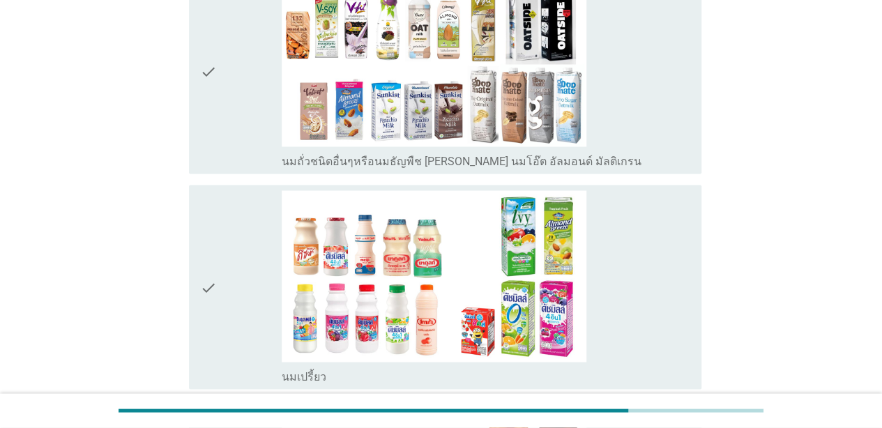
scroll to position [1324, 0]
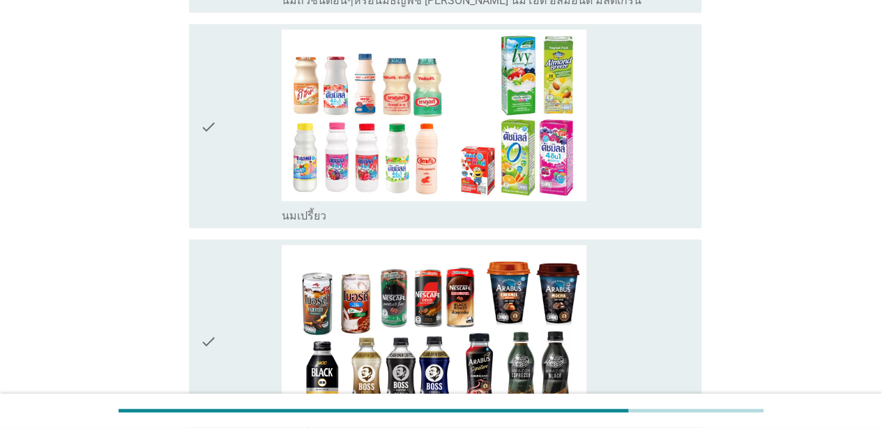
click at [609, 161] on div "check_box_outline_blank นมเปรี้ยว" at bounding box center [486, 126] width 408 height 193
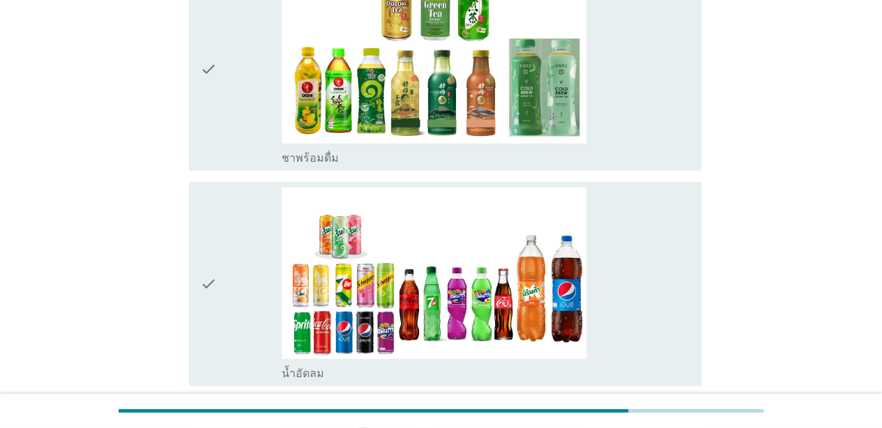
click at [633, 102] on div "check_box_outline_blank ชาพร้อมดื่ม" at bounding box center [486, 68] width 408 height 193
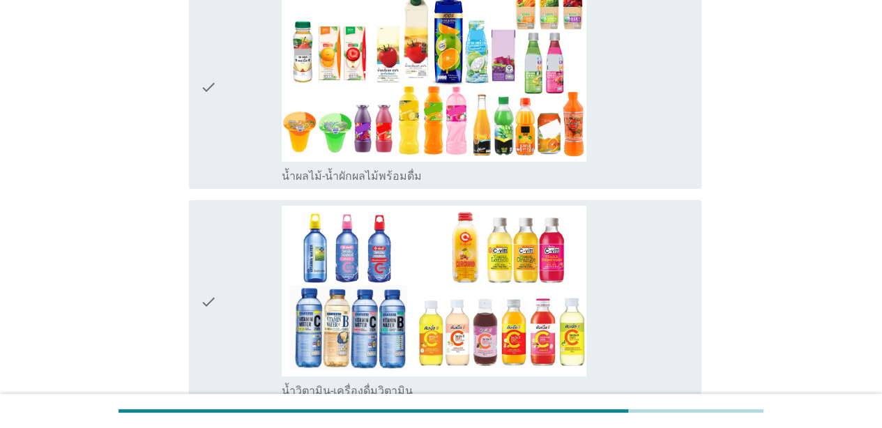
click at [643, 118] on div "check_box_outline_blank น้ำผลไม้-น้ำผักผลไม้พร้อมดื่ม" at bounding box center [486, 86] width 408 height 193
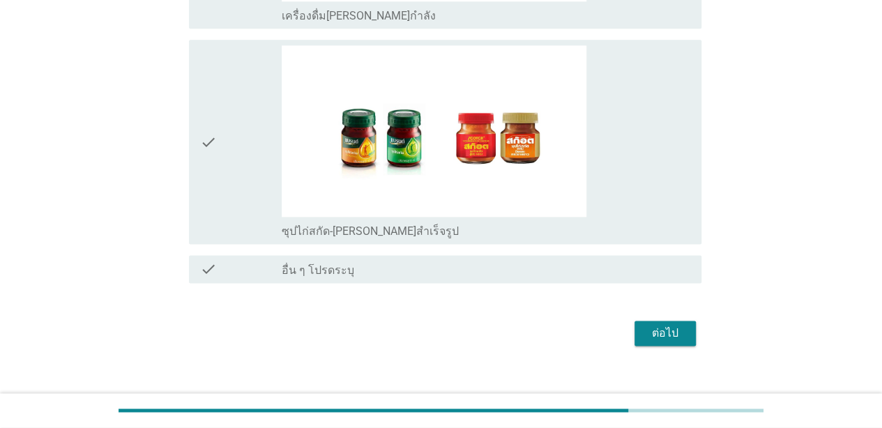
scroll to position [3459, 0]
click at [656, 325] on div "ต่อไป" at bounding box center [664, 333] width 39 height 17
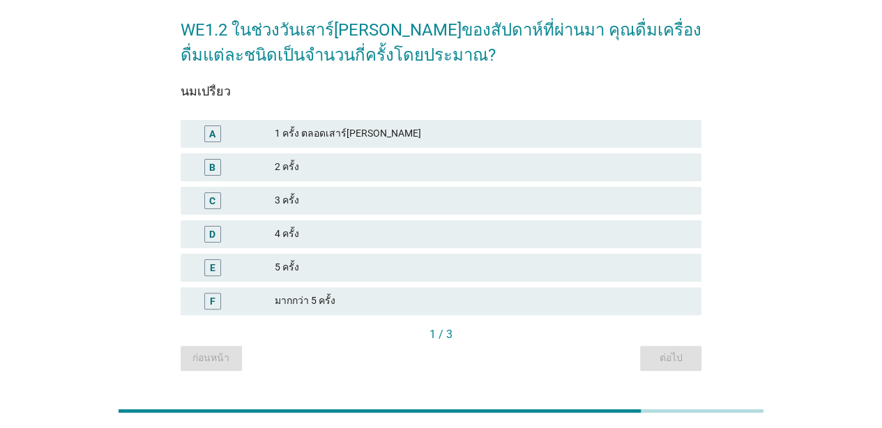
scroll to position [27, 0]
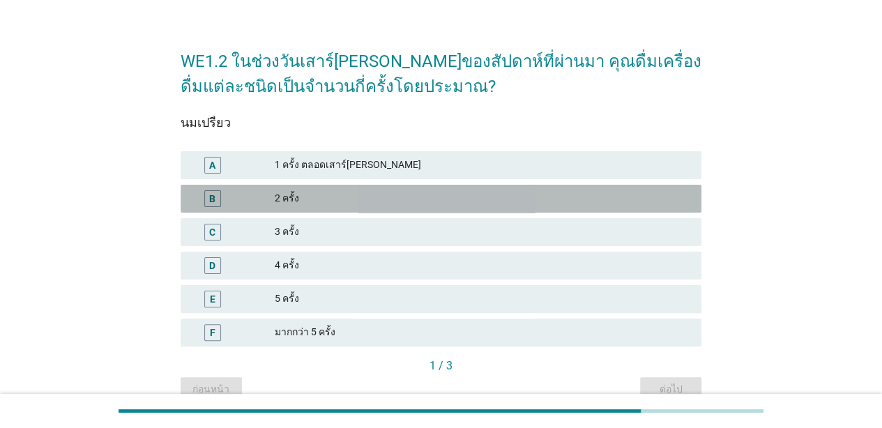
click at [392, 194] on div "2 ครั้ง" at bounding box center [482, 198] width 415 height 17
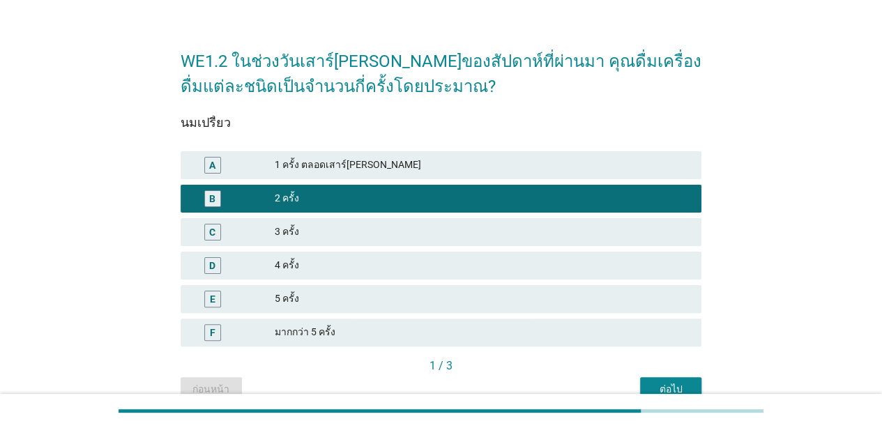
click at [399, 222] on div "C 3 ครั้ง" at bounding box center [440, 232] width 521 height 28
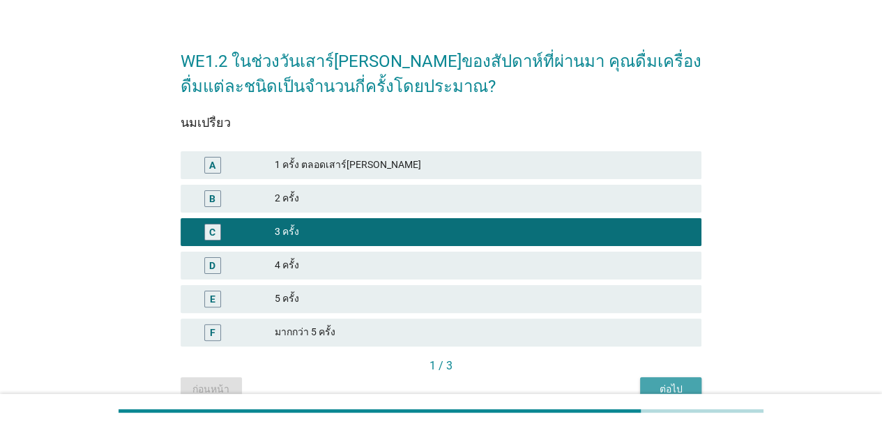
click at [663, 383] on div "ต่อไป" at bounding box center [670, 389] width 39 height 15
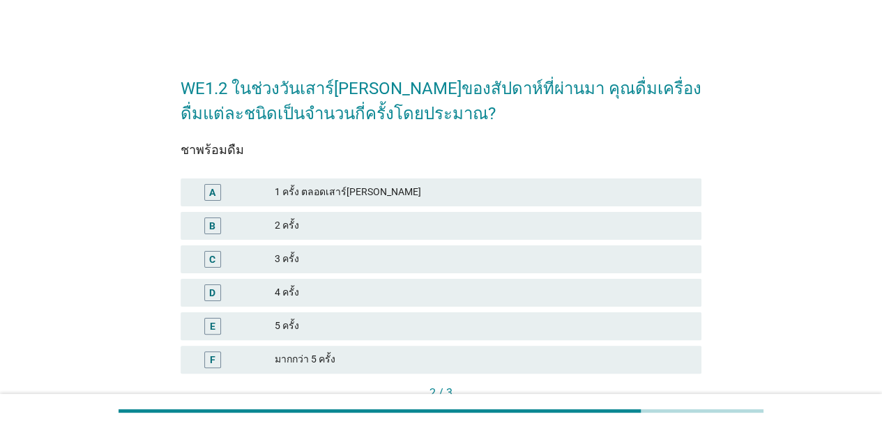
click at [434, 282] on div "D 4 ครั้ง" at bounding box center [440, 293] width 521 height 28
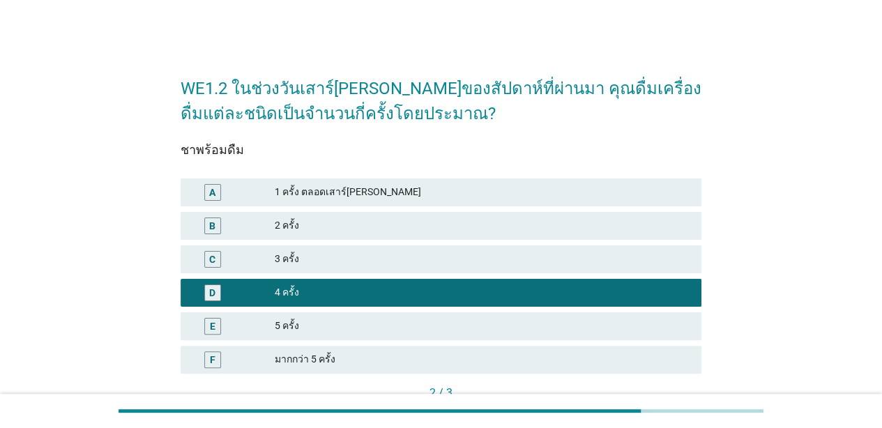
scroll to position [97, 0]
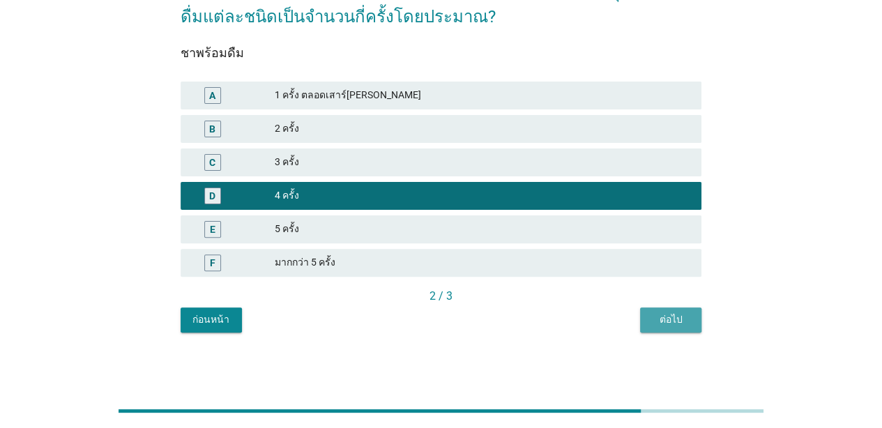
click at [674, 311] on button "ต่อไป" at bounding box center [670, 319] width 61 height 25
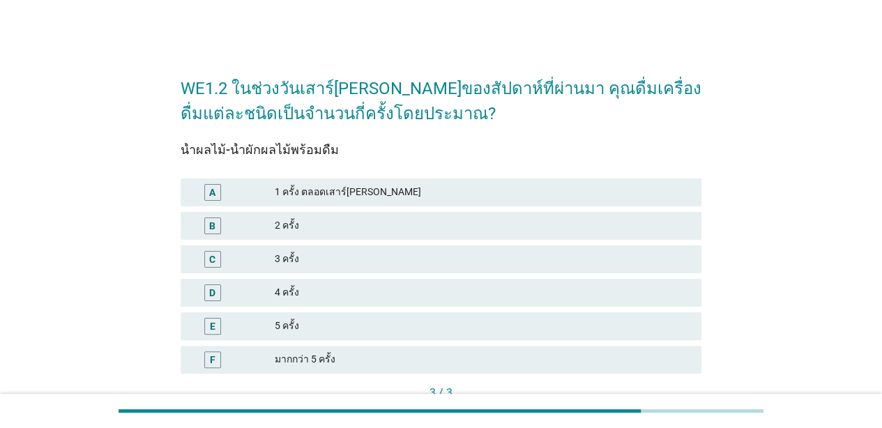
click at [442, 235] on div "B 2 ครั้ง" at bounding box center [440, 226] width 521 height 28
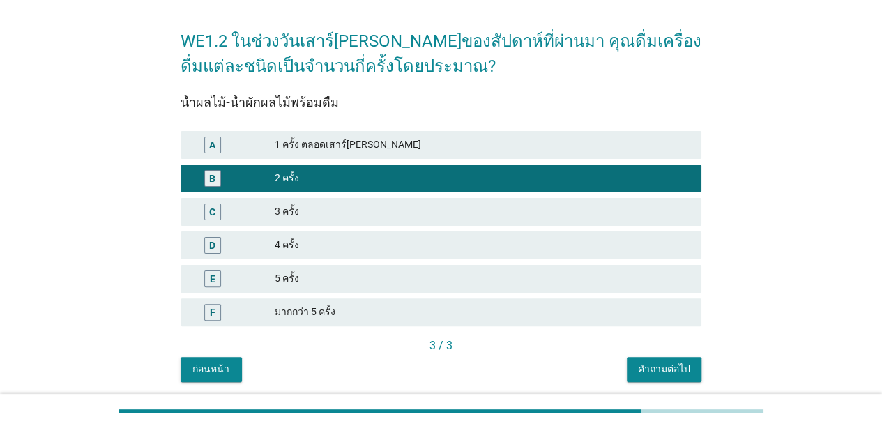
scroll to position [97, 0]
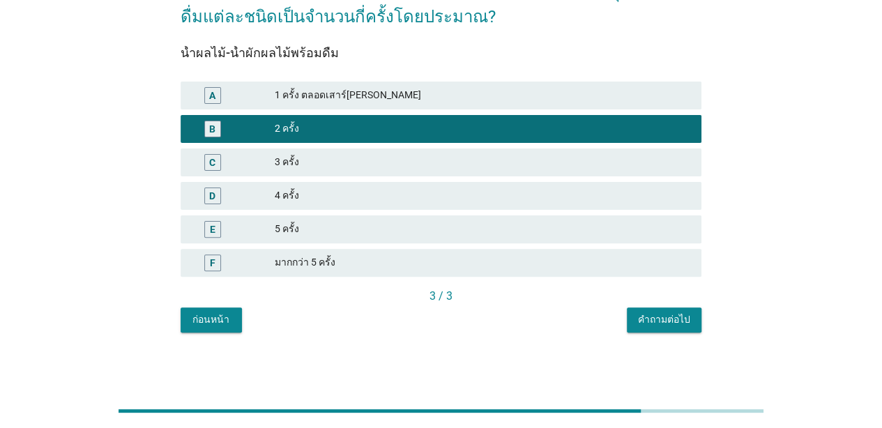
click at [477, 210] on div "D 4 ครั้ง" at bounding box center [441, 195] width 526 height 33
click at [636, 225] on div "5 ครั้ง" at bounding box center [482, 229] width 415 height 17
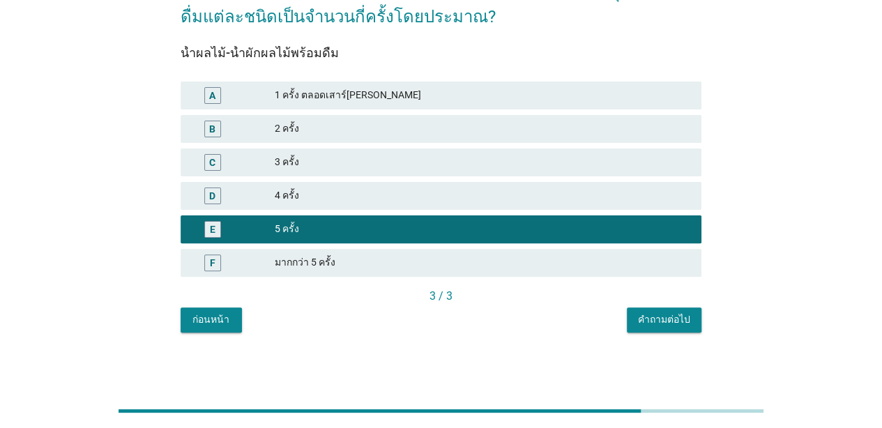
click at [676, 332] on button "คำถามต่อไป" at bounding box center [663, 319] width 75 height 25
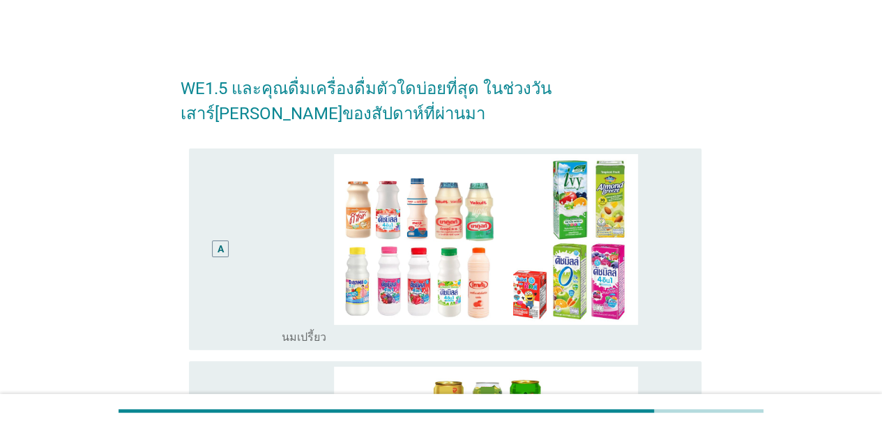
click at [249, 256] on div "A" at bounding box center [241, 249] width 82 height 191
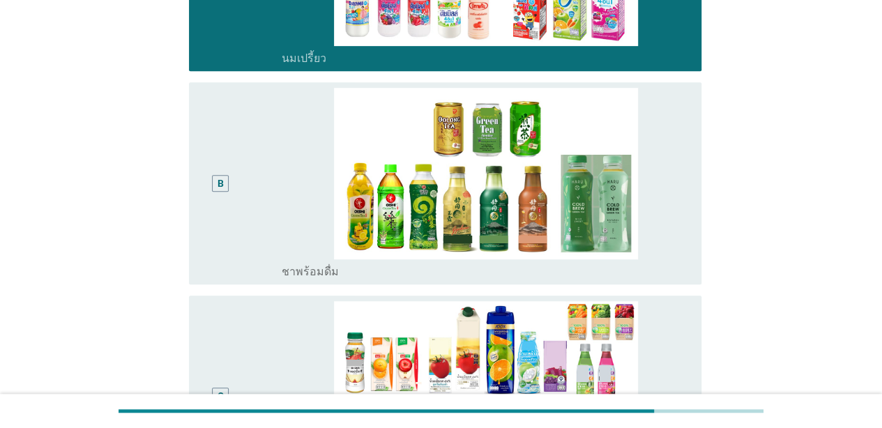
click at [249, 256] on div "B" at bounding box center [241, 183] width 82 height 191
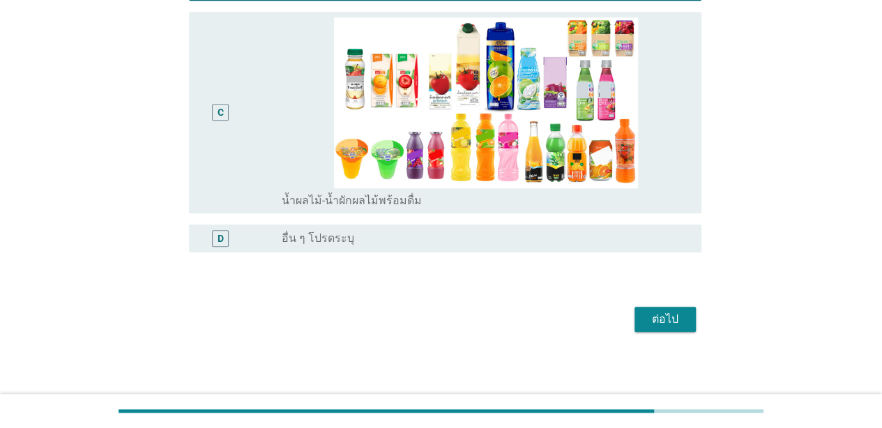
scroll to position [566, 0]
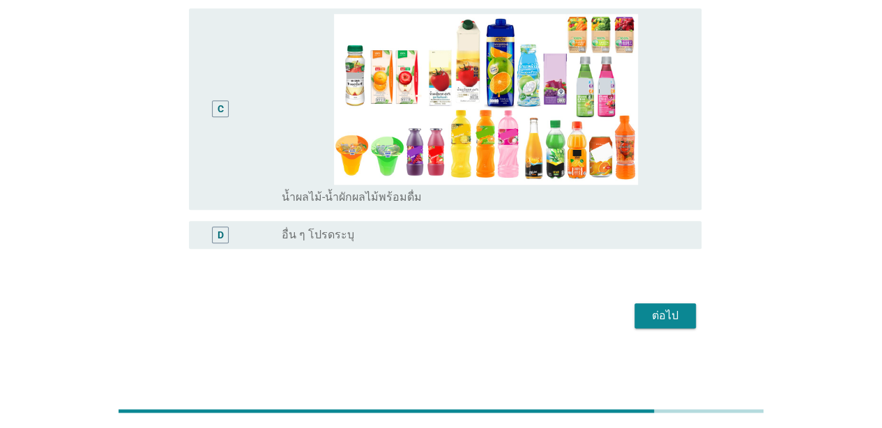
click at [233, 224] on div "D radio_button_unchecked อื่น ๆ โปรดระบุ" at bounding box center [445, 235] width 512 height 28
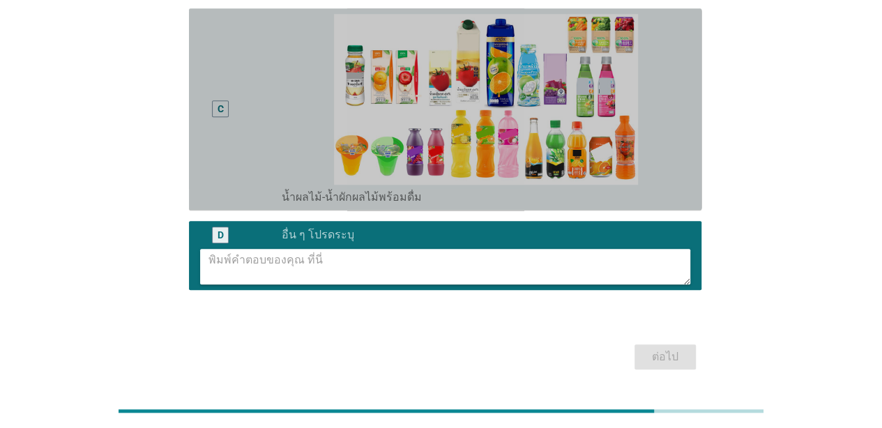
click at [234, 162] on div "C" at bounding box center [220, 109] width 41 height 191
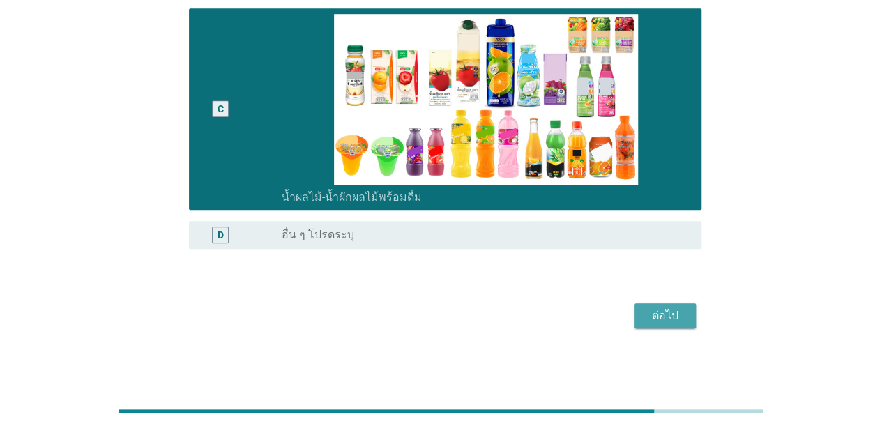
click at [684, 321] on button "ต่อไป" at bounding box center [664, 315] width 61 height 25
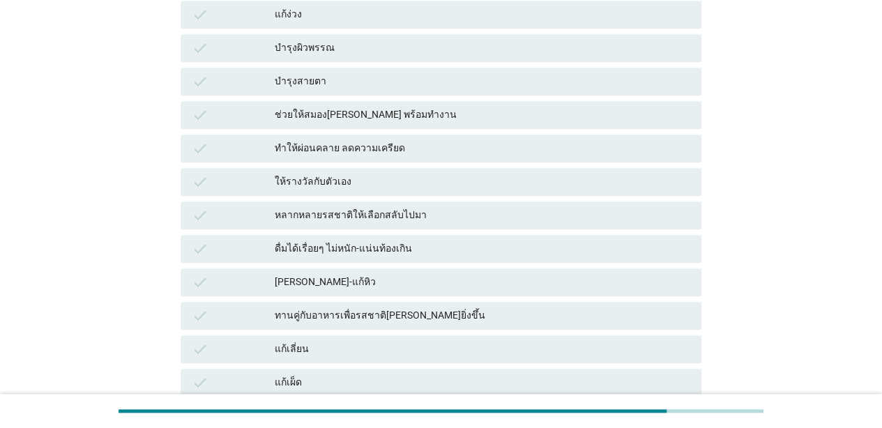
scroll to position [0, 0]
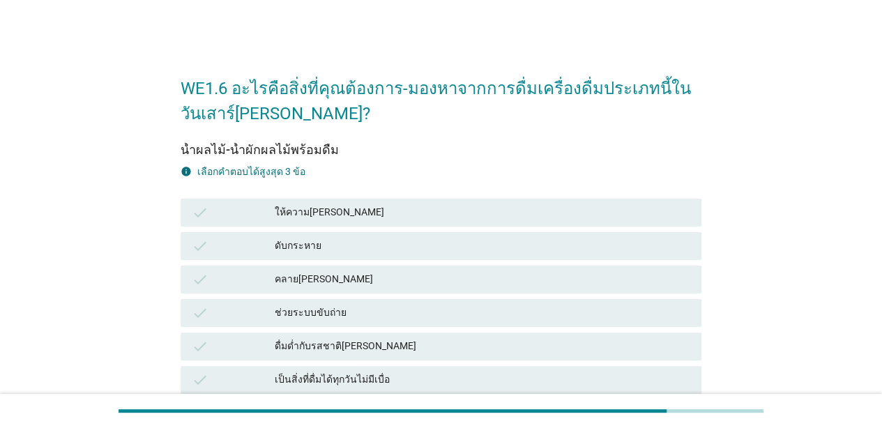
click at [406, 199] on div "check ให้ความ[PERSON_NAME]" at bounding box center [440, 213] width 521 height 28
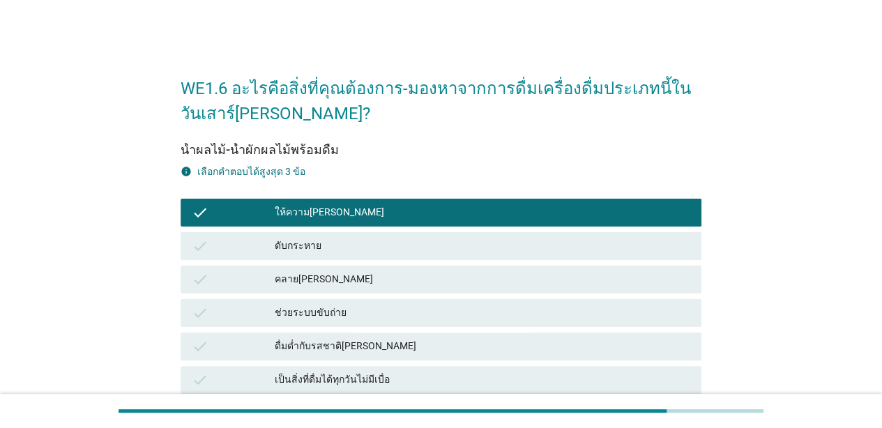
click at [411, 240] on div "ดับกระหาย" at bounding box center [482, 246] width 415 height 17
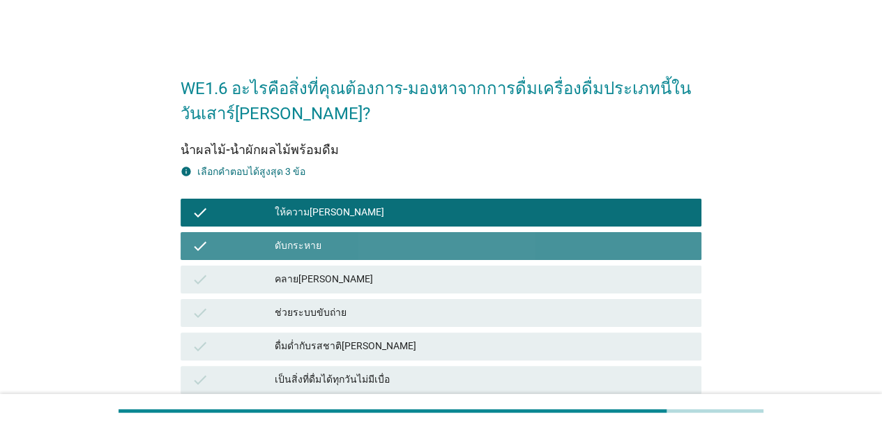
click at [413, 266] on div "check คลาย[PERSON_NAME]" at bounding box center [440, 280] width 521 height 28
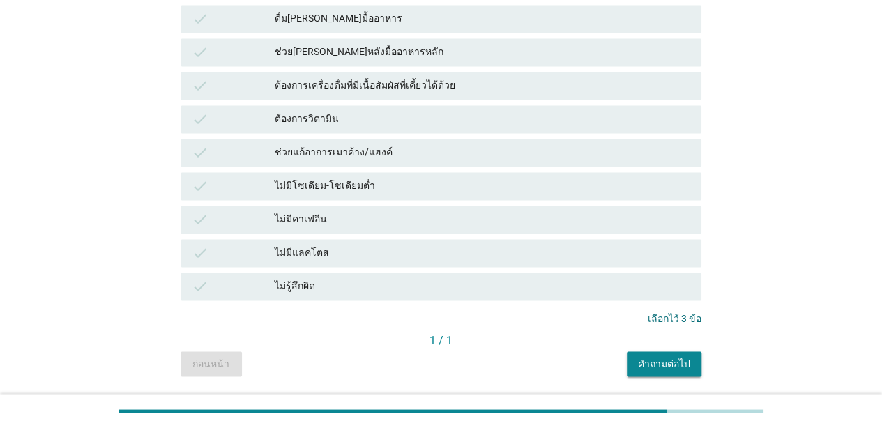
scroll to position [1040, 0]
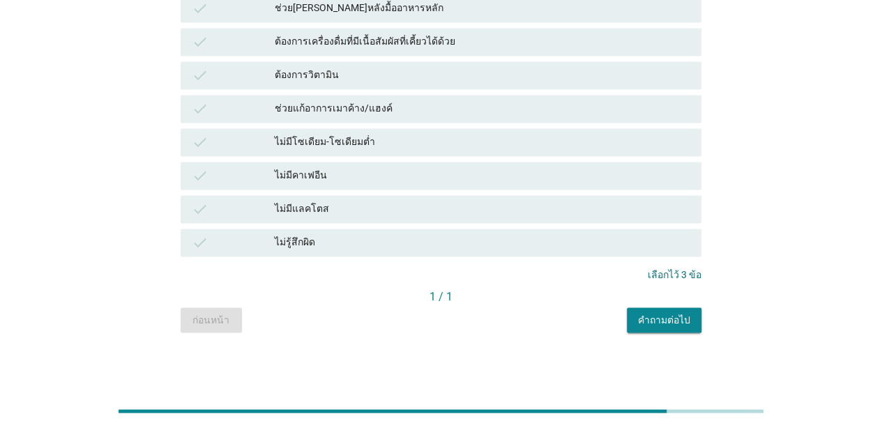
click at [647, 323] on div "คำถามต่อไป" at bounding box center [664, 319] width 52 height 15
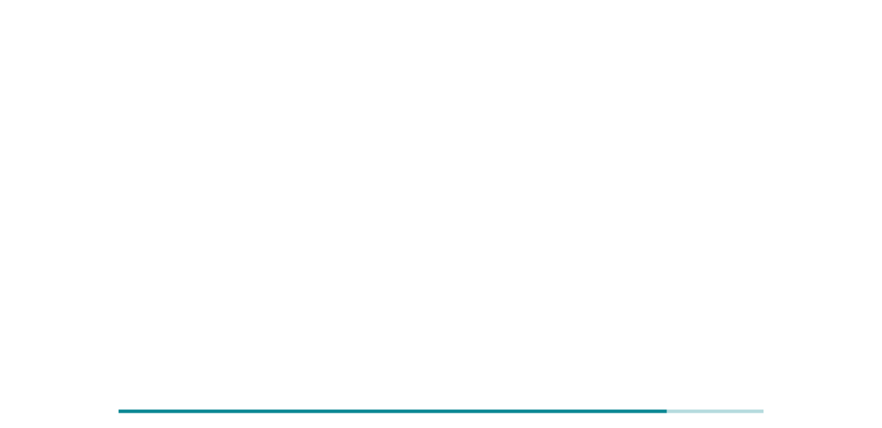
scroll to position [0, 0]
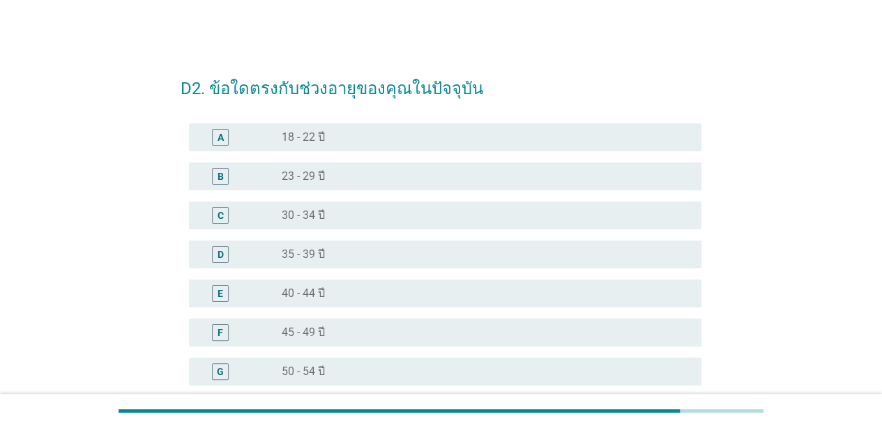
click at [408, 170] on div "radio_button_unchecked 23 - 29 ปี" at bounding box center [480, 176] width 397 height 14
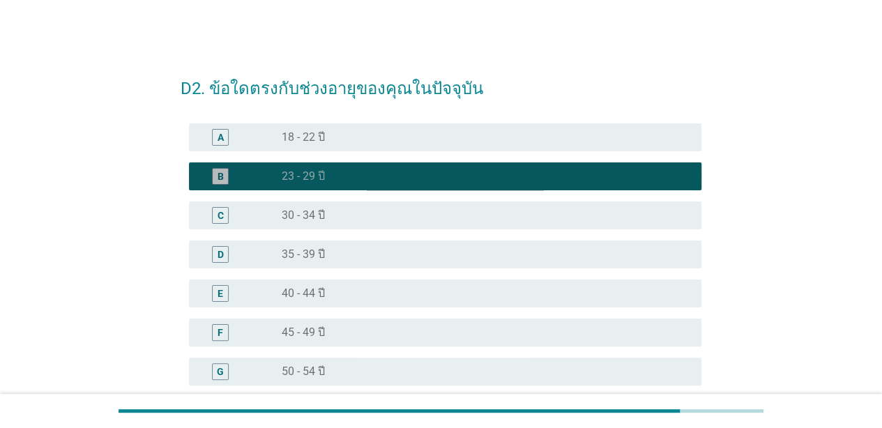
scroll to position [215, 0]
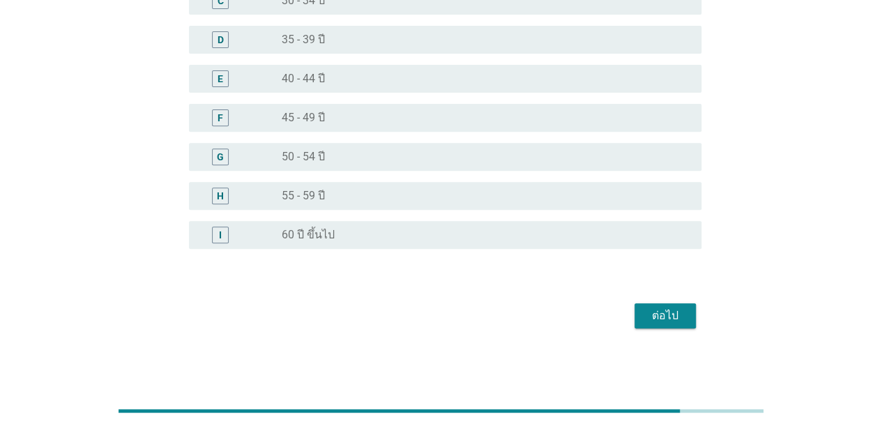
click at [649, 316] on div "ต่อไป" at bounding box center [664, 315] width 39 height 17
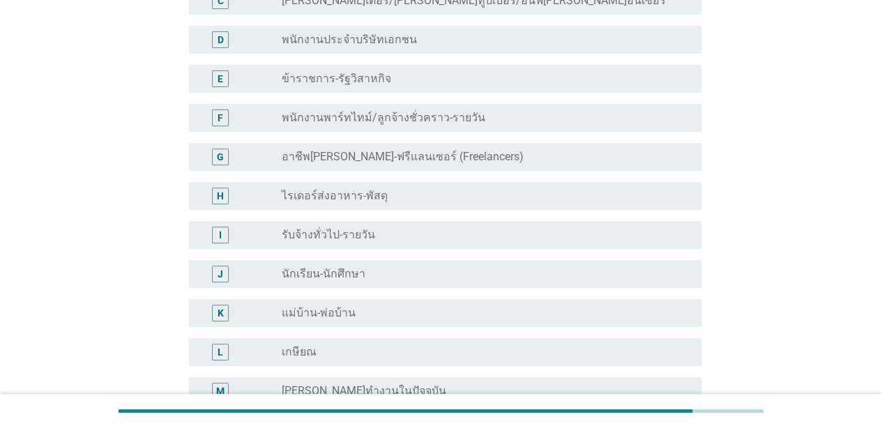
scroll to position [0, 0]
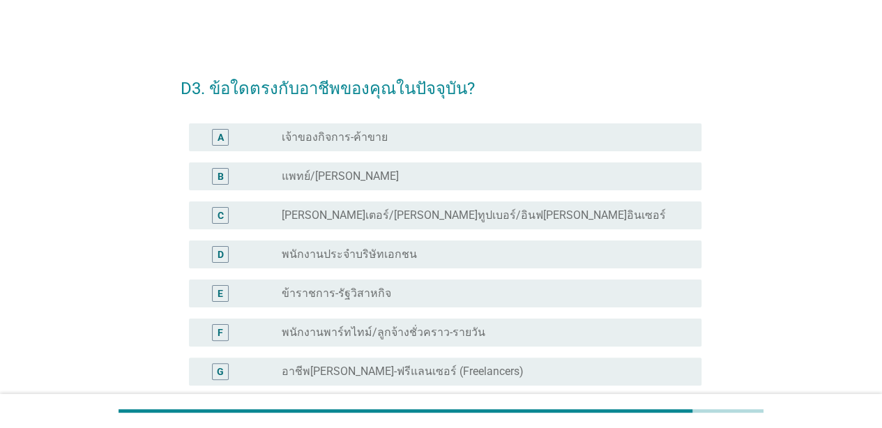
click at [413, 329] on label "พนักงานพาร์ทไทม์/ลูกจ้างชั่วคราว-รายวัน" at bounding box center [383, 332] width 203 height 14
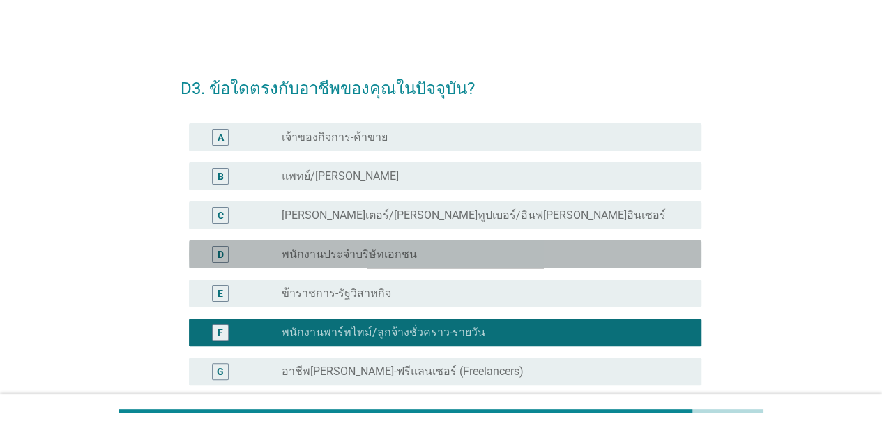
click at [433, 247] on div "radio_button_unchecked พนักงานประจำบริษัทเอกชน" at bounding box center [480, 254] width 397 height 14
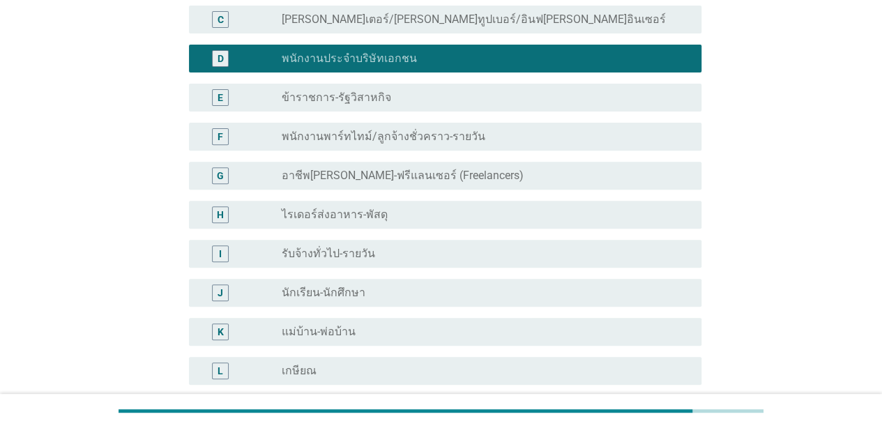
scroll to position [410, 0]
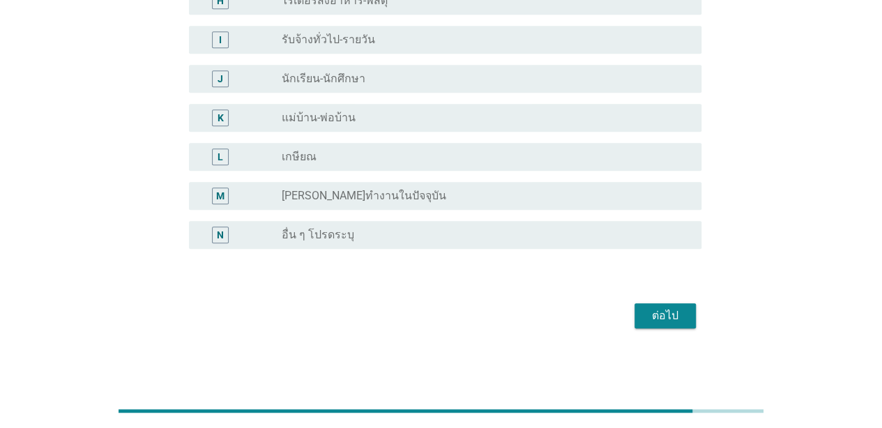
click at [653, 318] on div "ต่อไป" at bounding box center [664, 315] width 39 height 17
